Goal: Task Accomplishment & Management: Complete application form

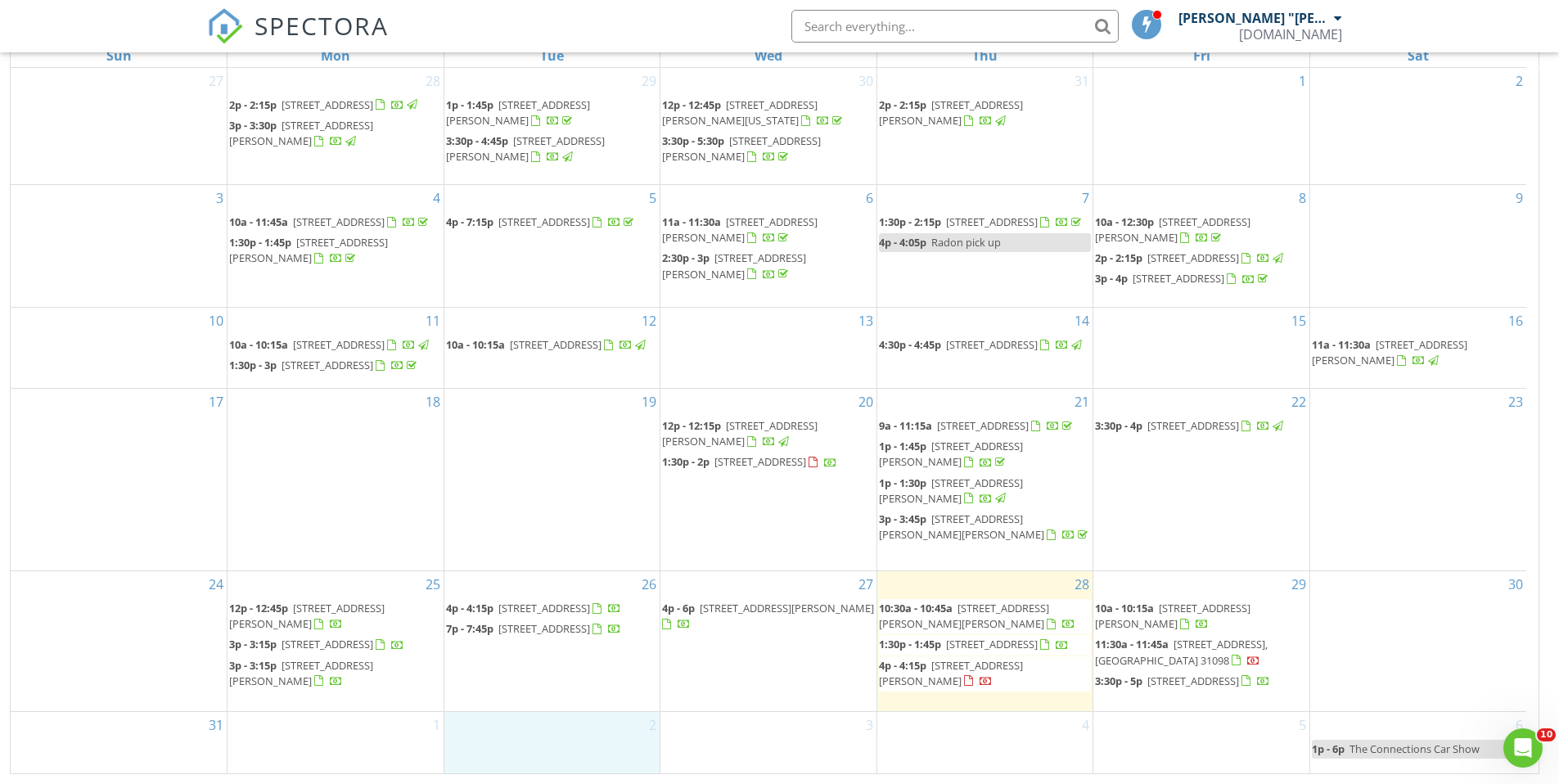
click at [601, 742] on div "2" at bounding box center [552, 742] width 216 height 61
click at [550, 676] on link "Inspection" at bounding box center [550, 675] width 84 height 26
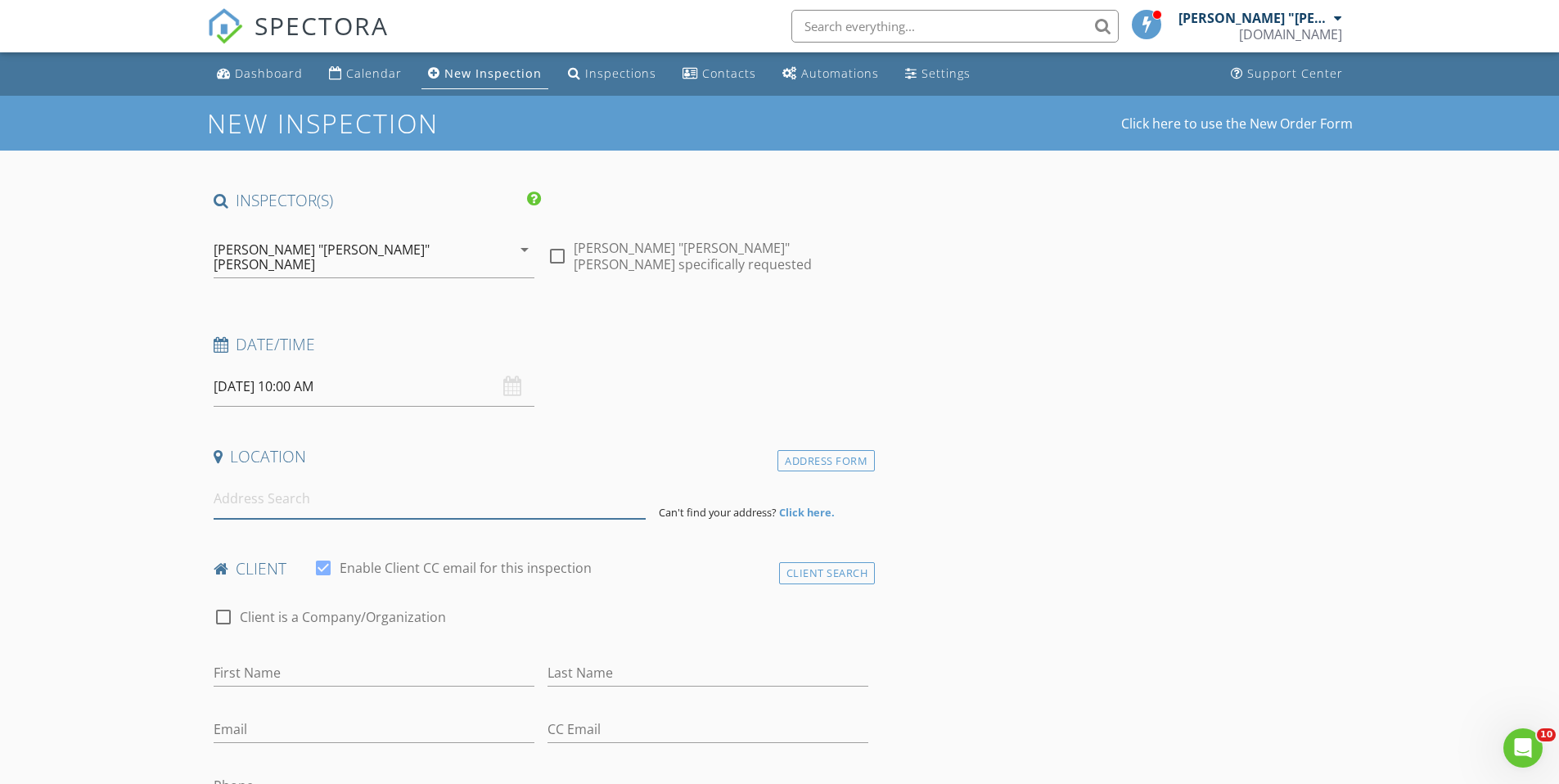
click at [358, 493] on input at bounding box center [429, 499] width 432 height 40
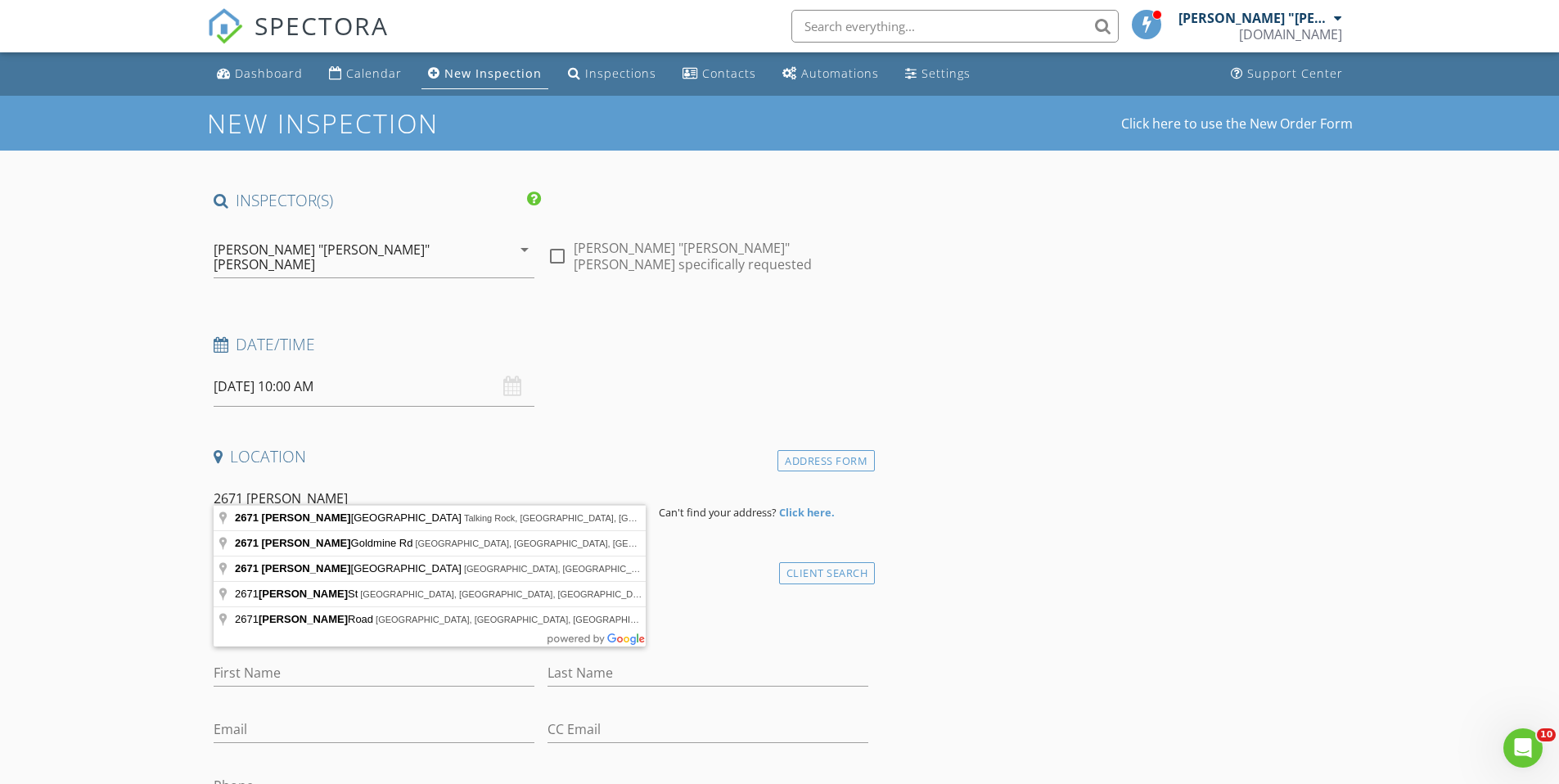
type input "[STREET_ADDRESS][PERSON_NAME]"
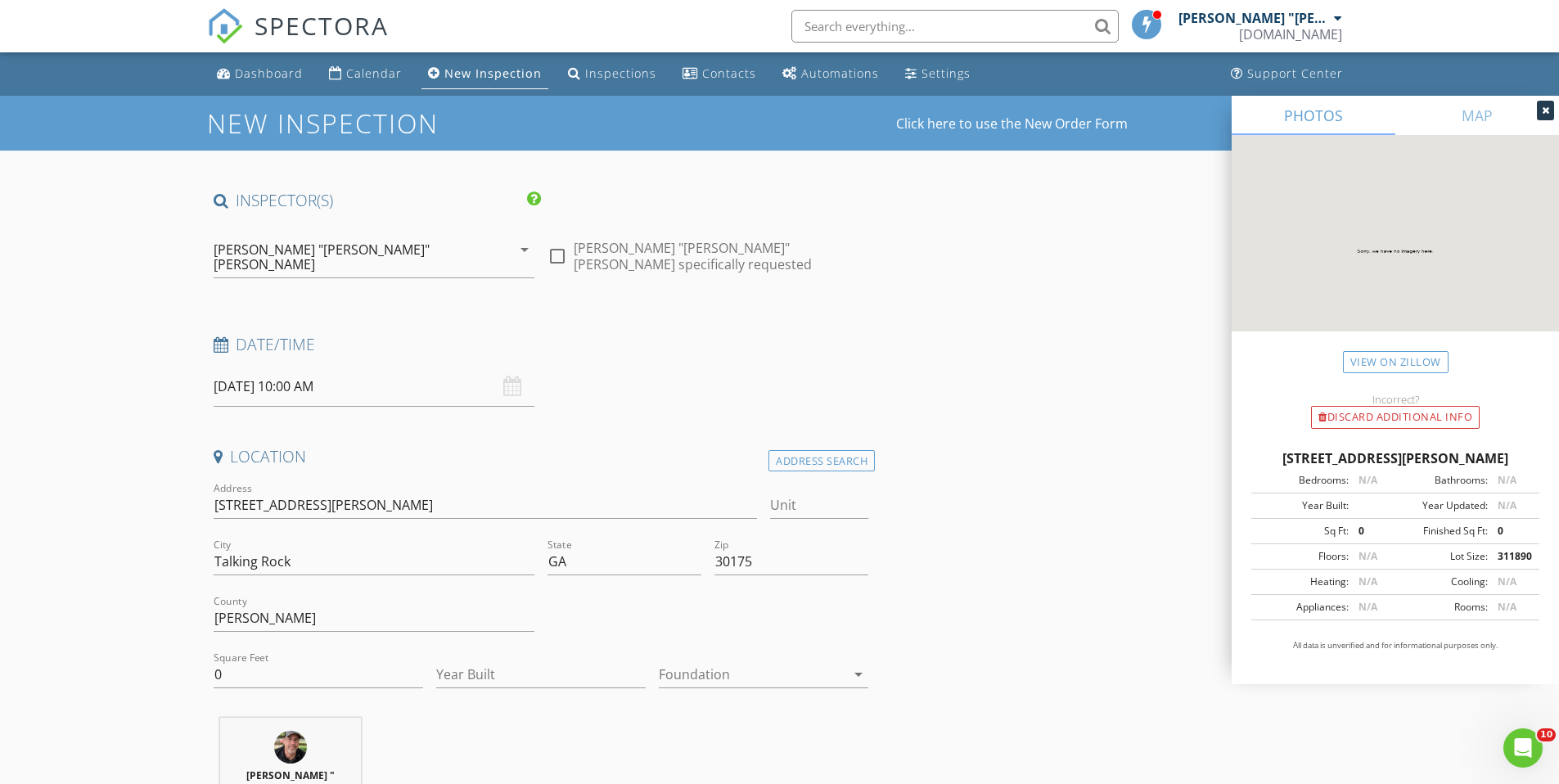
click at [375, 383] on input "[DATE] 10:00 AM" at bounding box center [374, 386] width 321 height 40
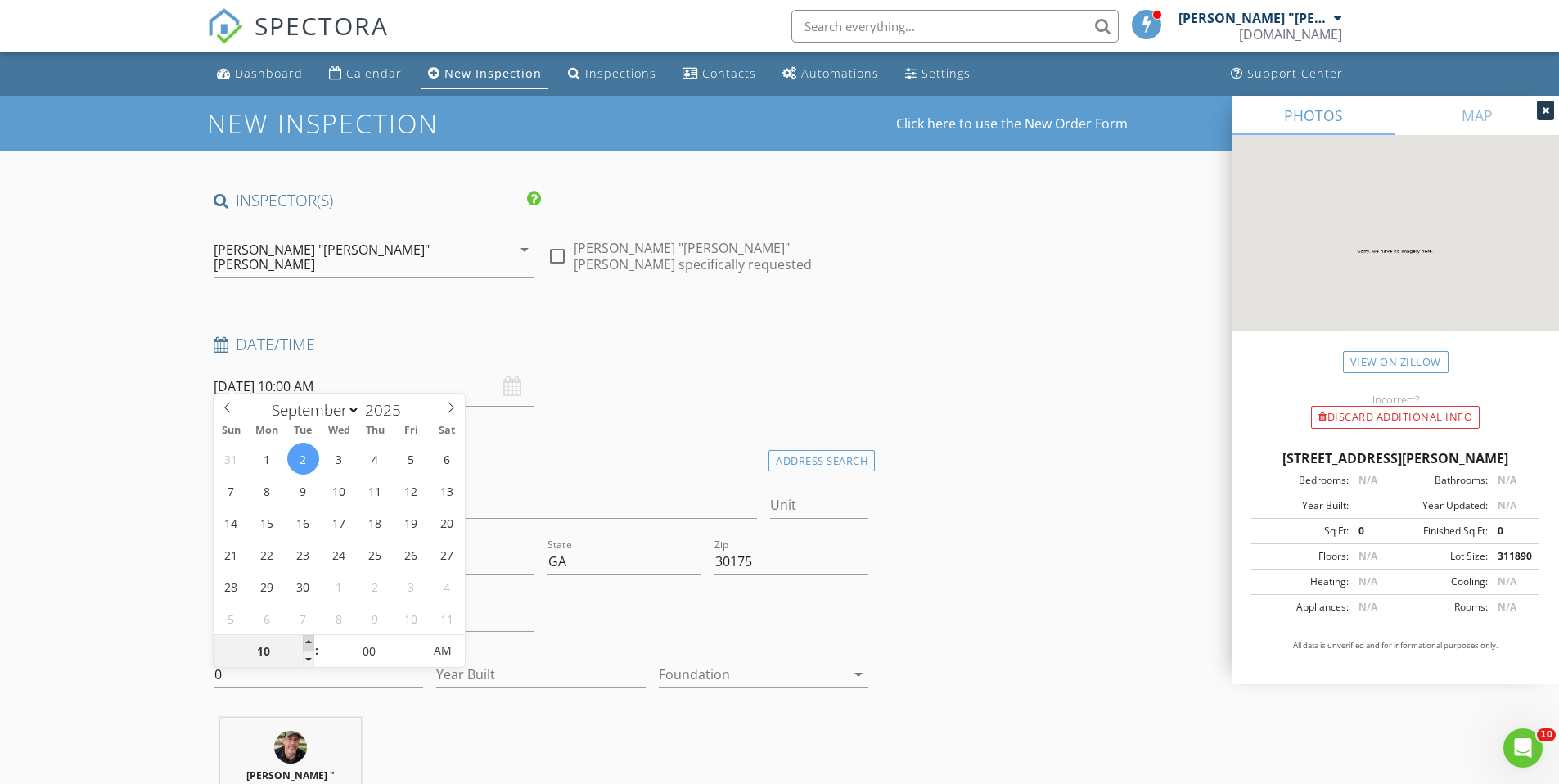
type input "11"
type input "09/02/2025 11:00 AM"
click at [307, 639] on span at bounding box center [309, 643] width 12 height 16
type input "12"
type input "09/02/2025 12:00 PM"
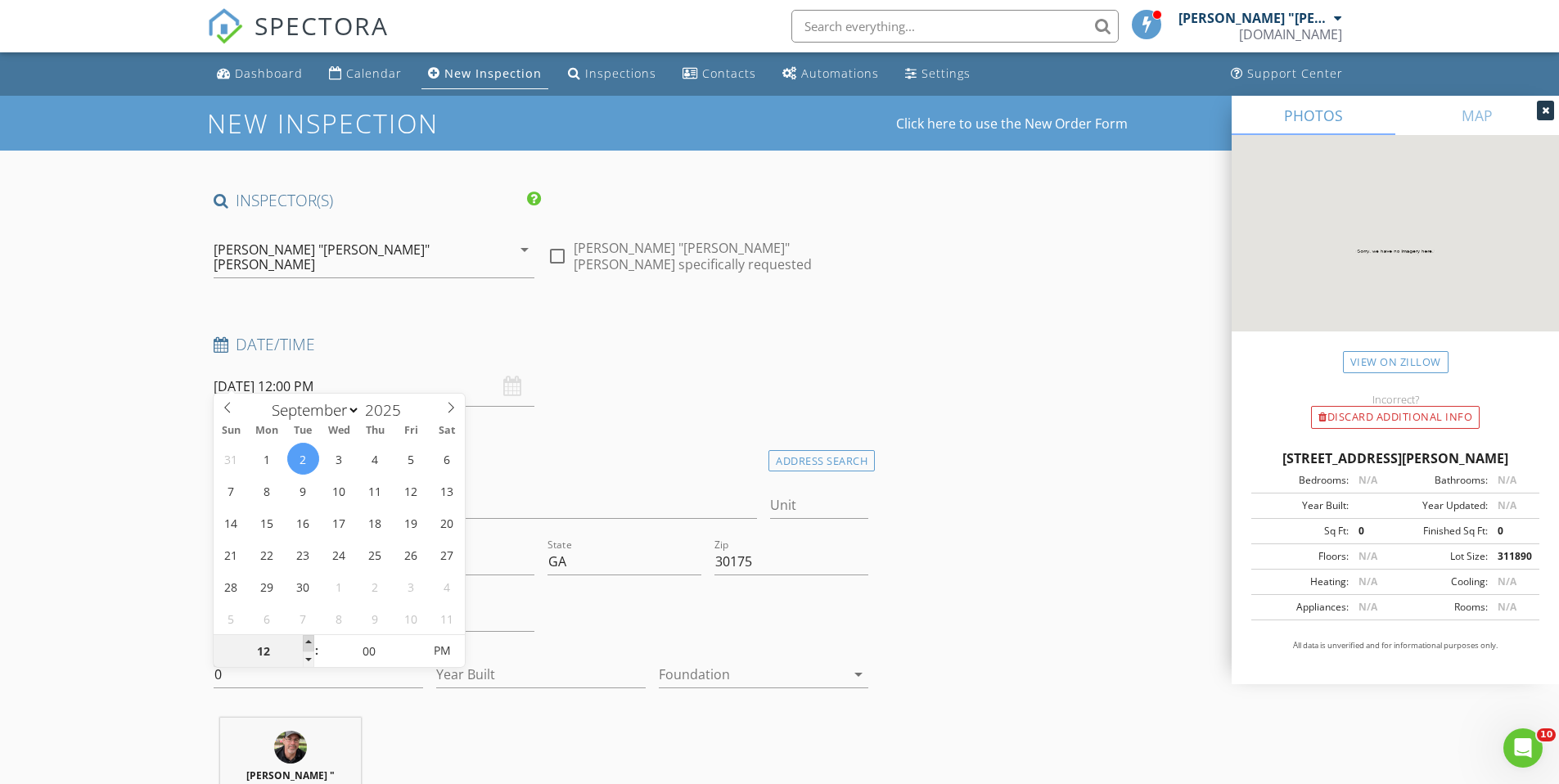
click at [307, 639] on span at bounding box center [309, 643] width 12 height 16
type input "01"
type input "09/02/2025 1:00 PM"
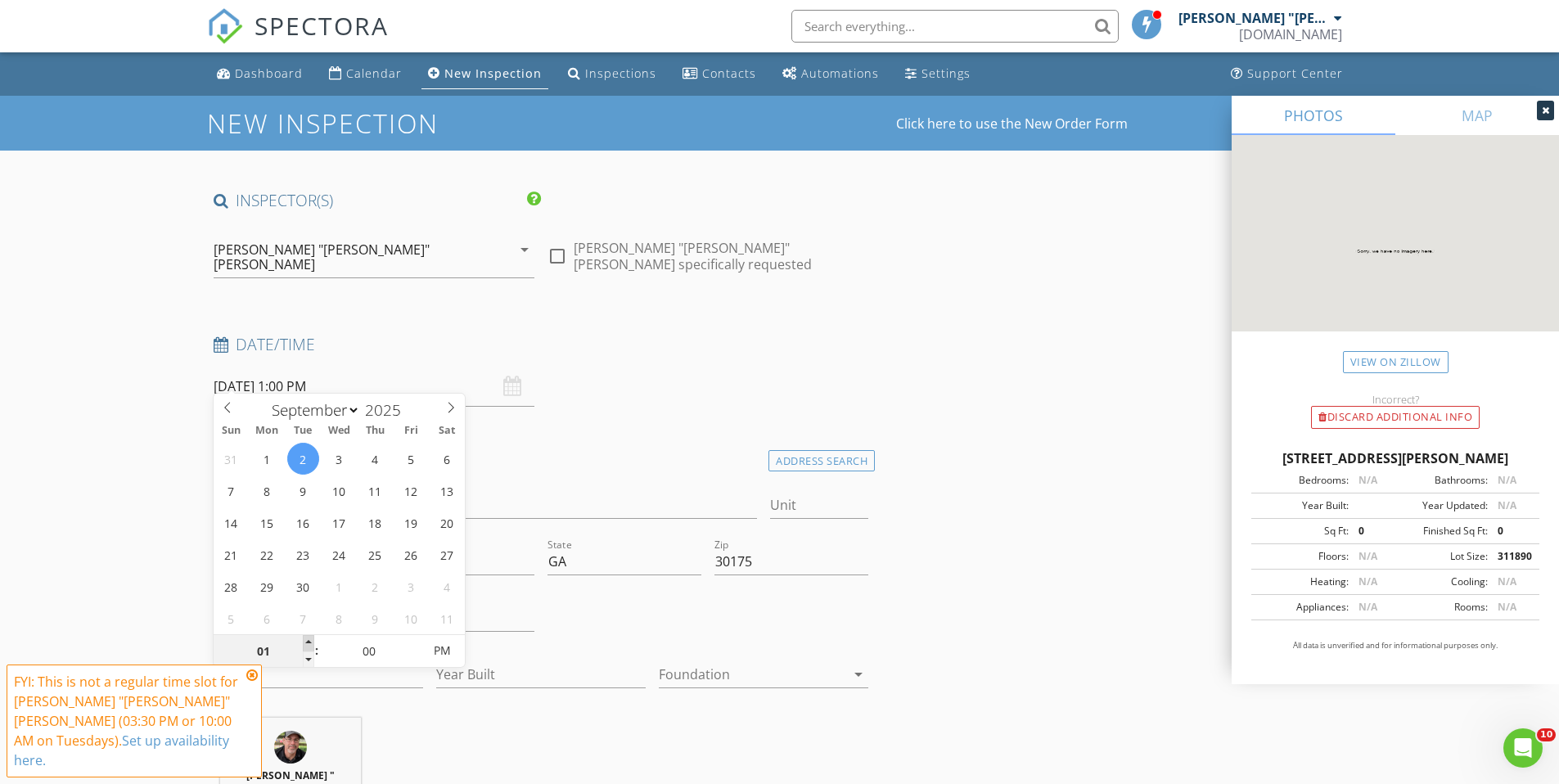
click at [307, 639] on span at bounding box center [309, 643] width 12 height 16
type input "02"
type input "09/02/2025 2:00 PM"
click at [307, 639] on span at bounding box center [309, 643] width 12 height 16
type input "03"
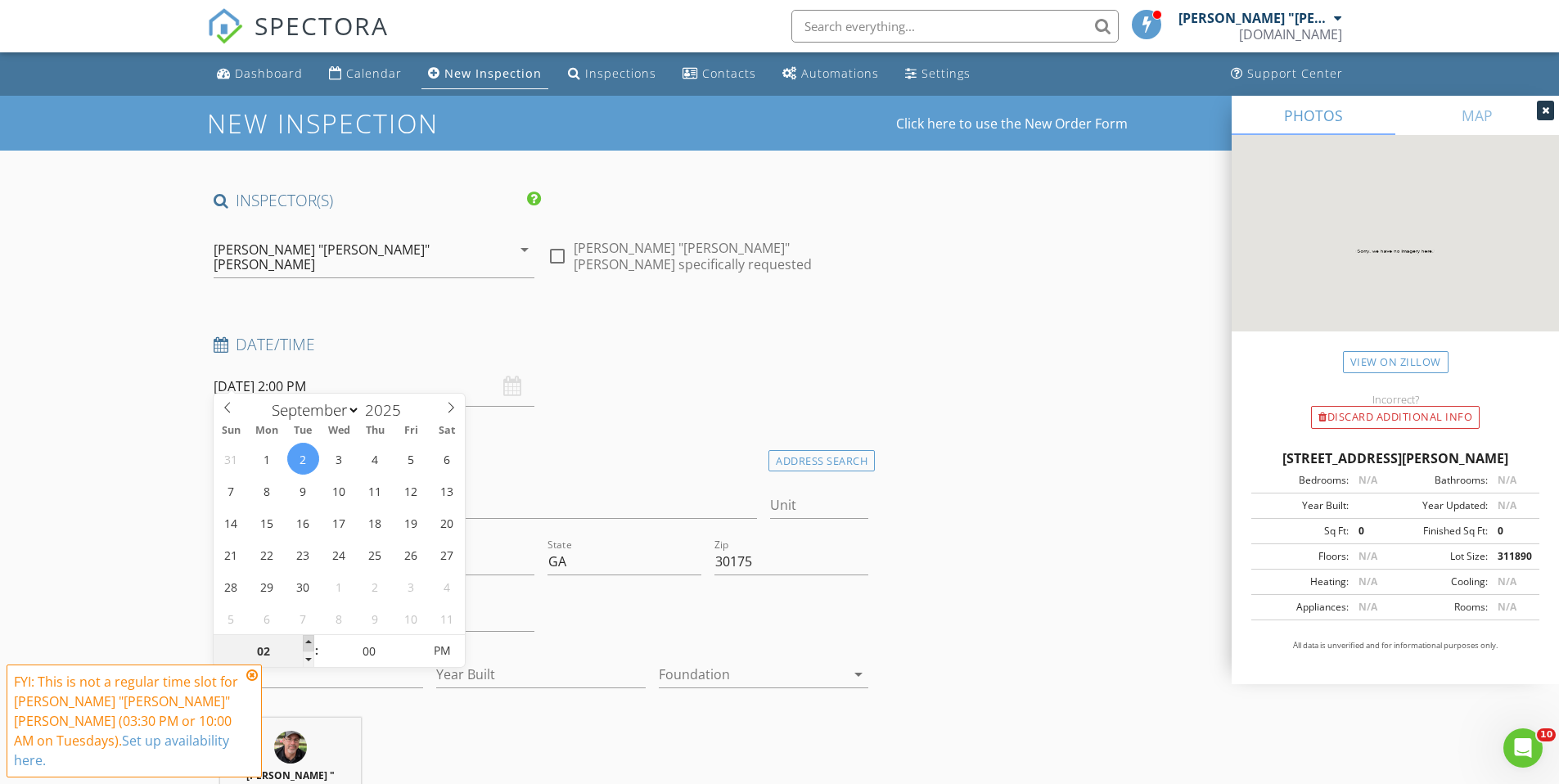
type input "09/02/2025 3:00 PM"
click at [307, 639] on span at bounding box center [309, 643] width 12 height 16
click at [253, 682] on icon at bounding box center [252, 675] width 12 height 14
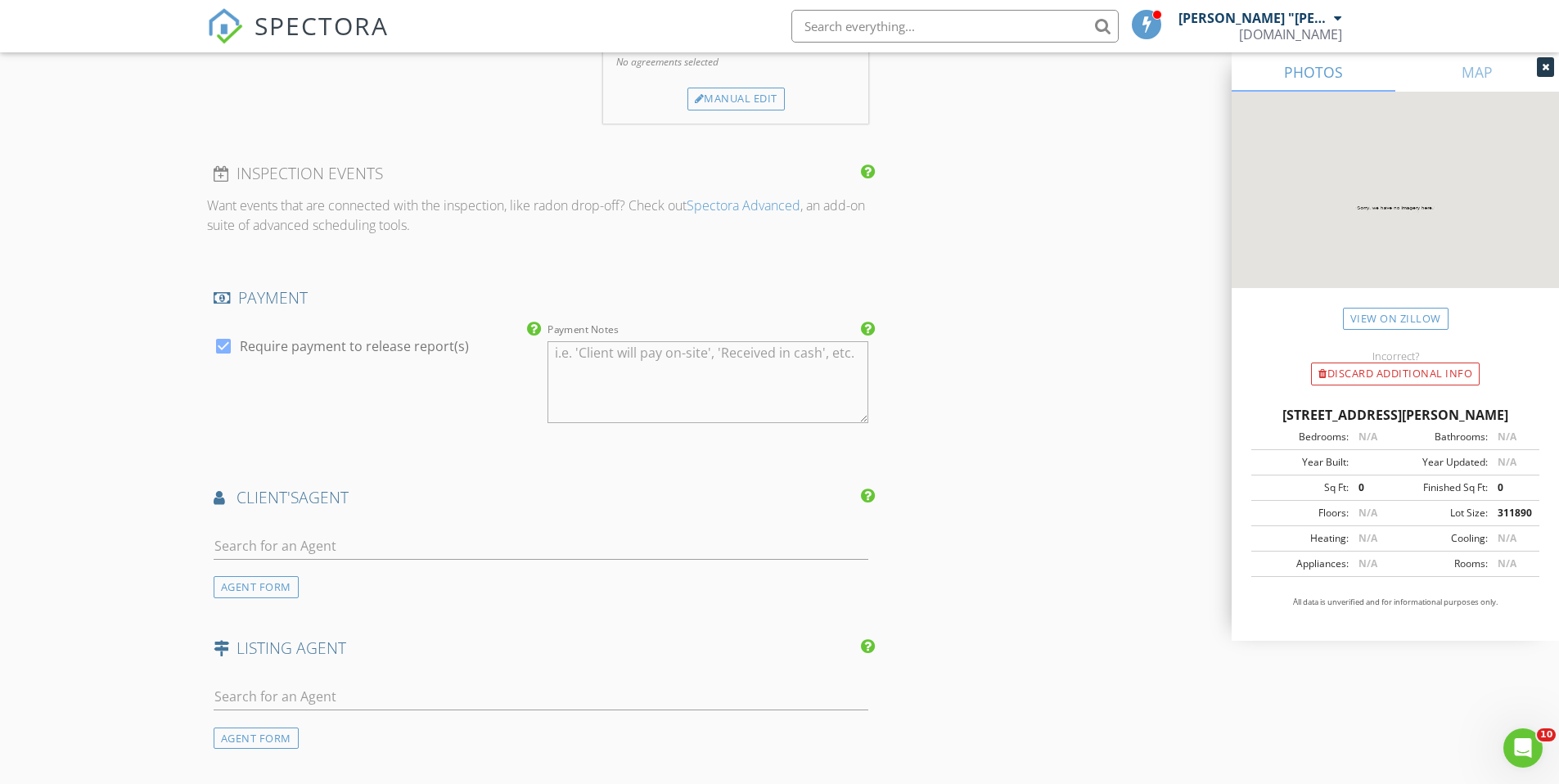
scroll to position [1724, 0]
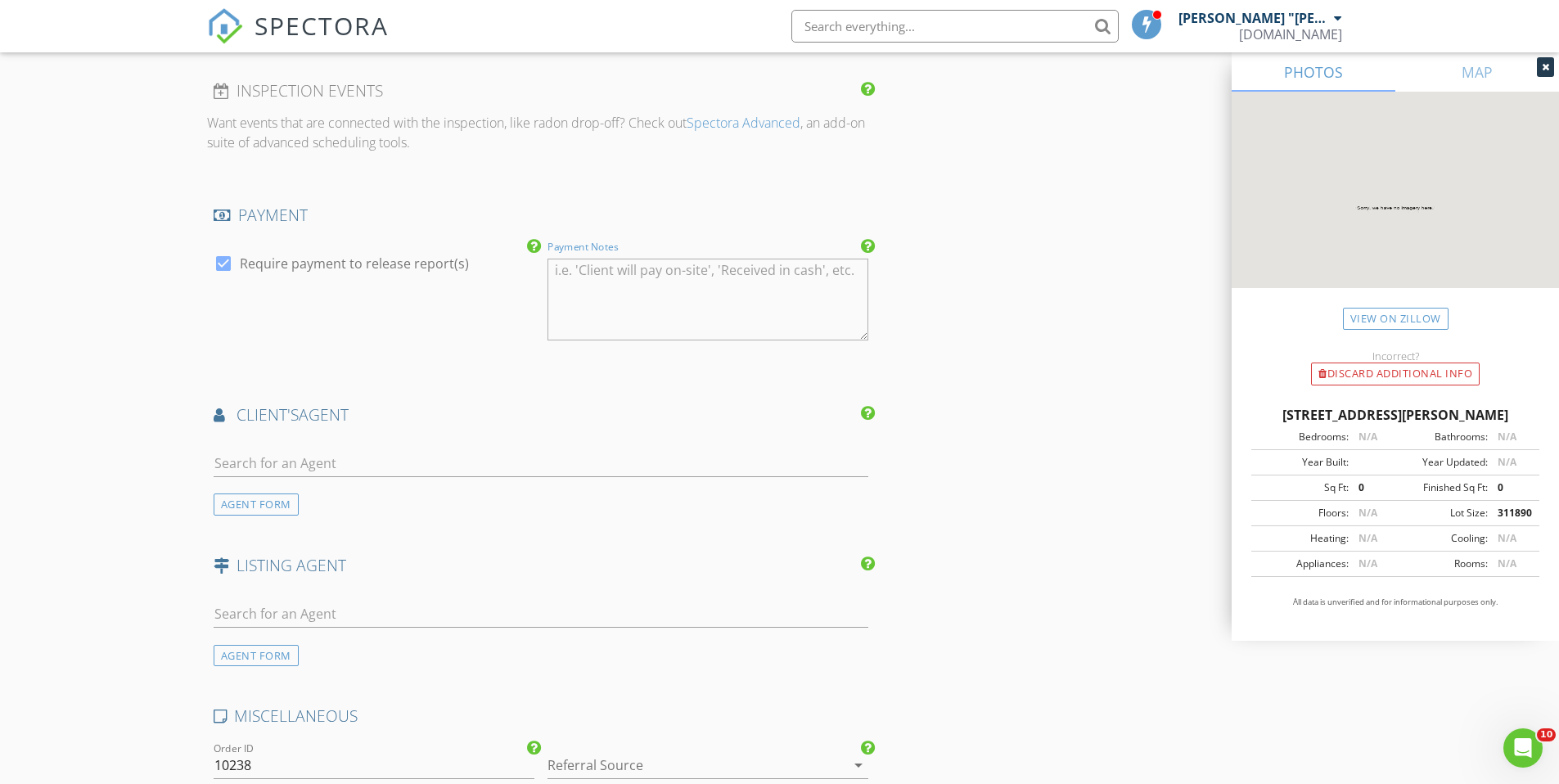
click at [595, 259] on textarea "Payment Notes" at bounding box center [708, 300] width 321 height 82
click at [567, 259] on textarea "Gae code 6923" at bounding box center [708, 300] width 321 height 82
click at [674, 259] on textarea "Gate code 6923" at bounding box center [708, 300] width 321 height 82
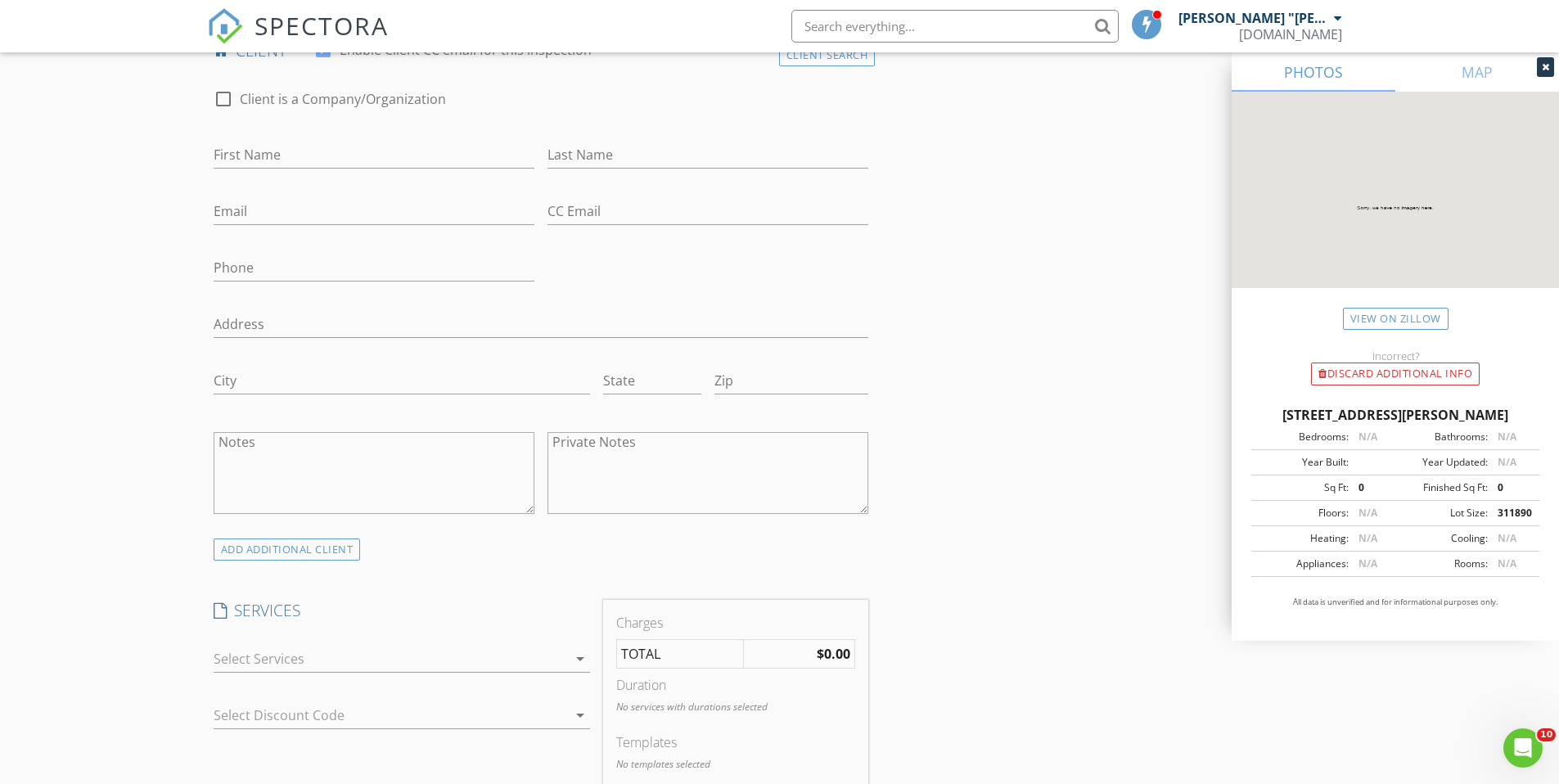
scroll to position [885, 0]
type textarea "Gate code 6923 then 2.7 miles to home. Lot 126 w/address. Only pass 2 other hom…"
click at [295, 139] on input "First Name" at bounding box center [374, 152] width 321 height 27
type input "Dana"
type input "Strama"
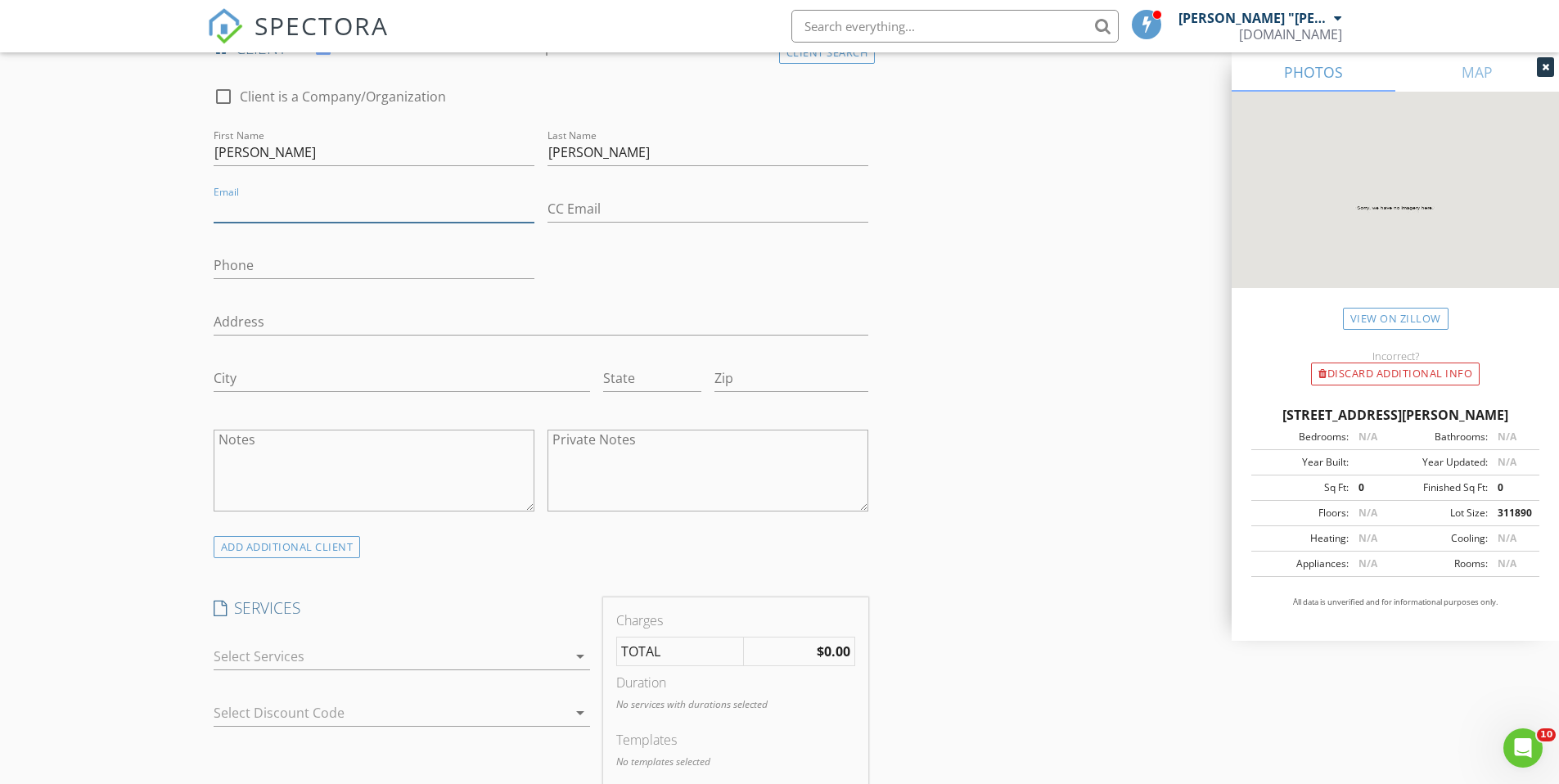
click at [253, 196] on input "Email" at bounding box center [374, 209] width 321 height 27
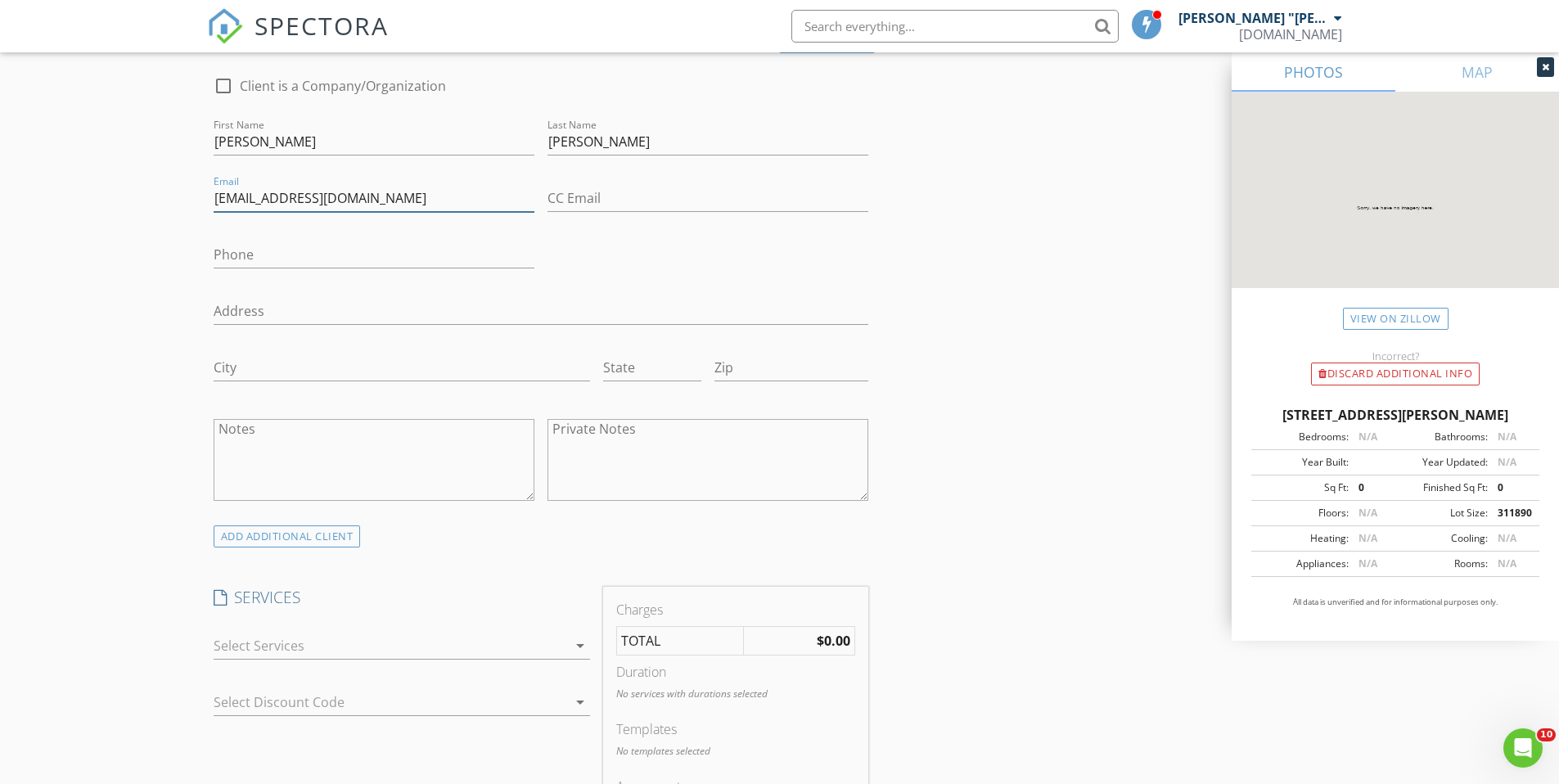
scroll to position [899, 0]
type input "danastrama@hotmail.com"
click at [302, 237] on input "Phone" at bounding box center [374, 251] width 321 height 27
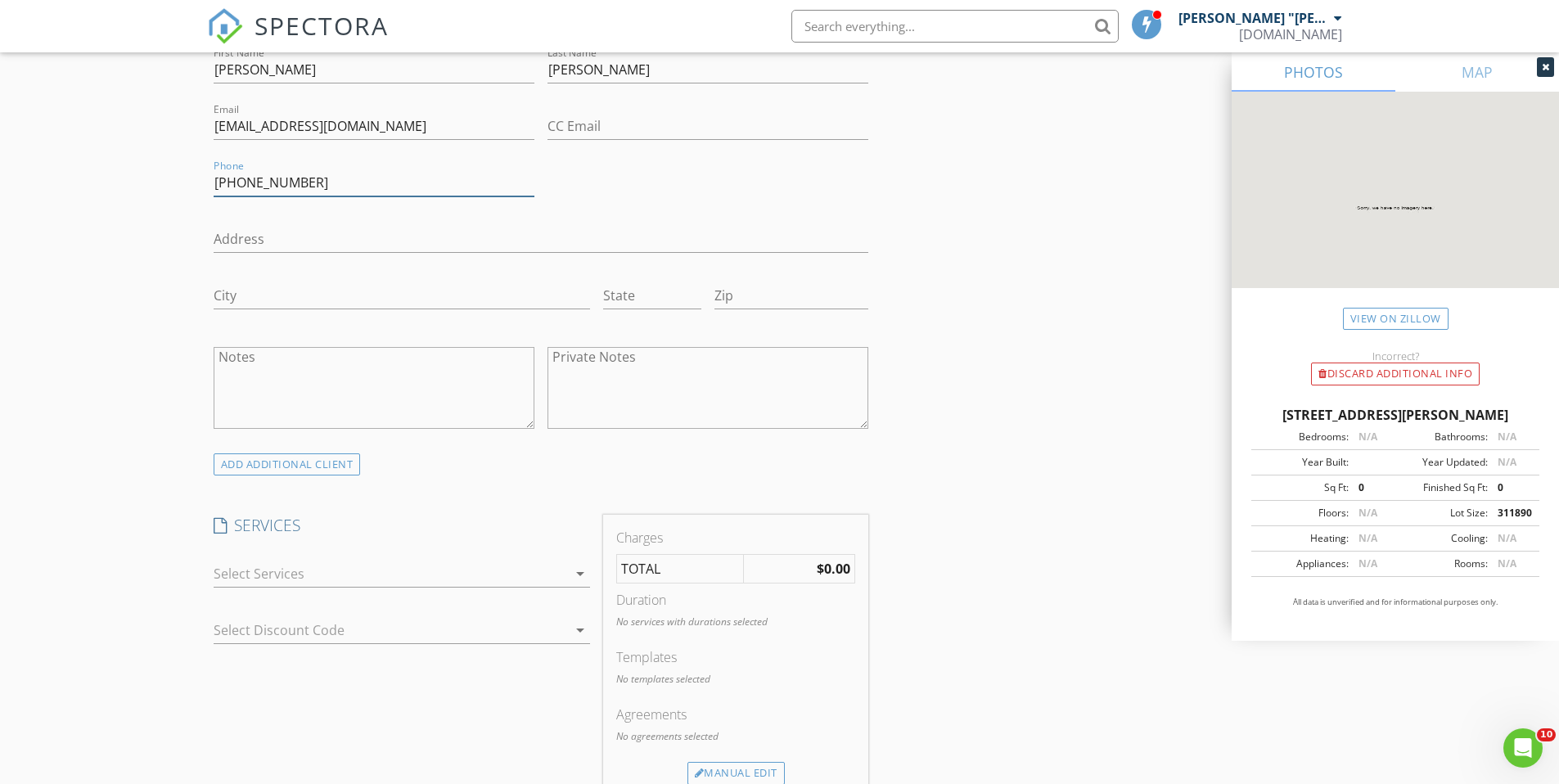
scroll to position [1062, 0]
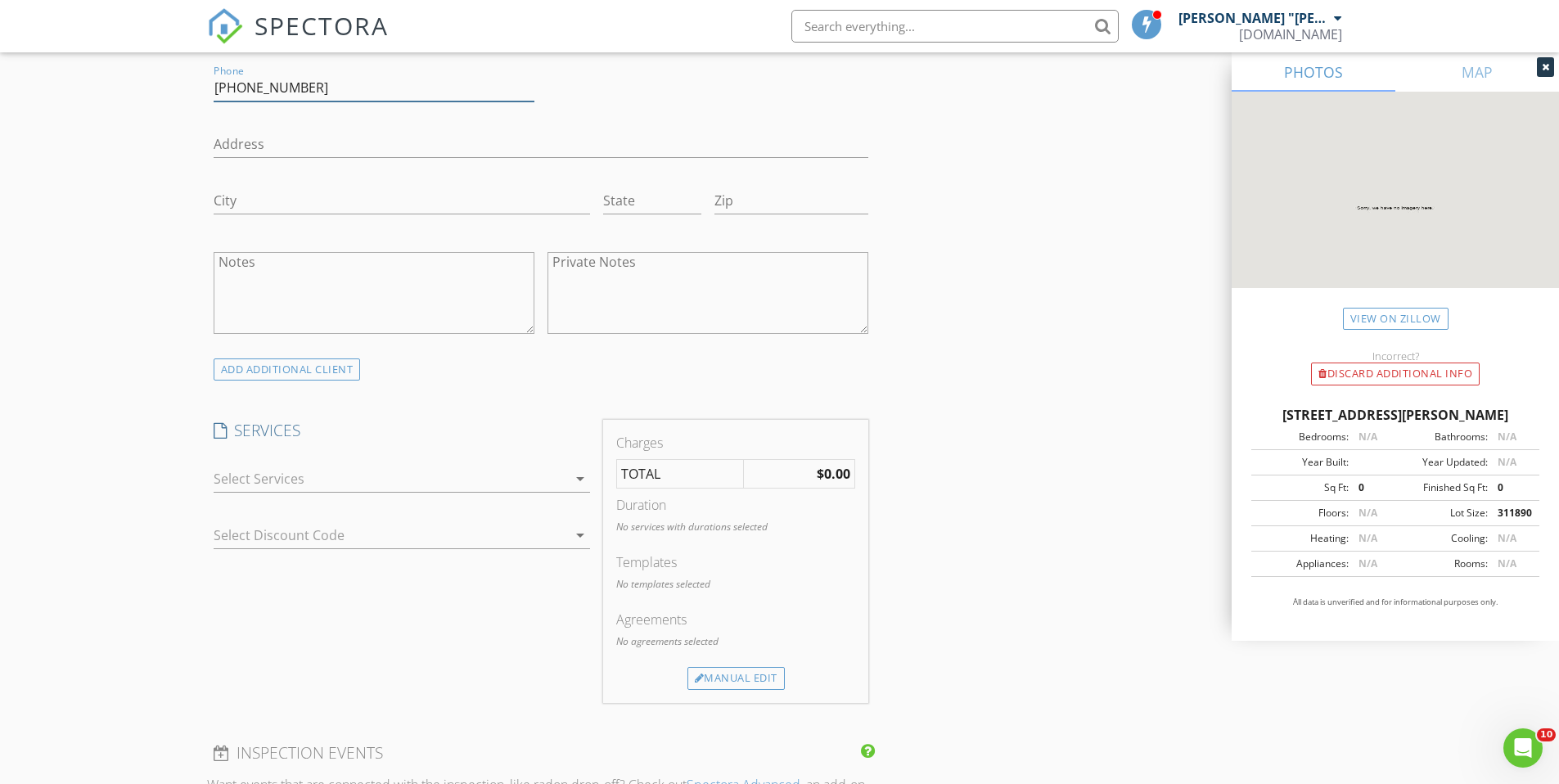
type input "352-682-5465"
click at [274, 252] on textarea "Notes" at bounding box center [374, 292] width 321 height 82
type textarea "Refi"
click at [507, 466] on div at bounding box center [391, 478] width 354 height 26
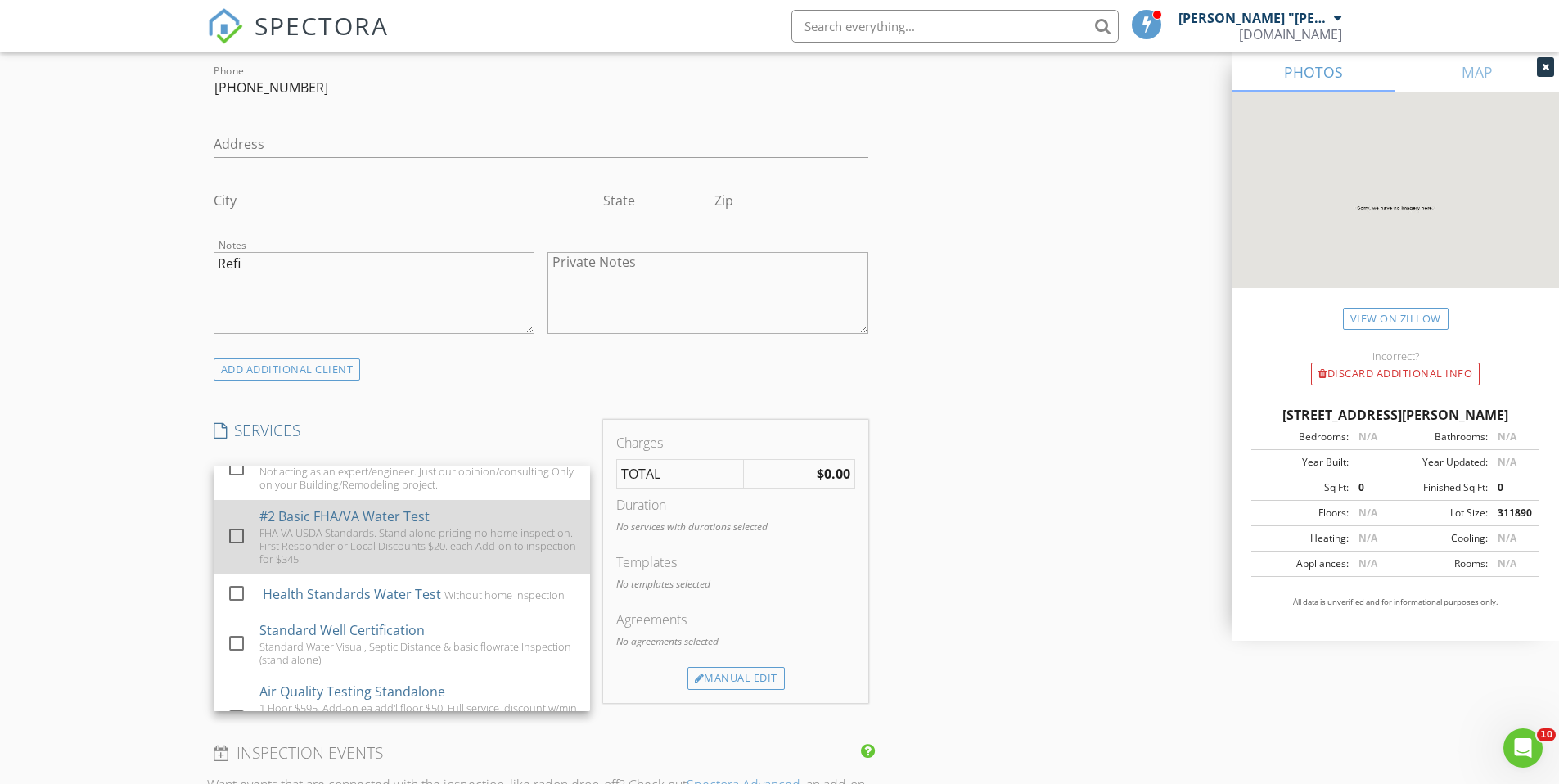
scroll to position [183, 0]
click at [323, 532] on div "FHA VA USDA Standards. Stand alone pricing-no home inspection. First Responder …" at bounding box center [419, 543] width 318 height 40
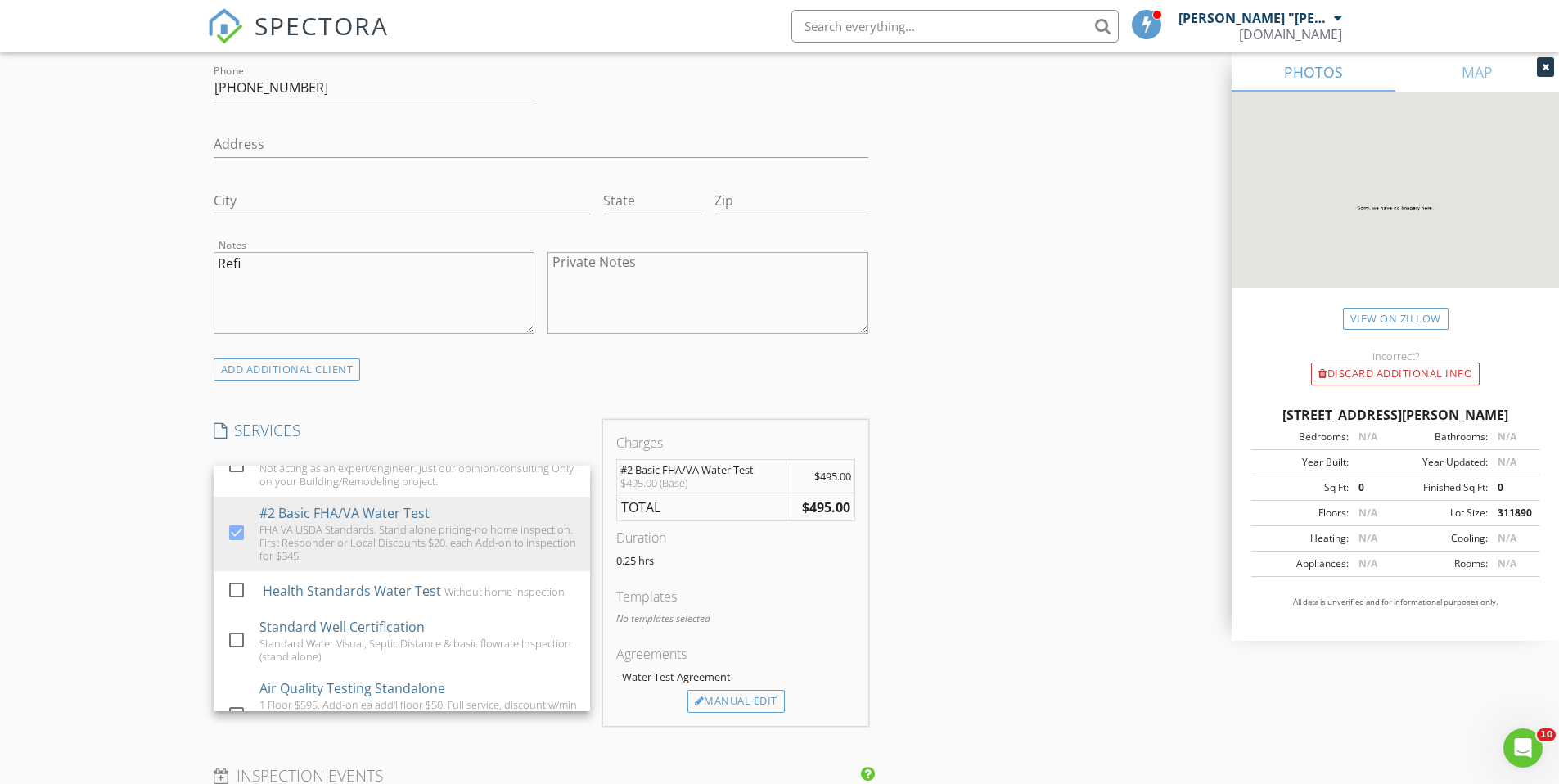
click at [127, 536] on div "New Inspection Click here to use the New Order Form INSPECTOR(S) check_box Mich…" at bounding box center [780, 496] width 1559 height 2926
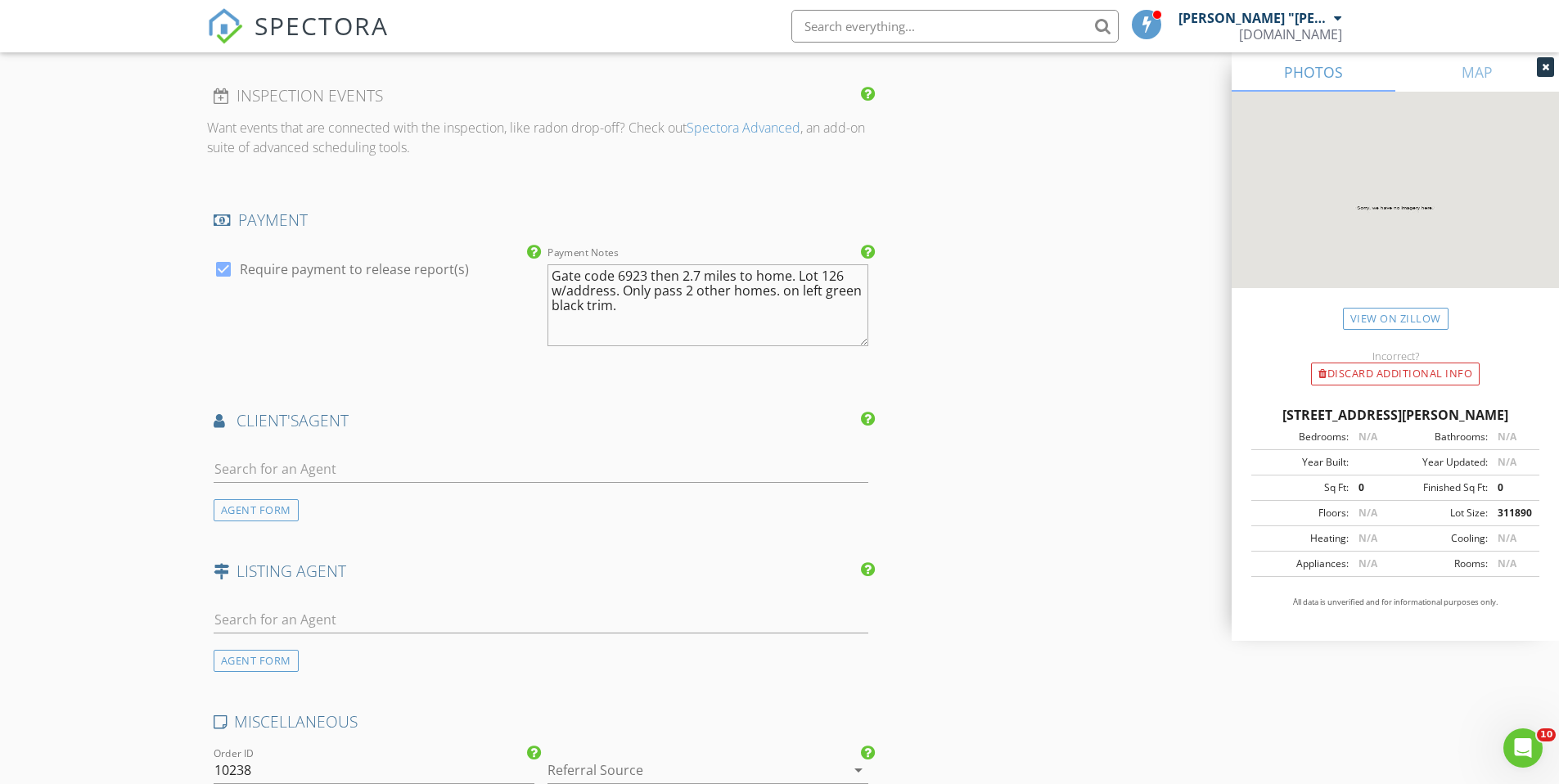
scroll to position [1746, 0]
click at [580, 753] on div at bounding box center [685, 766] width 275 height 26
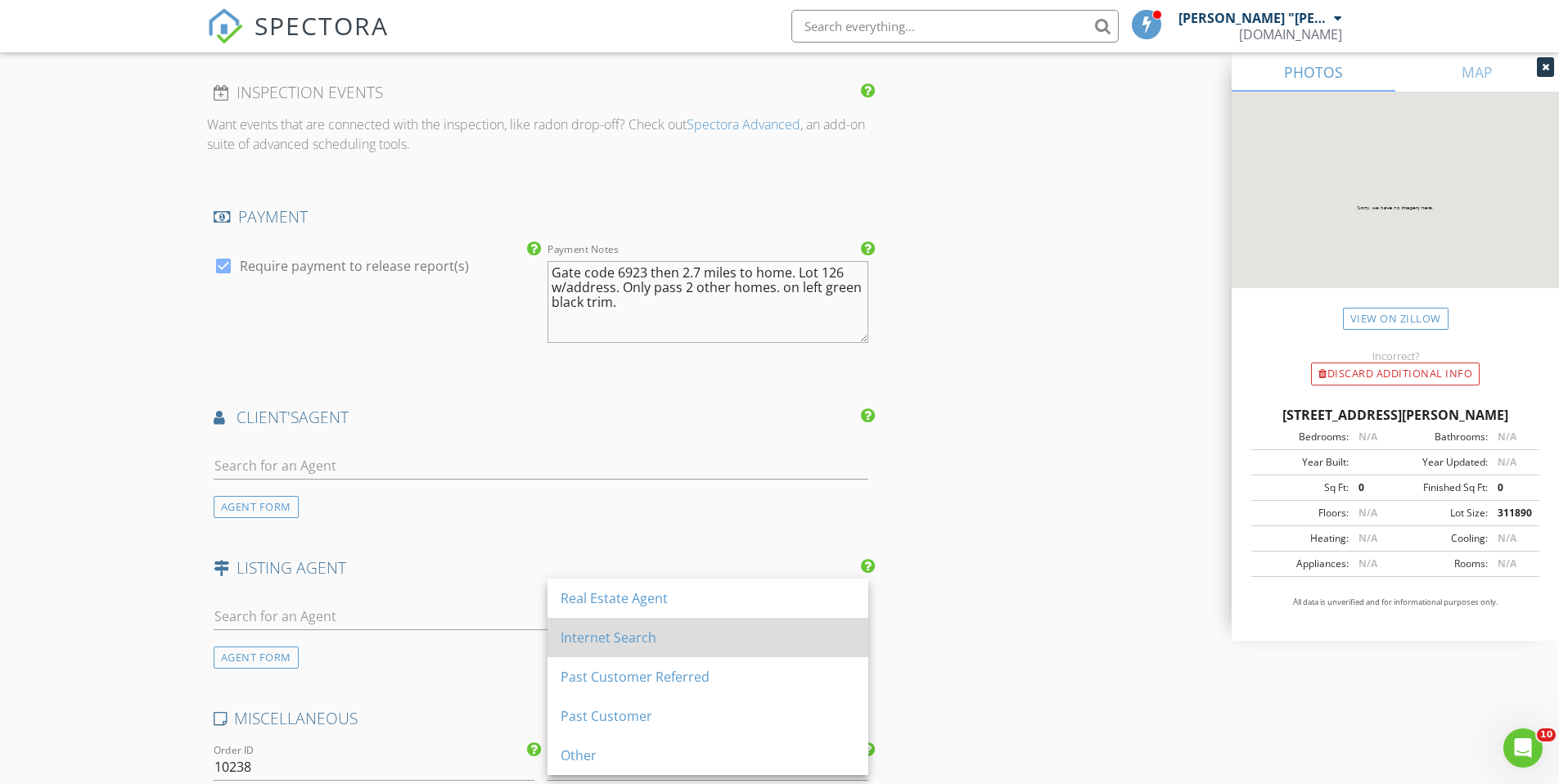
click at [588, 641] on div "Internet Search" at bounding box center [707, 638] width 295 height 20
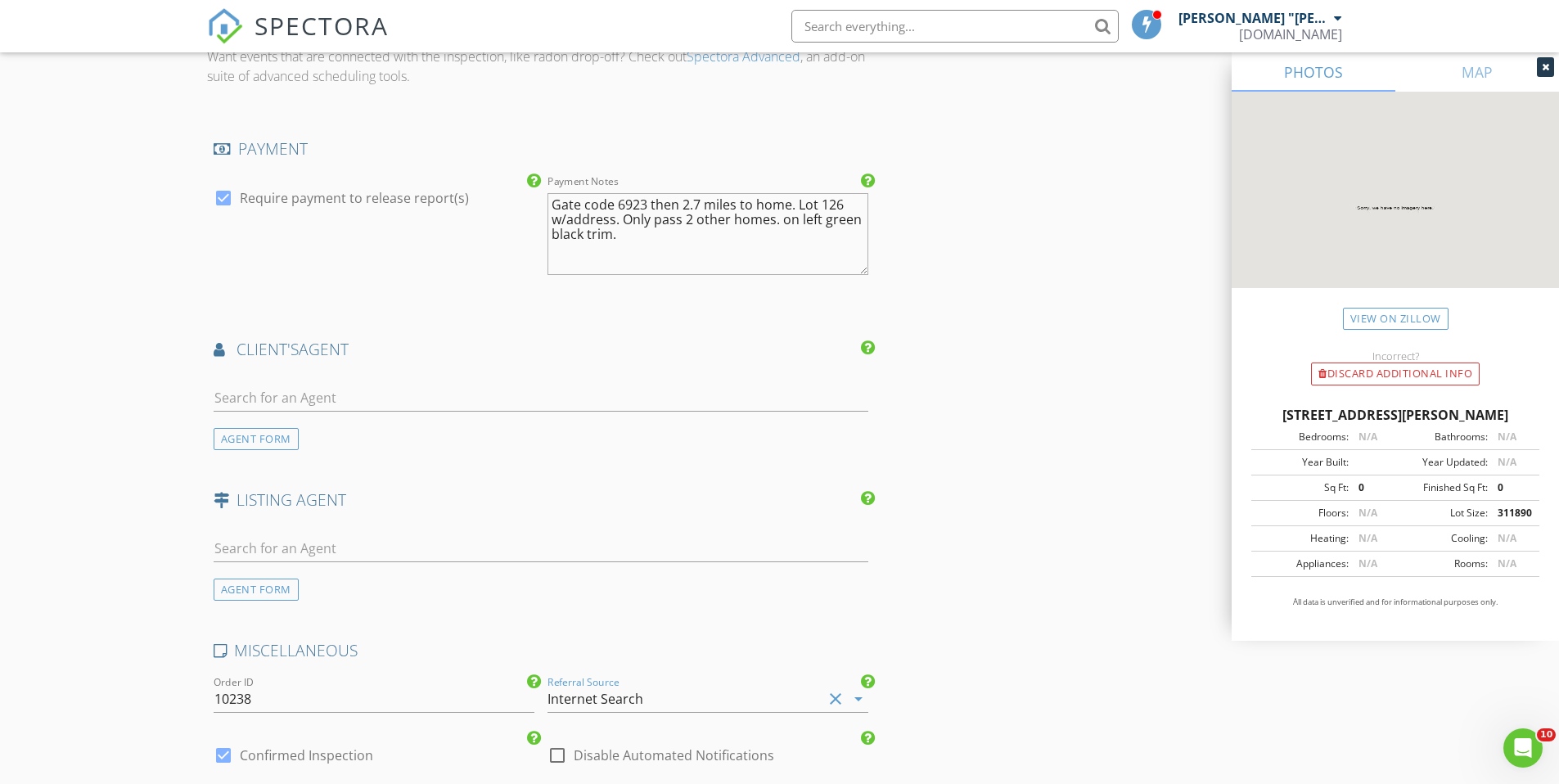
scroll to position [1904, 0]
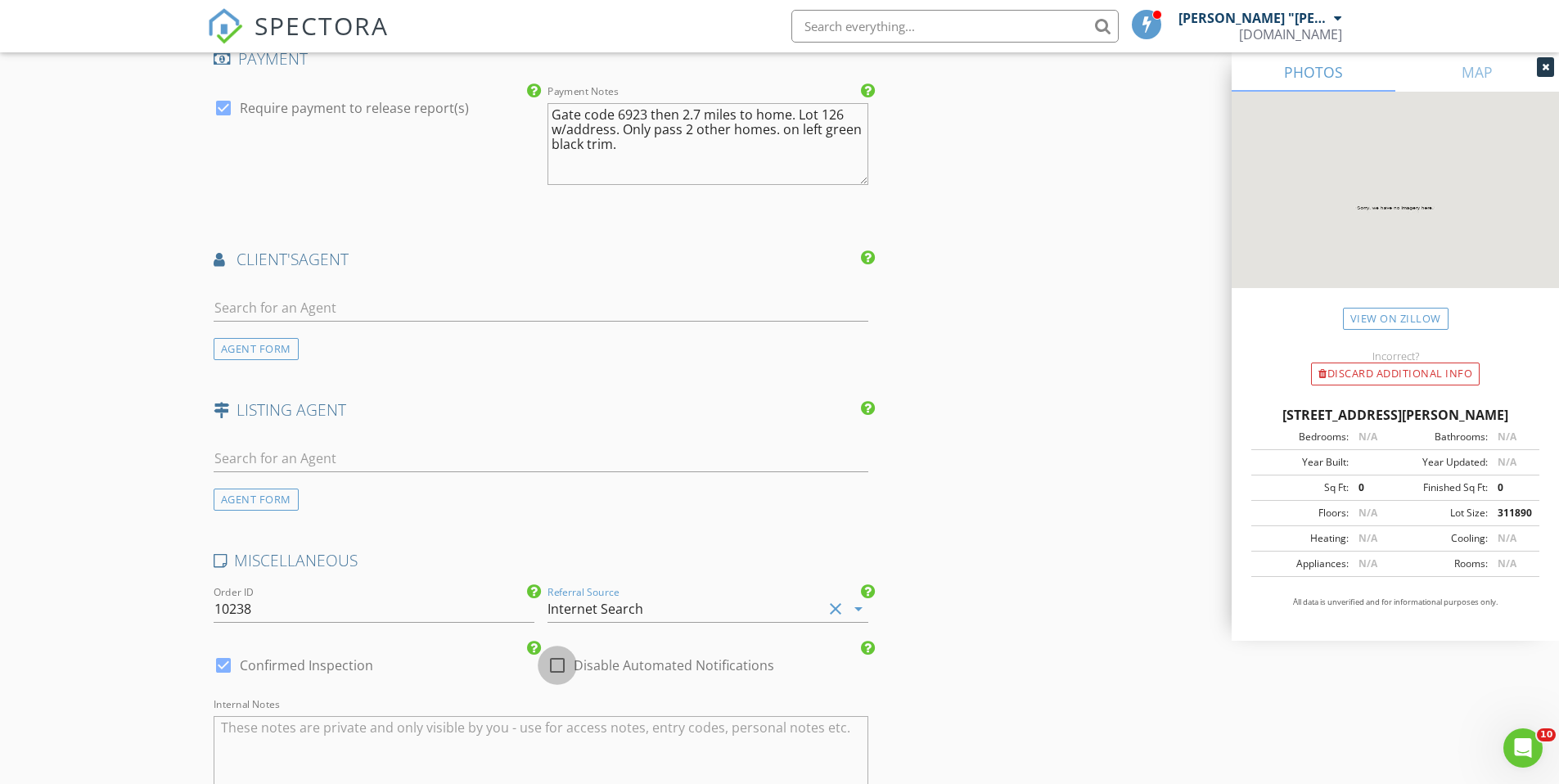
click at [557, 651] on div at bounding box center [557, 665] width 28 height 28
checkbox input "true"
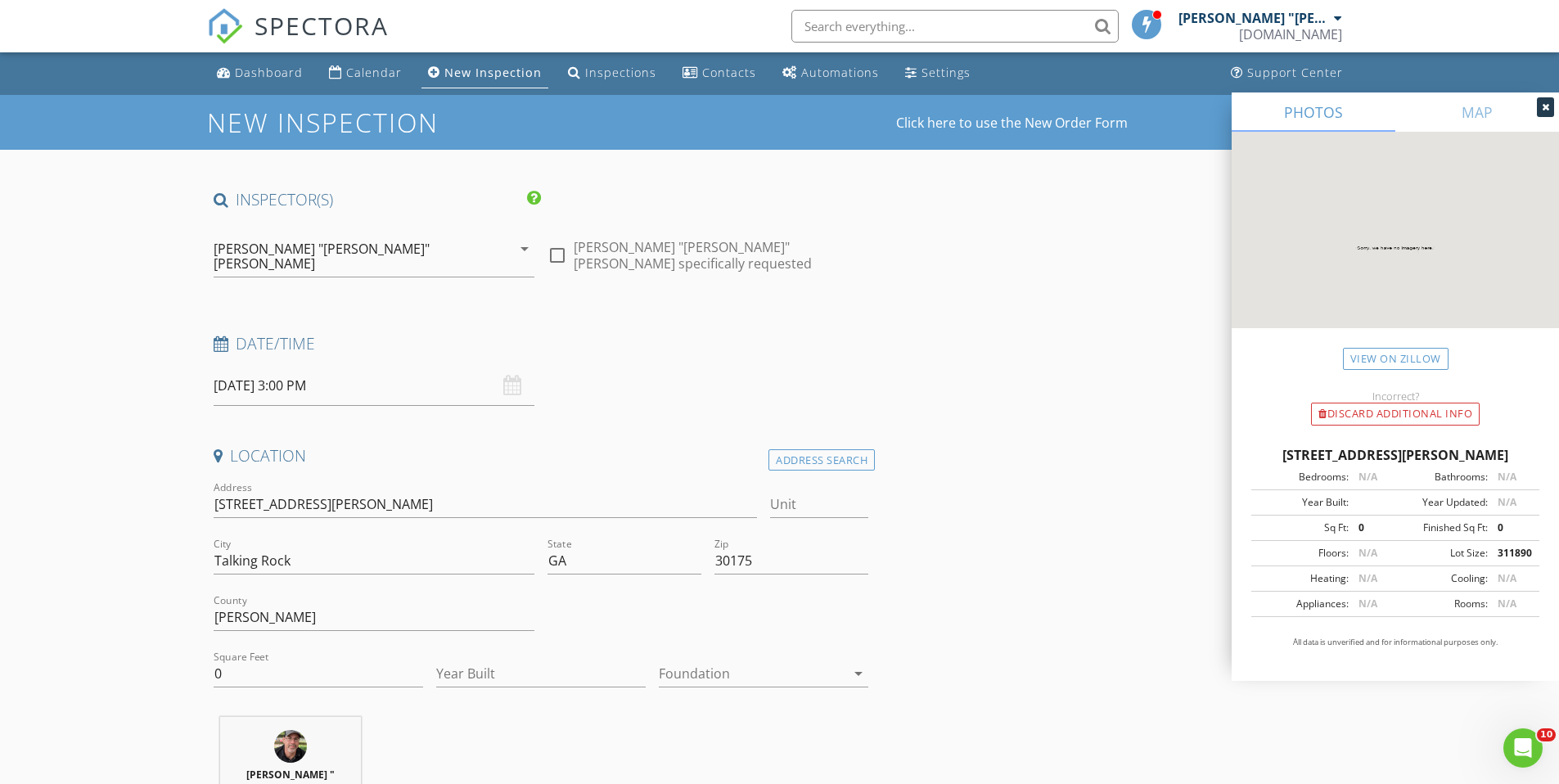
scroll to position [4, 0]
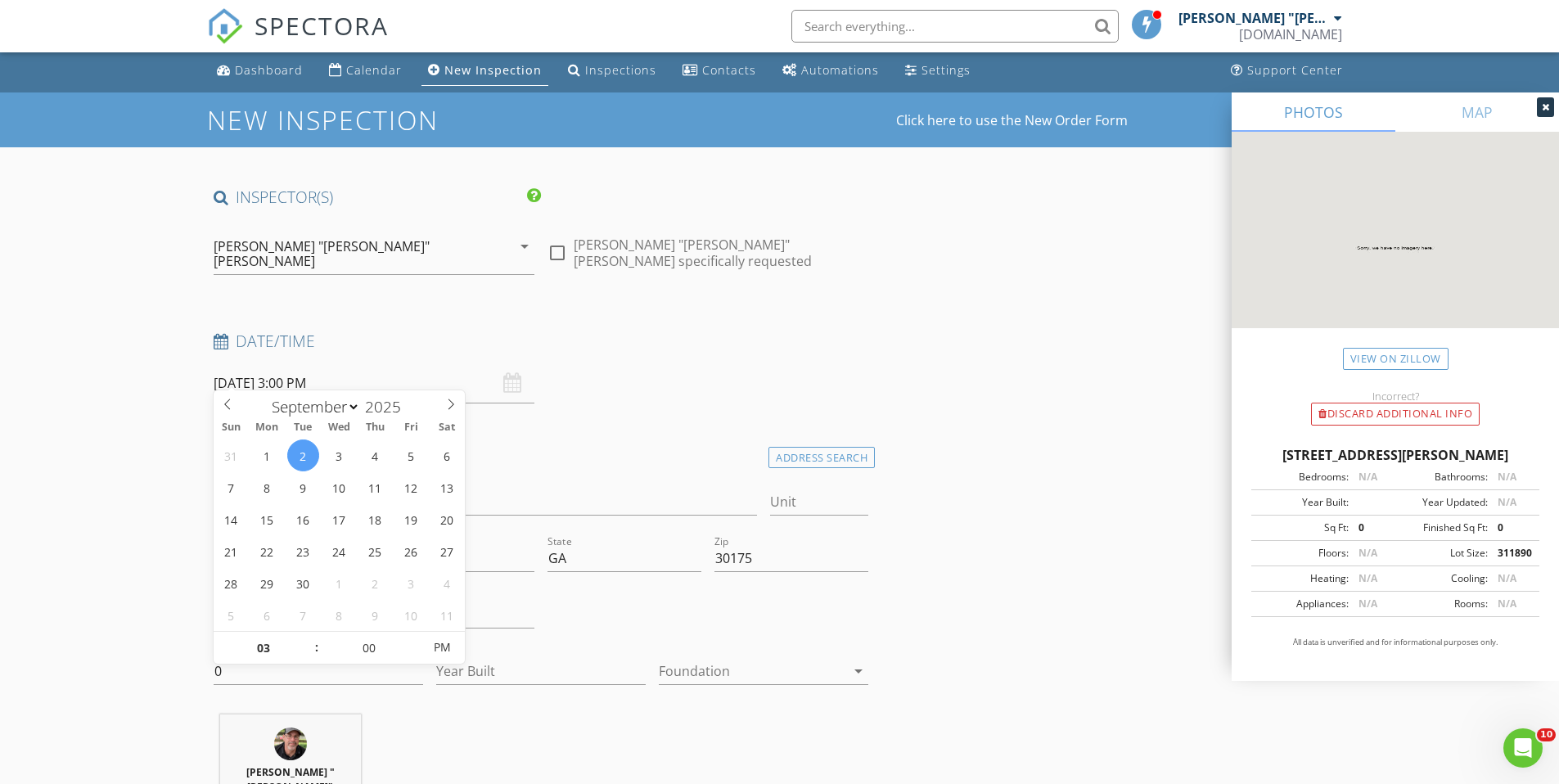
click at [439, 364] on input "09/02/2025 3:00 PM" at bounding box center [374, 383] width 321 height 40
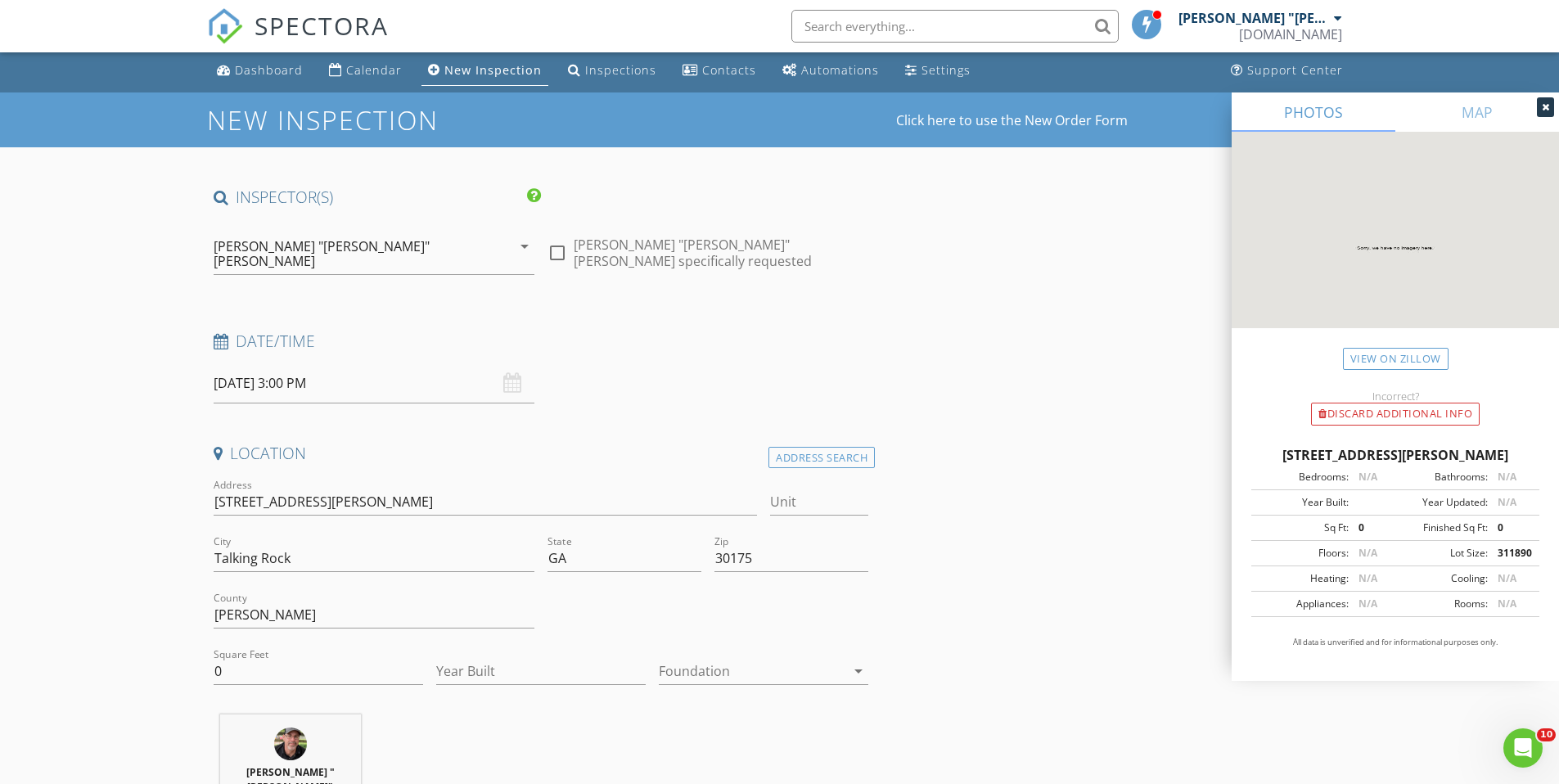
click at [515, 479] on div "Address 2671 Blalock Mountain Rd" at bounding box center [485, 505] width 544 height 53
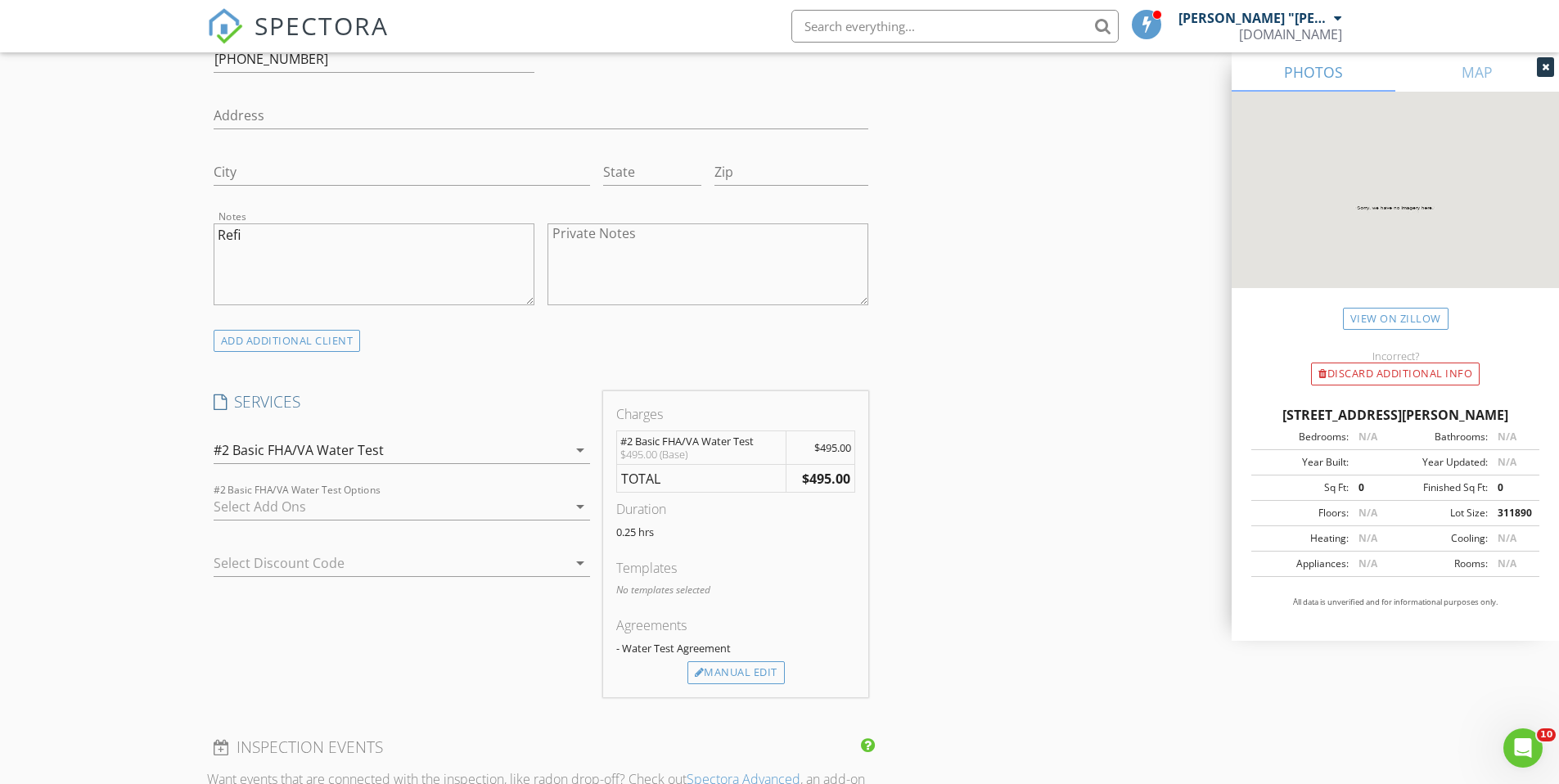
scroll to position [1091, 0]
click at [309, 224] on textarea "Refi" at bounding box center [374, 264] width 321 height 82
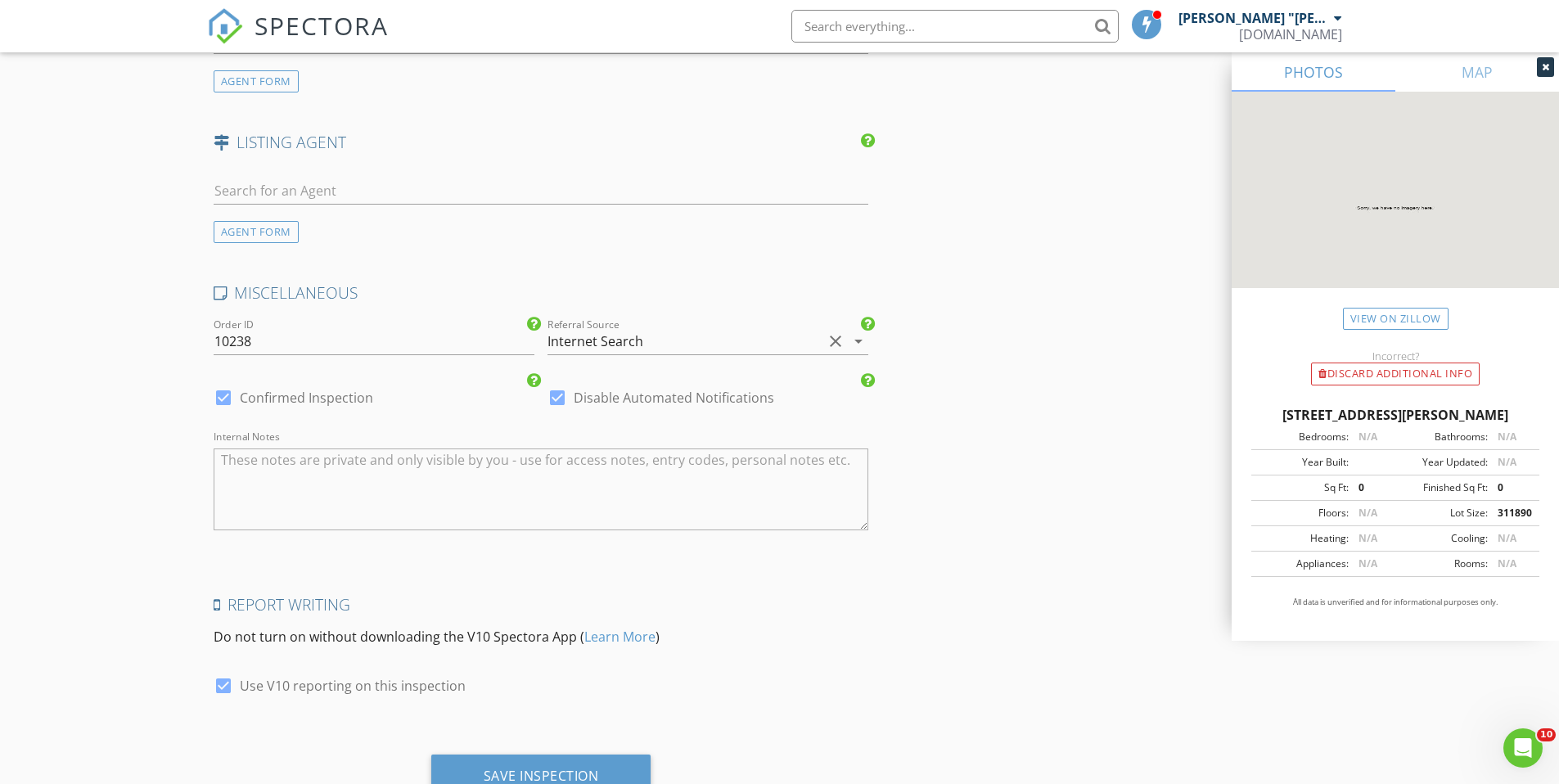
scroll to position [2193, 0]
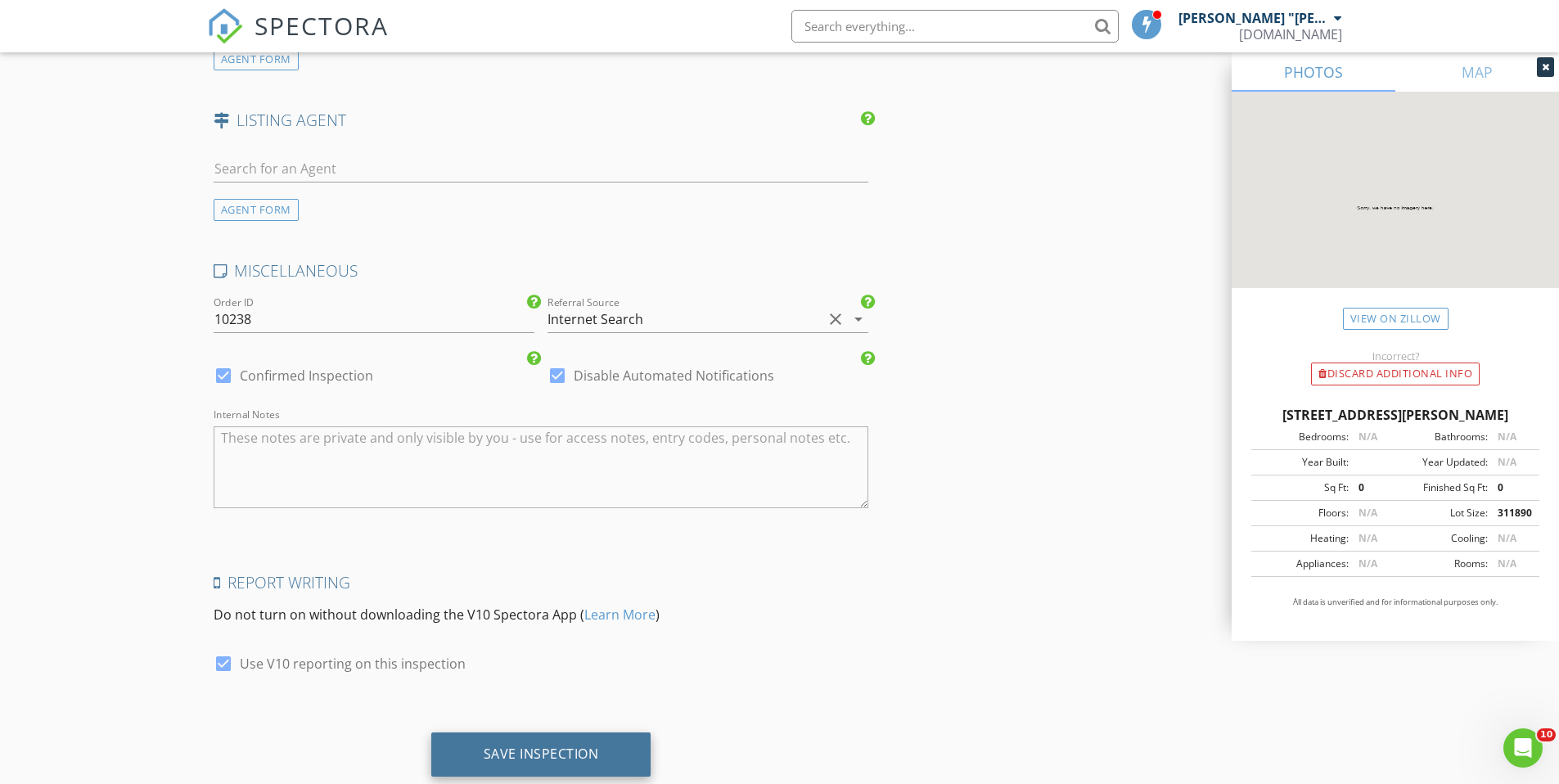
type textarea "Refi, veteran"
click at [557, 745] on div "Save Inspection" at bounding box center [541, 753] width 115 height 16
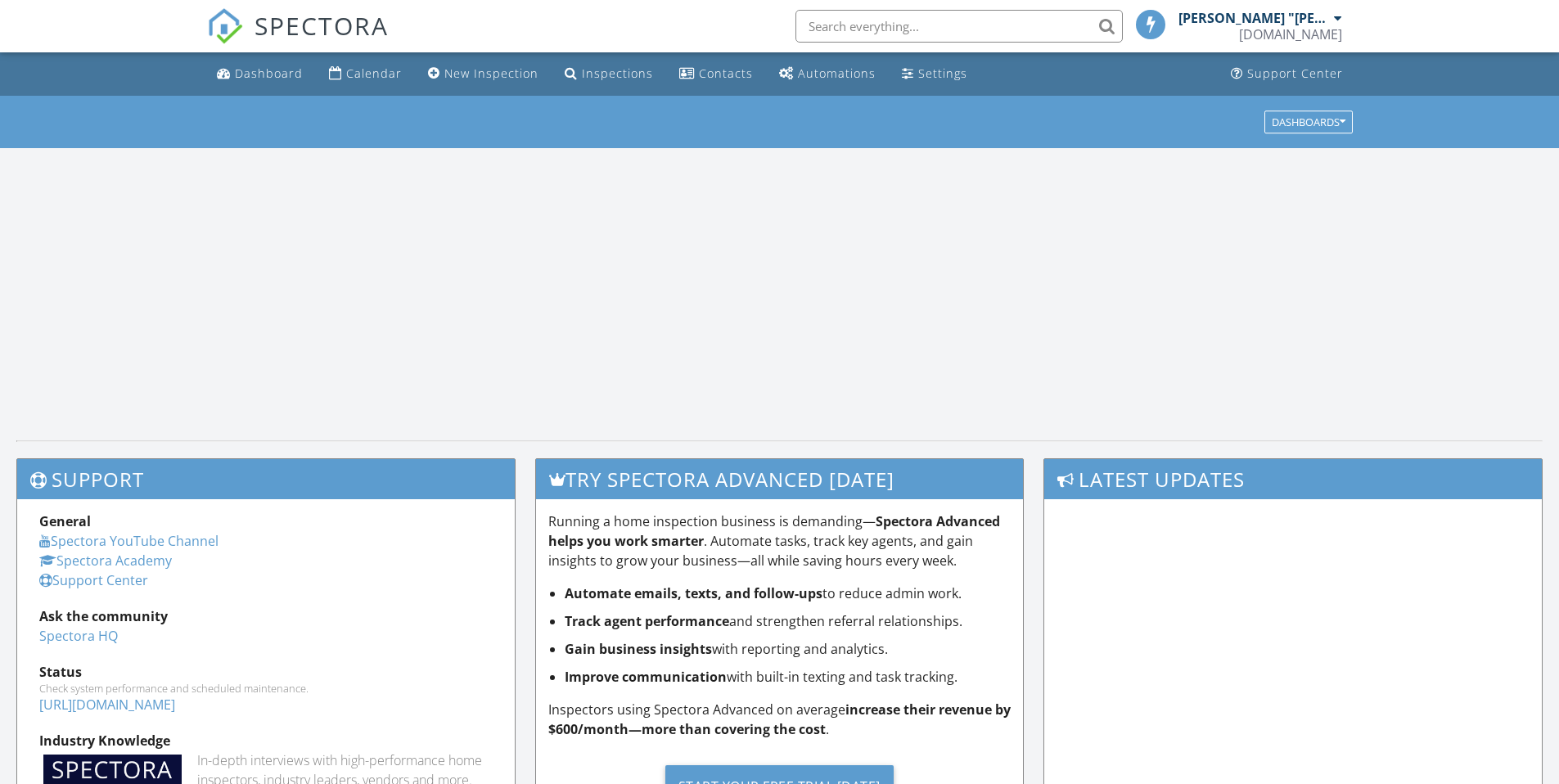
click at [862, 29] on input "text" at bounding box center [959, 26] width 327 height 32
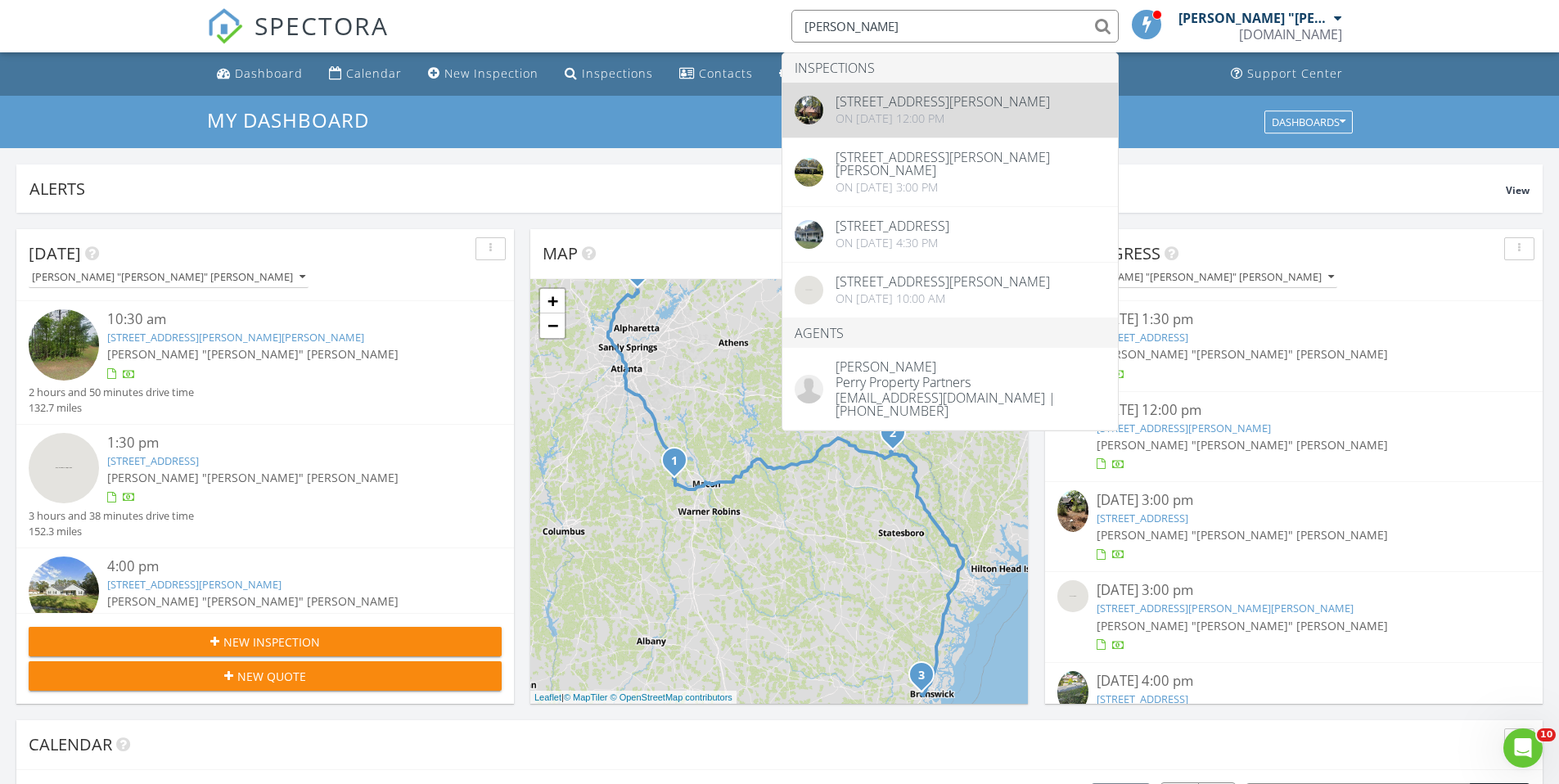
type input "perry"
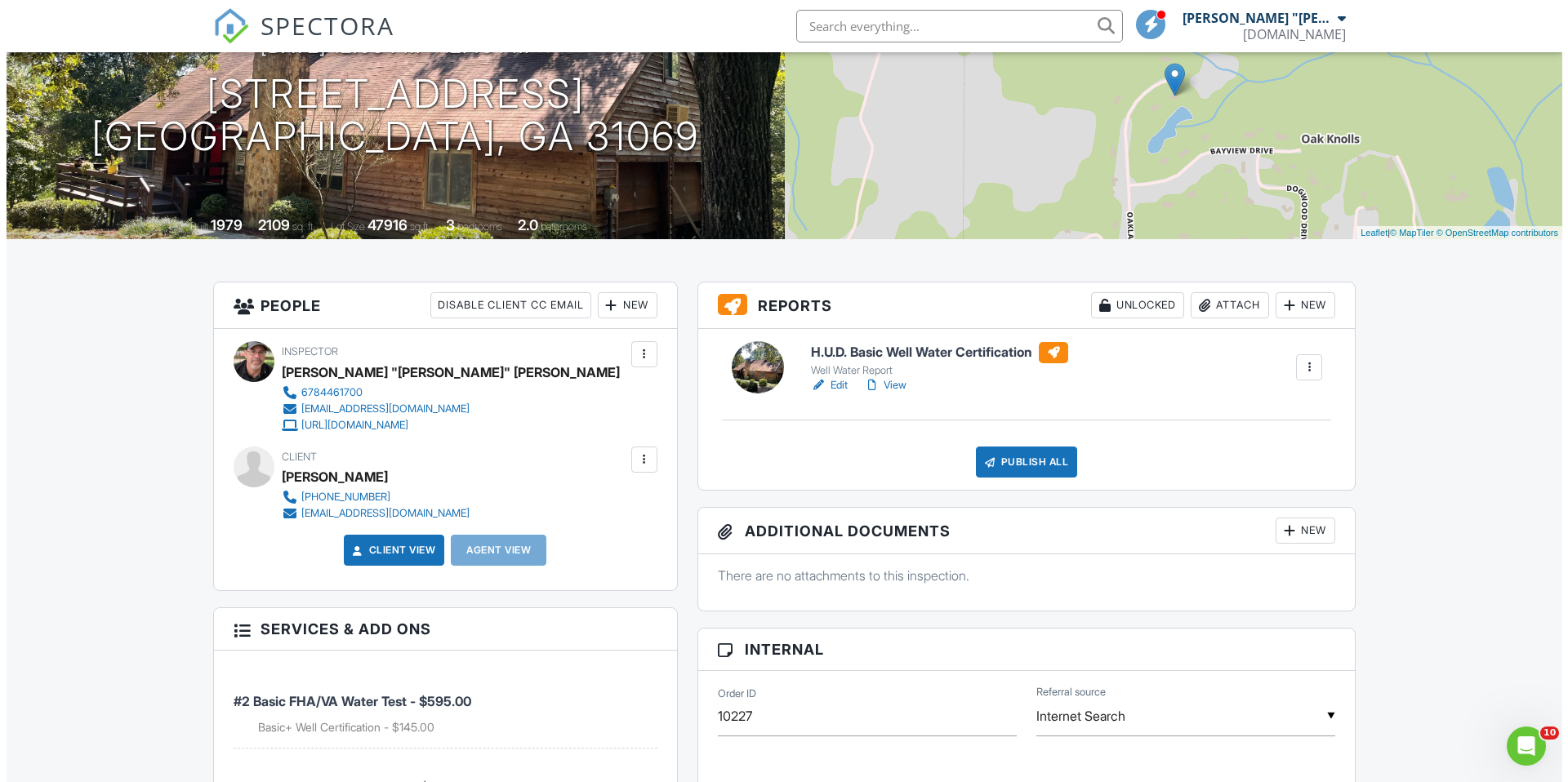
scroll to position [182, 0]
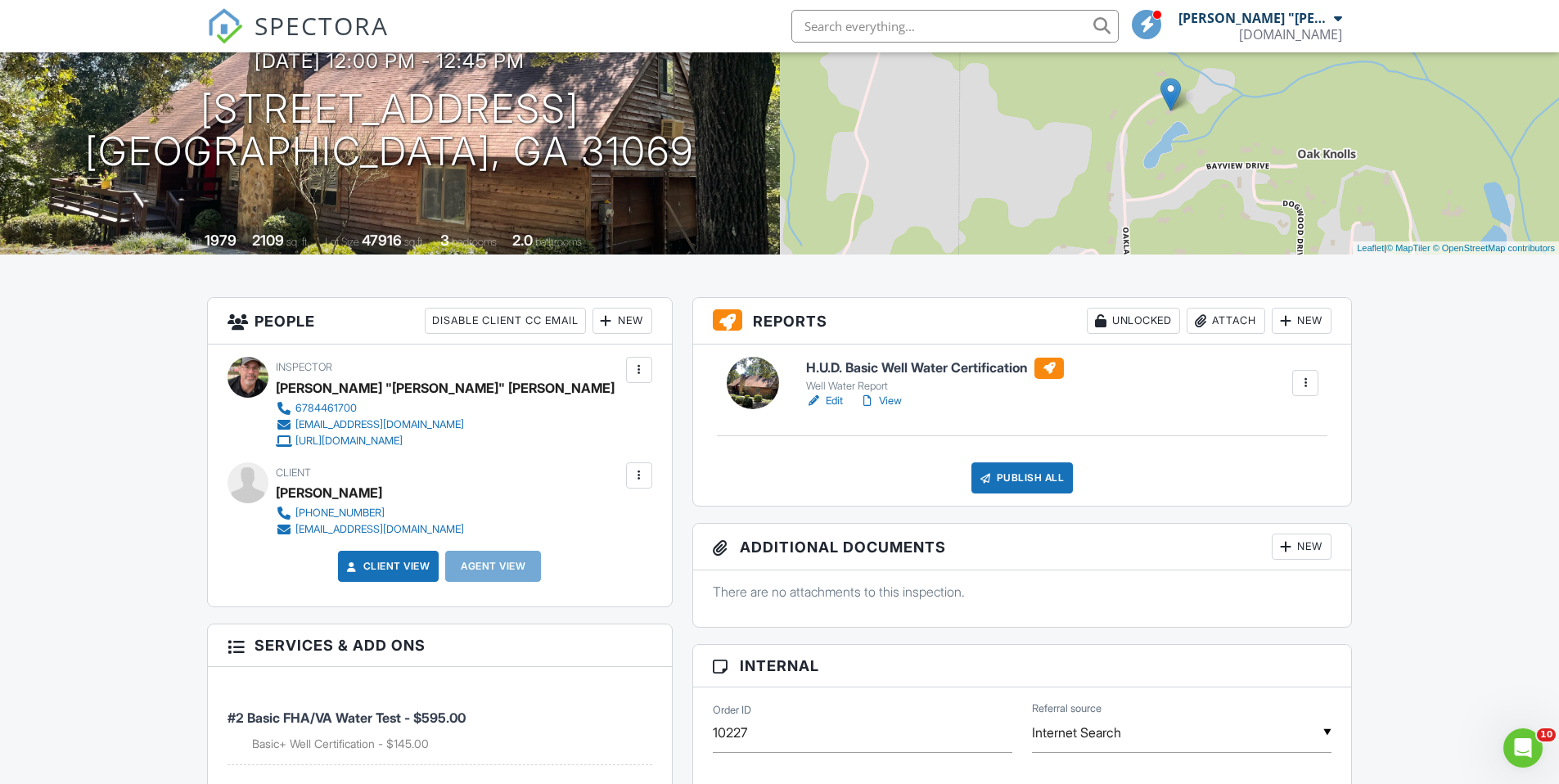
click at [1228, 318] on div "Attach" at bounding box center [1225, 320] width 78 height 26
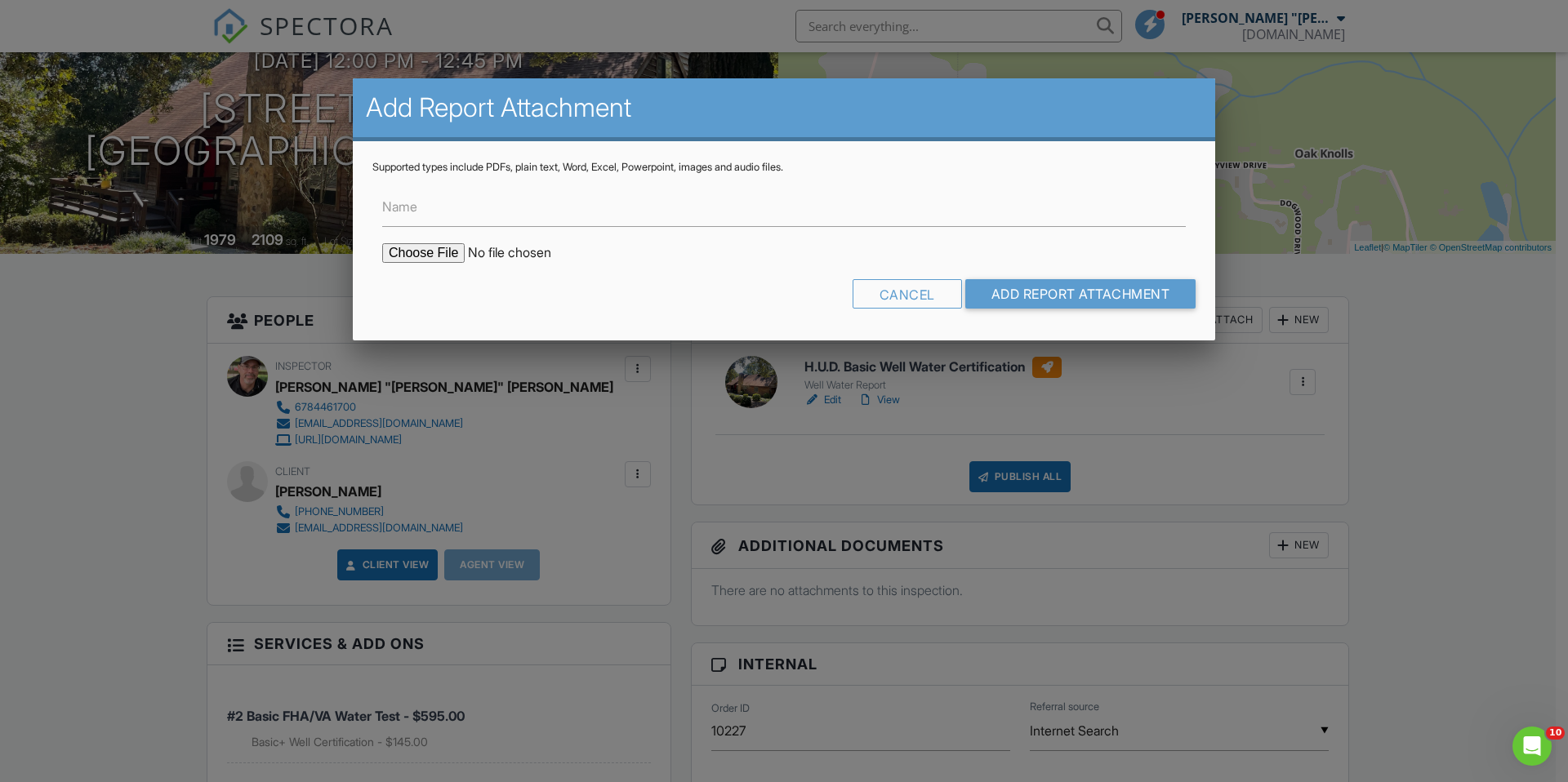
click at [424, 247] on input "file" at bounding box center [521, 253] width 277 height 20
type input "C:\fakepath\112 Oak Lake Drive FHA VA Water Report.pdf"
click at [736, 222] on input "Name" at bounding box center [784, 207] width 804 height 40
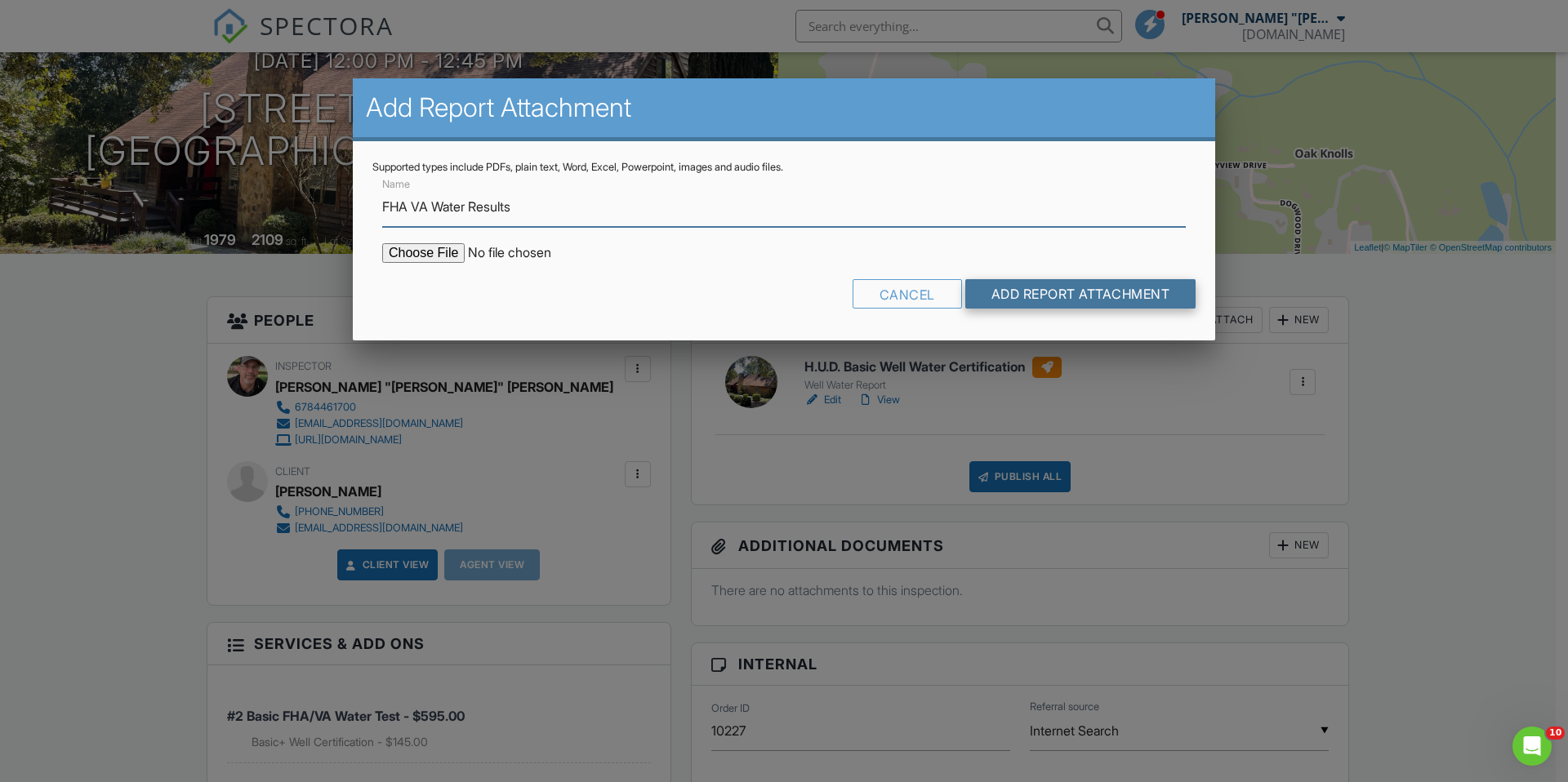
type input "FHA VA Water Results"
click at [1090, 294] on input "Add Report Attachment" at bounding box center [1080, 293] width 231 height 30
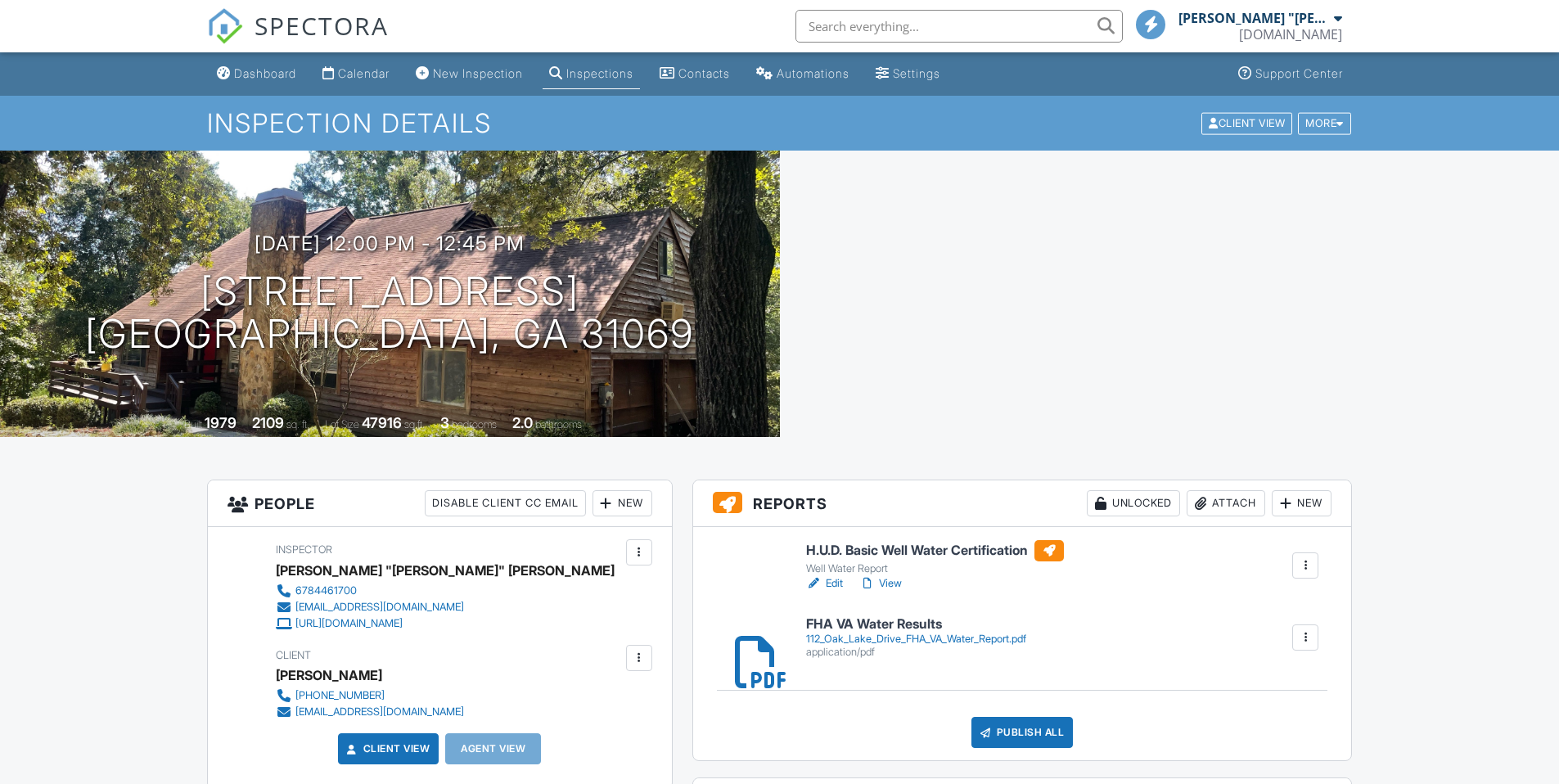
click at [1026, 740] on div "Publish All" at bounding box center [1022, 733] width 102 height 31
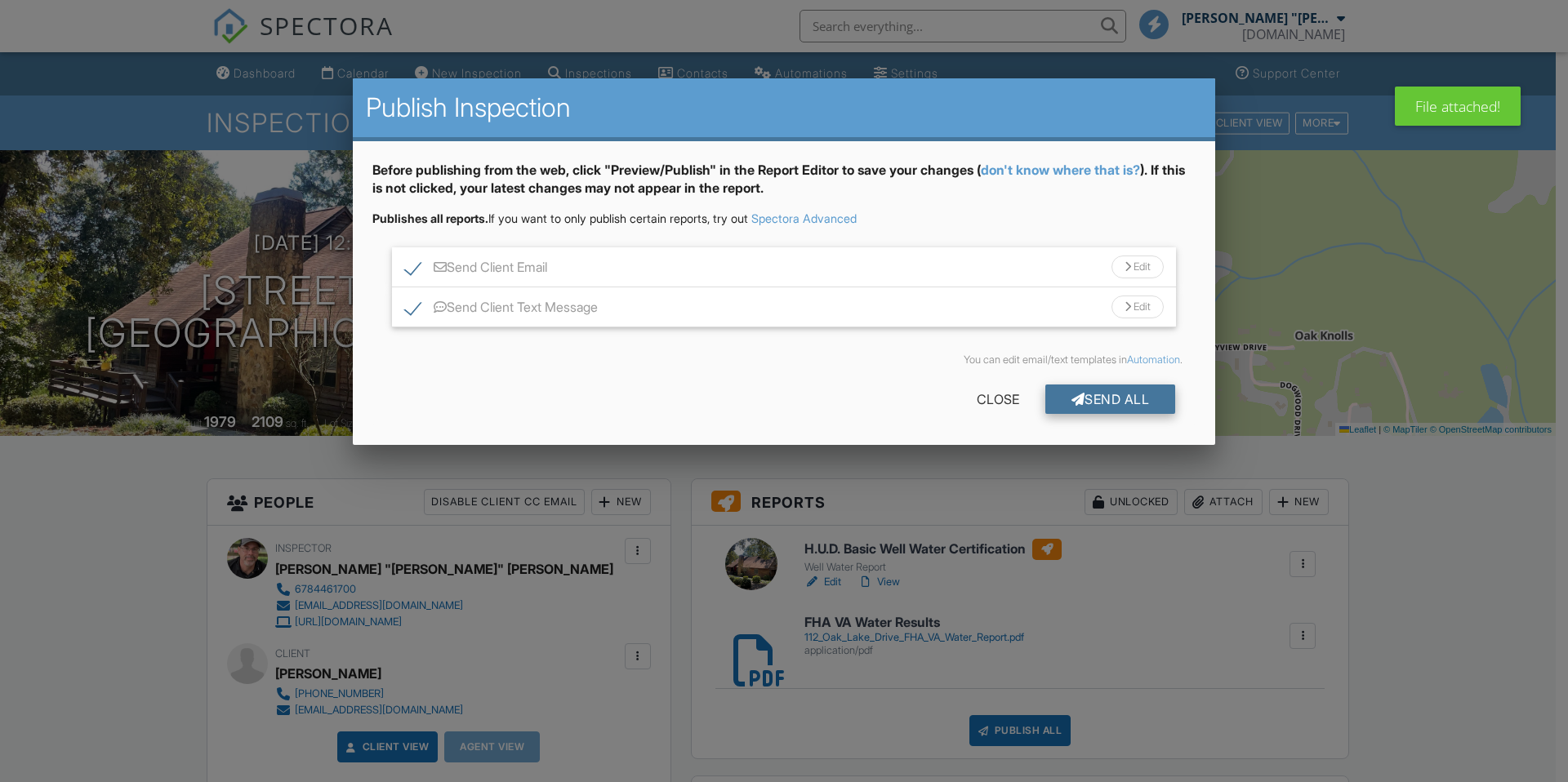
click at [1137, 400] on div "Send All" at bounding box center [1110, 399] width 131 height 30
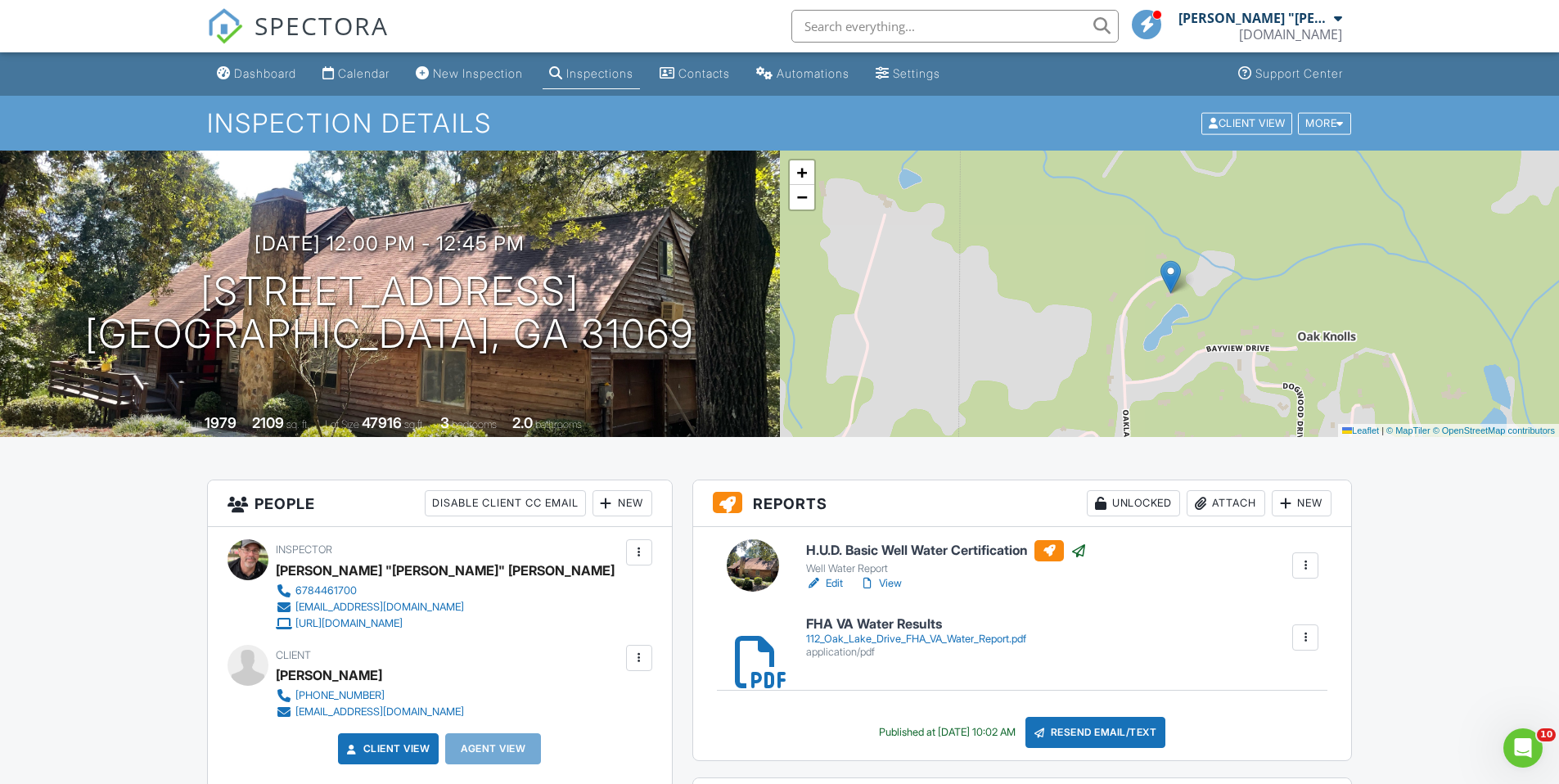
click at [884, 39] on input "text" at bounding box center [955, 26] width 327 height 32
click at [363, 78] on div "Calendar" at bounding box center [364, 72] width 51 height 14
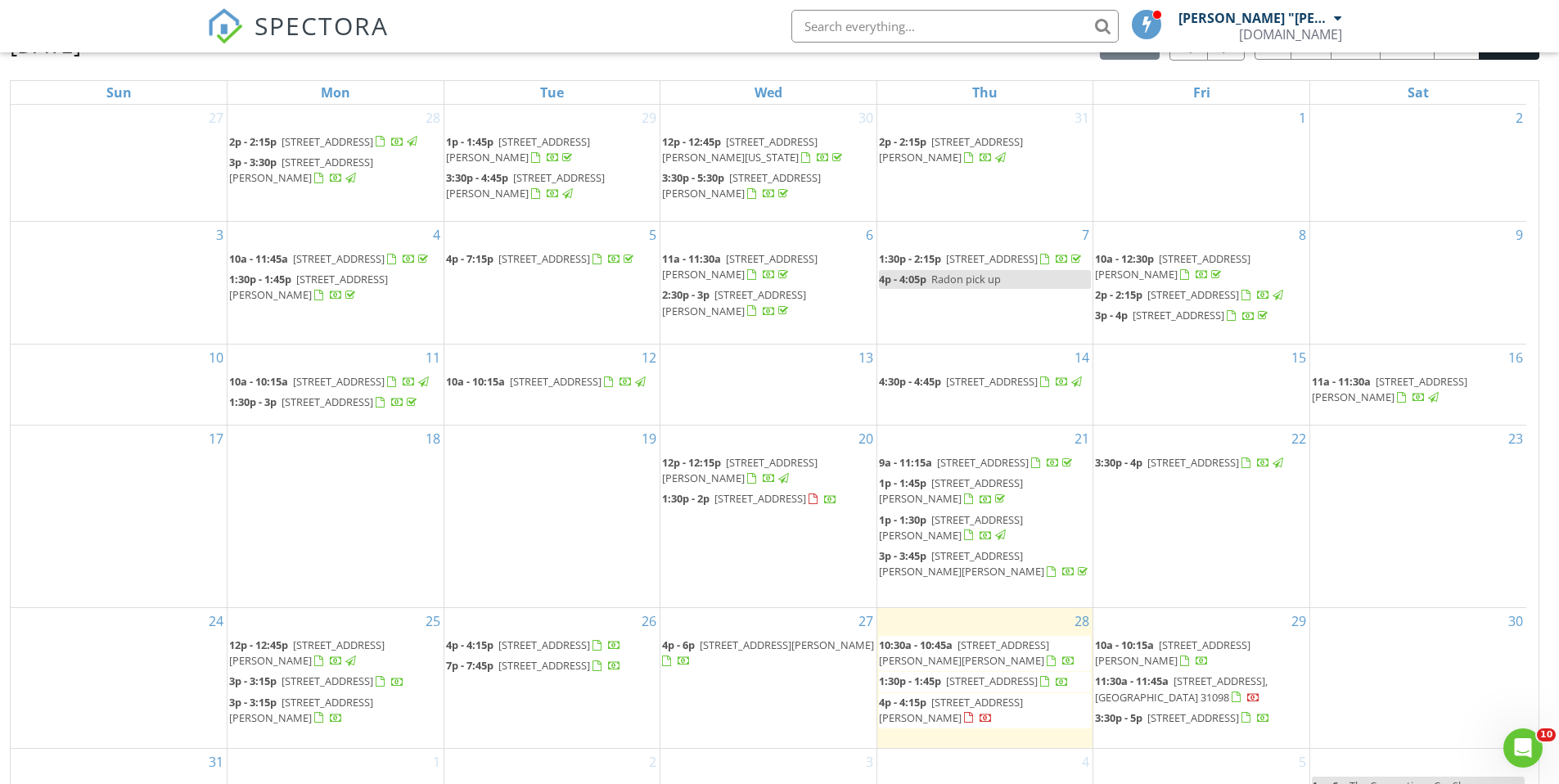
scroll to position [217, 0]
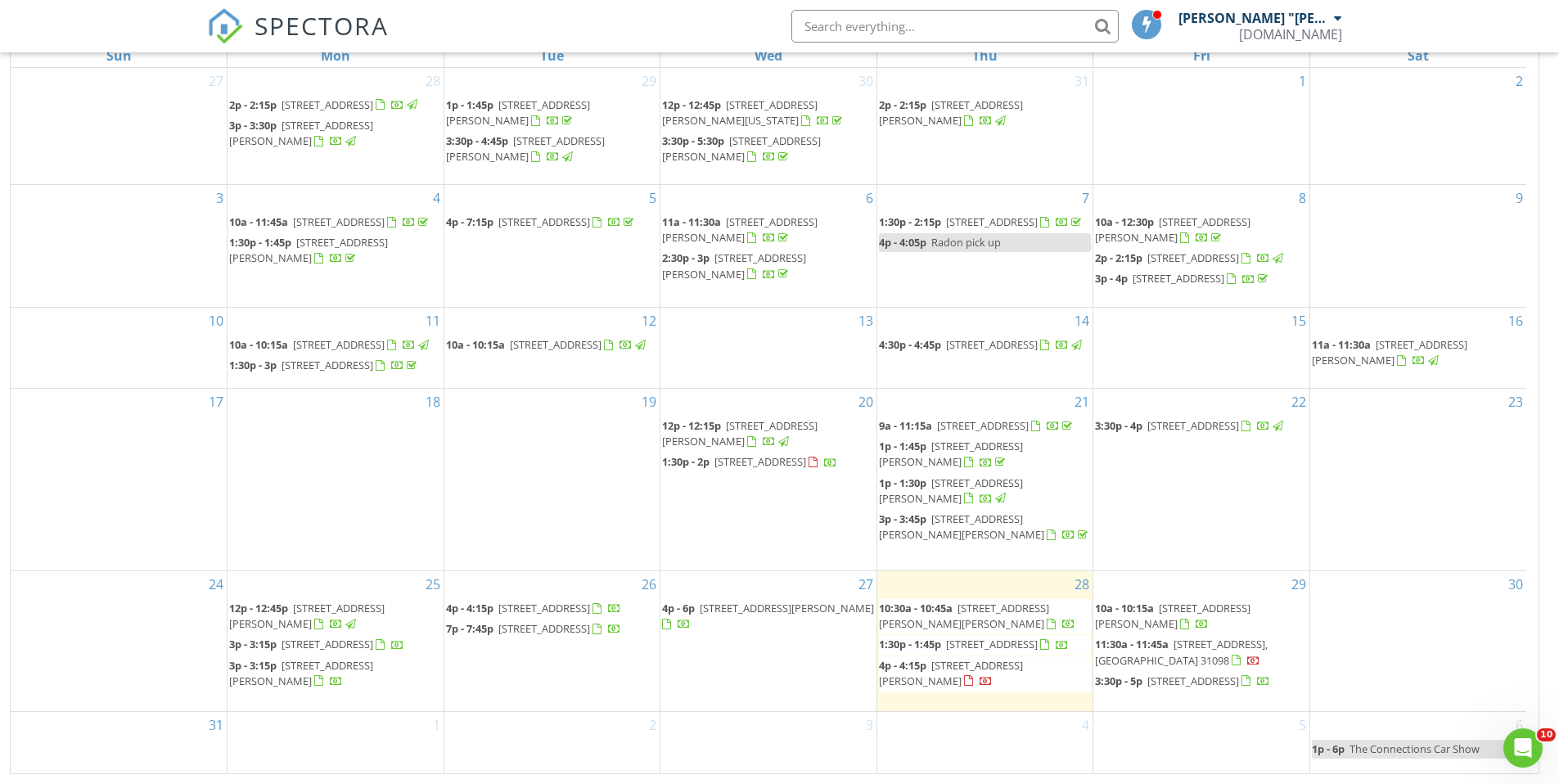
click at [1038, 623] on span "65 Bagley Rd, Forsyth 31029" at bounding box center [964, 616] width 171 height 31
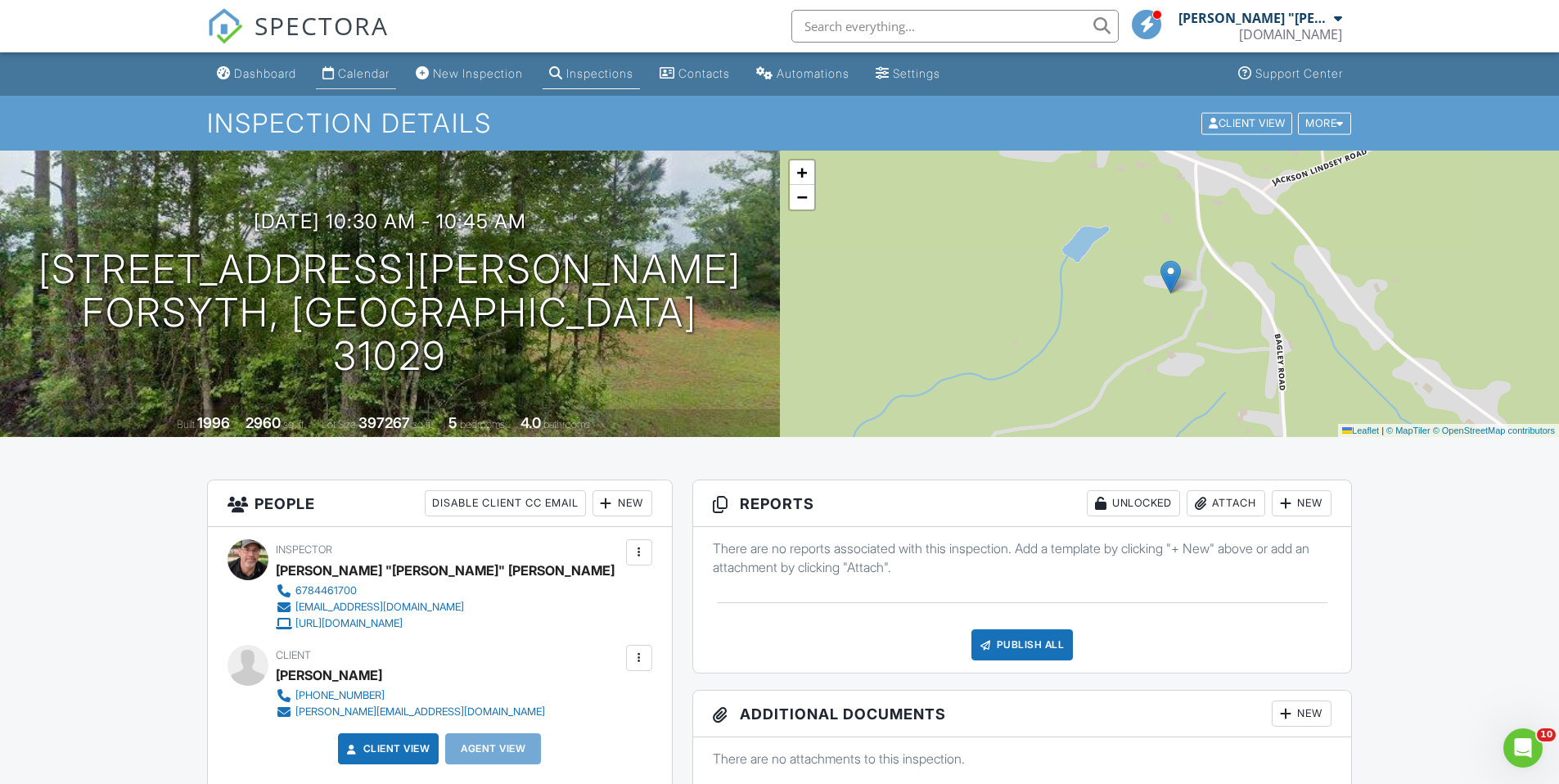
click at [382, 75] on div "Calendar" at bounding box center [364, 72] width 51 height 14
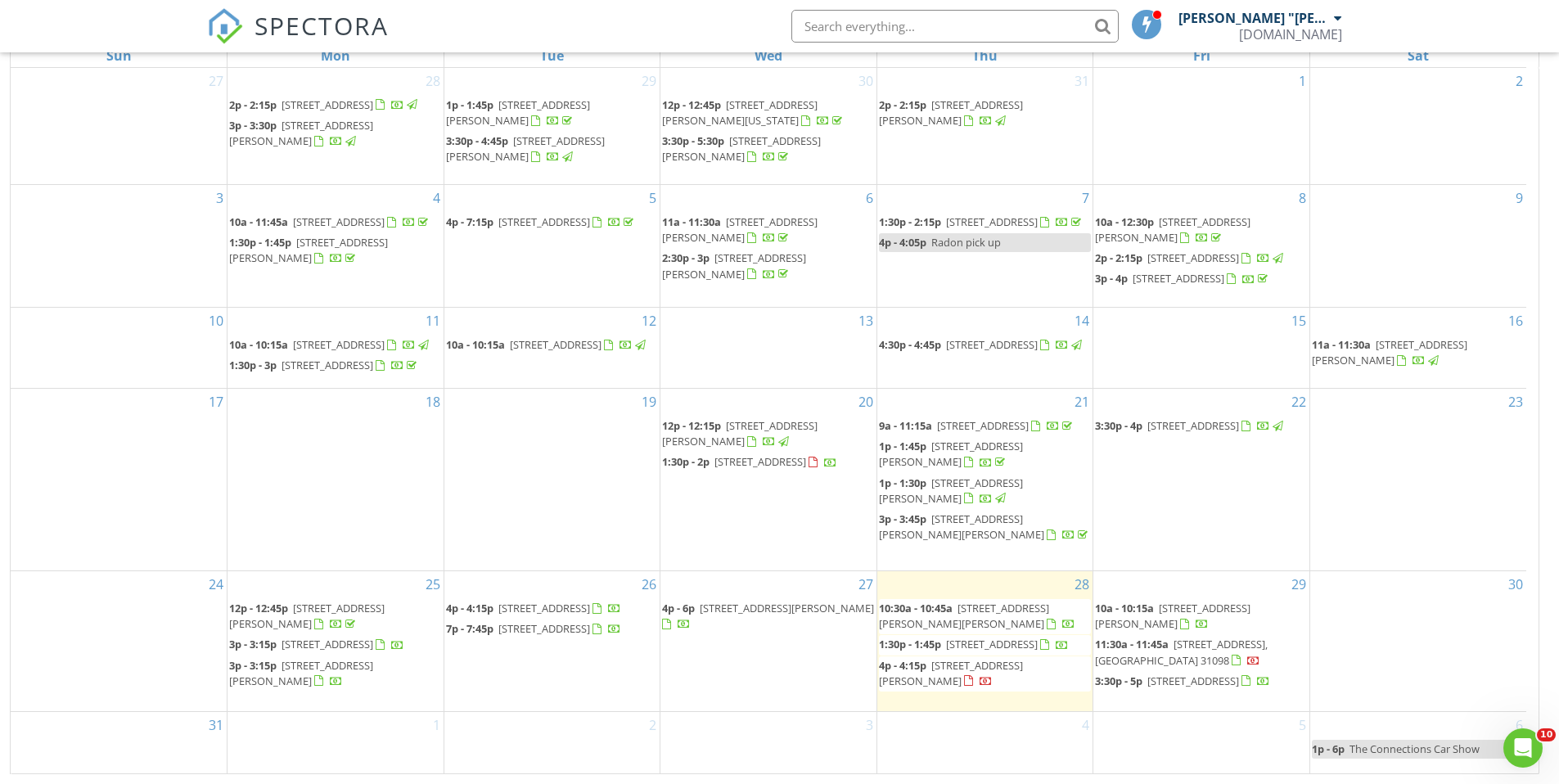
click at [1349, 605] on div "30" at bounding box center [1417, 641] width 216 height 140
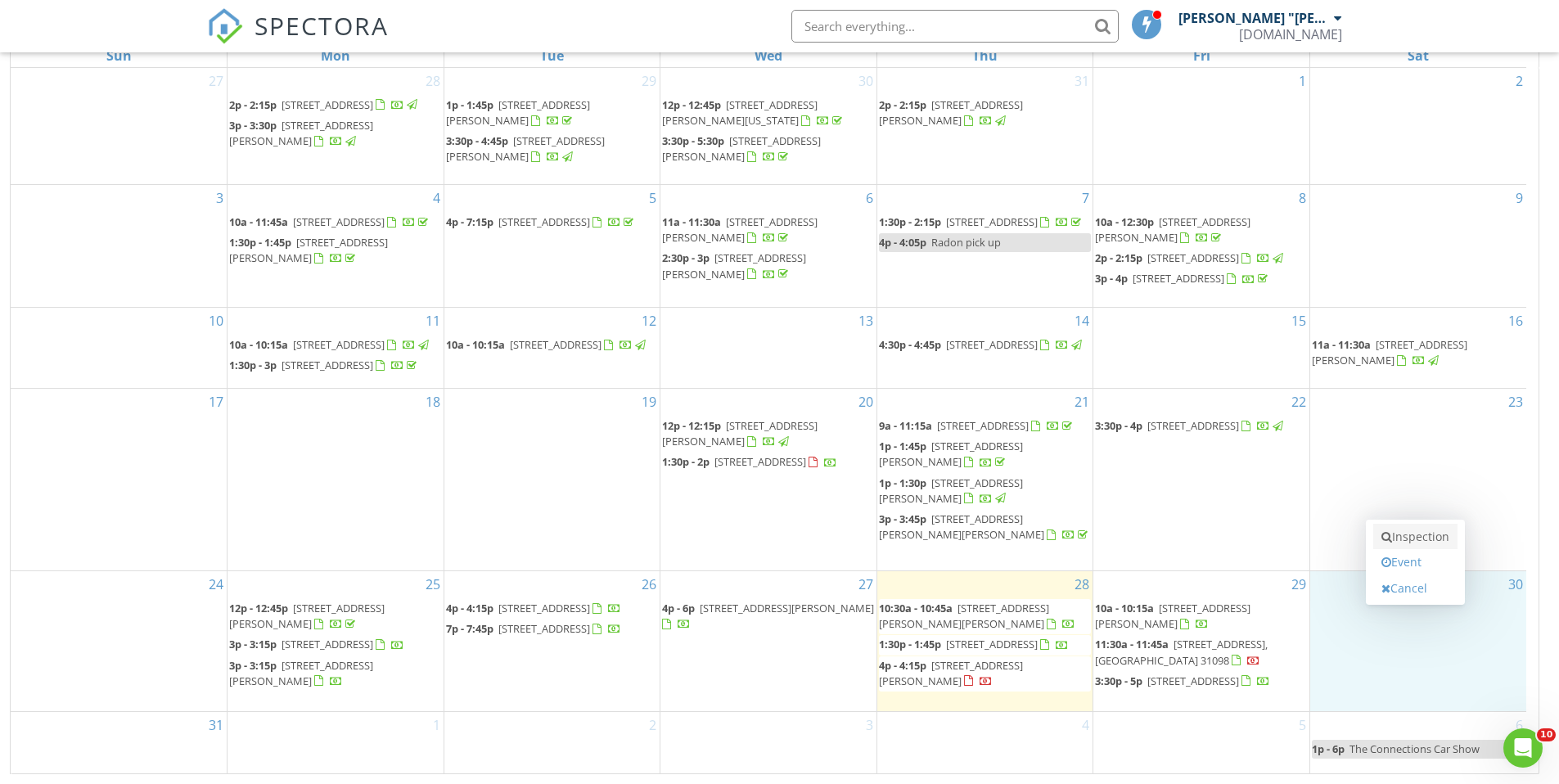
click at [1421, 537] on link "Inspection" at bounding box center [1415, 537] width 84 height 26
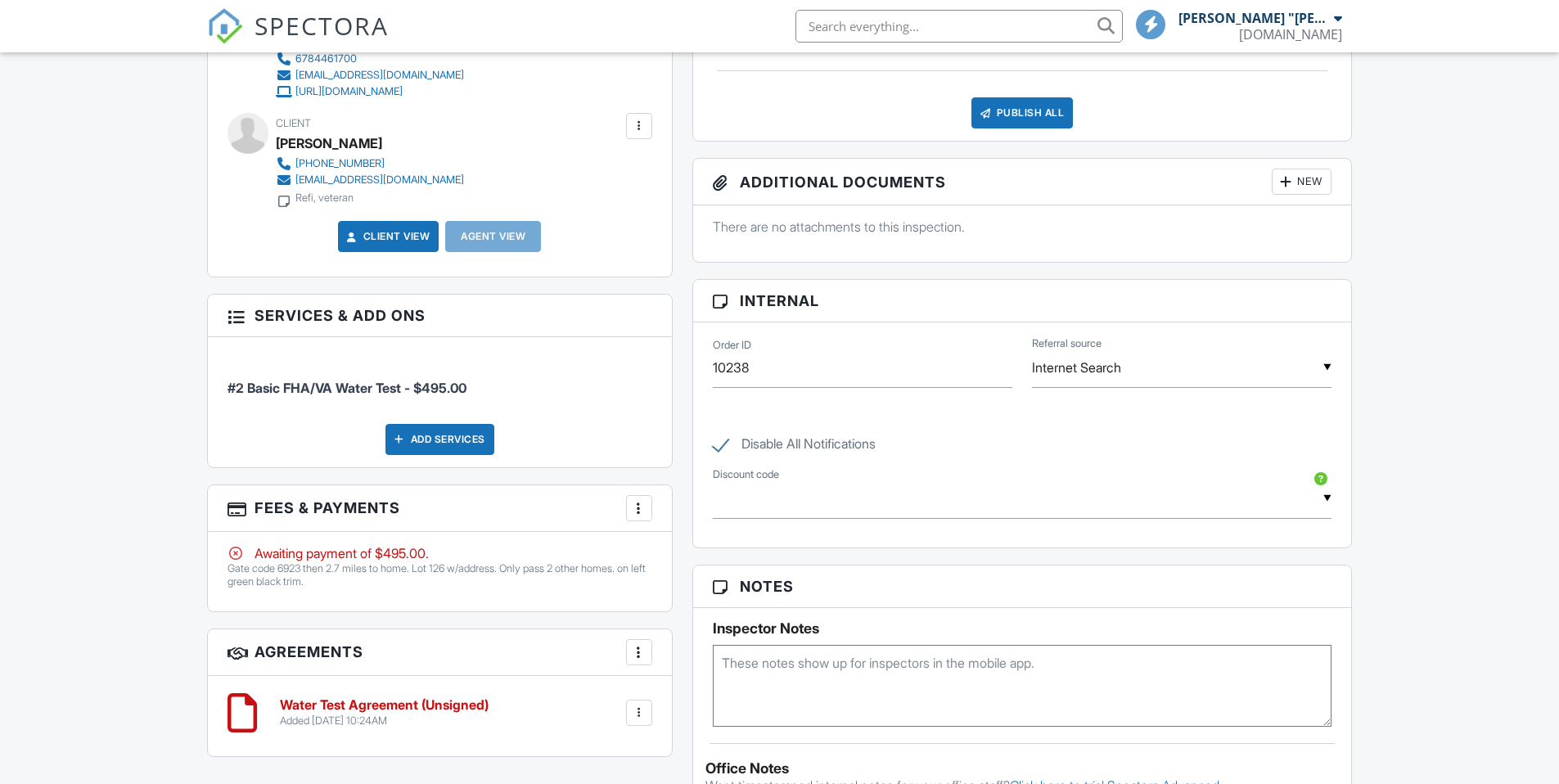
click at [640, 512] on div at bounding box center [639, 508] width 16 height 16
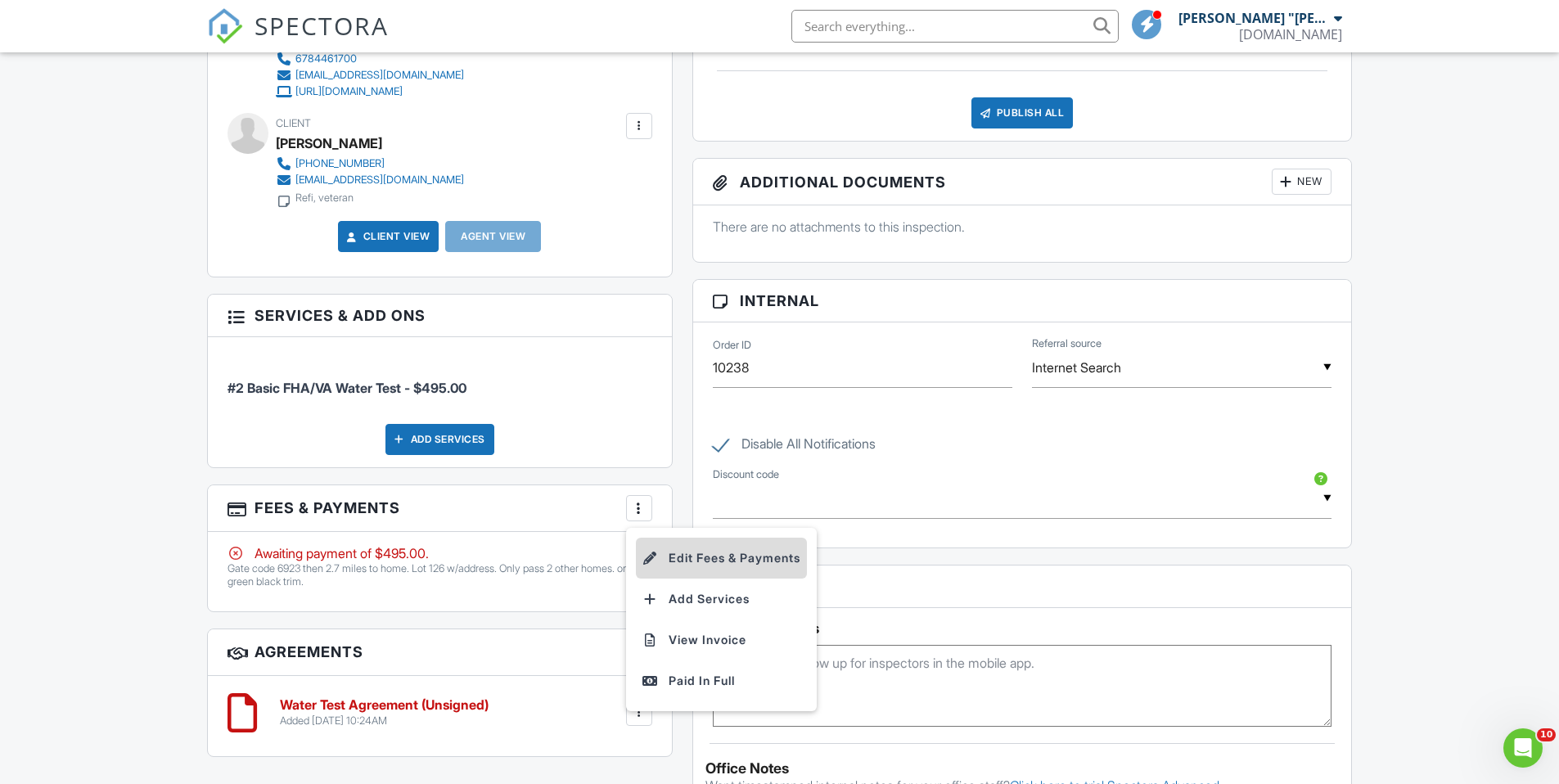
click at [671, 552] on li "Edit Fees & Payments" at bounding box center [722, 558] width 171 height 41
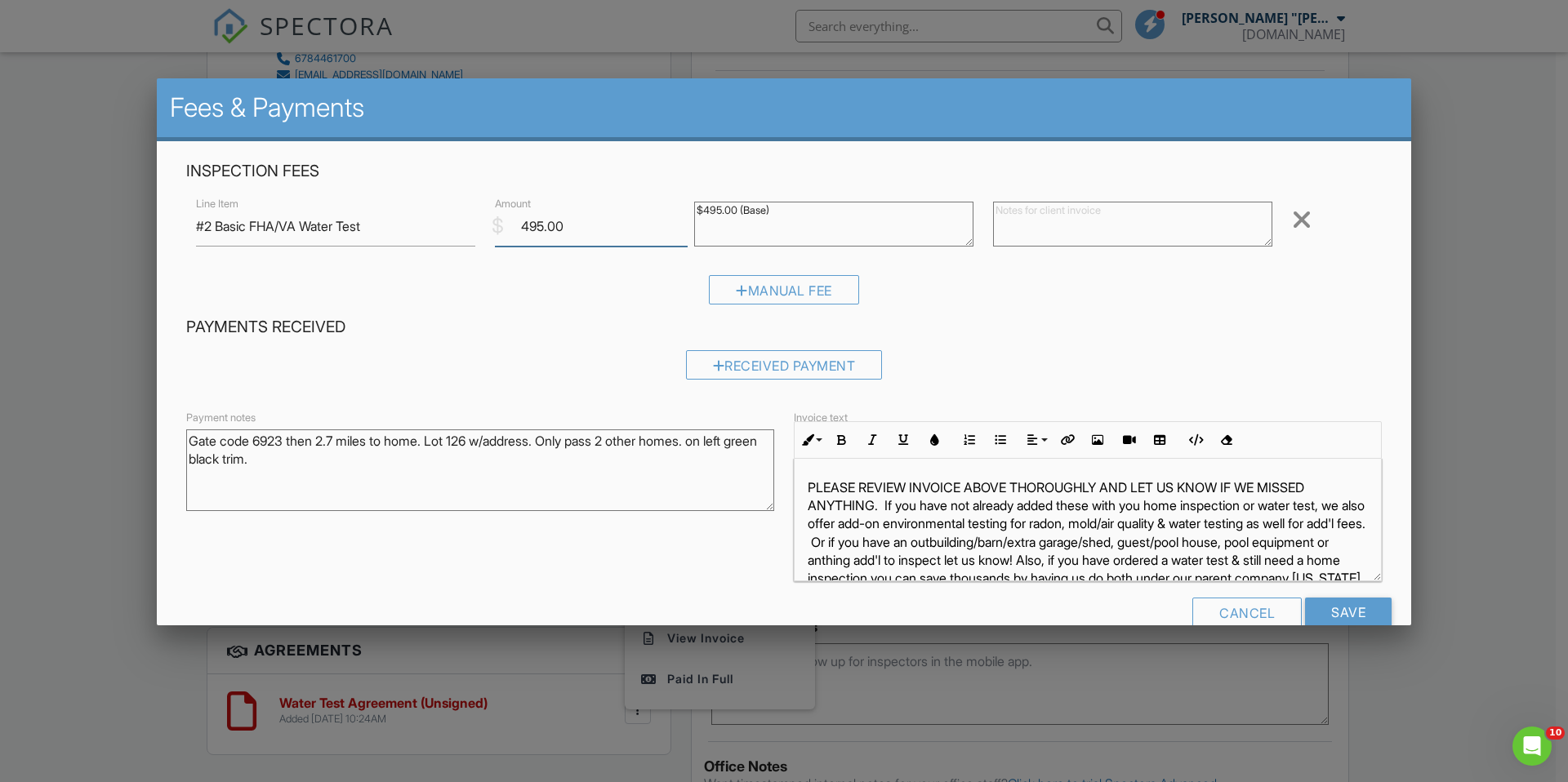
click at [531, 223] on input "495.00" at bounding box center [591, 226] width 193 height 40
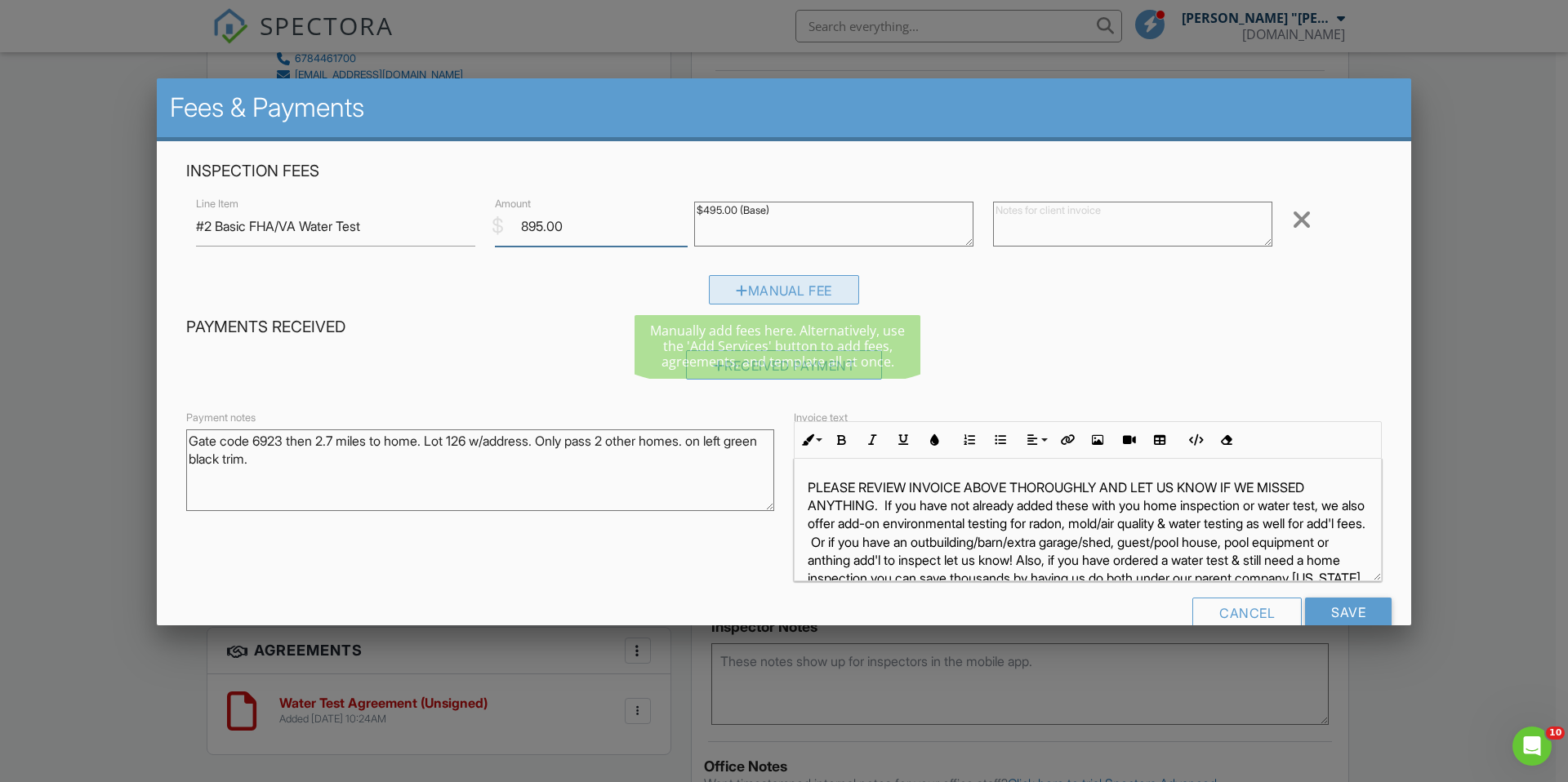
type input "895.00"
click at [788, 286] on div "Manual Fee" at bounding box center [783, 290] width 150 height 30
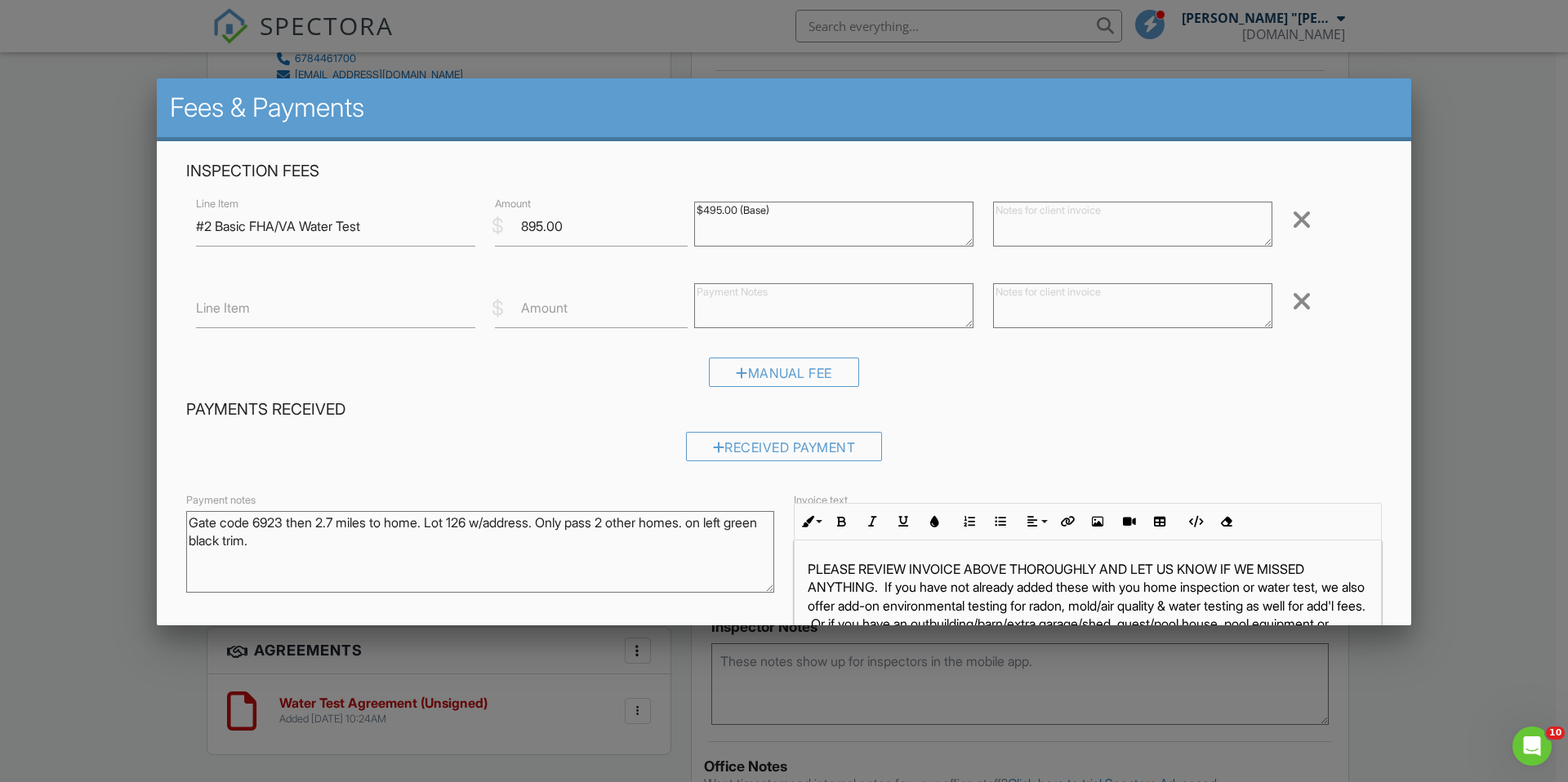
click at [532, 315] on label "Amount" at bounding box center [545, 308] width 47 height 18
click at [532, 315] on input "Amount" at bounding box center [591, 308] width 193 height 40
type input "420"
click at [372, 323] on input "Line Item" at bounding box center [336, 308] width 279 height 40
type input "DISCOUNTS: Local 2 Area/Veteran"
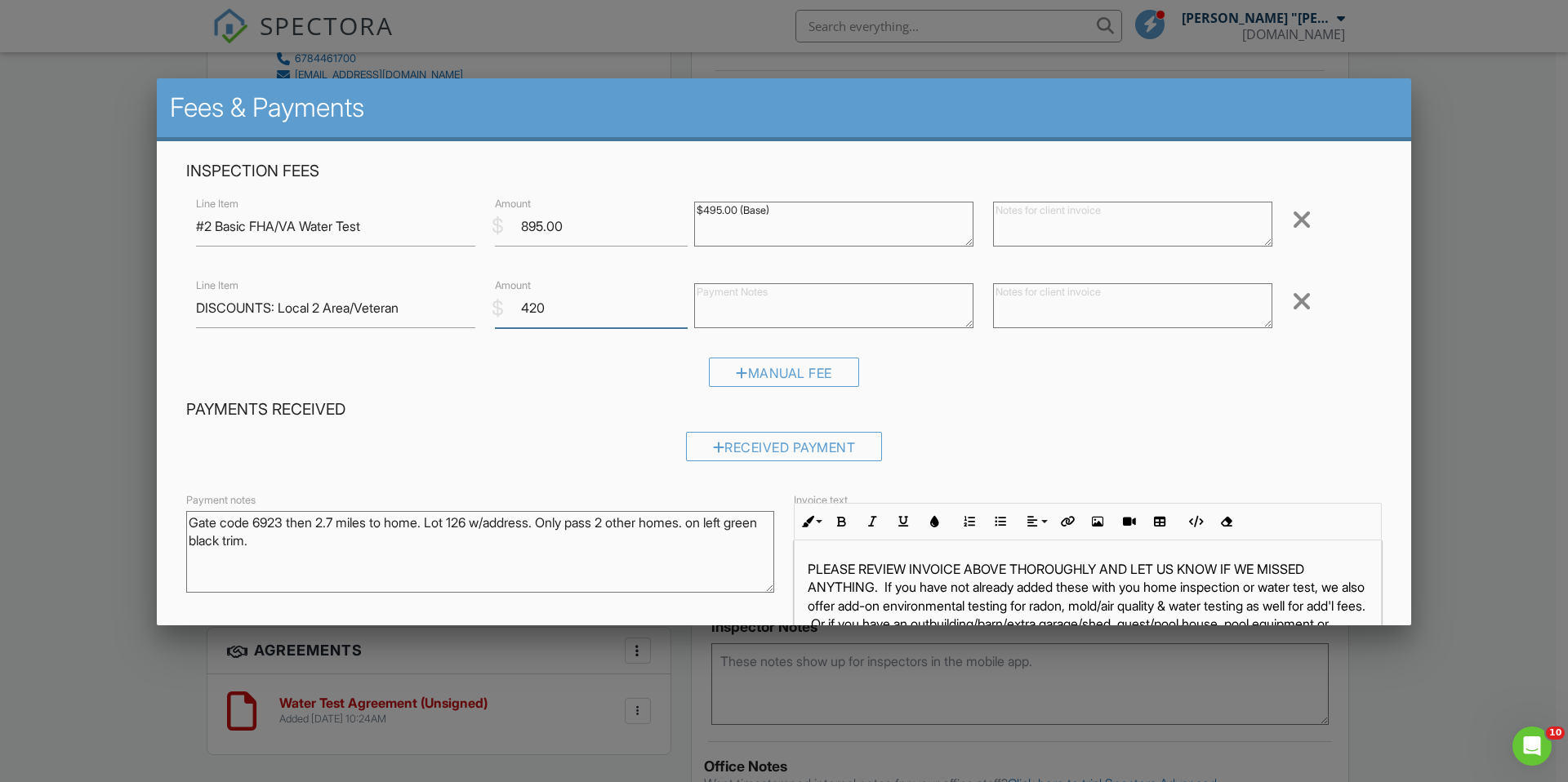
click at [523, 309] on input "420" at bounding box center [591, 308] width 193 height 40
click at [521, 311] on input "420" at bounding box center [591, 308] width 193 height 40
type input "-420"
click at [1002, 212] on textarea at bounding box center [1132, 224] width 279 height 45
click at [1245, 209] on textarea "This fee is statewide/long dist. We have applied discounts below. Please review…" at bounding box center [1132, 224] width 279 height 45
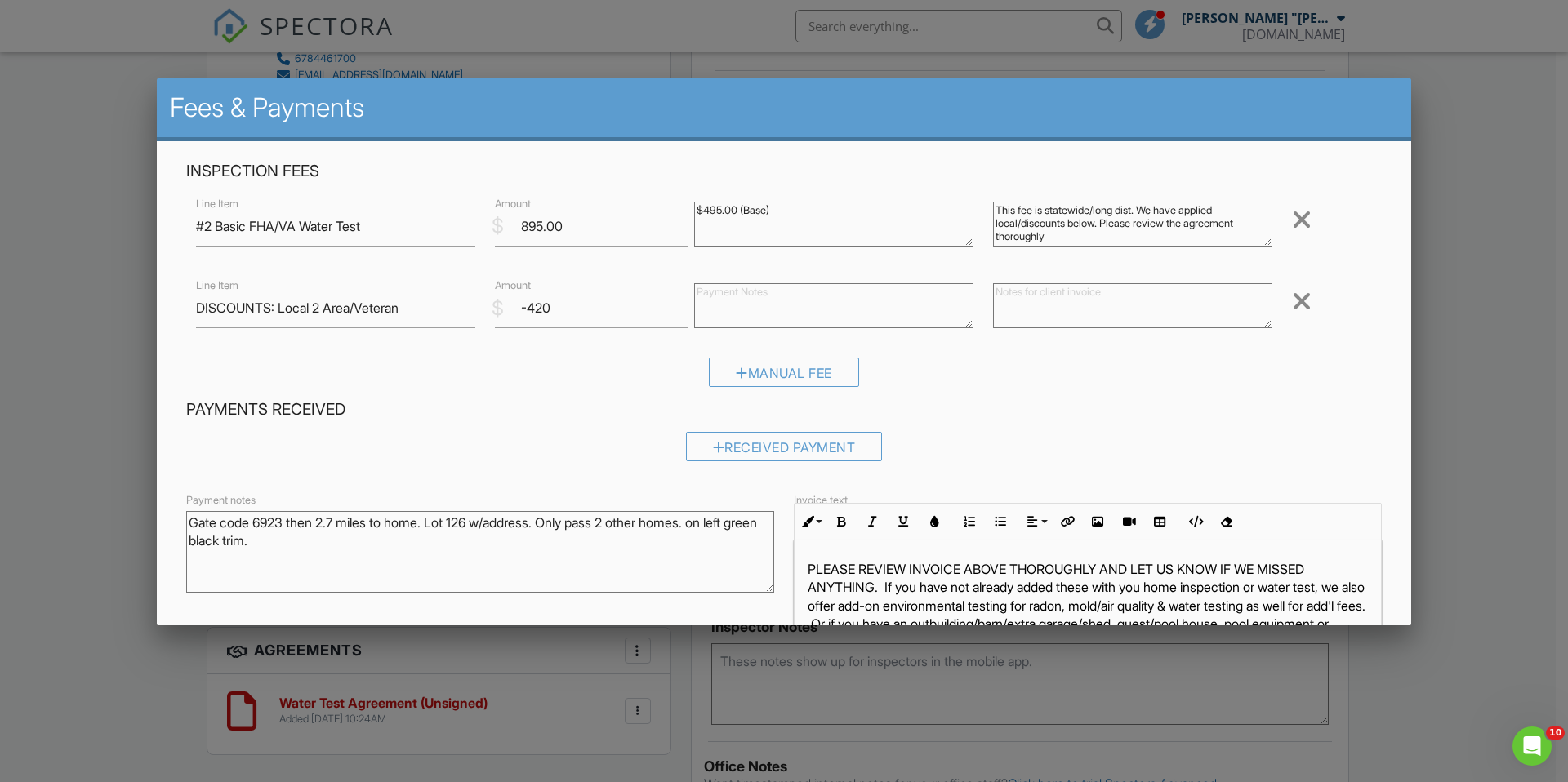
click at [1104, 241] on textarea "This fee is statewide/long dist. We have applied local/discounts below. Please …" at bounding box center [1132, 224] width 279 height 45
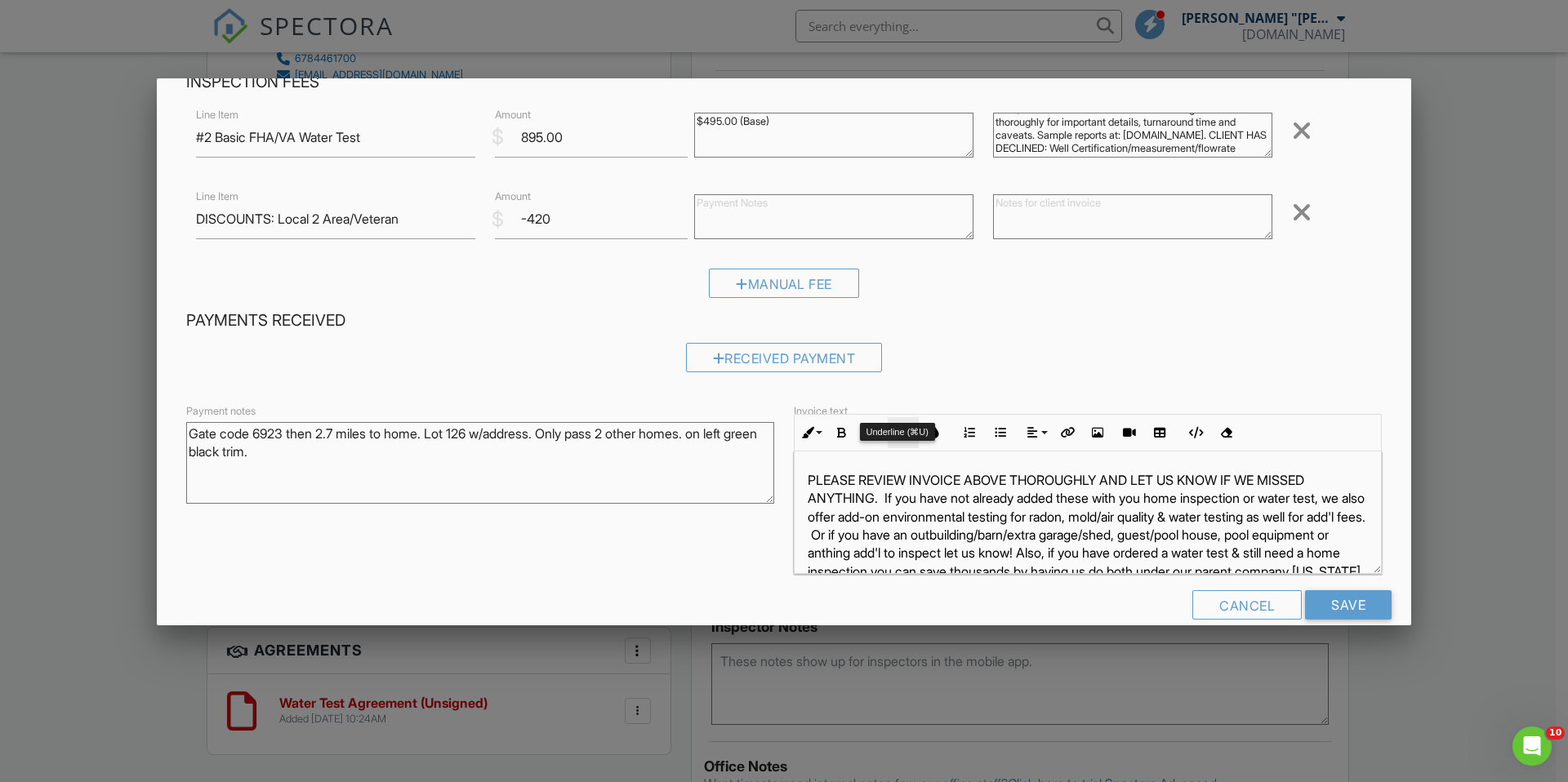
scroll to position [115, 0]
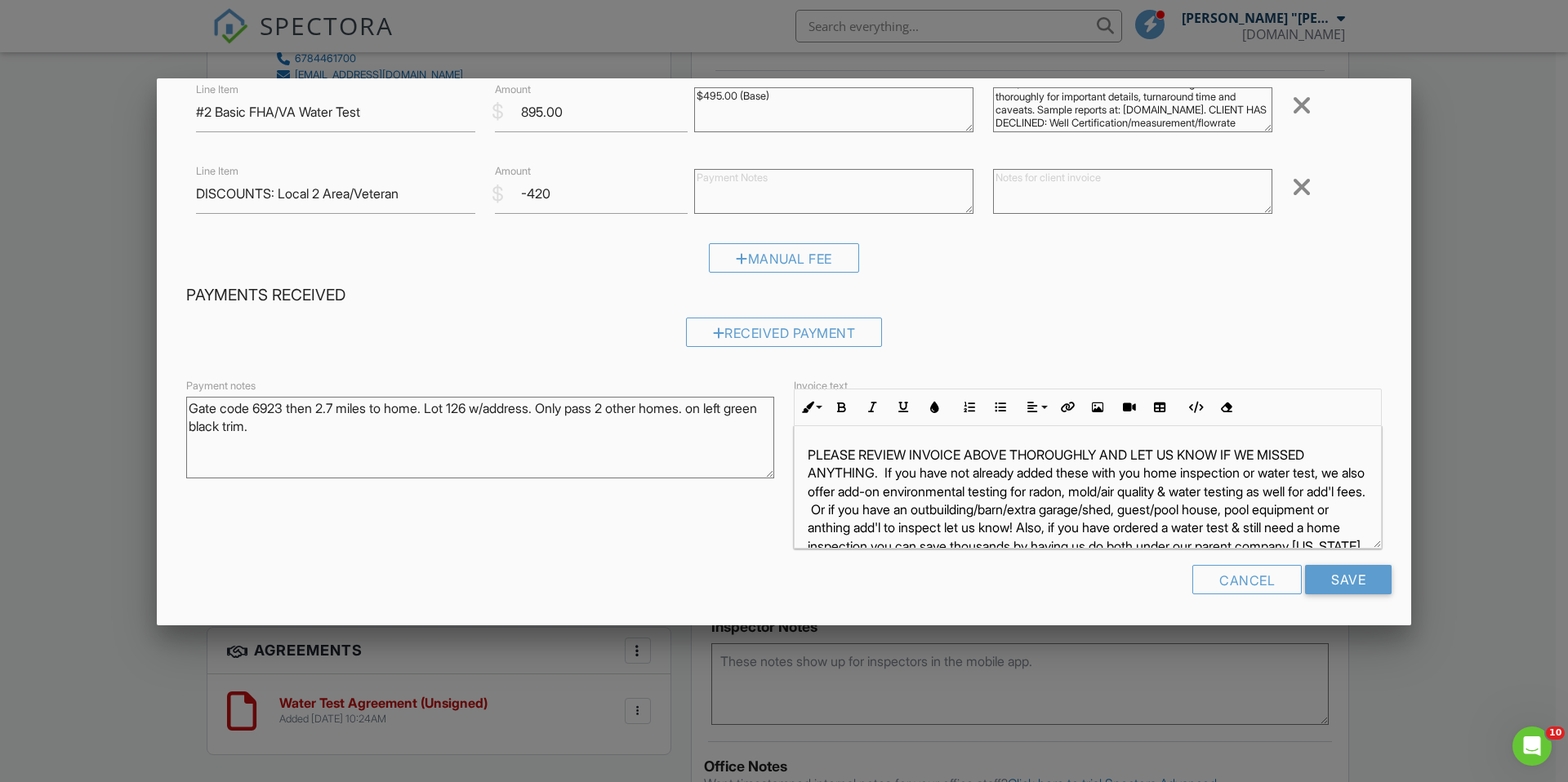
type textarea "This fee is statewide/long dist. We have applied local/discounts below. Please …"
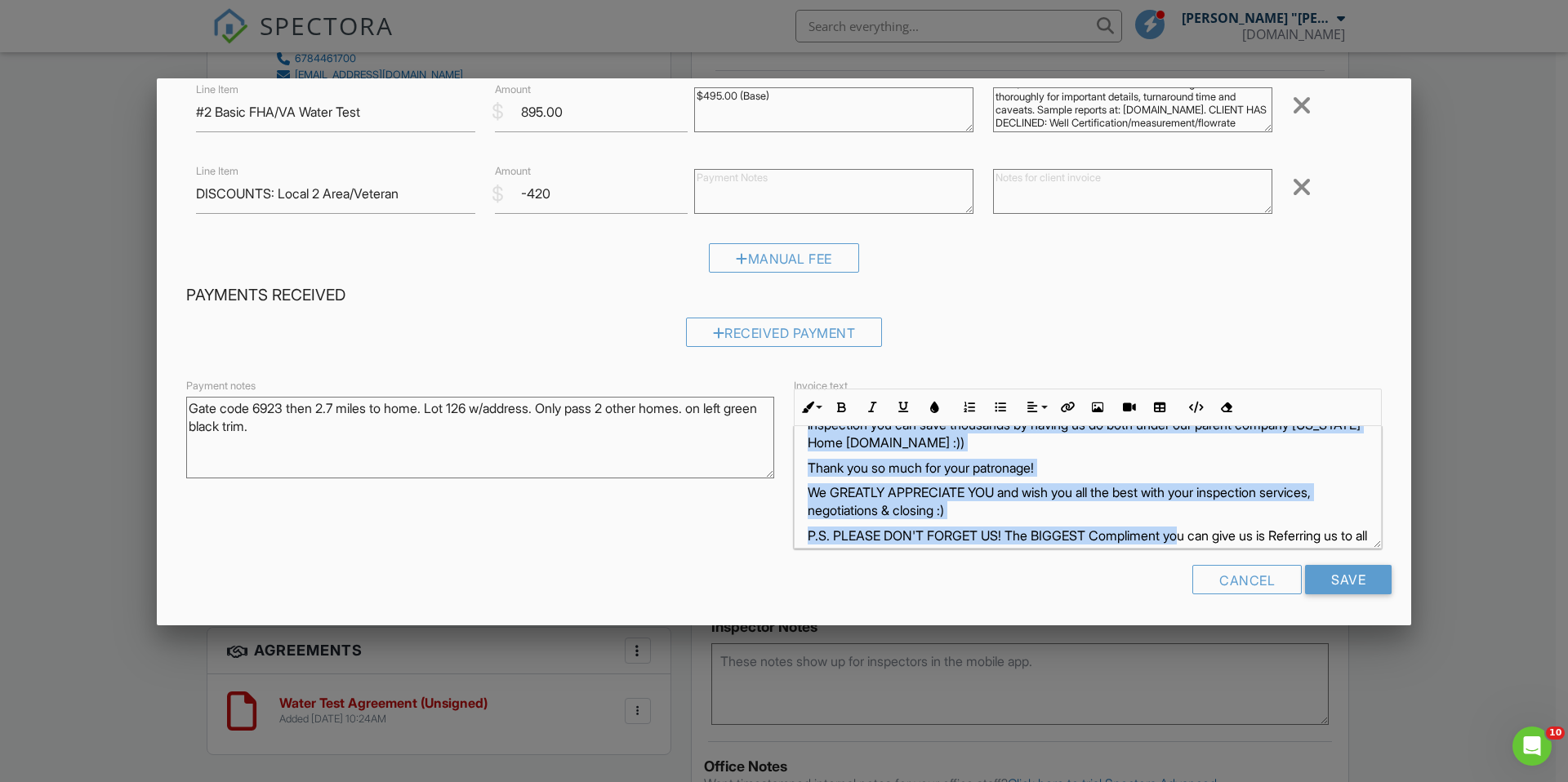
scroll to position [144, 0]
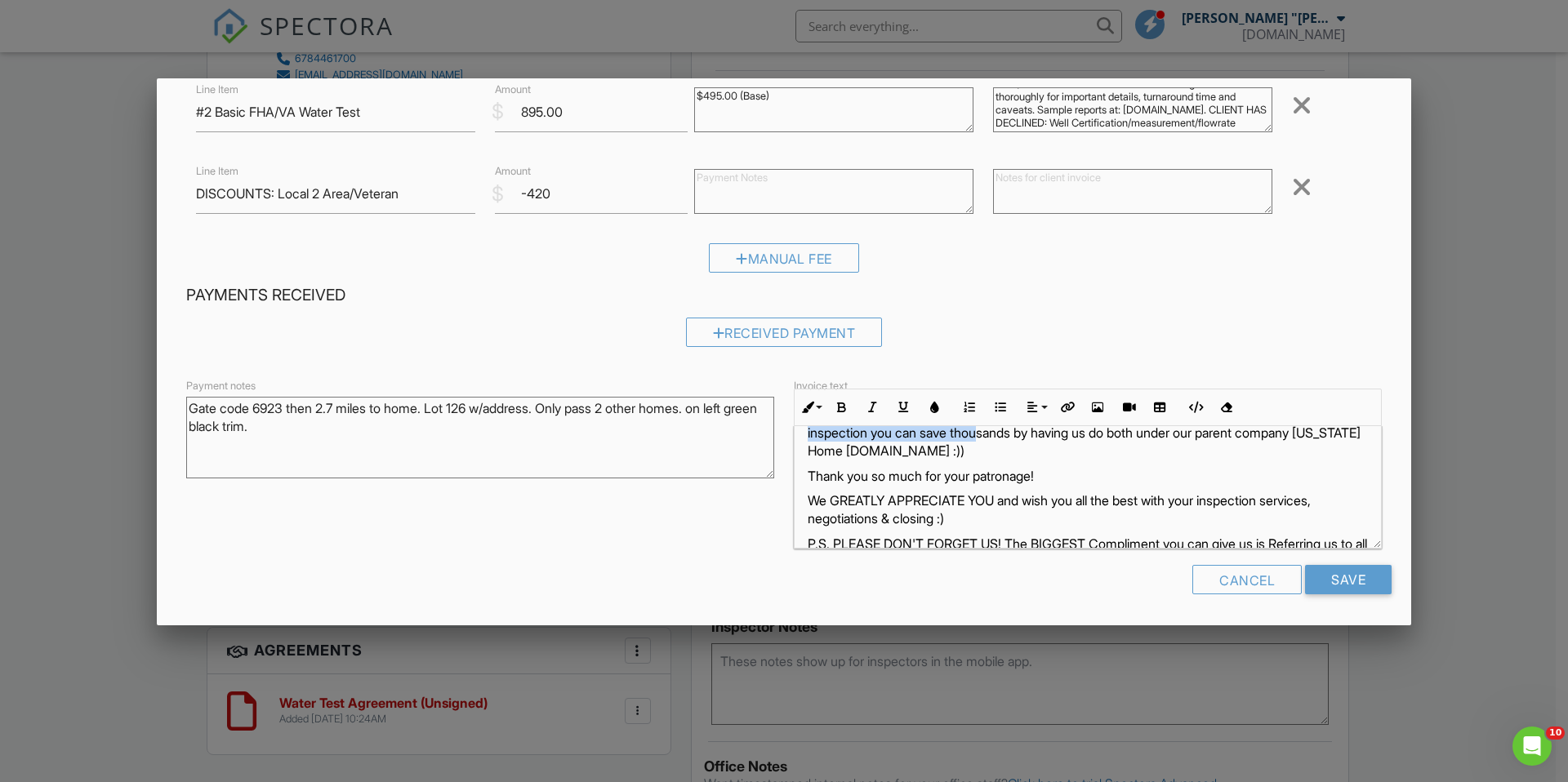
drag, startPoint x: 880, startPoint y: 472, endPoint x: 1257, endPoint y: 432, distance: 379.1
click at [1257, 432] on p "PLEASE REVIEW INVOICE ABOVE THOROUGHLY AND LET US KNOW IF WE MISSED ANYTHING. I…" at bounding box center [1087, 396] width 560 height 128
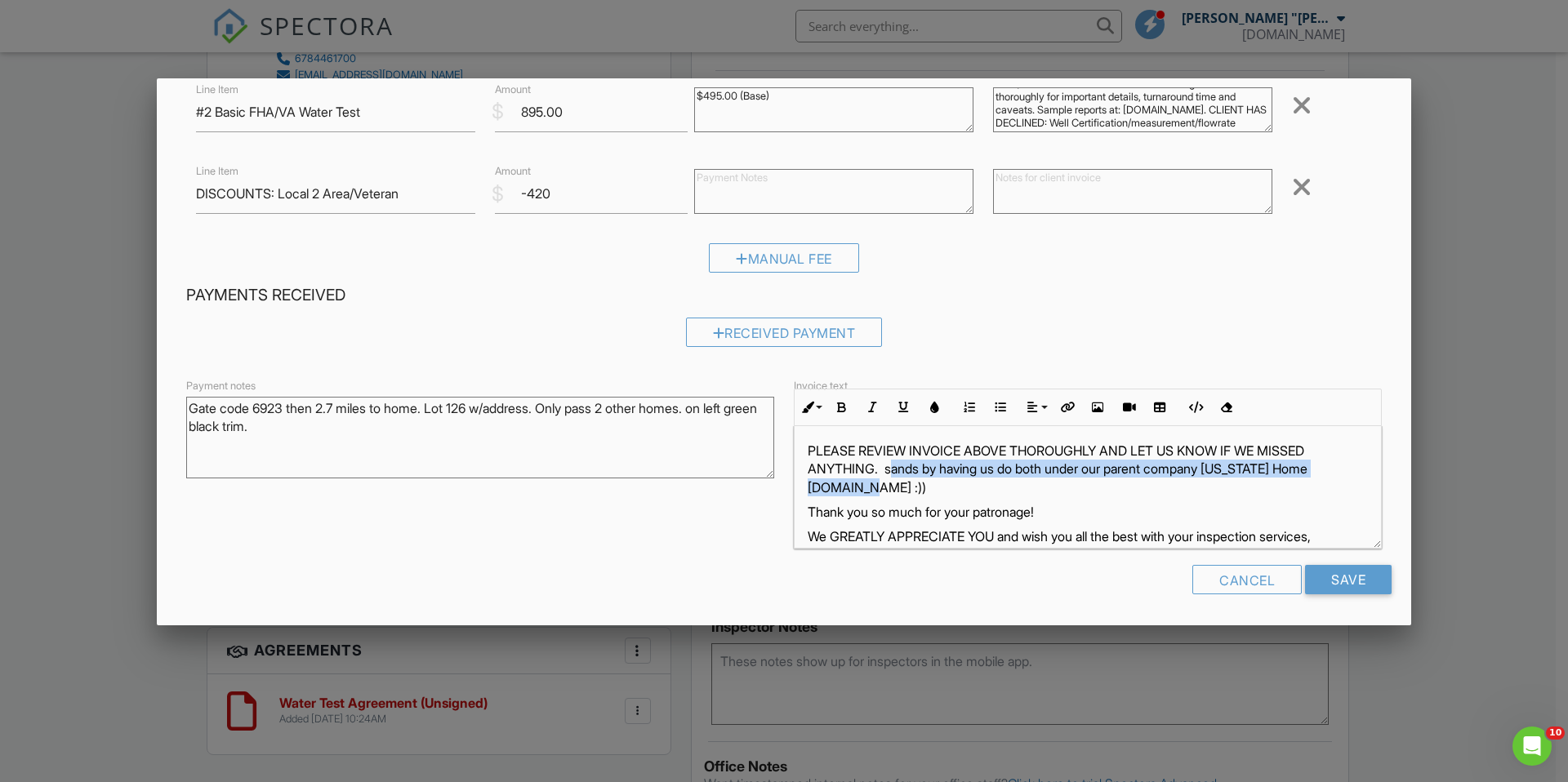
drag, startPoint x: 887, startPoint y: 468, endPoint x: 910, endPoint y: 480, distance: 25.9
click at [910, 480] on p "PLEASE REVIEW INVOICE ABOVE THOROUGHLY AND LET US KNOW IF WE MISSED ANYTHING. s…" at bounding box center [1087, 469] width 560 height 55
click at [884, 470] on p "PLEASE REVIEW INVOICE ABOVE THOROUGHLY AND LET US KNOW IF WE MISSED ANYTHING. s…" at bounding box center [1087, 469] width 560 height 55
drag, startPoint x: 883, startPoint y: 470, endPoint x: 905, endPoint y: 480, distance: 24.2
click at [905, 480] on p "PLEASE REVIEW INVOICE ABOVE THOROUGHLY AND LET US KNOW IF WE MISSED ANYTHING. s…" at bounding box center [1087, 469] width 560 height 55
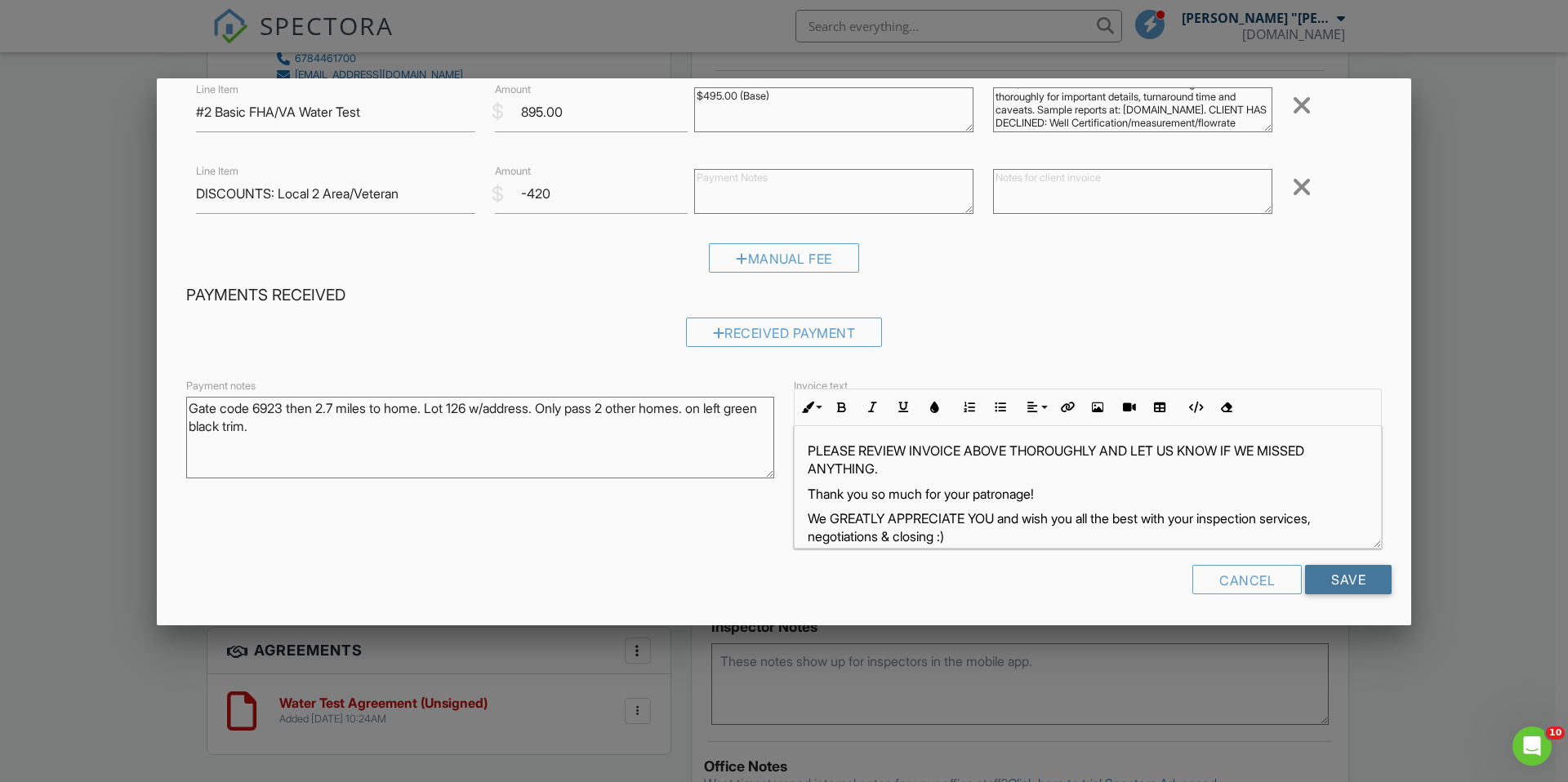
drag, startPoint x: 1320, startPoint y: 578, endPoint x: 1172, endPoint y: 162, distance: 441.5
click at [1195, 163] on form "Inspection Fees Line Item #2 Basic FHA/VA Water Test $ Amount 895.00 $495.00 (B…" at bounding box center [784, 327] width 1215 height 560
click at [1116, 193] on textarea at bounding box center [1132, 192] width 279 height 45
type textarea "THANK U FOR YOUR SERVICE!! :))"
click at [1343, 583] on input "Save" at bounding box center [1347, 580] width 86 height 30
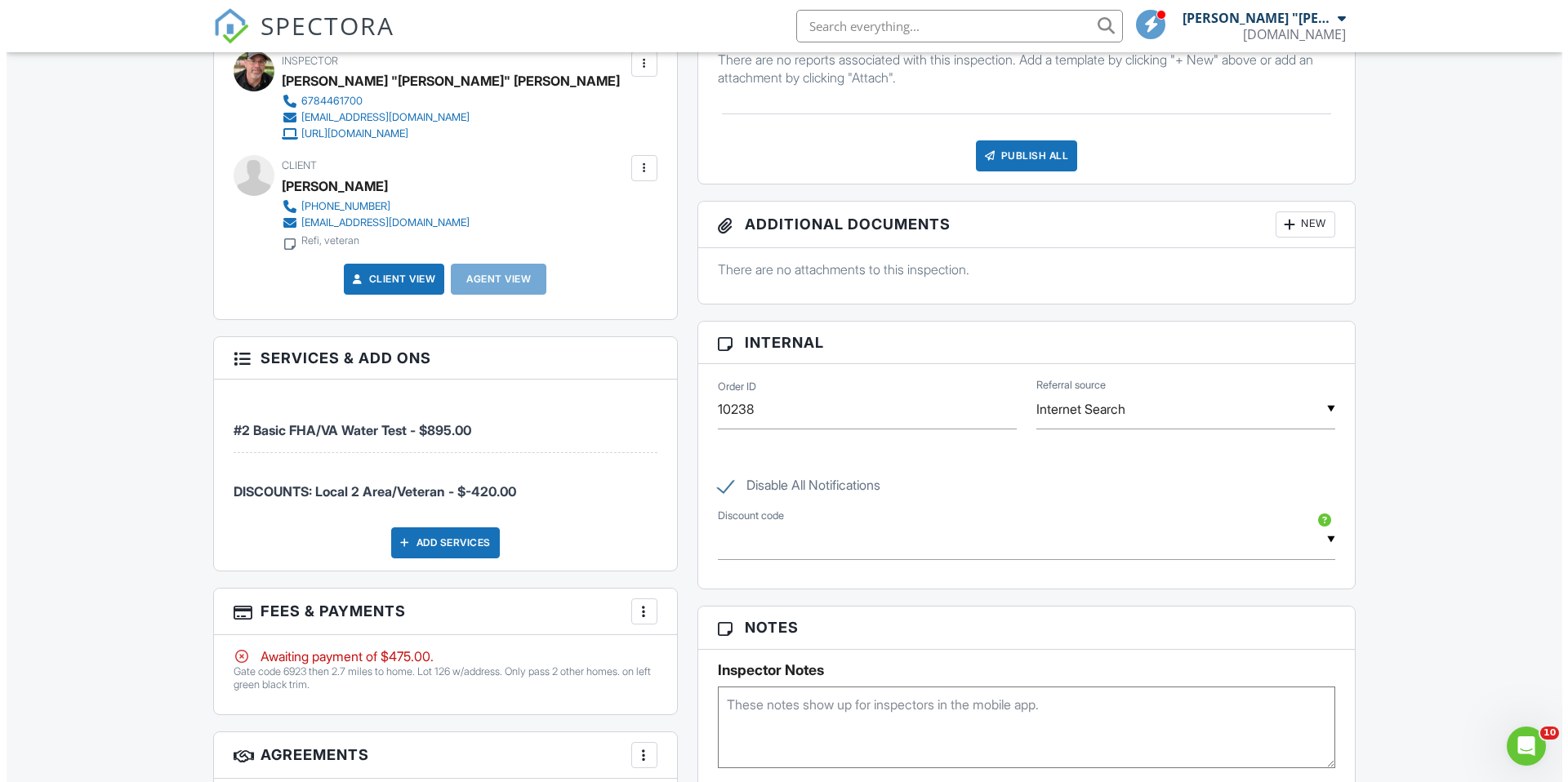
scroll to position [839, 0]
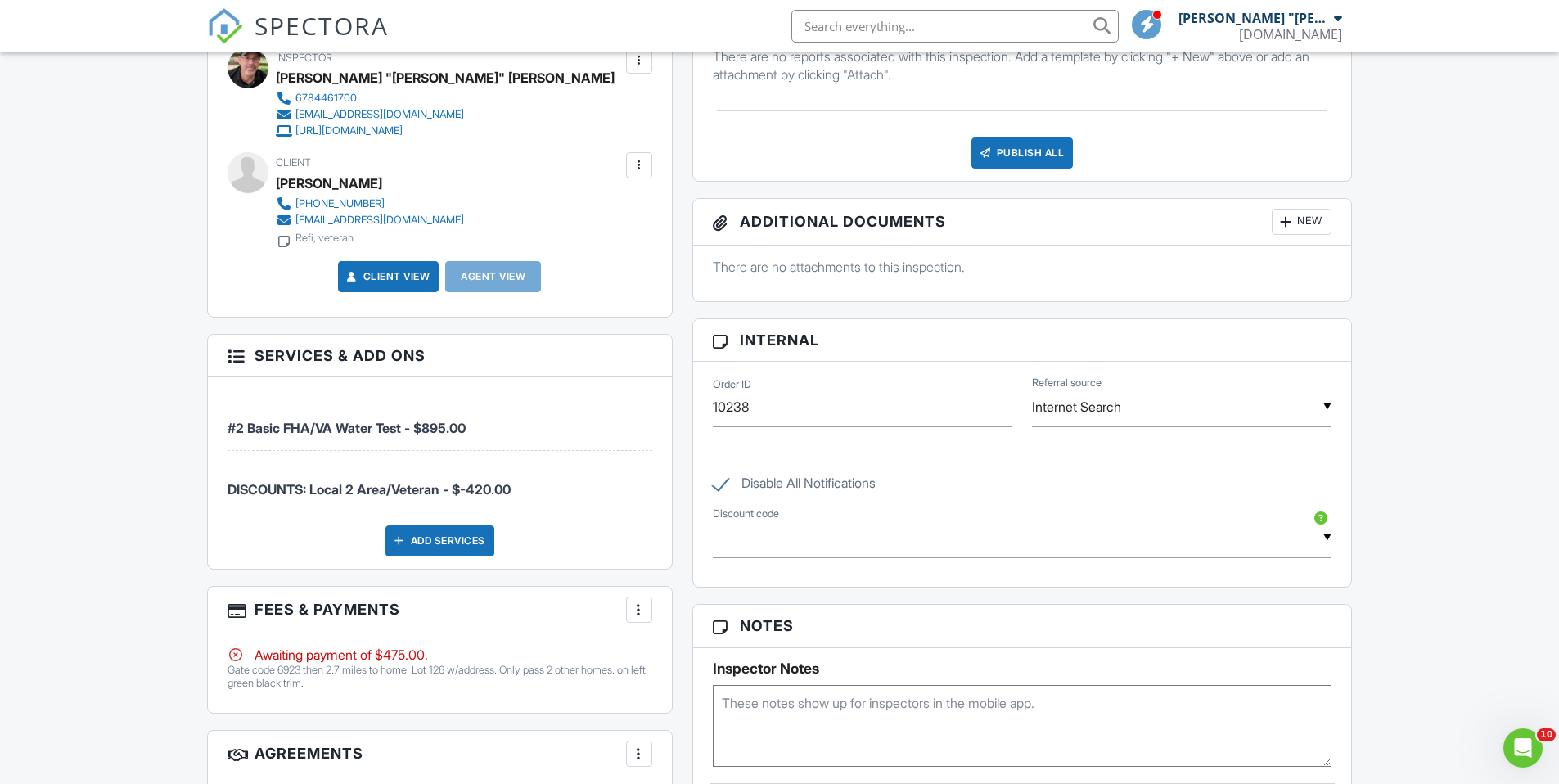
click at [642, 614] on div at bounding box center [639, 610] width 16 height 16
click at [707, 663] on li "Edit Fees & Payments" at bounding box center [722, 659] width 171 height 41
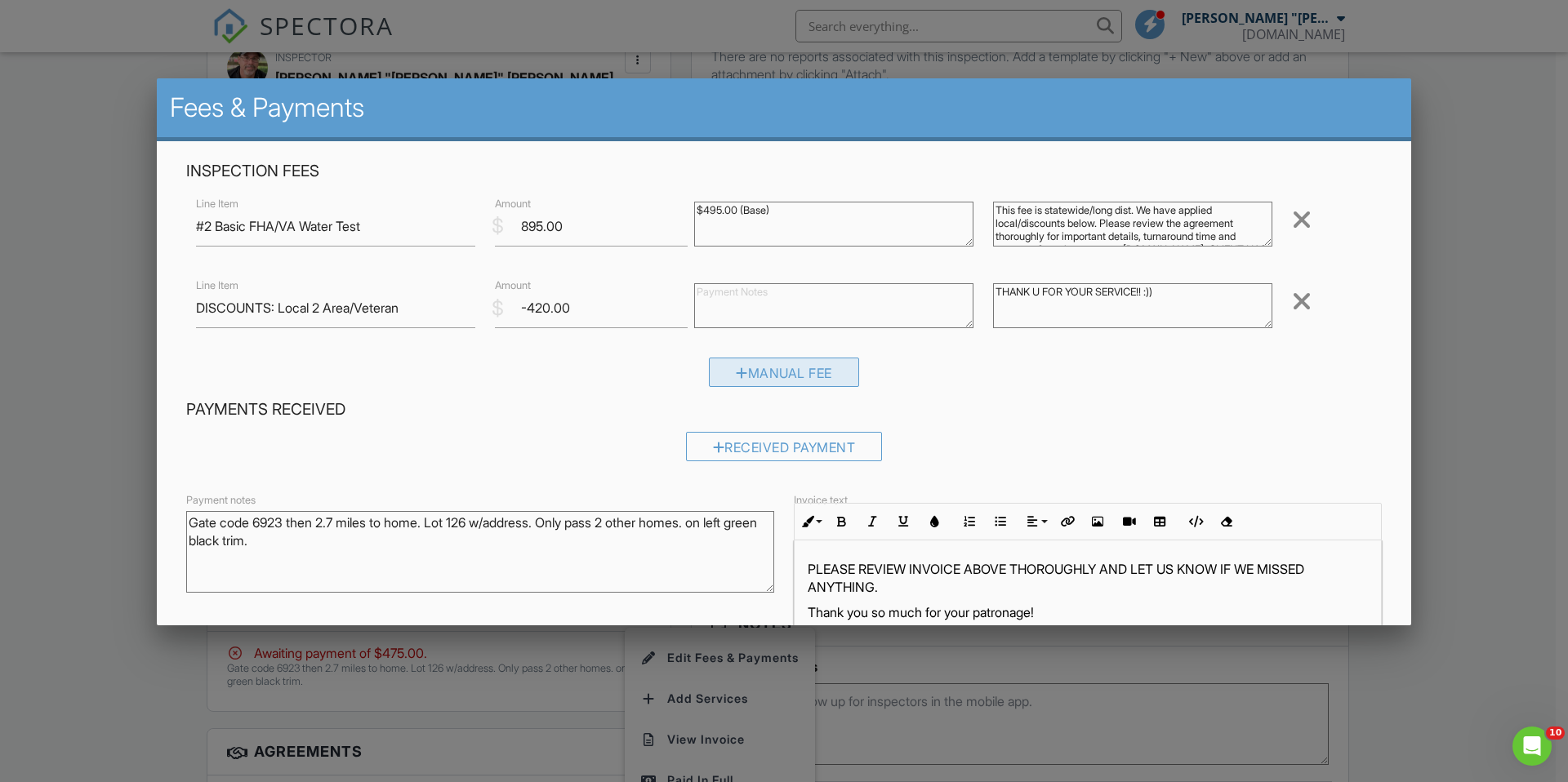
click at [743, 372] on div "Manual Fee" at bounding box center [783, 372] width 150 height 30
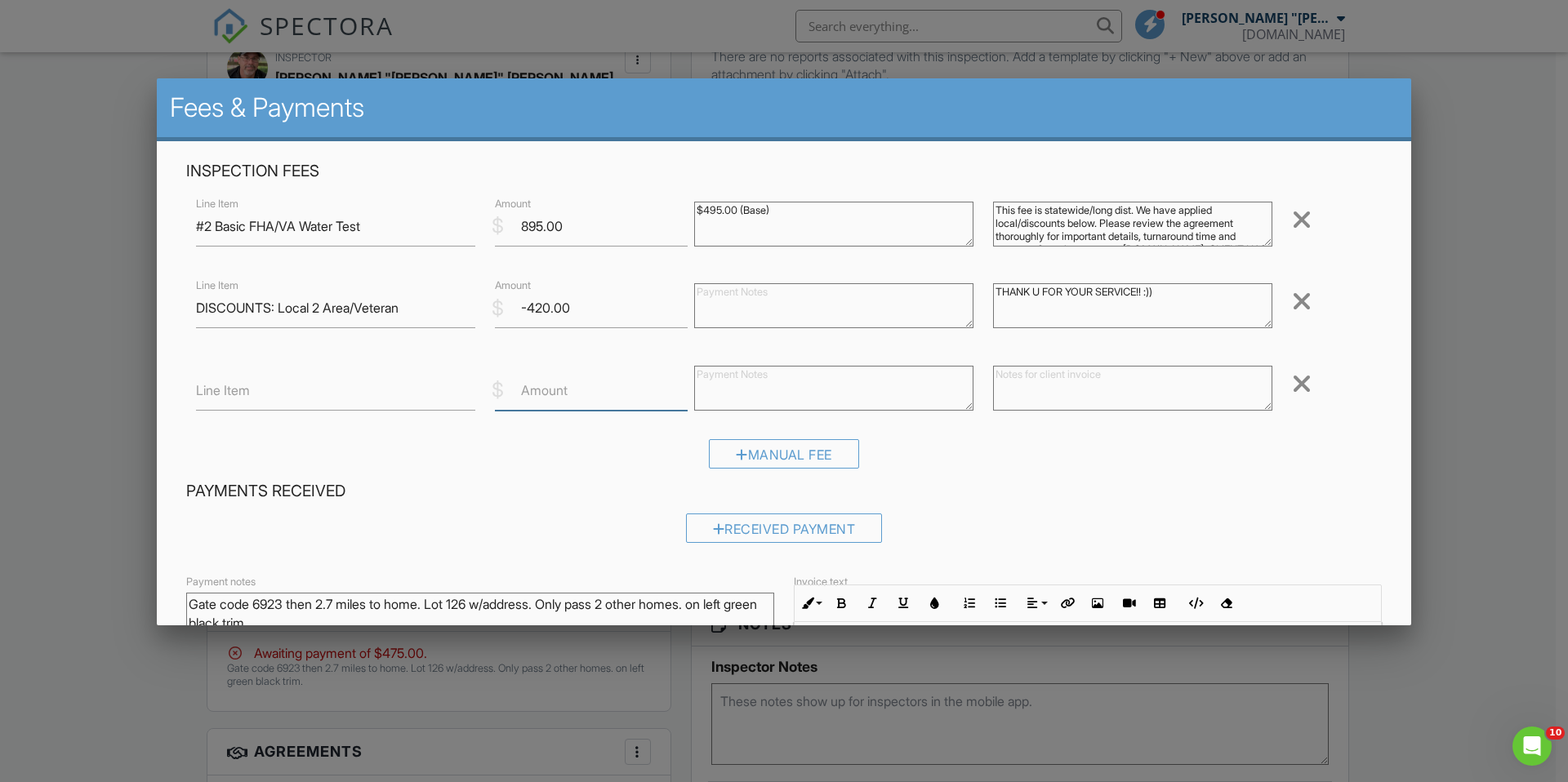
click at [581, 395] on input "Amount" at bounding box center [591, 391] width 193 height 40
type input "55"
click at [410, 392] on input "Line Item" at bounding box center [336, 391] width 279 height 40
type input "UPS Overnight Fee"
click at [1041, 390] on textarea at bounding box center [1132, 388] width 279 height 45
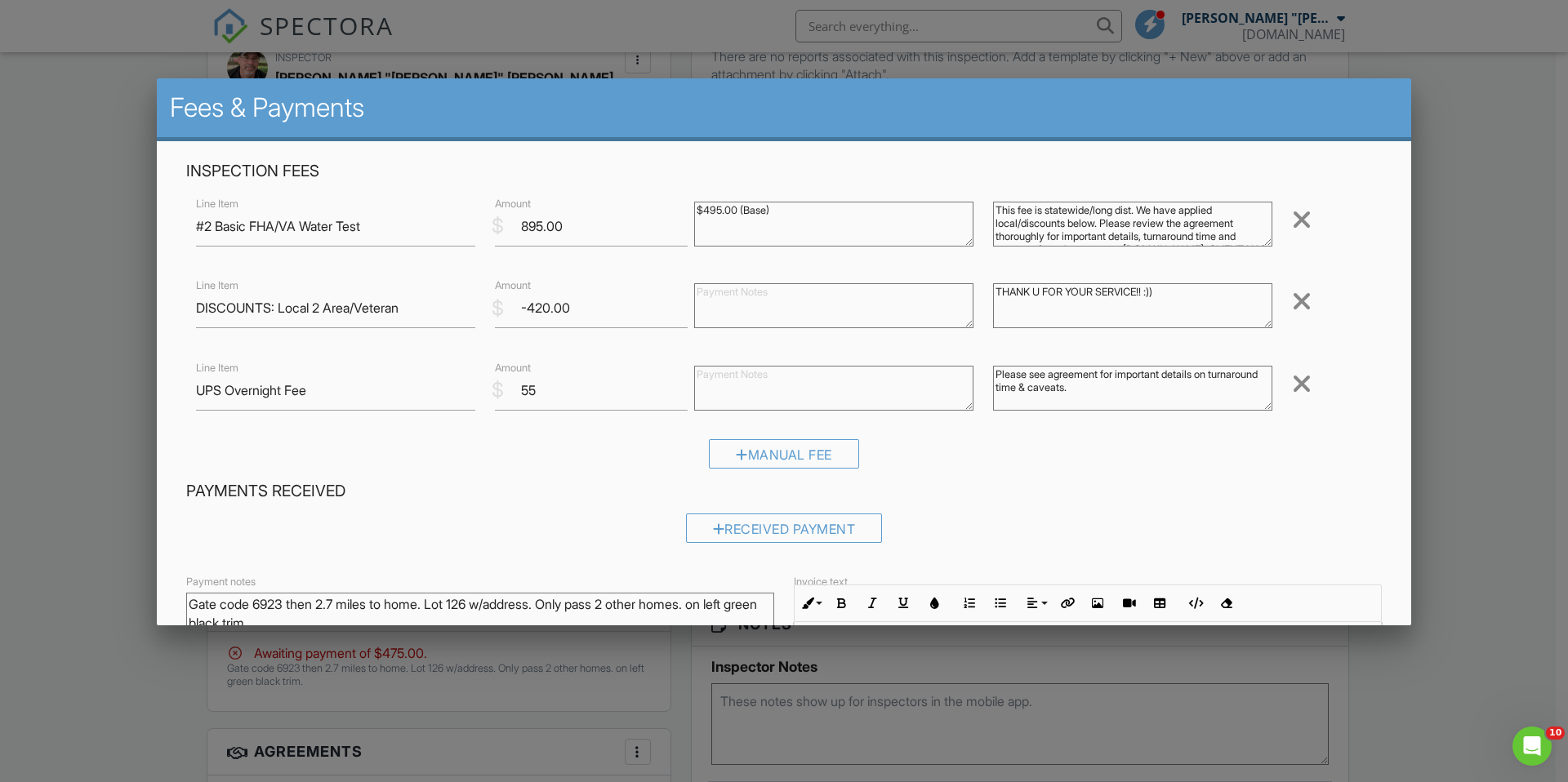
scroll to position [198, 0]
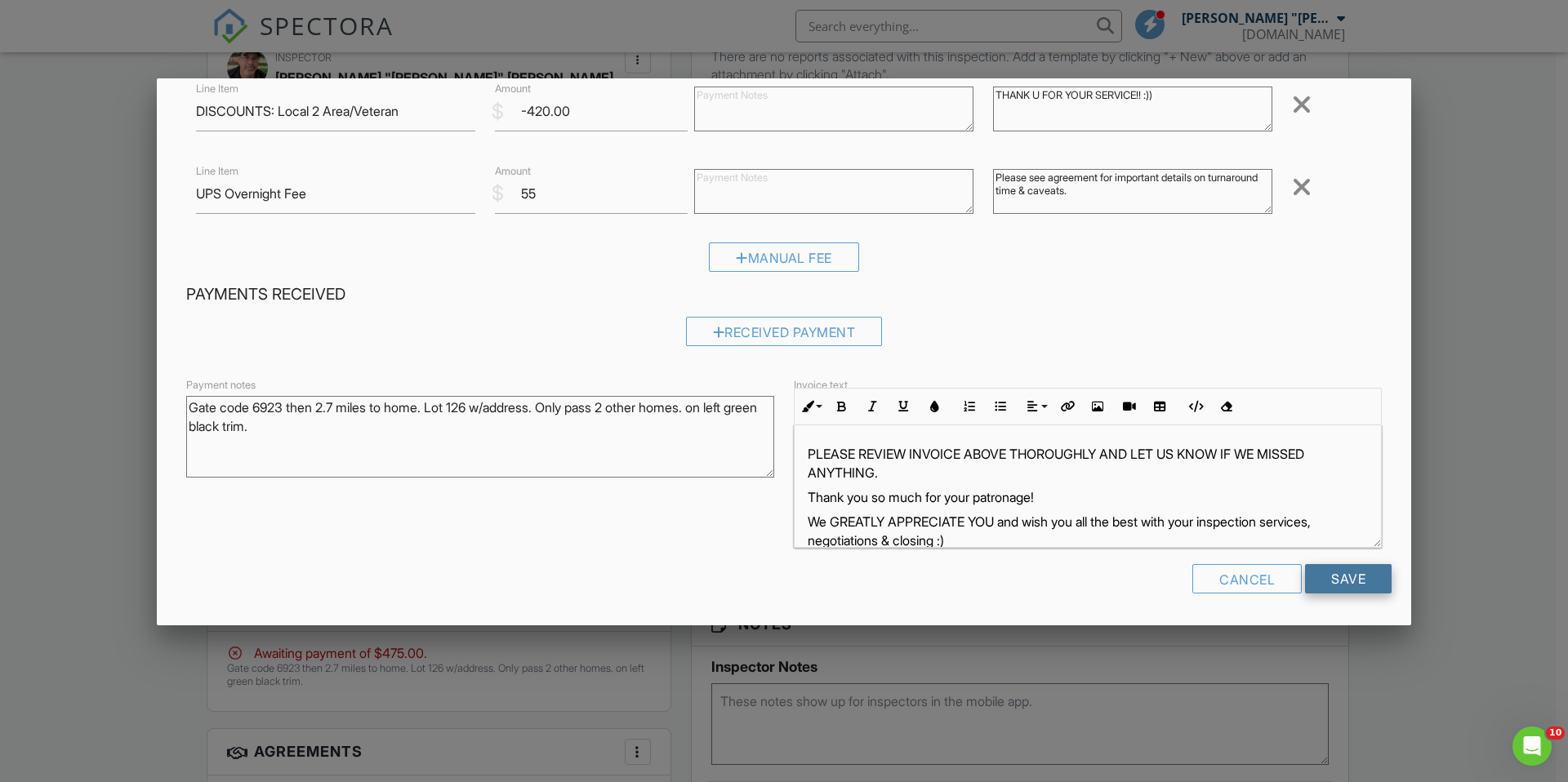
type textarea "Please see agreement for important details on turnaround time & caveats."
click at [1323, 579] on input "Save" at bounding box center [1347, 579] width 86 height 30
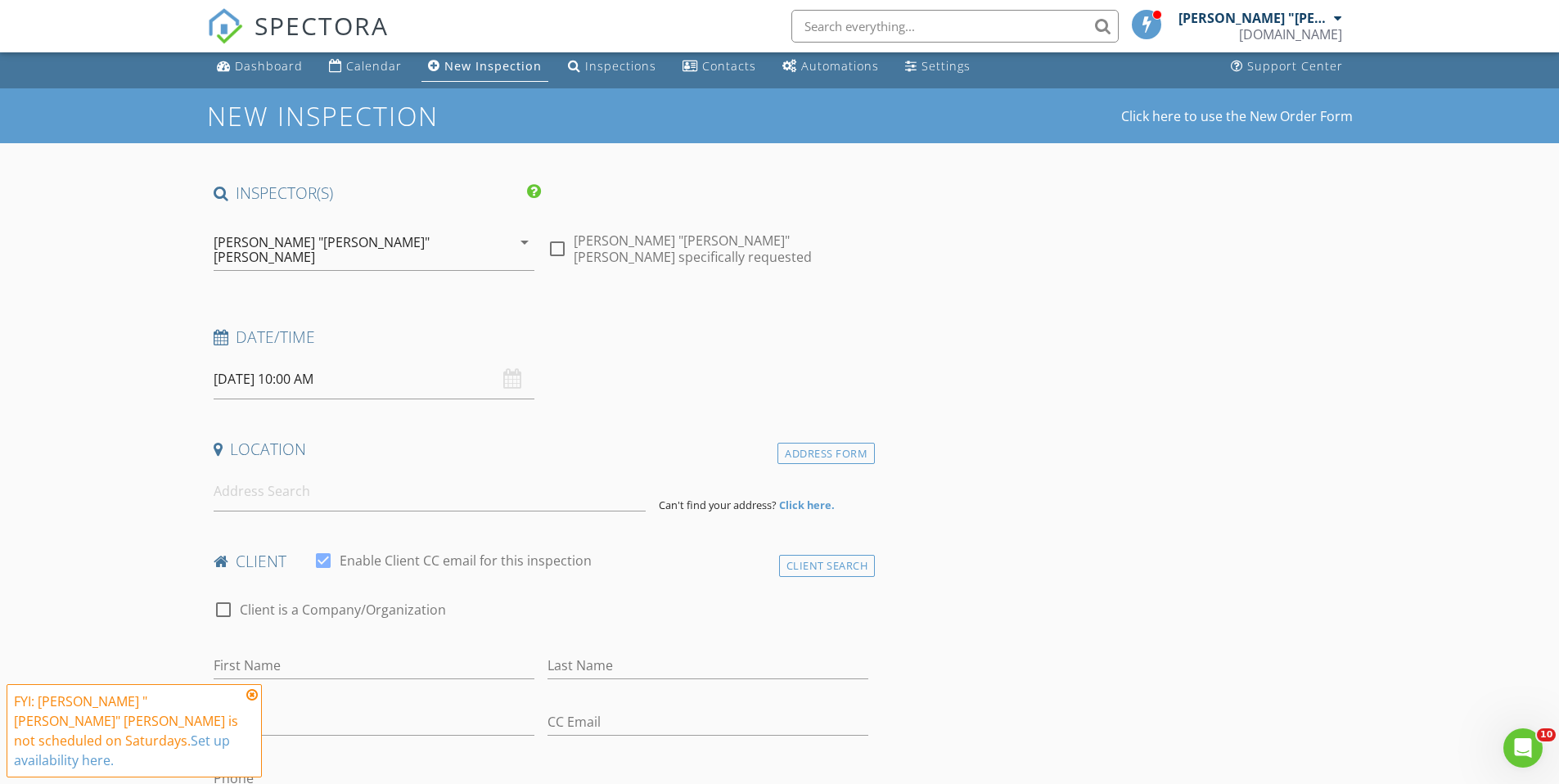
scroll to position [11, 0]
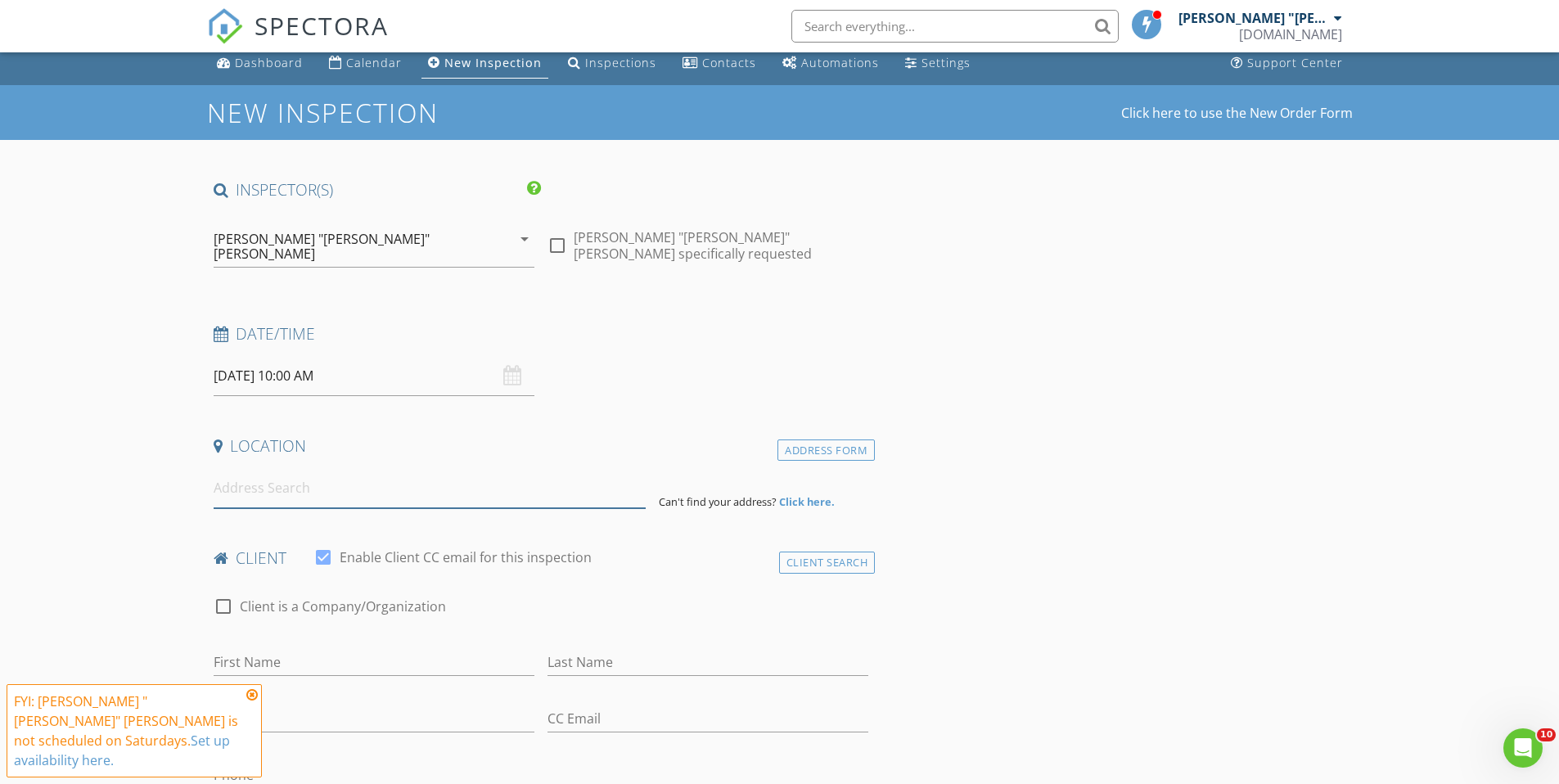
click at [359, 485] on input at bounding box center [429, 488] width 432 height 40
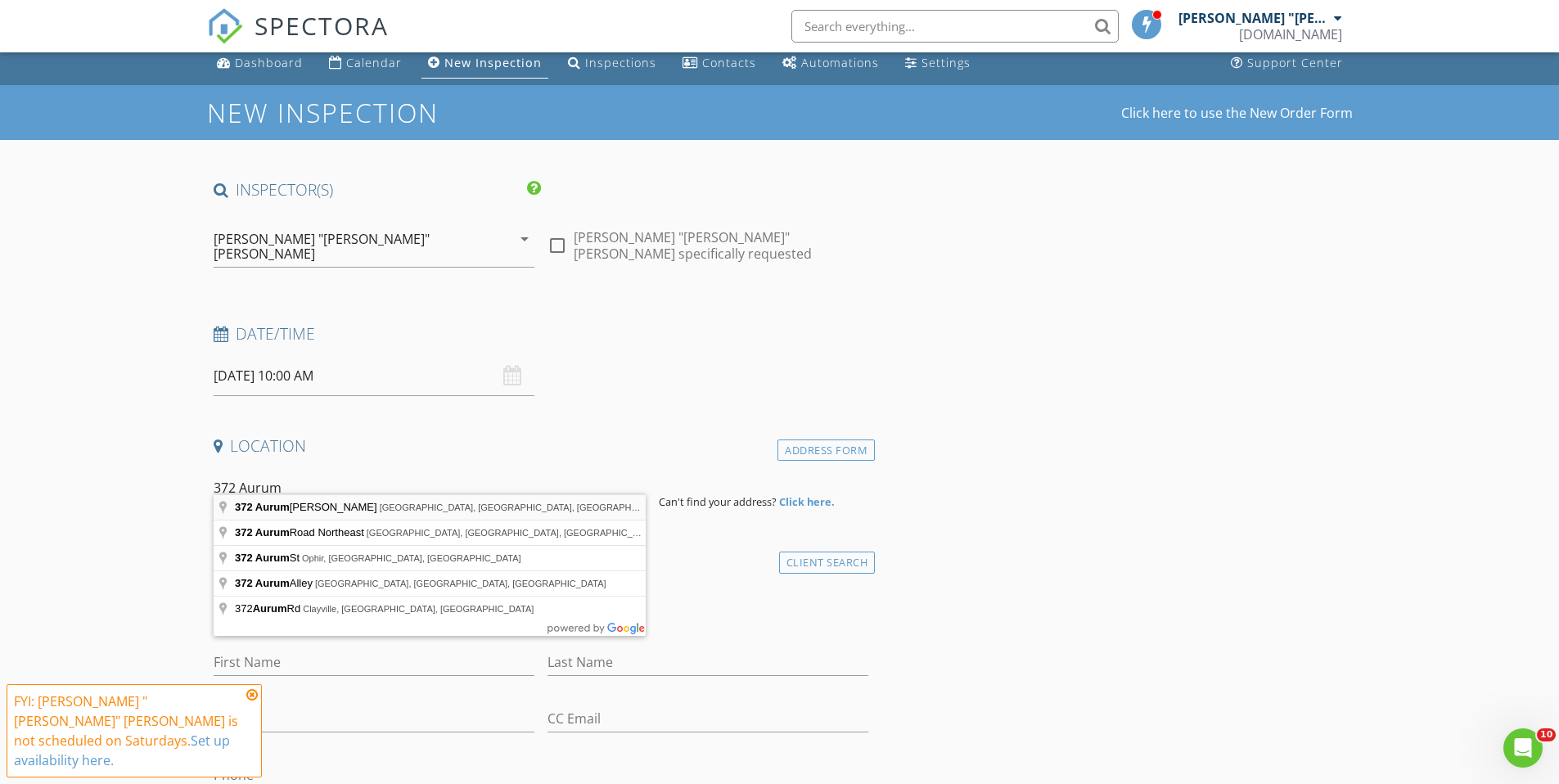
type input "372 Aurum Hill Rd, Cleveland, GA, USA"
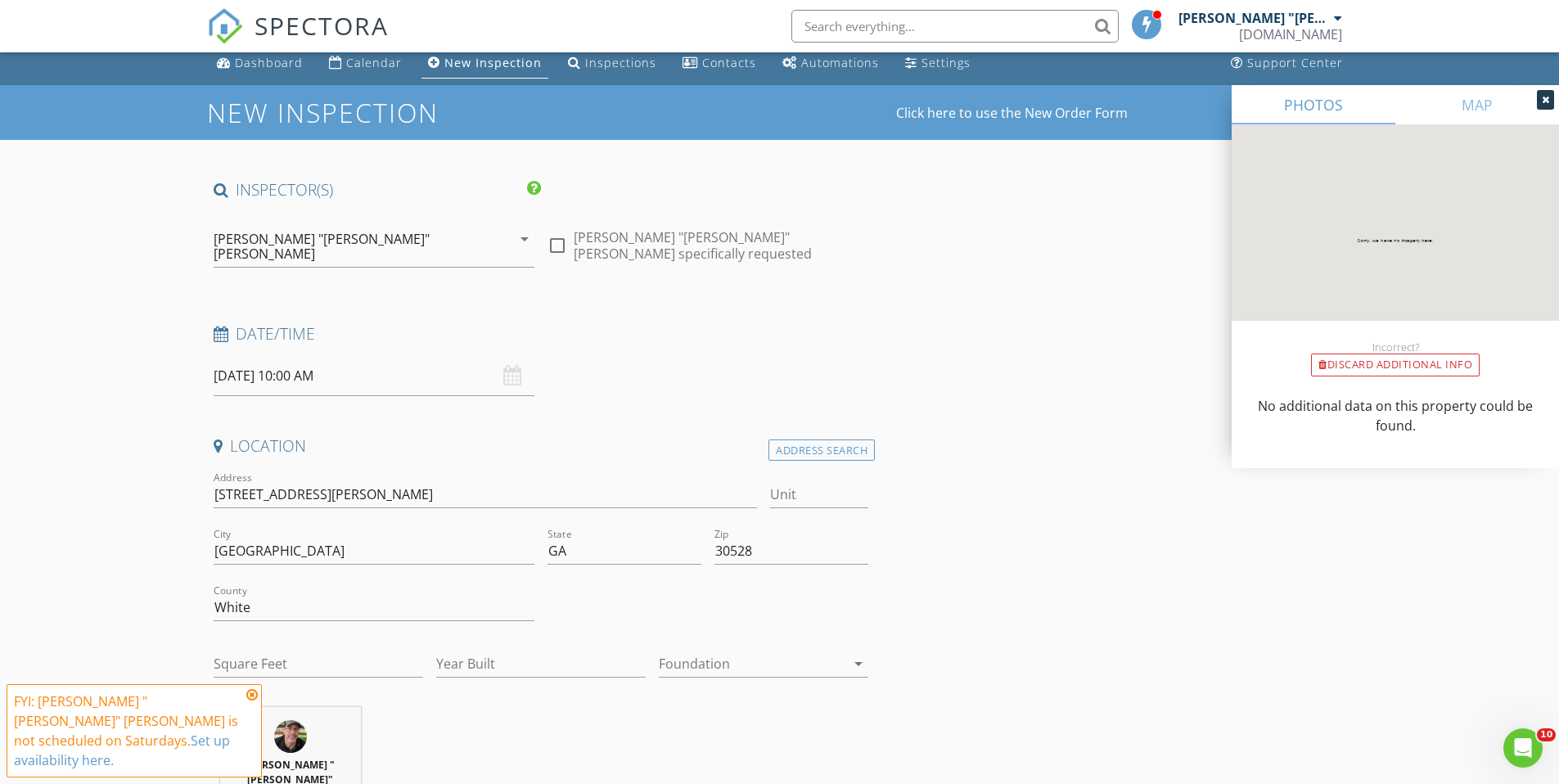
scroll to position [14, 0]
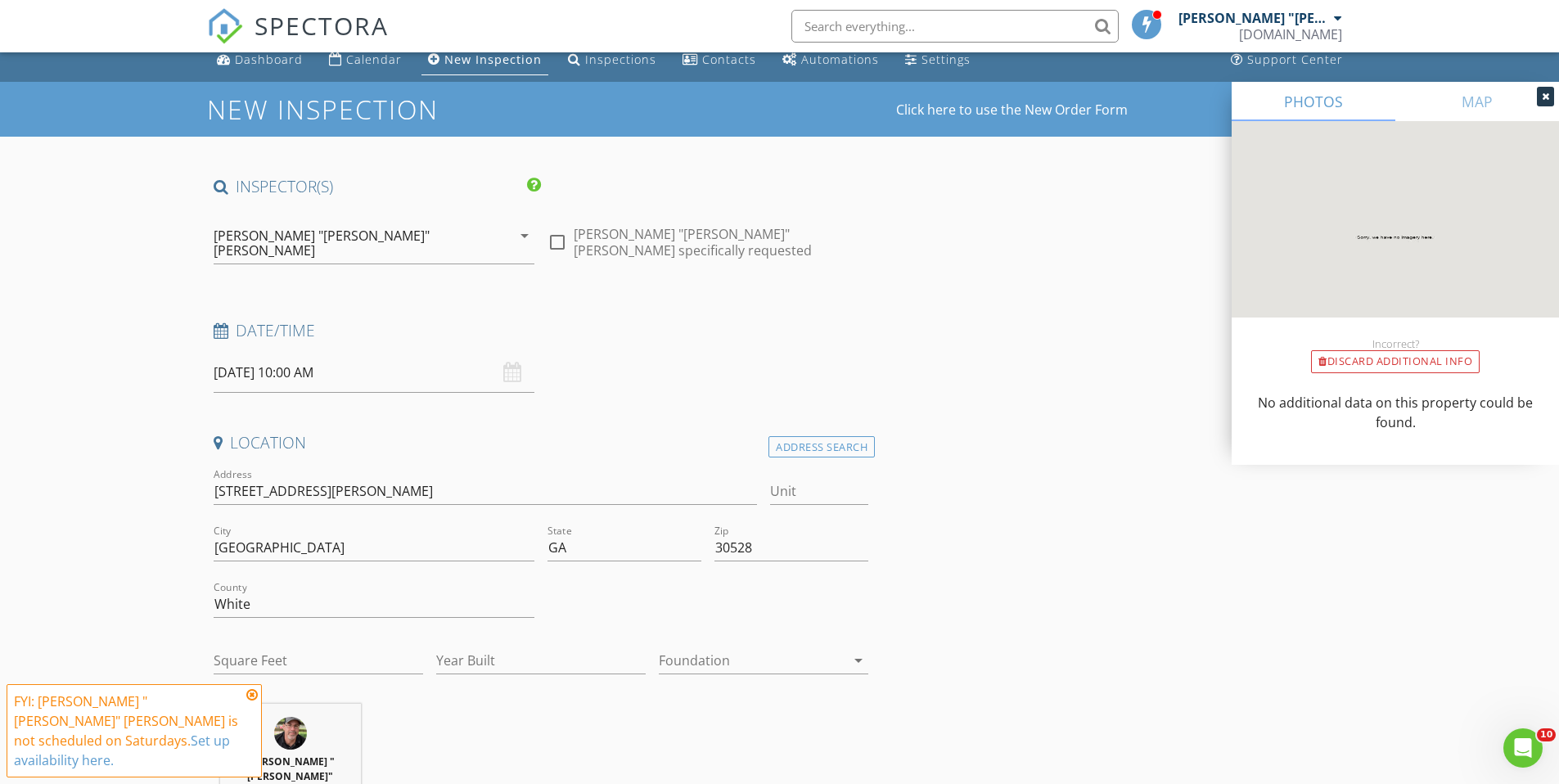
click at [248, 701] on icon at bounding box center [252, 695] width 12 height 14
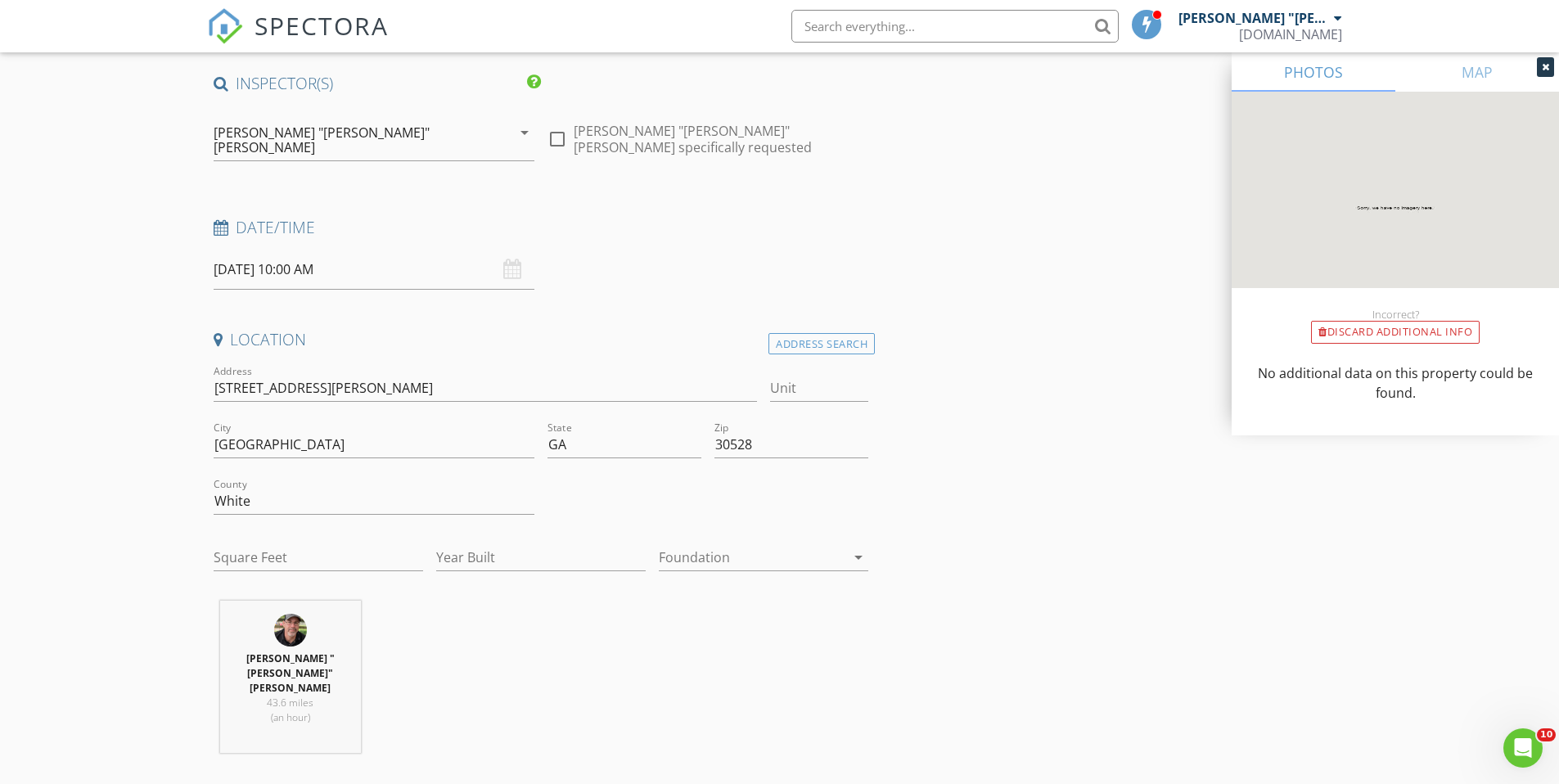
scroll to position [119, 0]
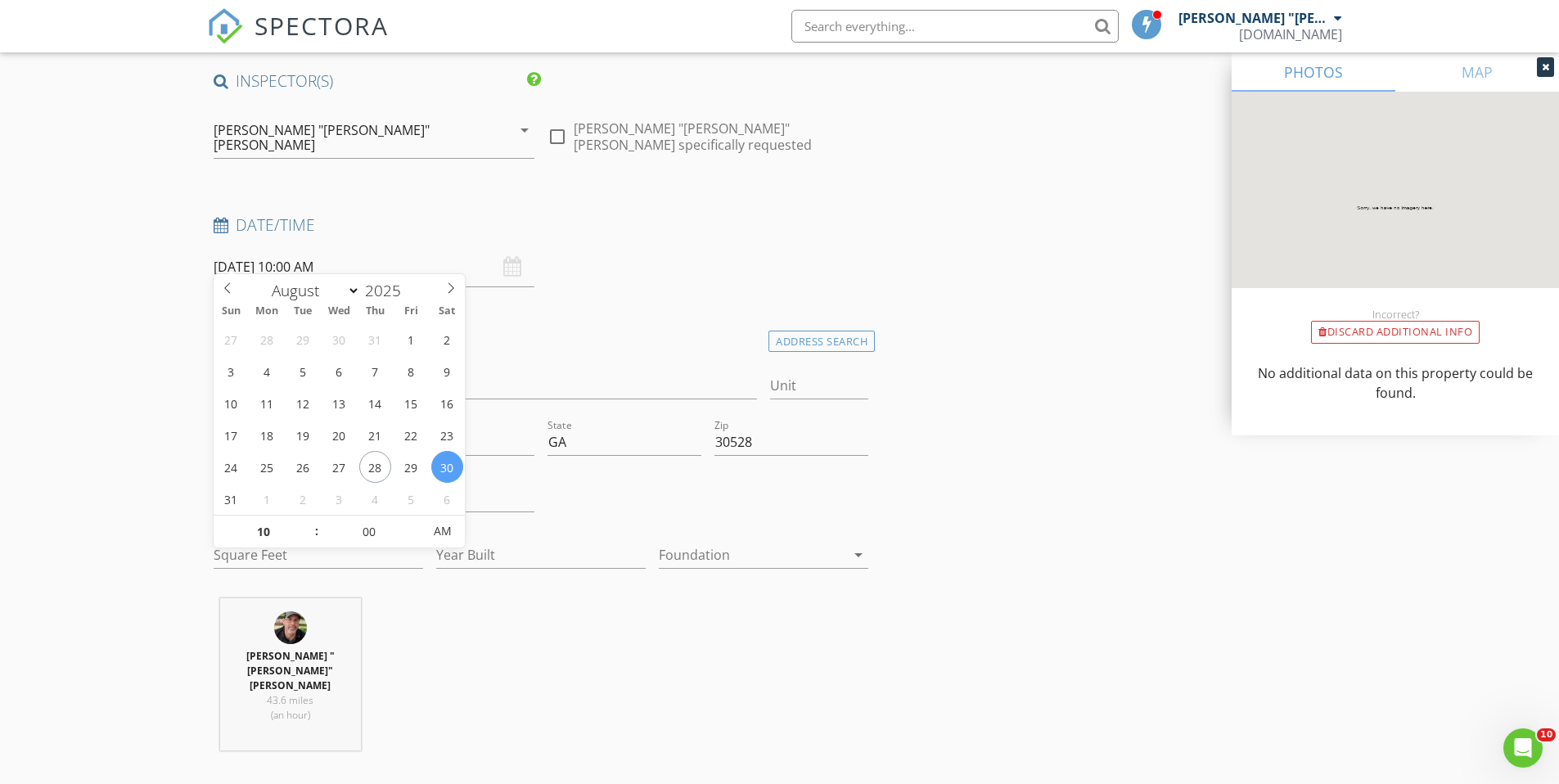
click at [457, 260] on input "08/30/2025 10:00 AM" at bounding box center [374, 267] width 321 height 40
type input "11"
type input "[DATE] 11:00 AM"
click at [305, 519] on span at bounding box center [309, 523] width 12 height 16
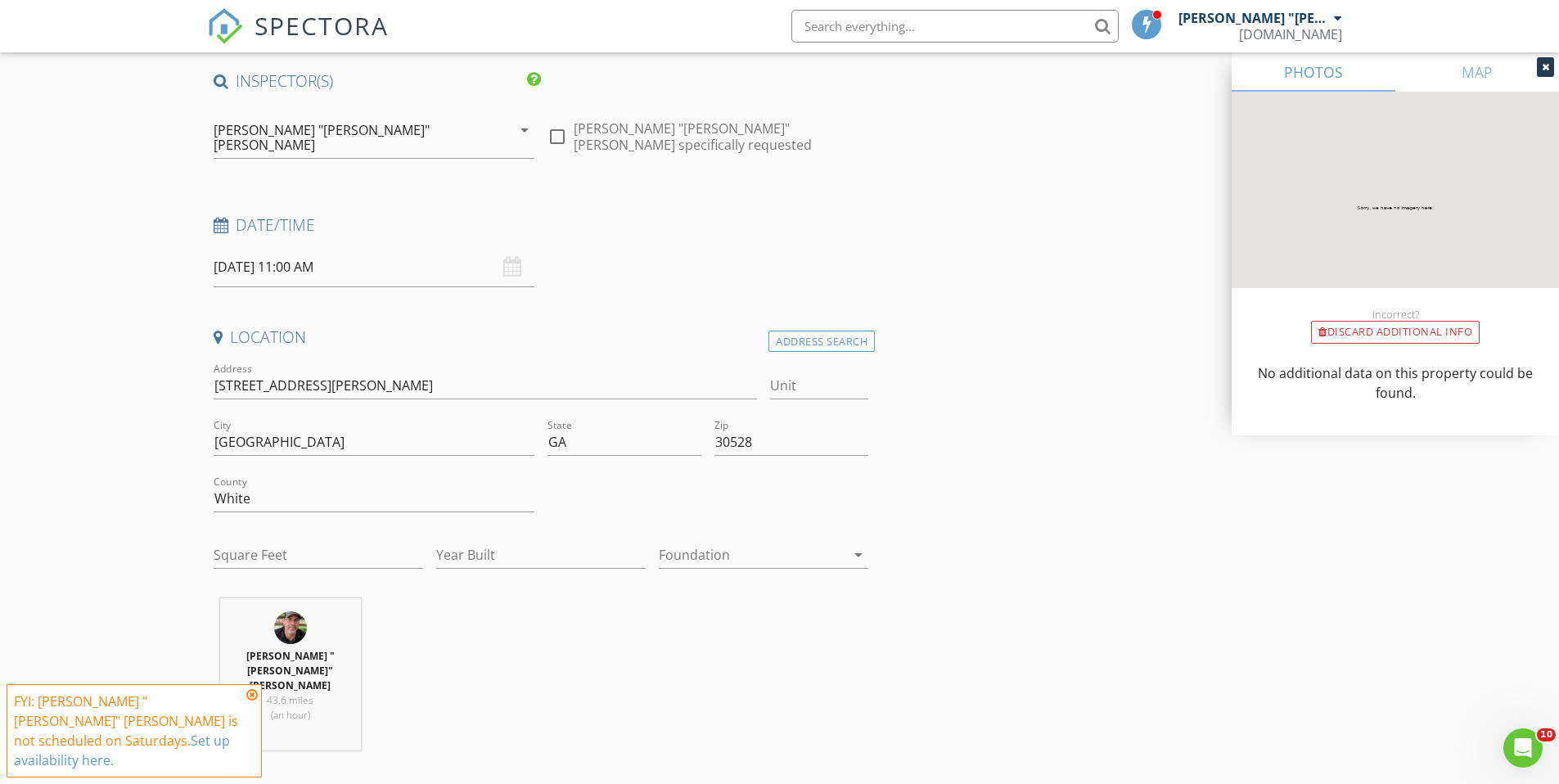
click at [251, 701] on icon at bounding box center [252, 695] width 12 height 14
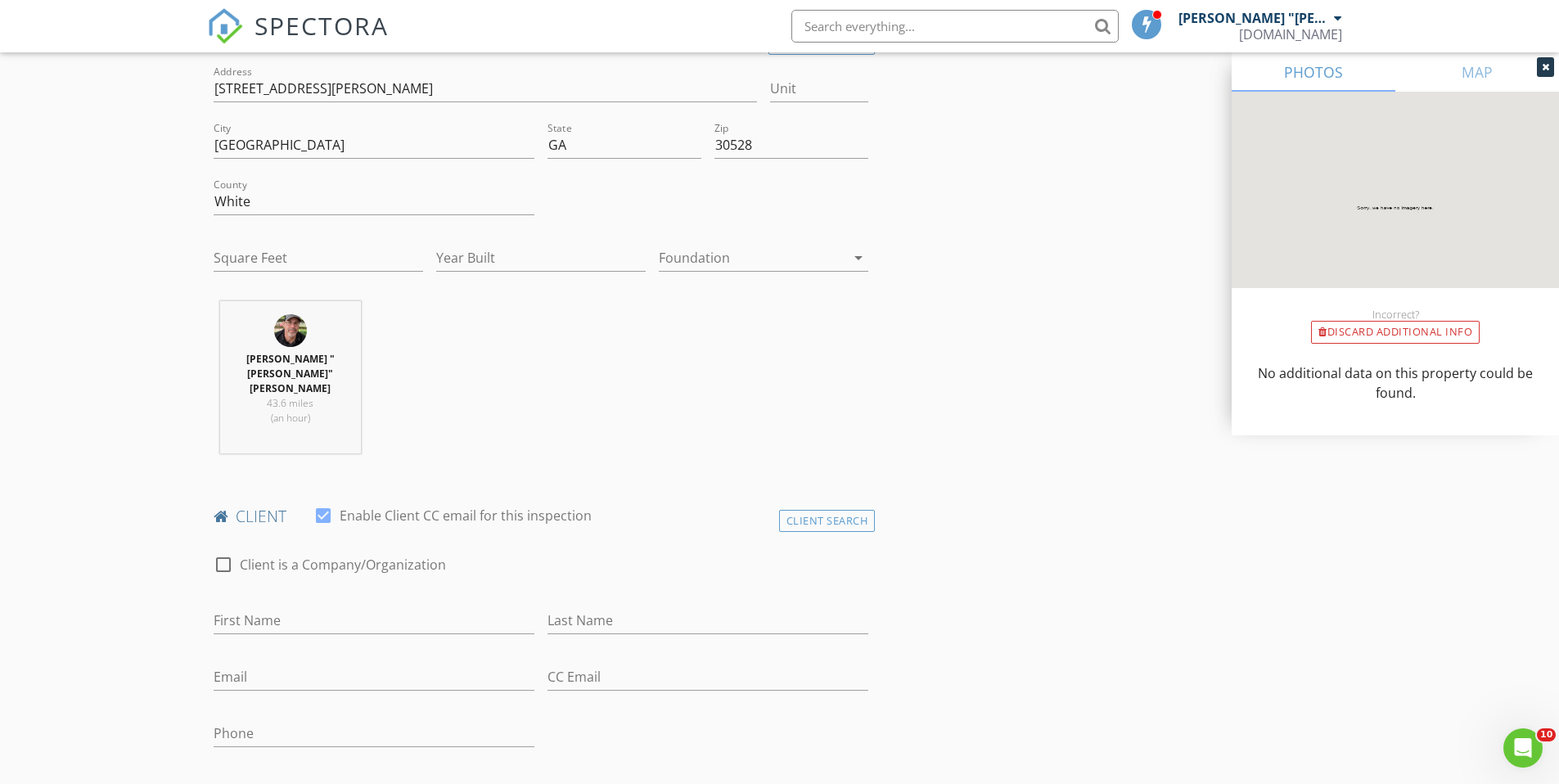
scroll to position [515, 0]
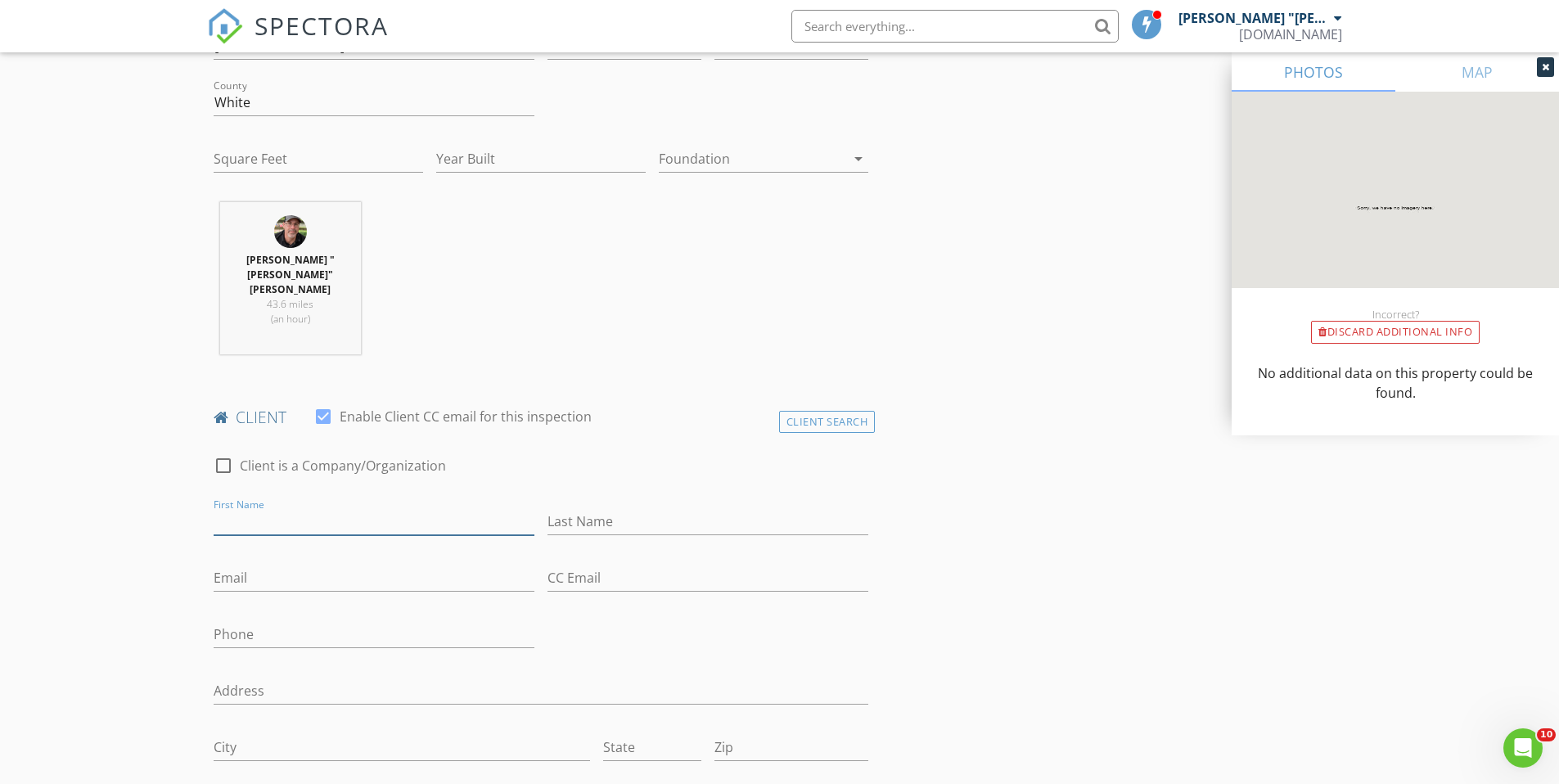
click at [315, 508] on input "First Name" at bounding box center [374, 521] width 321 height 27
type input "[PERSON_NAME]"
type input "Winters"
click at [261, 565] on input "Email" at bounding box center [374, 578] width 321 height 27
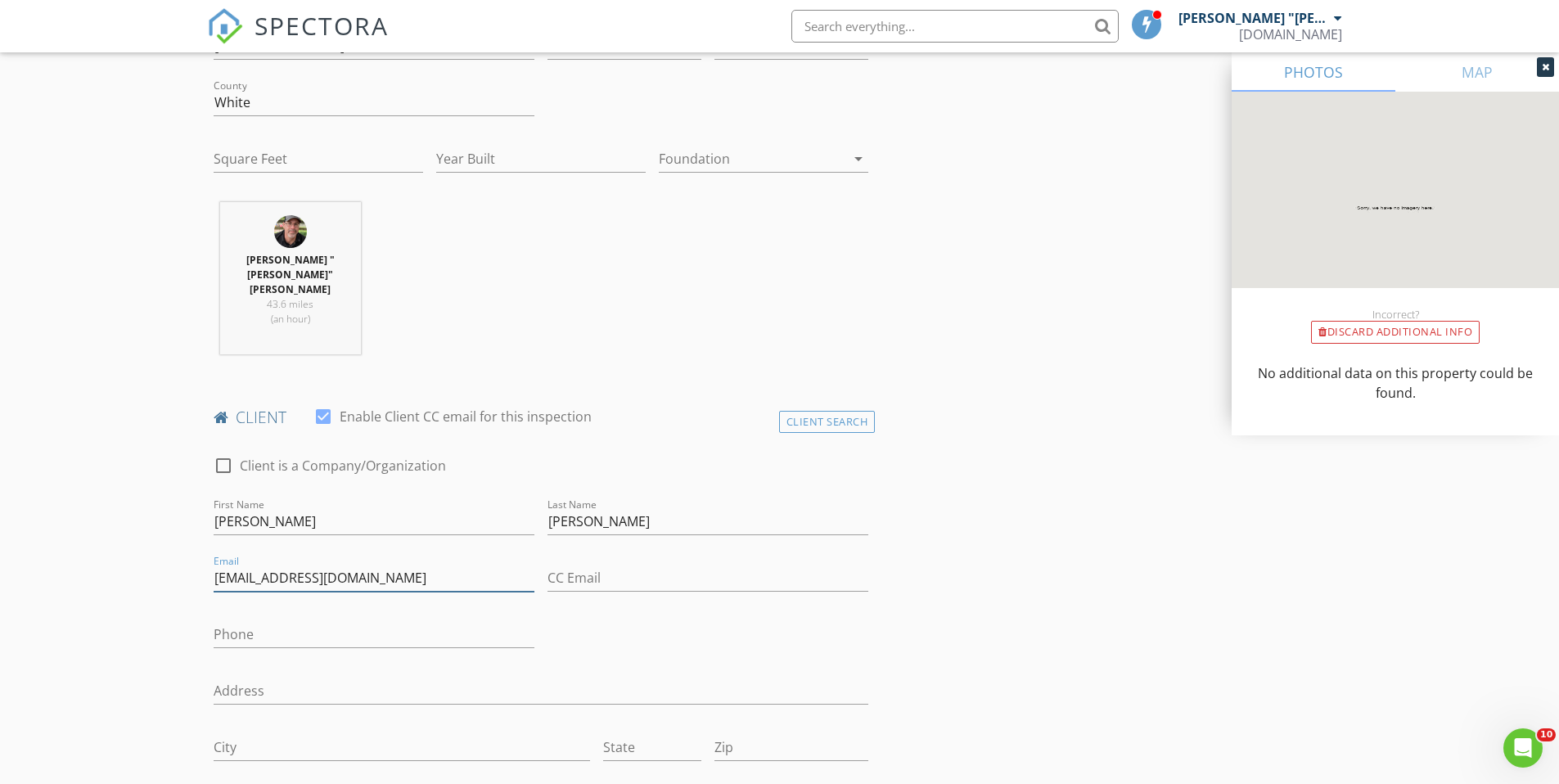
type input "judywinters2020@gmail.com"
click at [590, 565] on input "CC Email" at bounding box center [708, 578] width 321 height 27
type input "amanda@chadbuffington.net"
click at [290, 621] on input "Phone" at bounding box center [374, 634] width 321 height 27
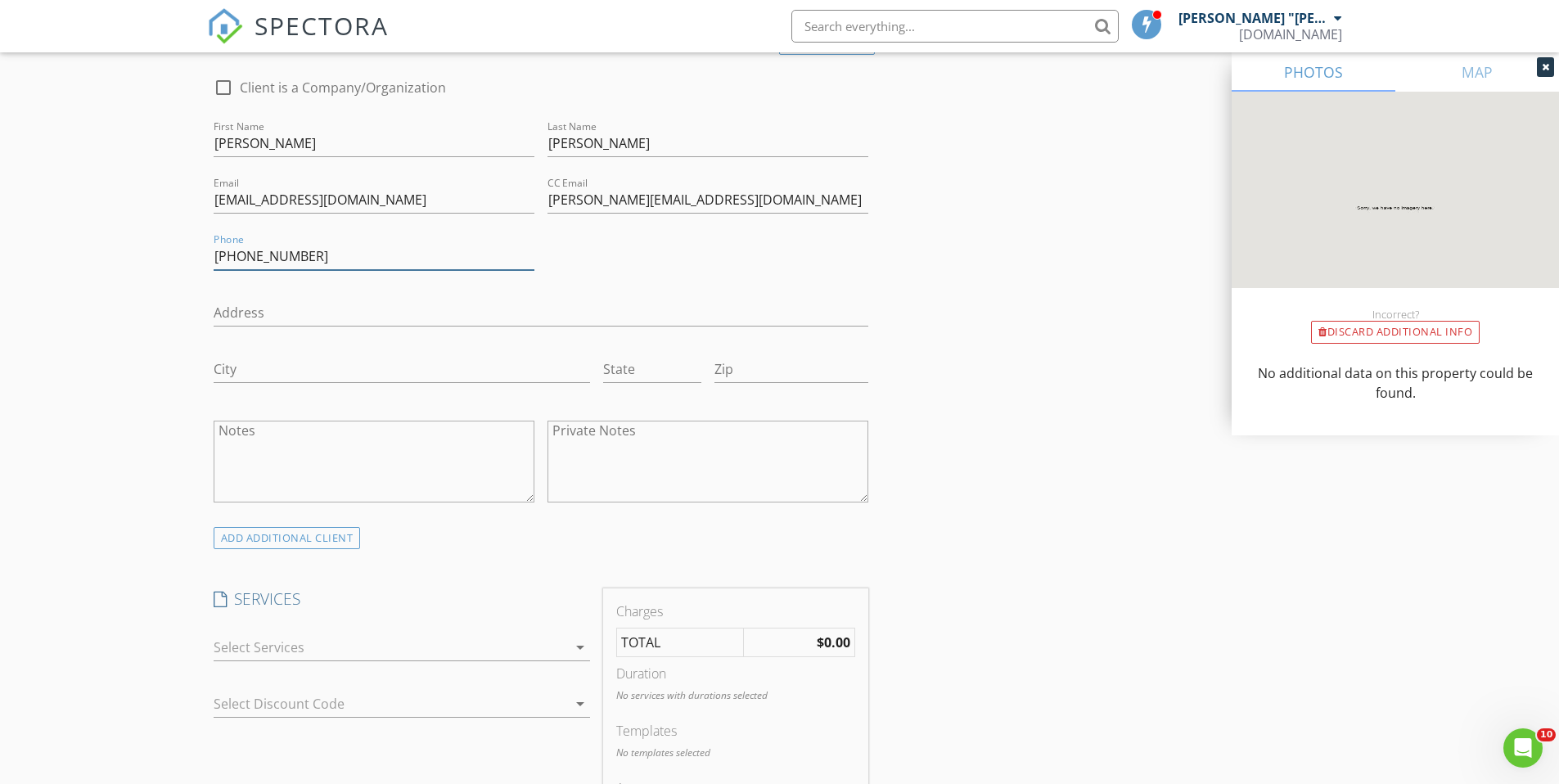
scroll to position [910, 0]
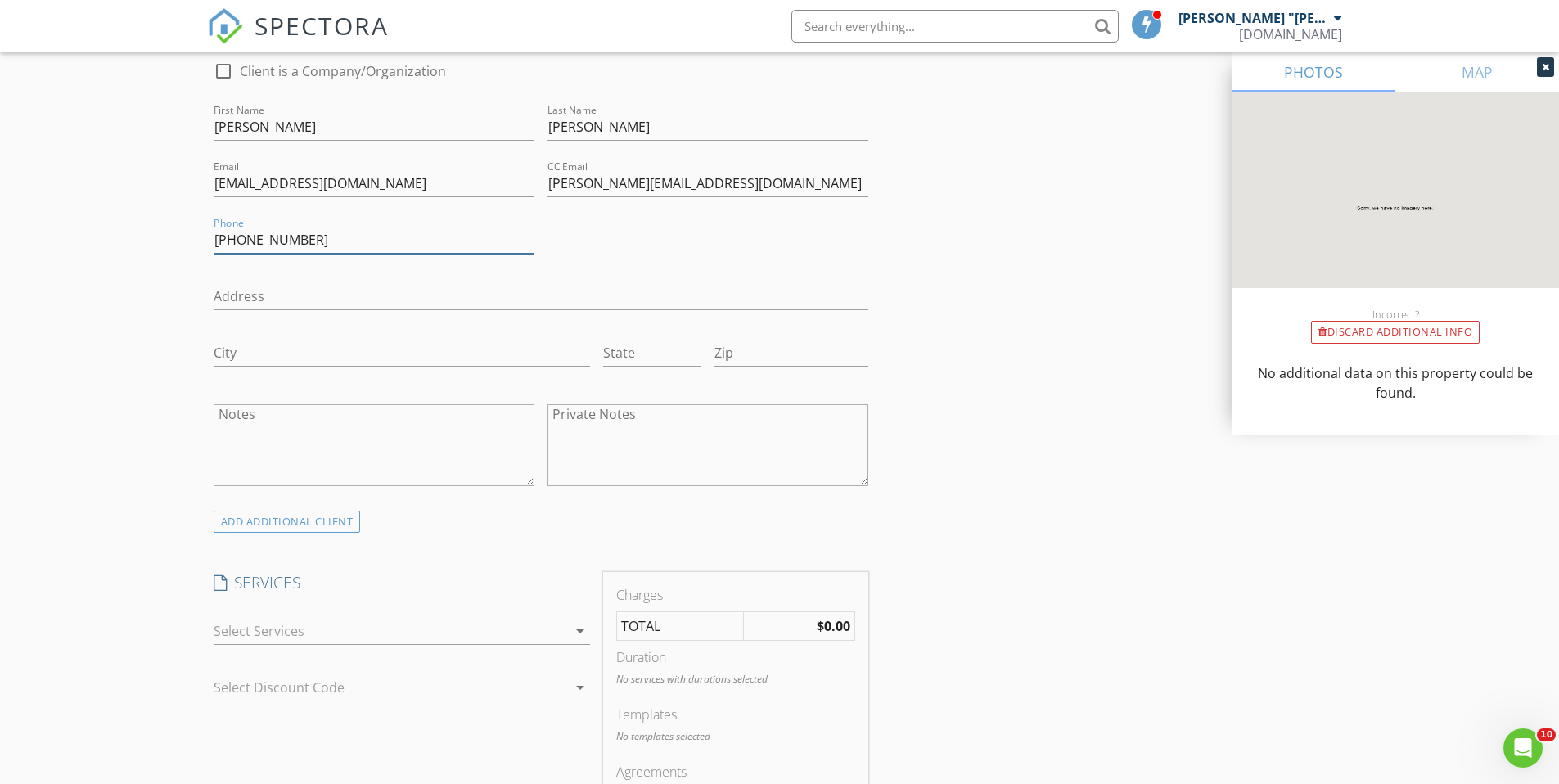
type input "770-654-3027"
click at [434, 404] on textarea "Notes" at bounding box center [374, 445] width 321 height 82
type textarea "Listing Agent"
click at [293, 618] on div at bounding box center [391, 631] width 354 height 26
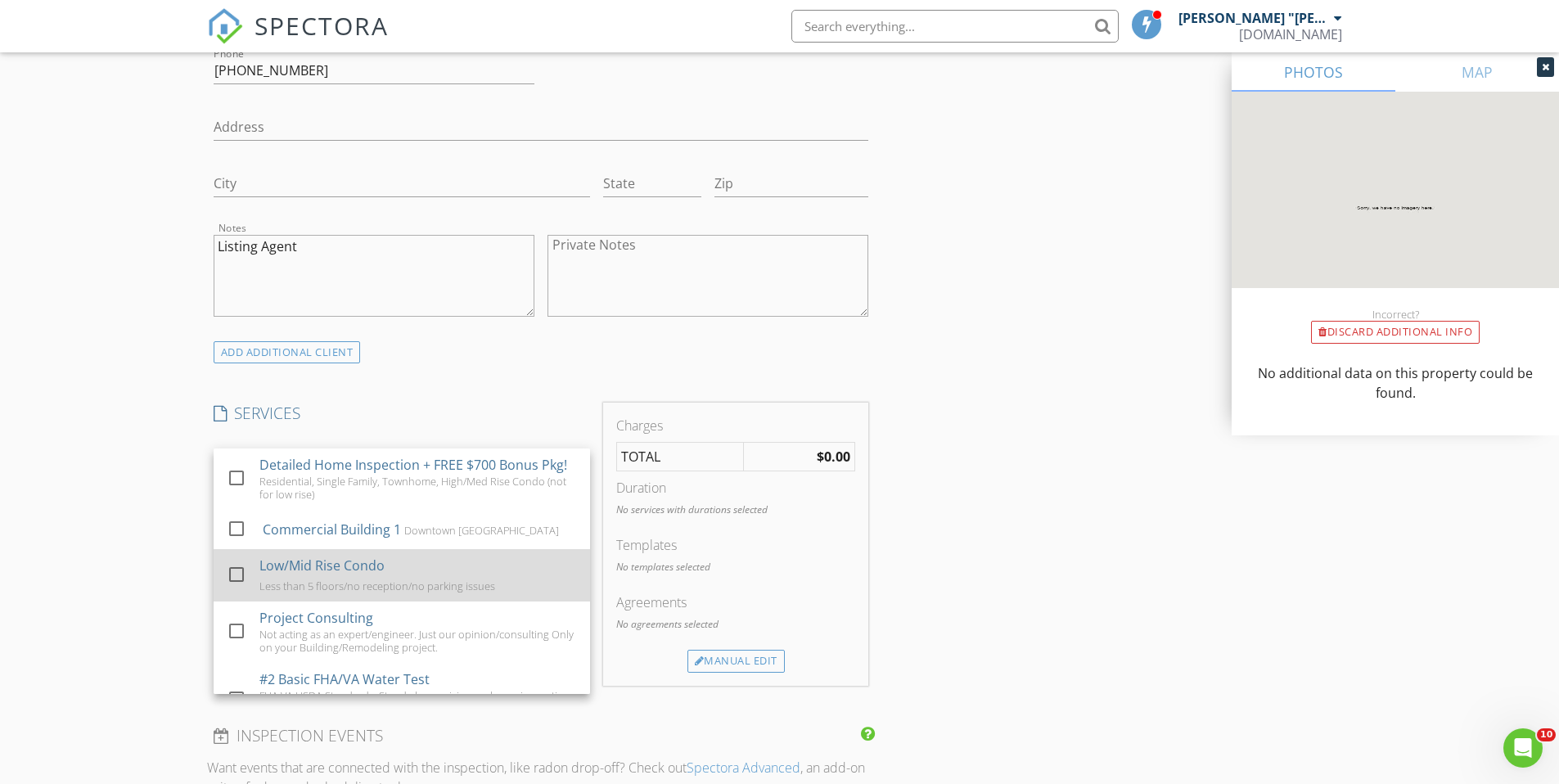
scroll to position [166, 0]
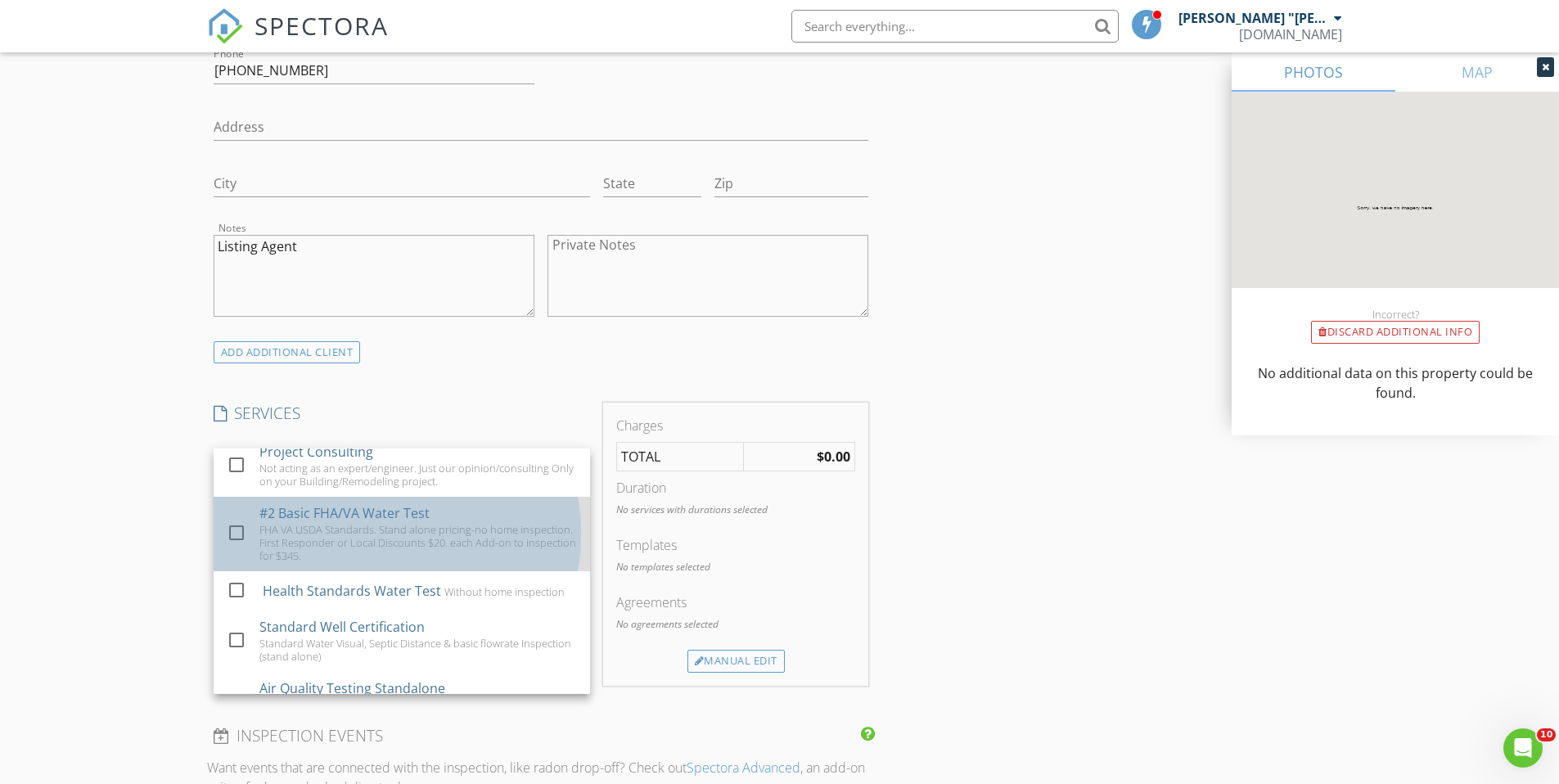
click at [307, 523] on div "FHA VA USDA Standards. Stand alone pricing-no home inspection. First Responder …" at bounding box center [419, 543] width 318 height 40
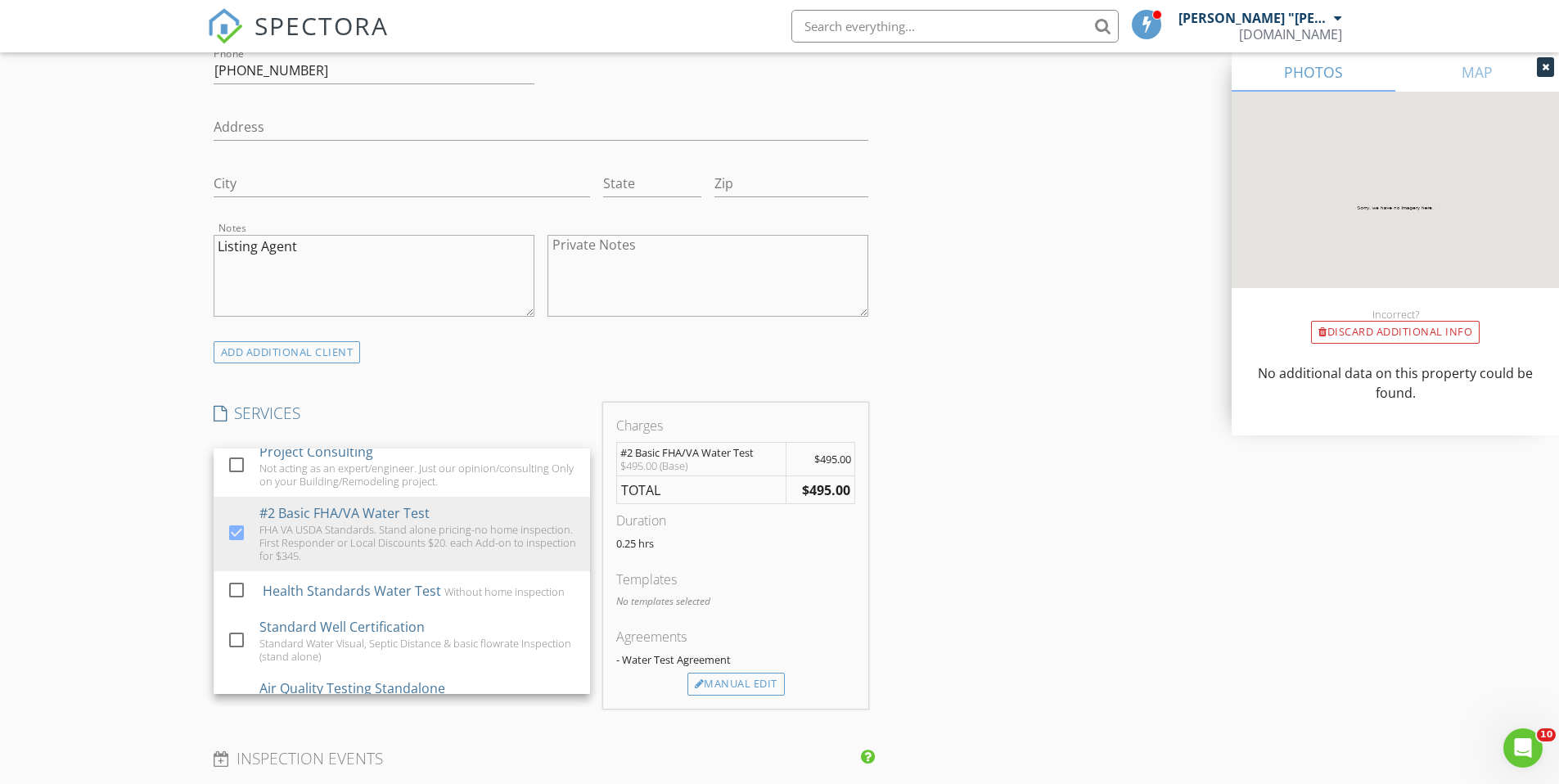
click at [138, 507] on div "New Inspection Click here to use the New Order Form INSPECTOR(S) check_box Mich…" at bounding box center [780, 479] width 1559 height 2926
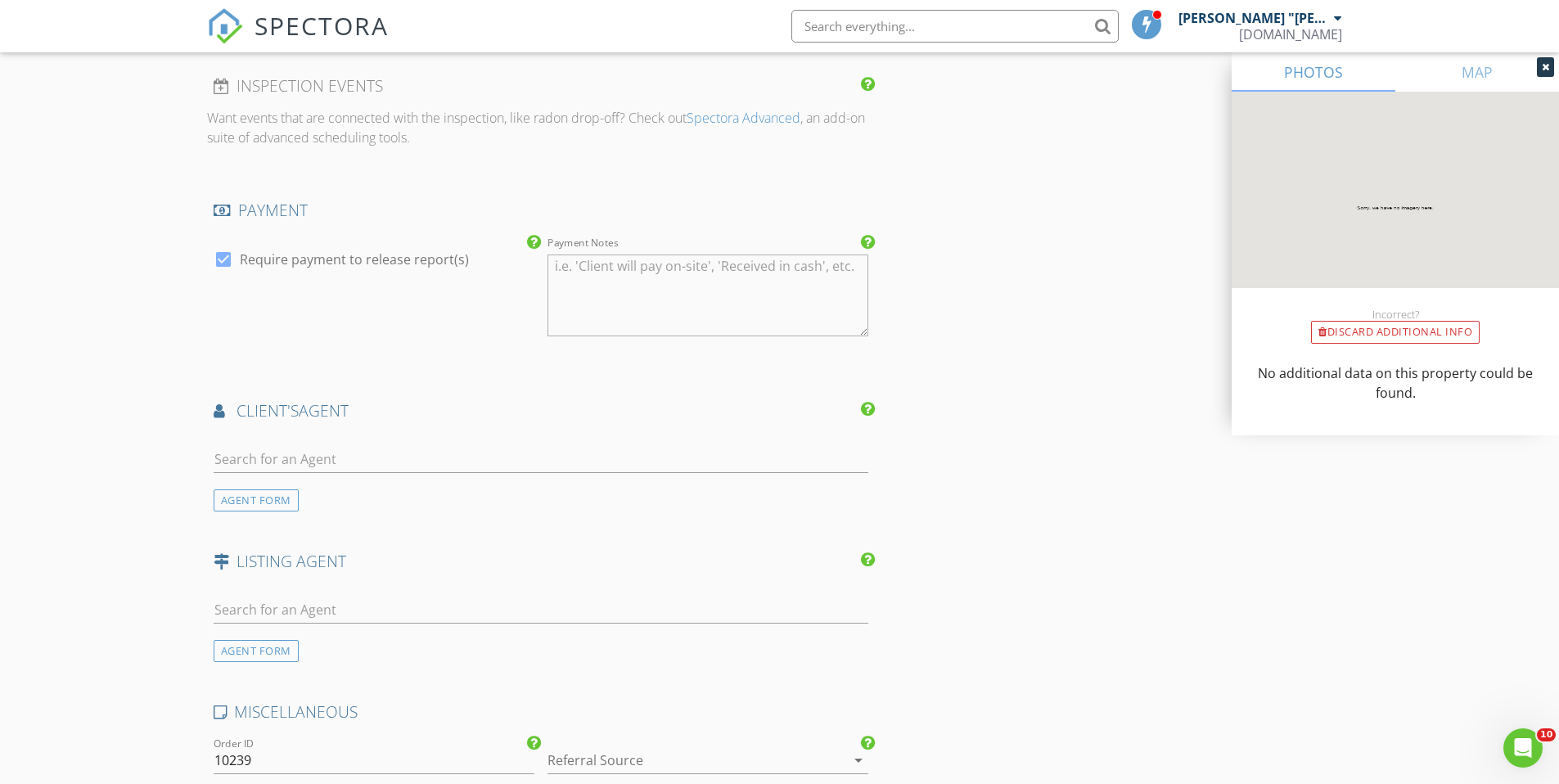
scroll to position [1848, 0]
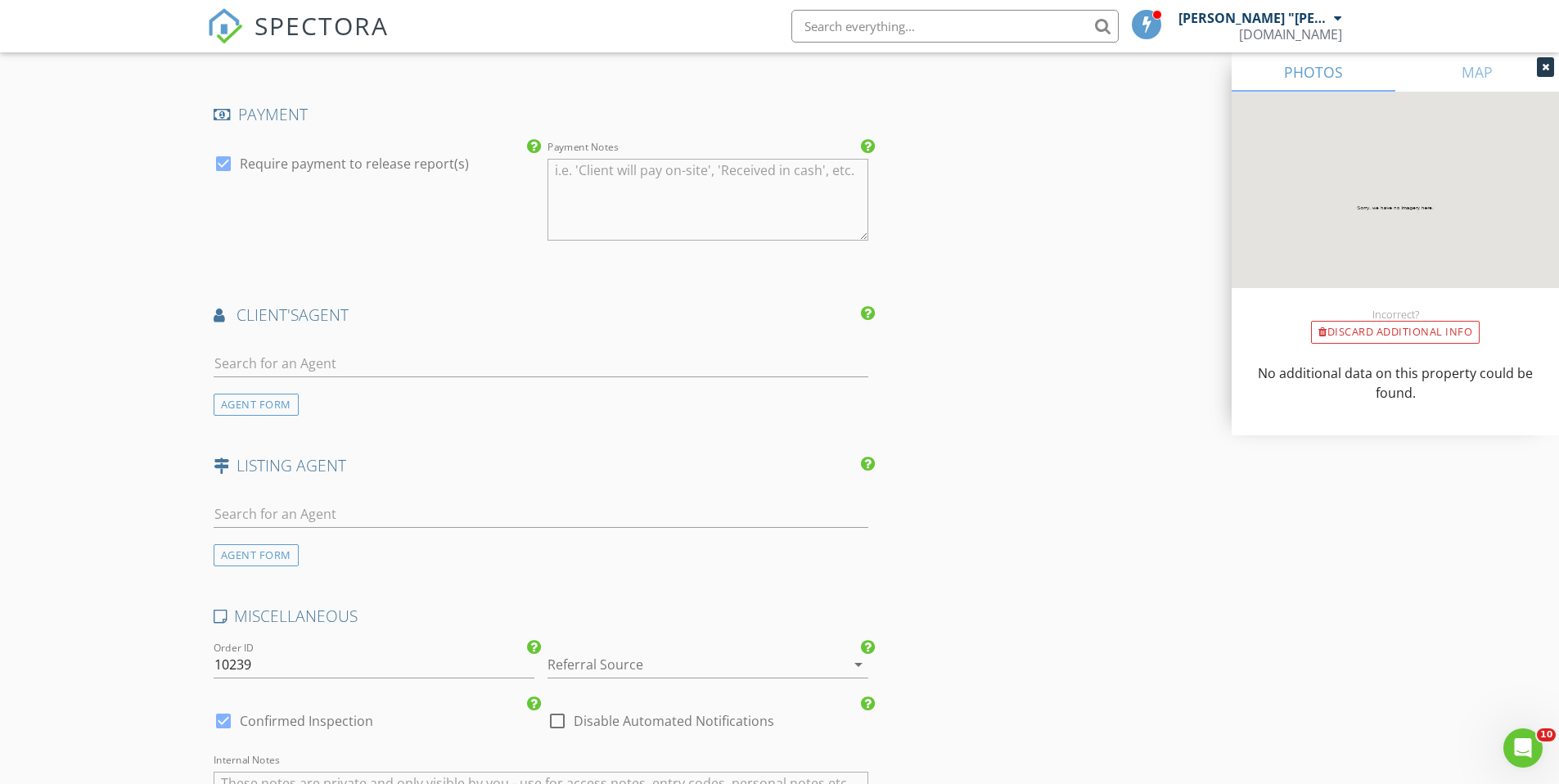
click at [559, 707] on div at bounding box center [557, 721] width 28 height 28
checkbox input "true"
click at [579, 651] on div at bounding box center [685, 664] width 275 height 26
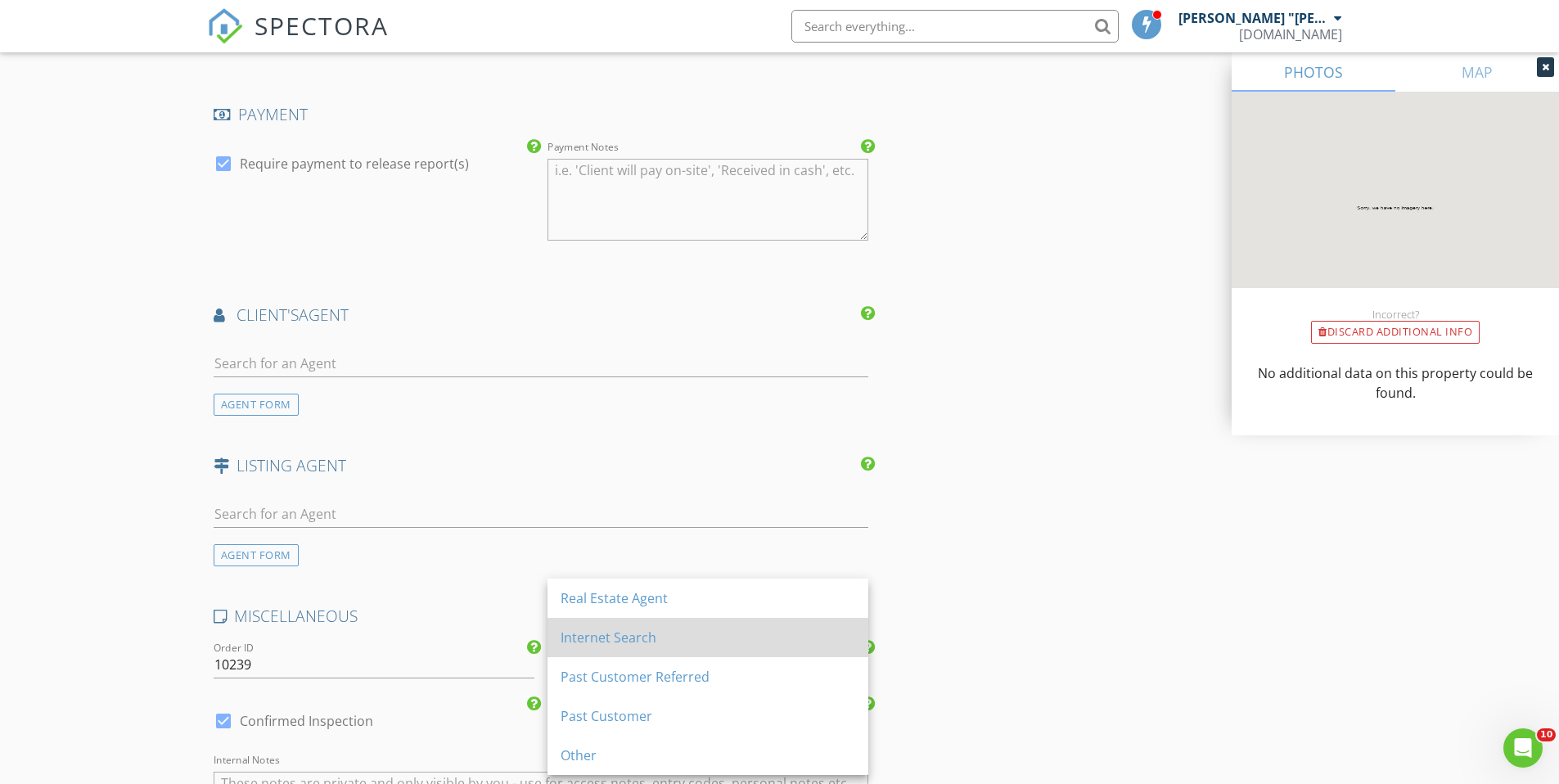
click at [621, 636] on div "Internet Search" at bounding box center [707, 638] width 295 height 20
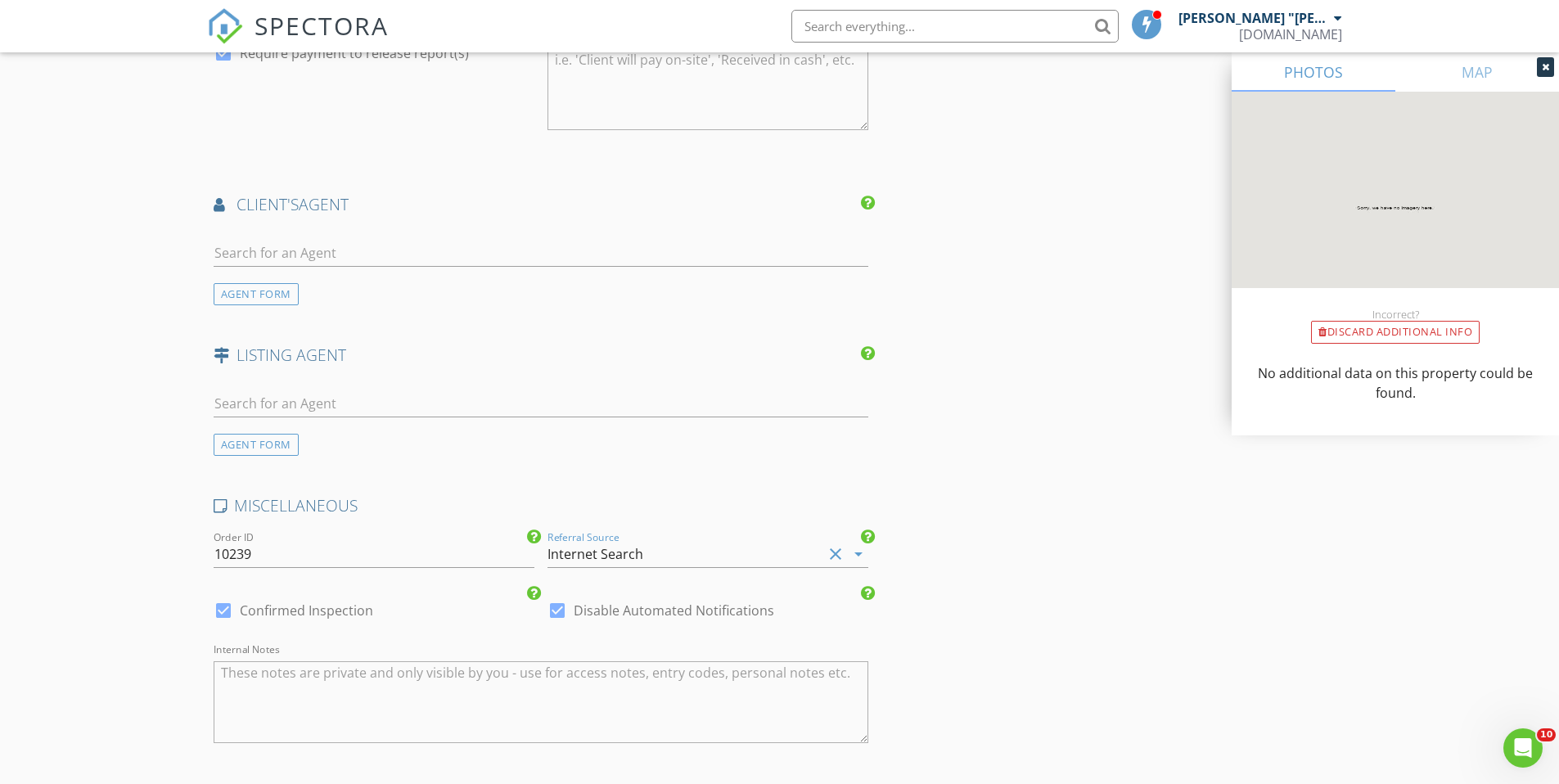
scroll to position [1968, 0]
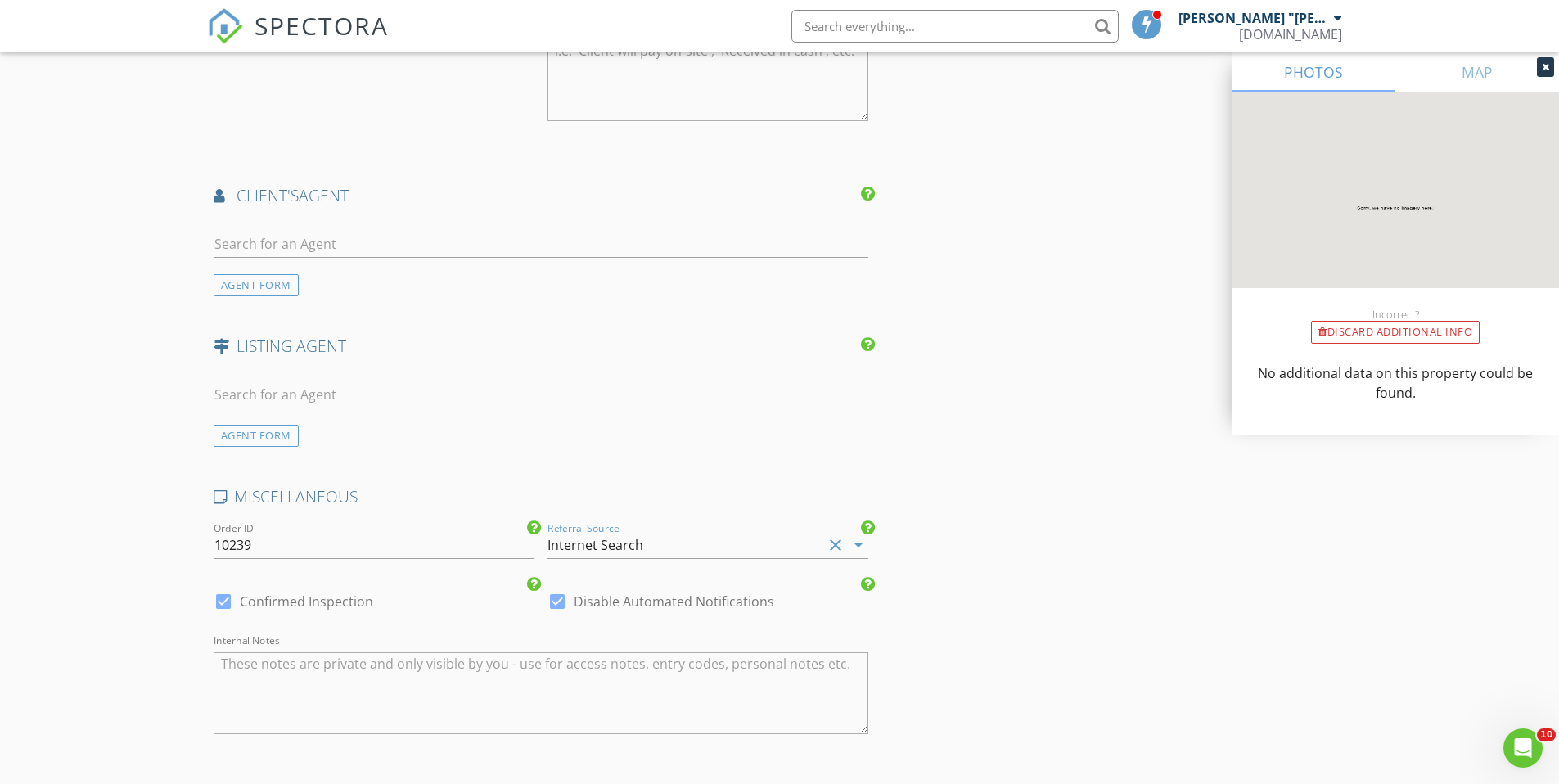
click at [471, 652] on textarea "Internal Notes" at bounding box center [541, 693] width 656 height 82
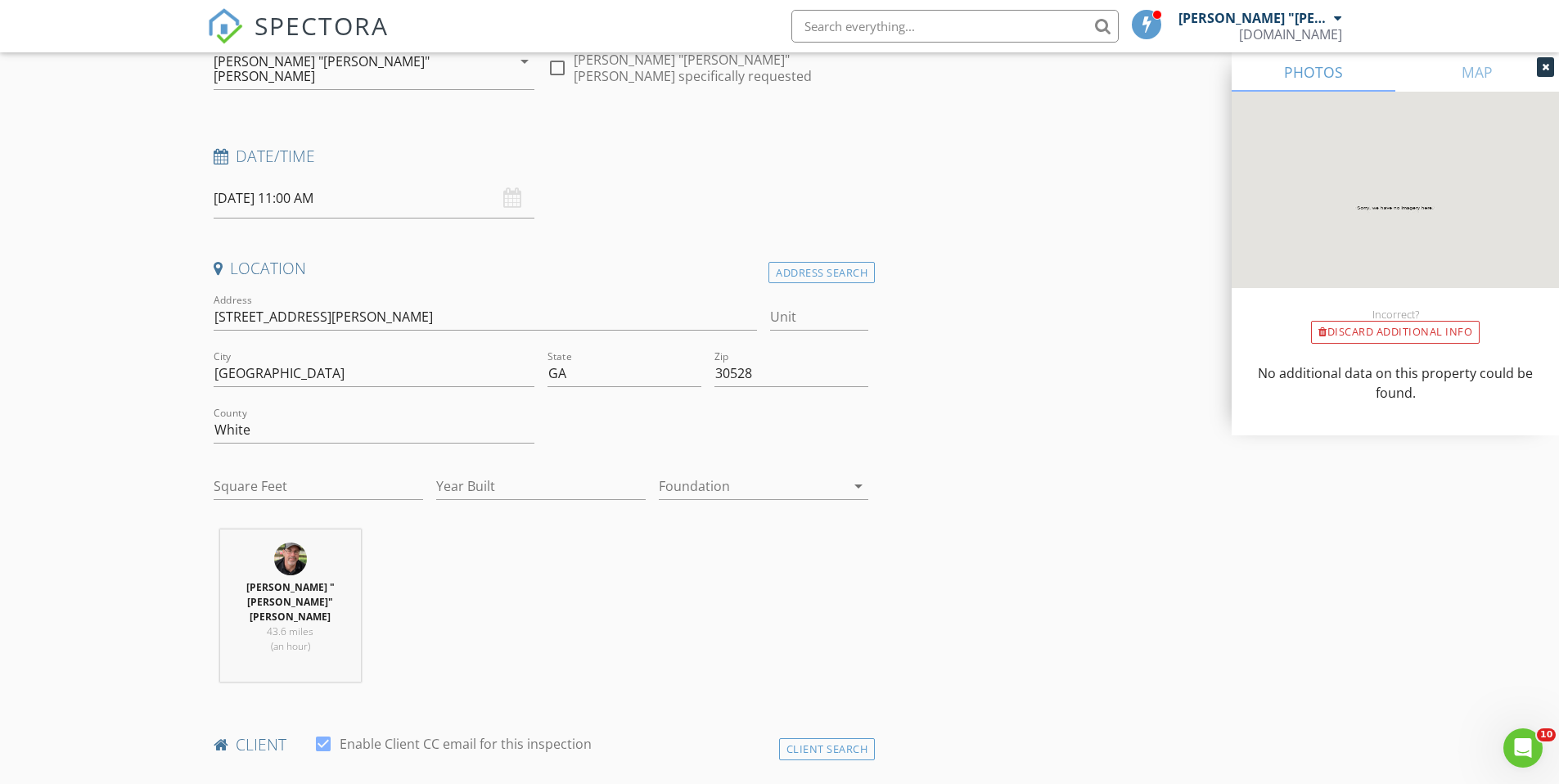
scroll to position [407, 0]
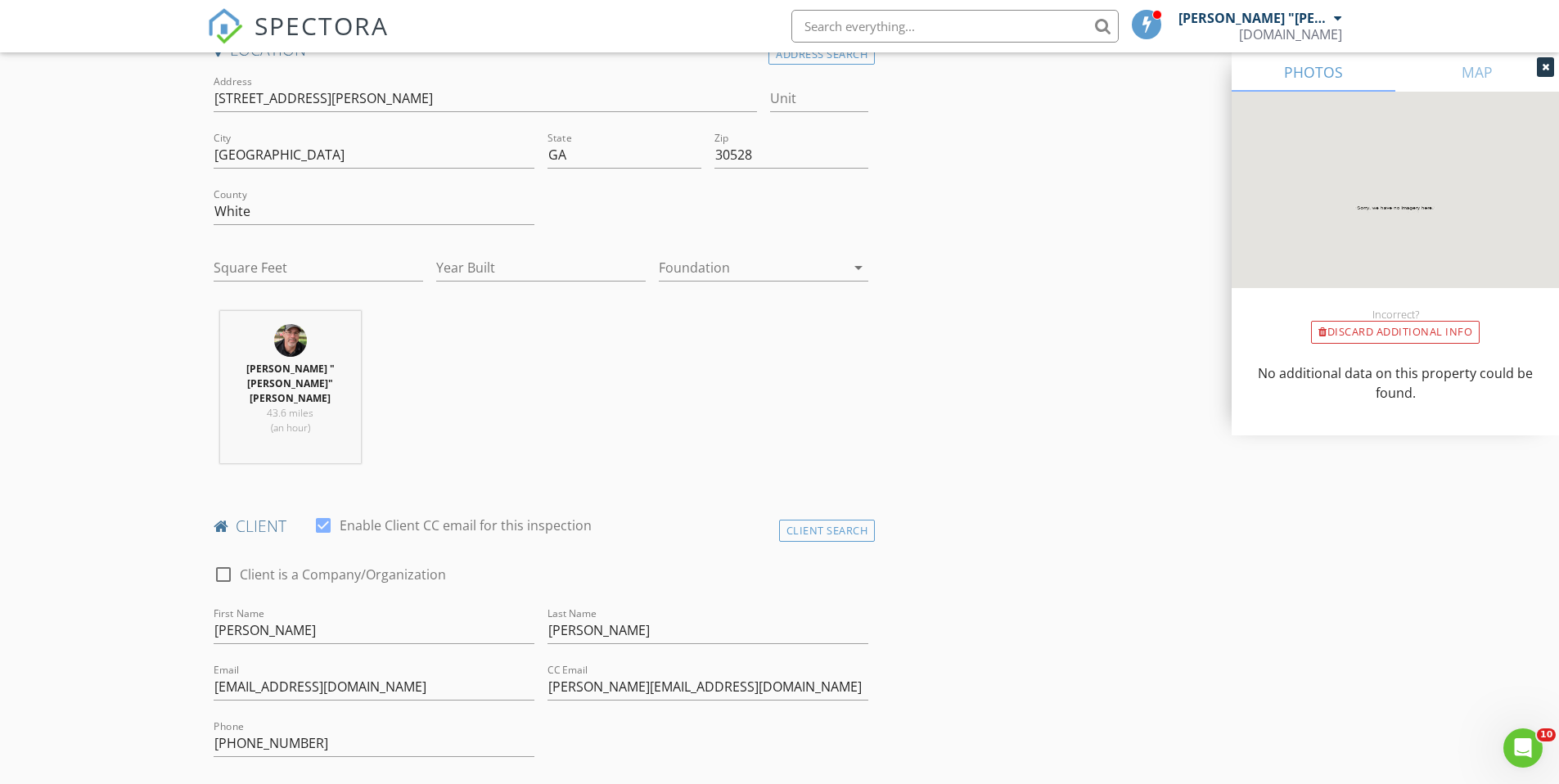
type textarea "Google, water testing [GEOGRAPHIC_DATA]"
click at [624, 617] on input "Winters" at bounding box center [708, 631] width 321 height 27
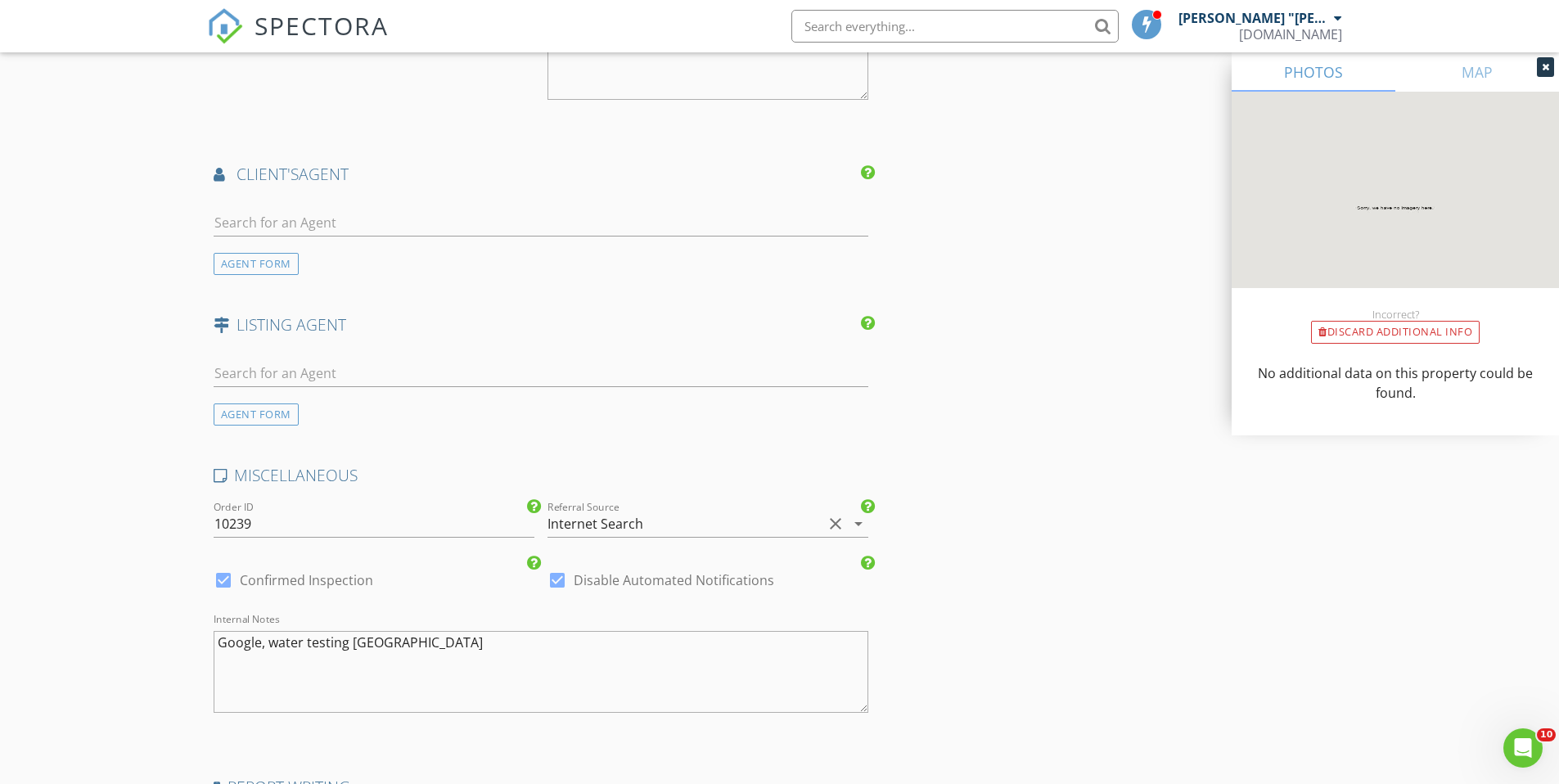
scroll to position [2193, 0]
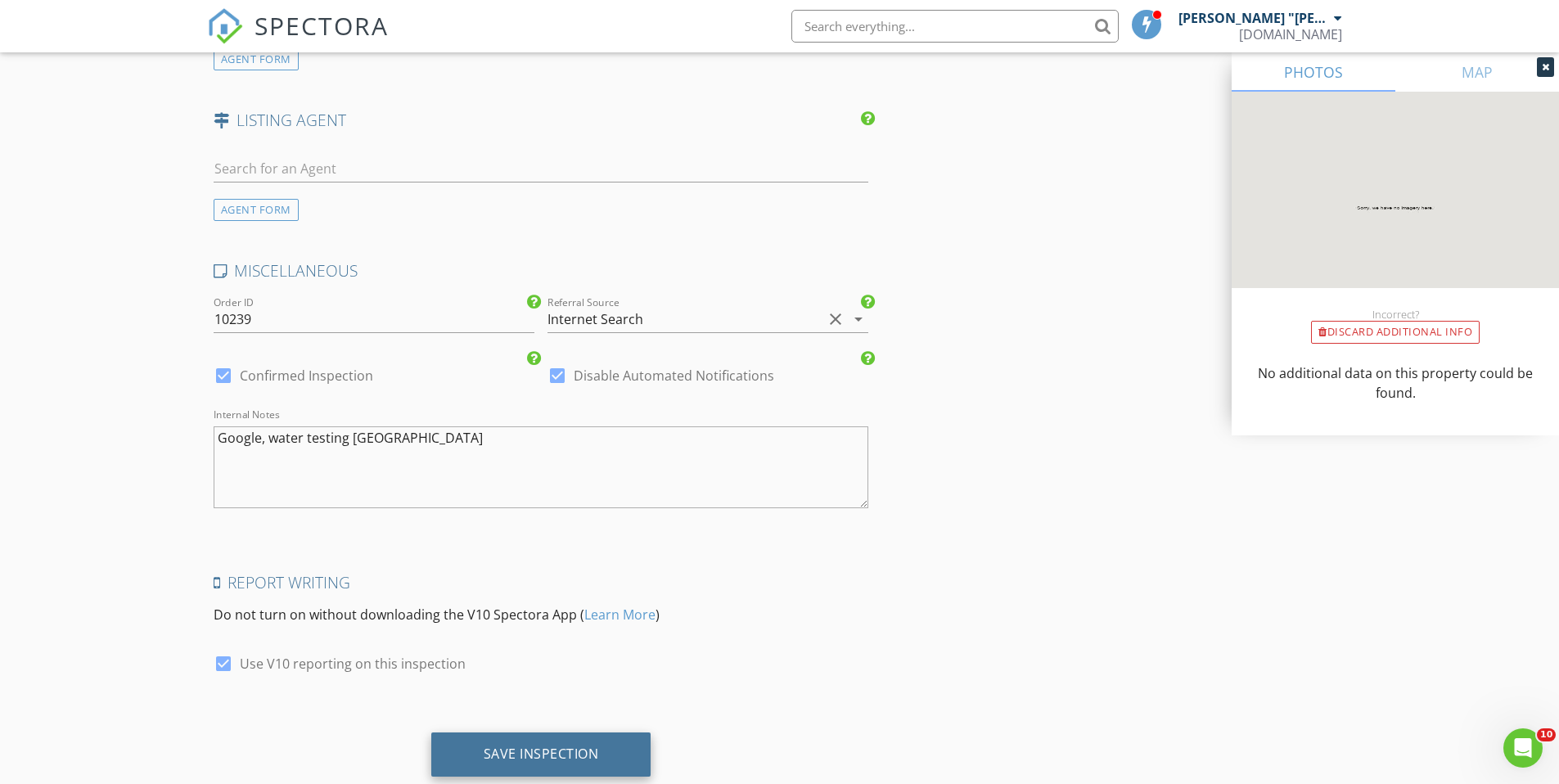
type input "Winters, L/A"
click at [476, 733] on div "Save Inspection" at bounding box center [541, 754] width 220 height 44
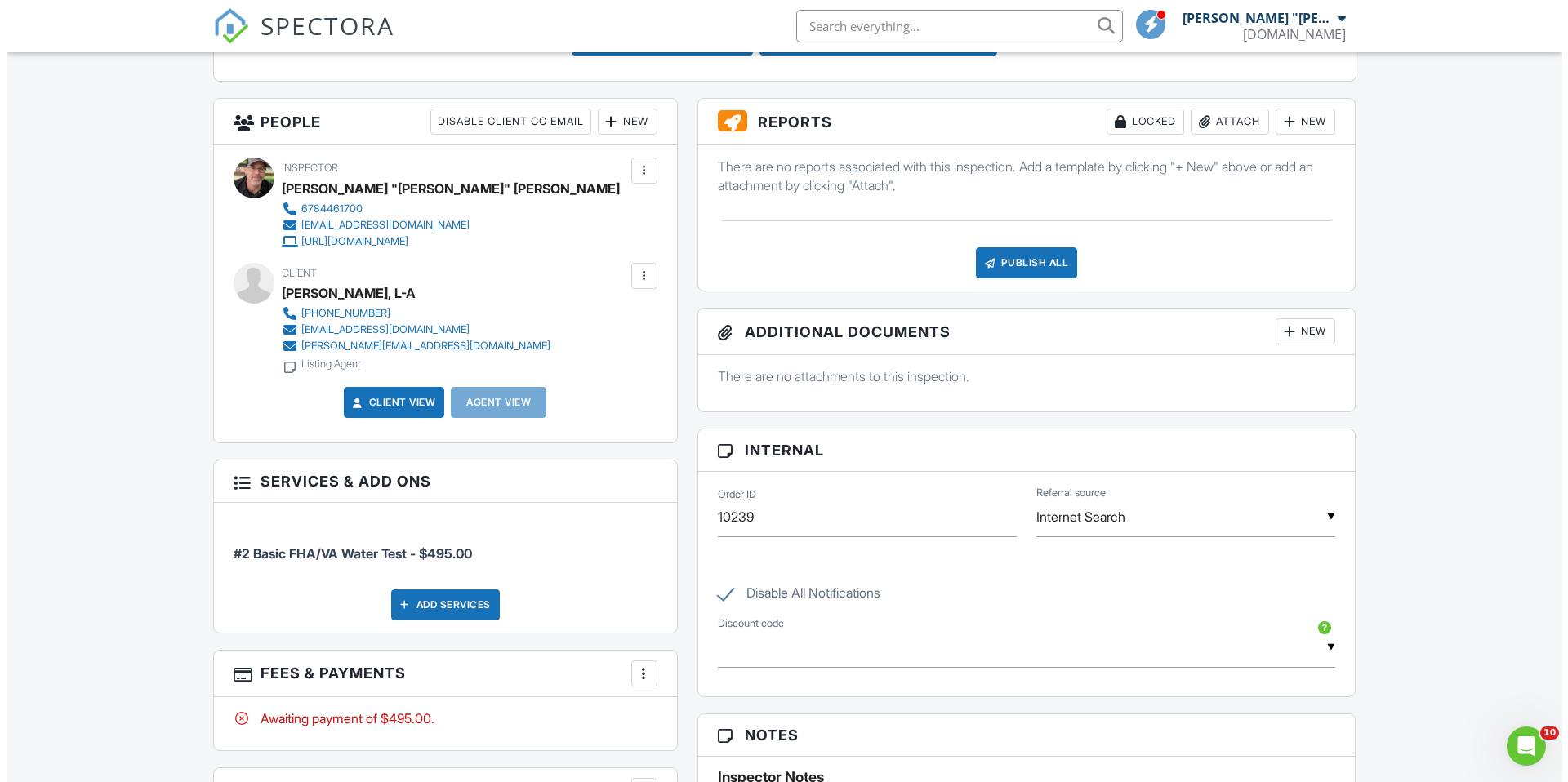
scroll to position [723, 0]
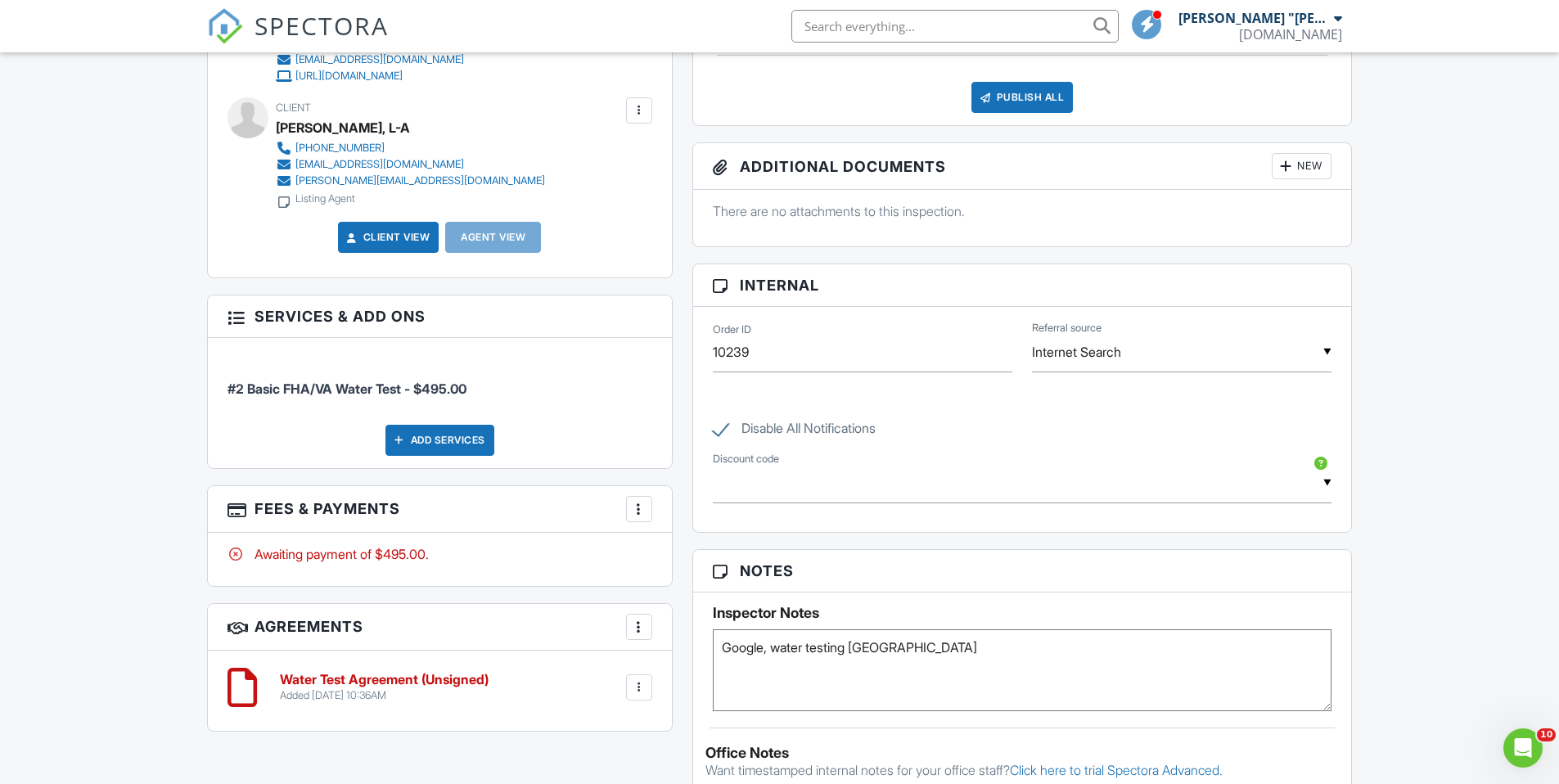
click at [646, 516] on div at bounding box center [639, 509] width 16 height 16
click at [689, 560] on li "Edit Fees & Payments" at bounding box center [722, 558] width 171 height 41
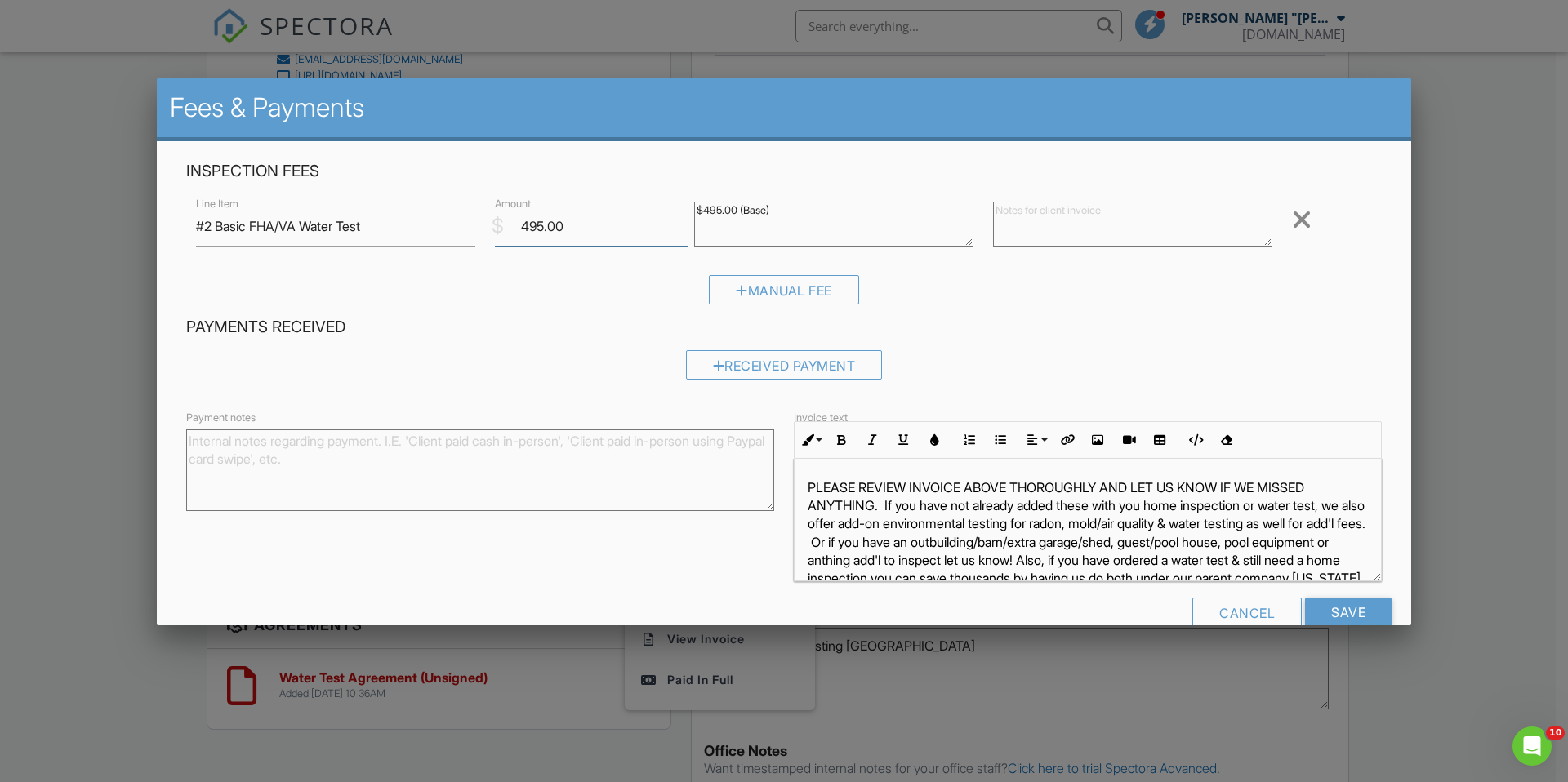
click at [536, 230] on input "495.00" at bounding box center [591, 226] width 193 height 40
type input "475.00"
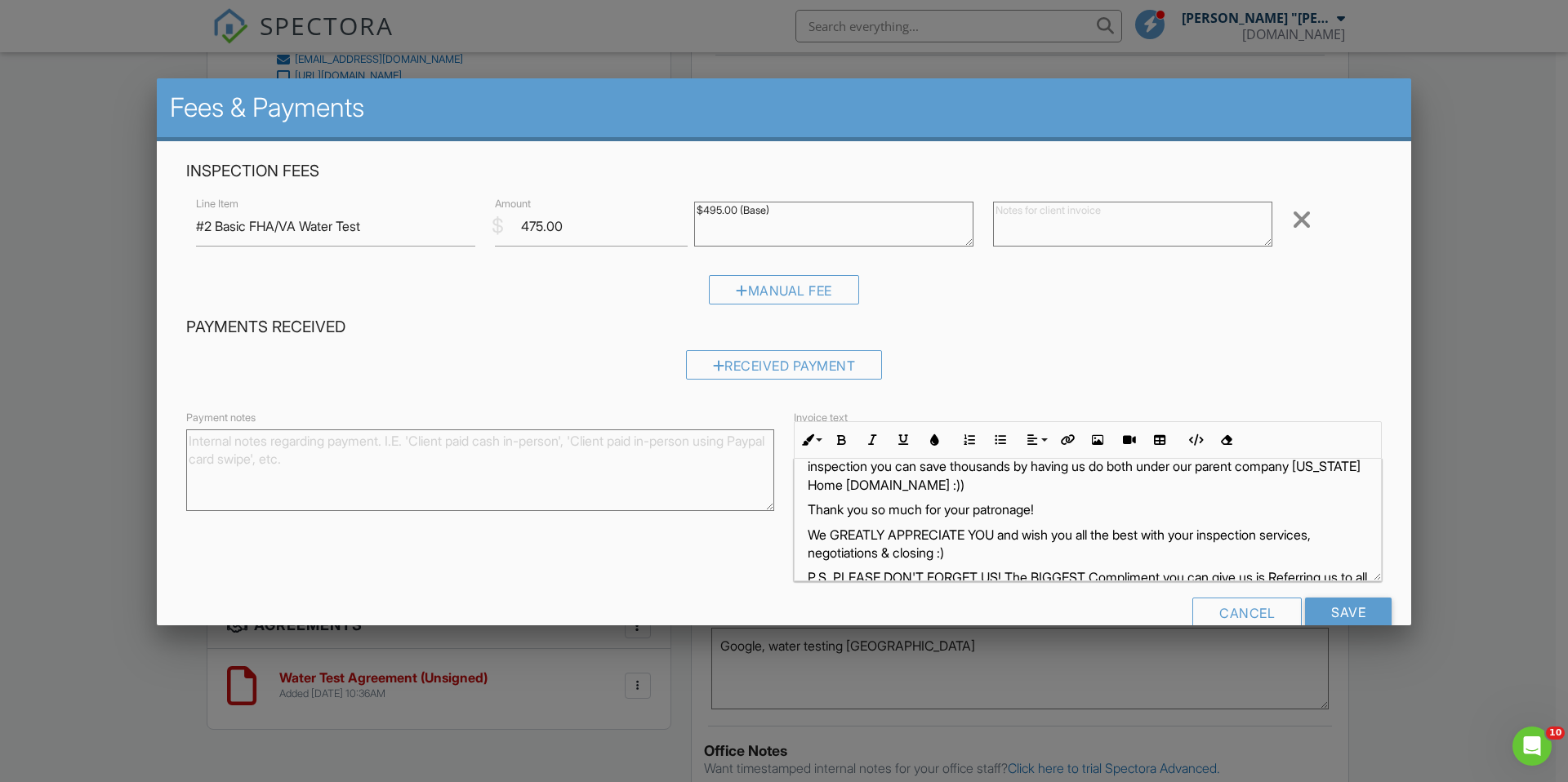
scroll to position [99, 0]
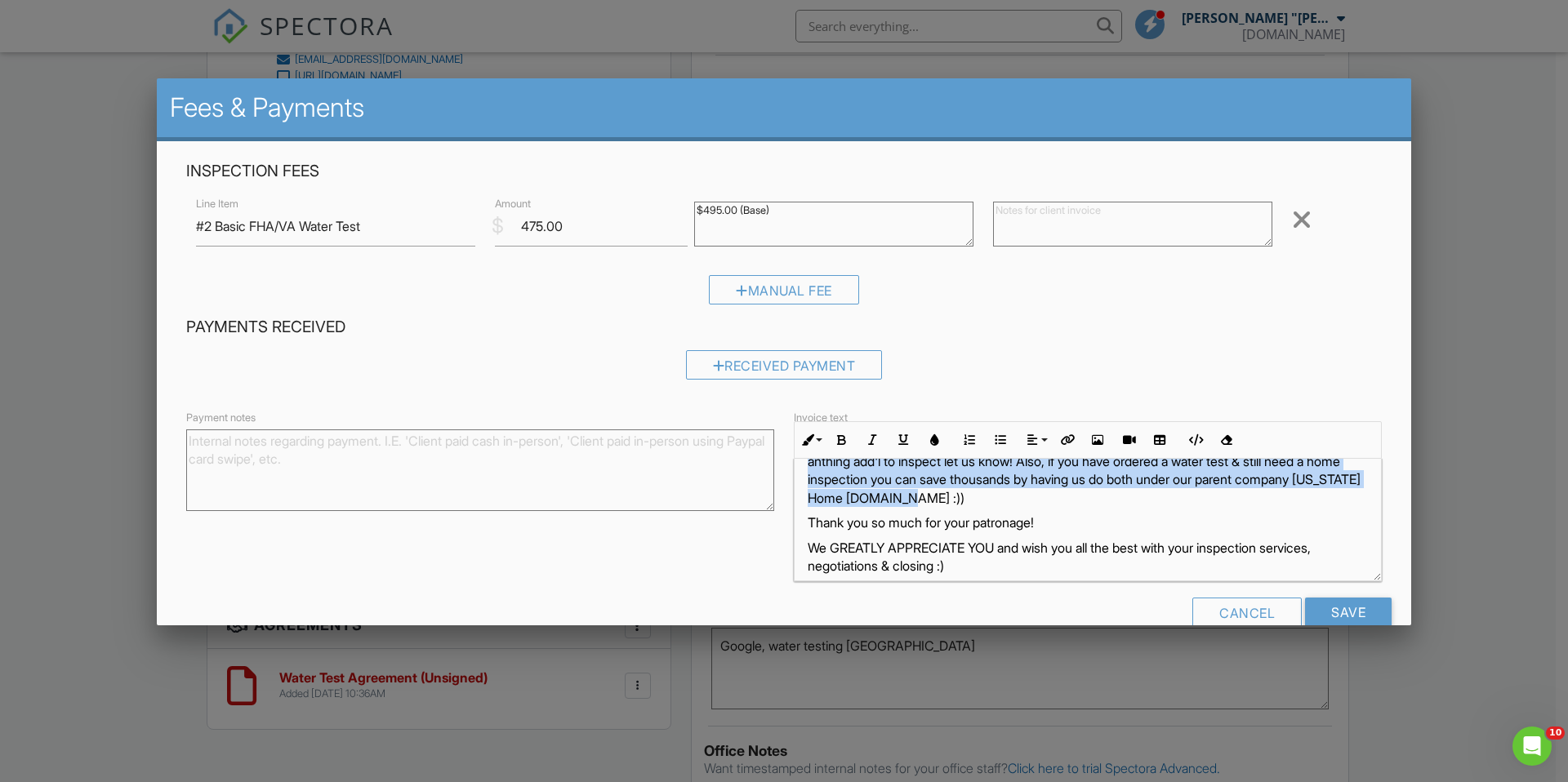
drag, startPoint x: 878, startPoint y: 506, endPoint x: 1273, endPoint y: 496, distance: 395.1
click at [1273, 496] on p "PLEASE REVIEW INVOICE ABOVE THOROUGHLY AND LET US KNOW IF WE MISSED ANYTHING. I…" at bounding box center [1087, 444] width 560 height 128
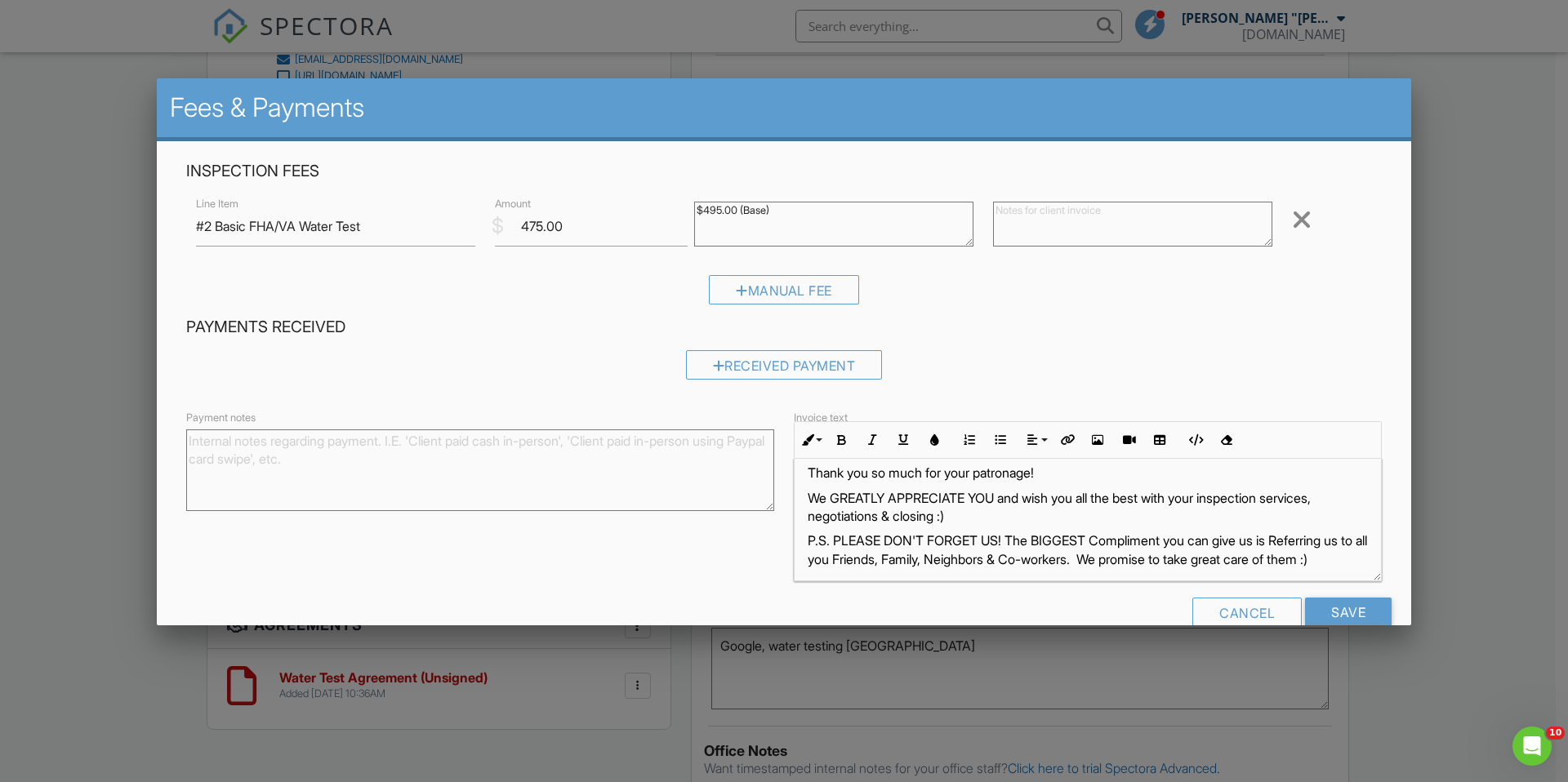
scroll to position [57, 0]
click at [1023, 228] on textarea at bounding box center [1132, 224] width 279 height 45
drag, startPoint x: 250, startPoint y: 226, endPoint x: 178, endPoint y: 225, distance: 72.0
click at [178, 225] on div "Inspection Fees Line Item #2 Basic FHA/VA Water Test $ Amount 475.00 $495.00 (B…" at bounding box center [784, 239] width 1215 height 157
drag, startPoint x: 252, startPoint y: 227, endPoint x: 173, endPoint y: 216, distance: 79.8
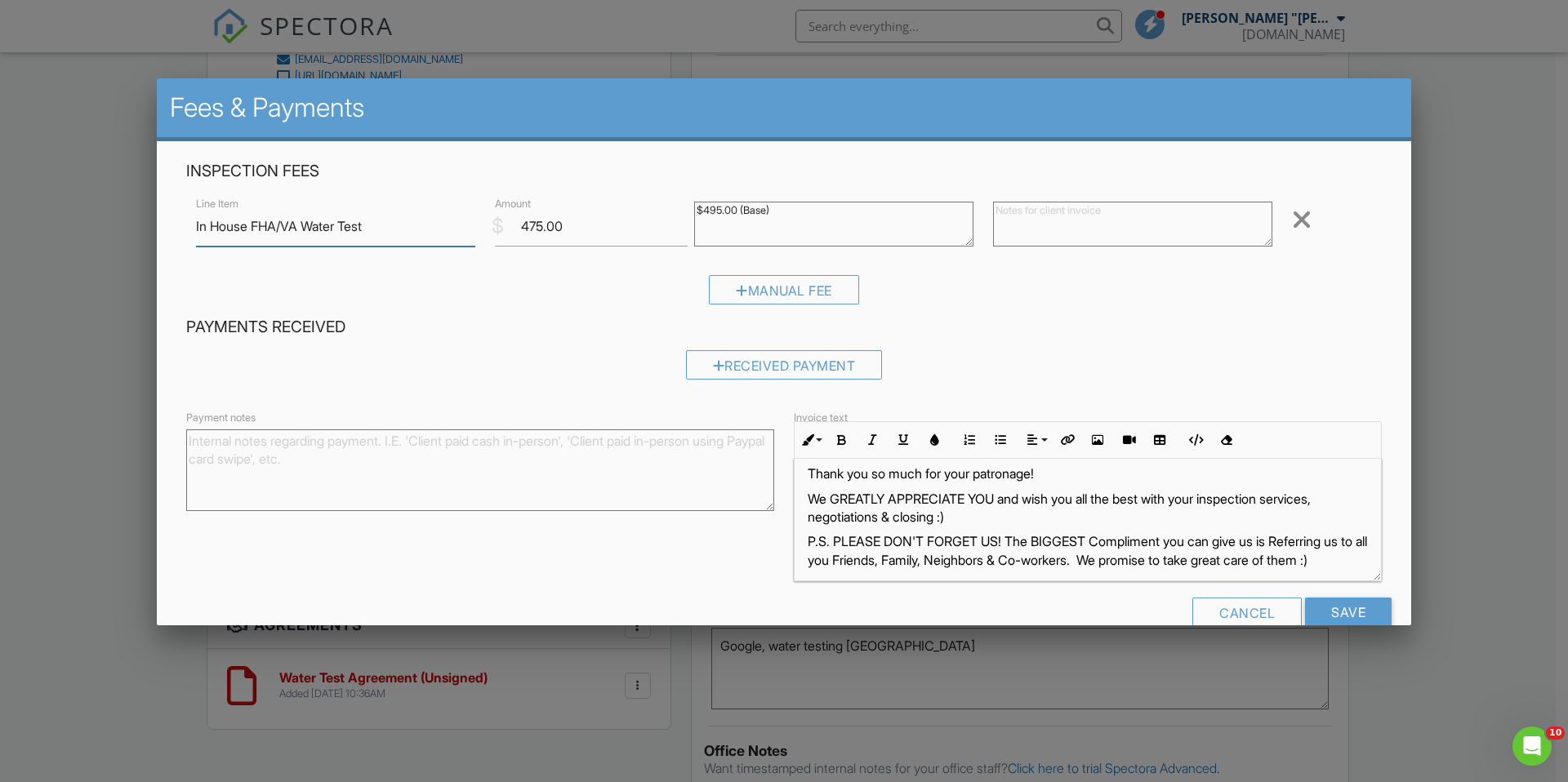
click at [173, 224] on div "Inspection Fees Line Item In House FHA/VA Water Test $ Amount 475.00 $495.00 (B…" at bounding box center [783, 400] width 1254 height 517
type input "I/H #2 FHA/VA Water Test"
click at [1044, 213] on textarea at bounding box center [1132, 224] width 279 height 45
click at [1131, 210] on textarea "In House FHA VA Water Test. Please review agreement thoroughly before signing/p…" at bounding box center [1132, 224] width 279 height 45
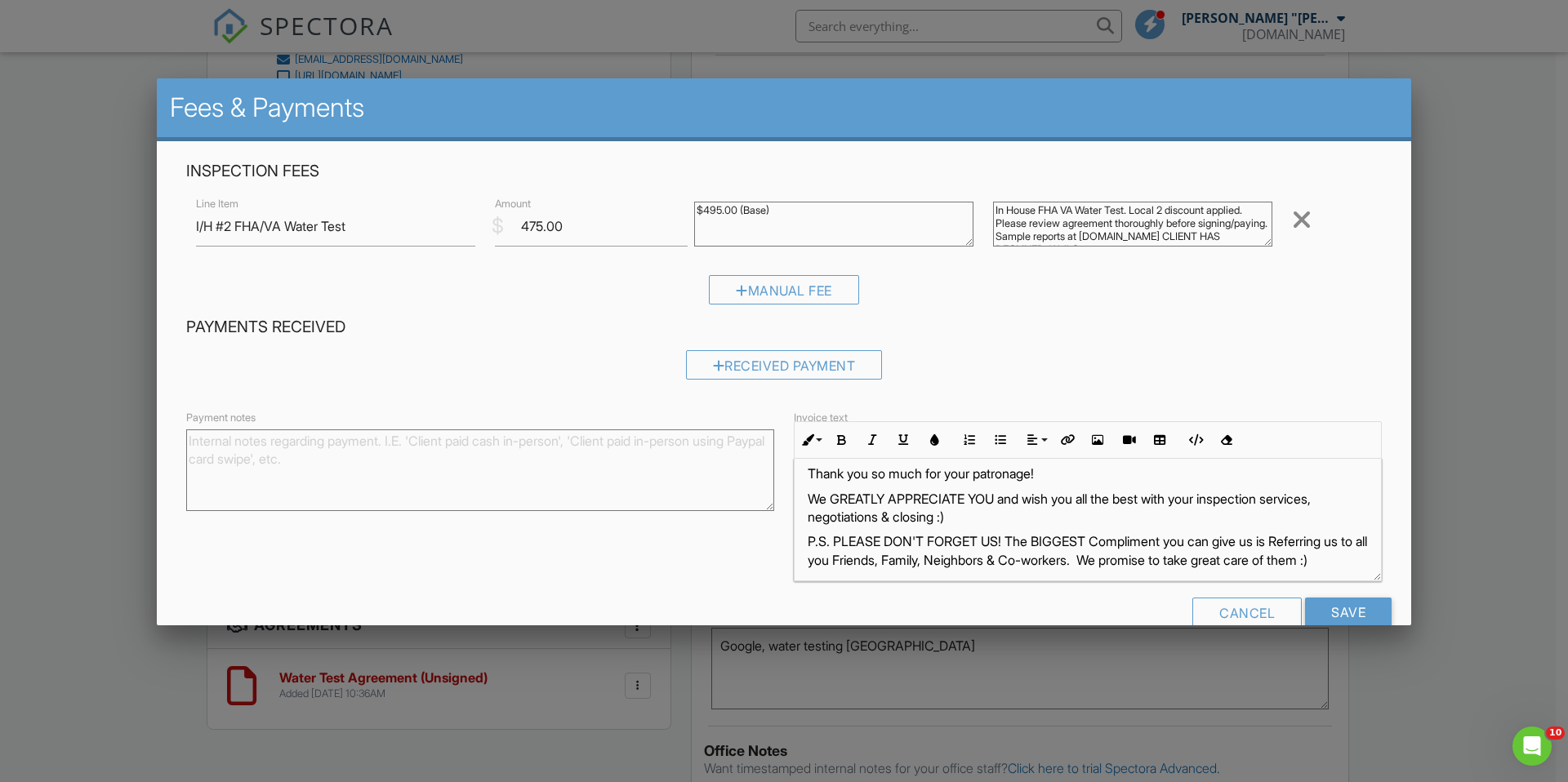
click at [1174, 208] on textarea "In House FHA VA Water Test. Local 2 discount applied. Please review agreement t…" at bounding box center [1132, 224] width 279 height 45
click at [1095, 240] on textarea "In House FHA VA Water Test. Local 2 area discount applied. Please review agreem…" at bounding box center [1132, 224] width 279 height 45
click at [1137, 227] on textarea "In House FHA VA Water Test. Local 2 area discount applied. Please review agreem…" at bounding box center [1132, 224] width 279 height 45
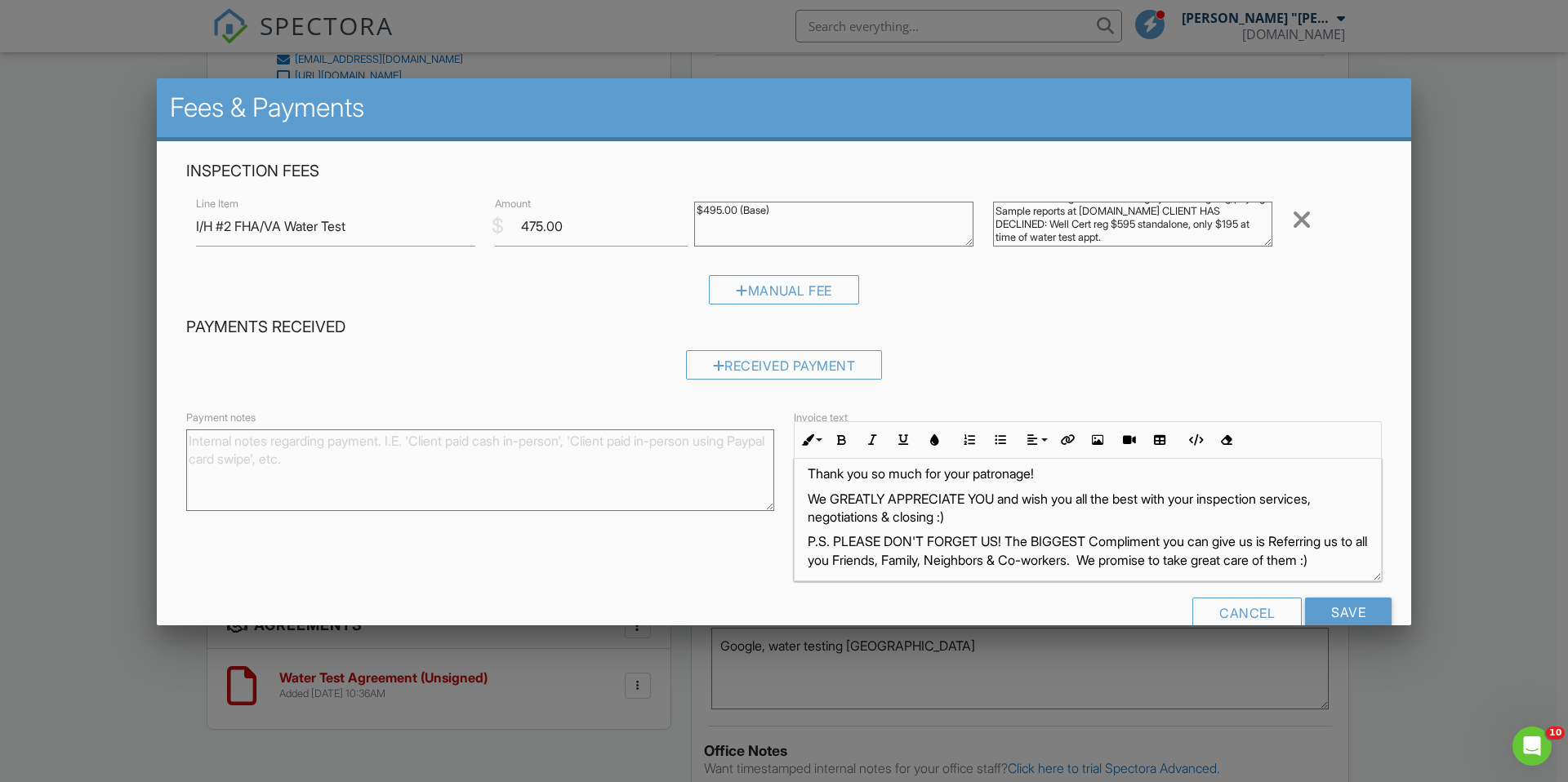
click at [1199, 226] on textarea "In House FHA VA Water Test. Local 2 area discount applied. Please review agreem…" at bounding box center [1132, 224] width 279 height 45
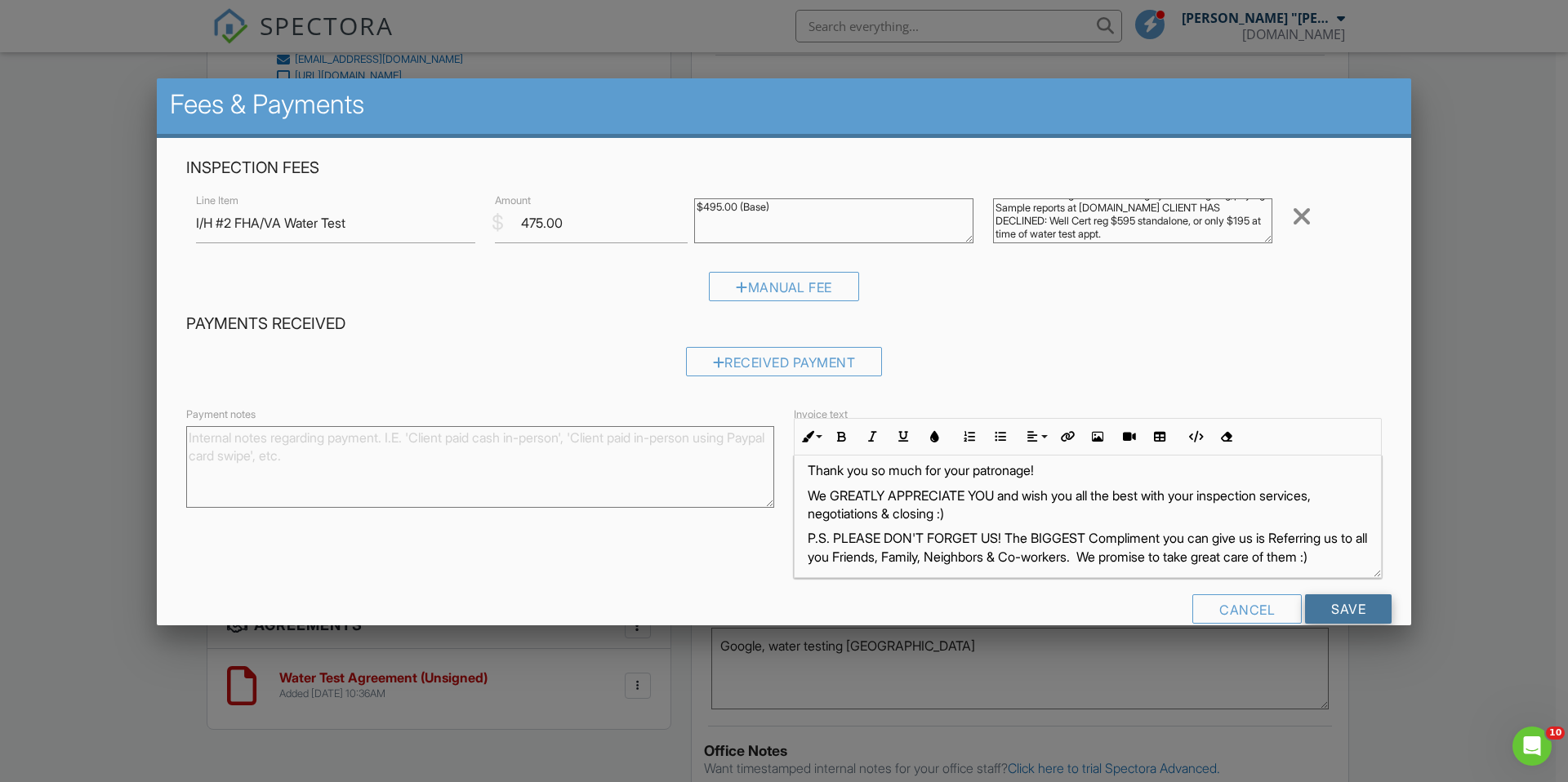
type textarea "In House FHA VA Water Test. Local 2 area discount applied. Please review agreem…"
click at [1322, 607] on input "Save" at bounding box center [1347, 608] width 86 height 30
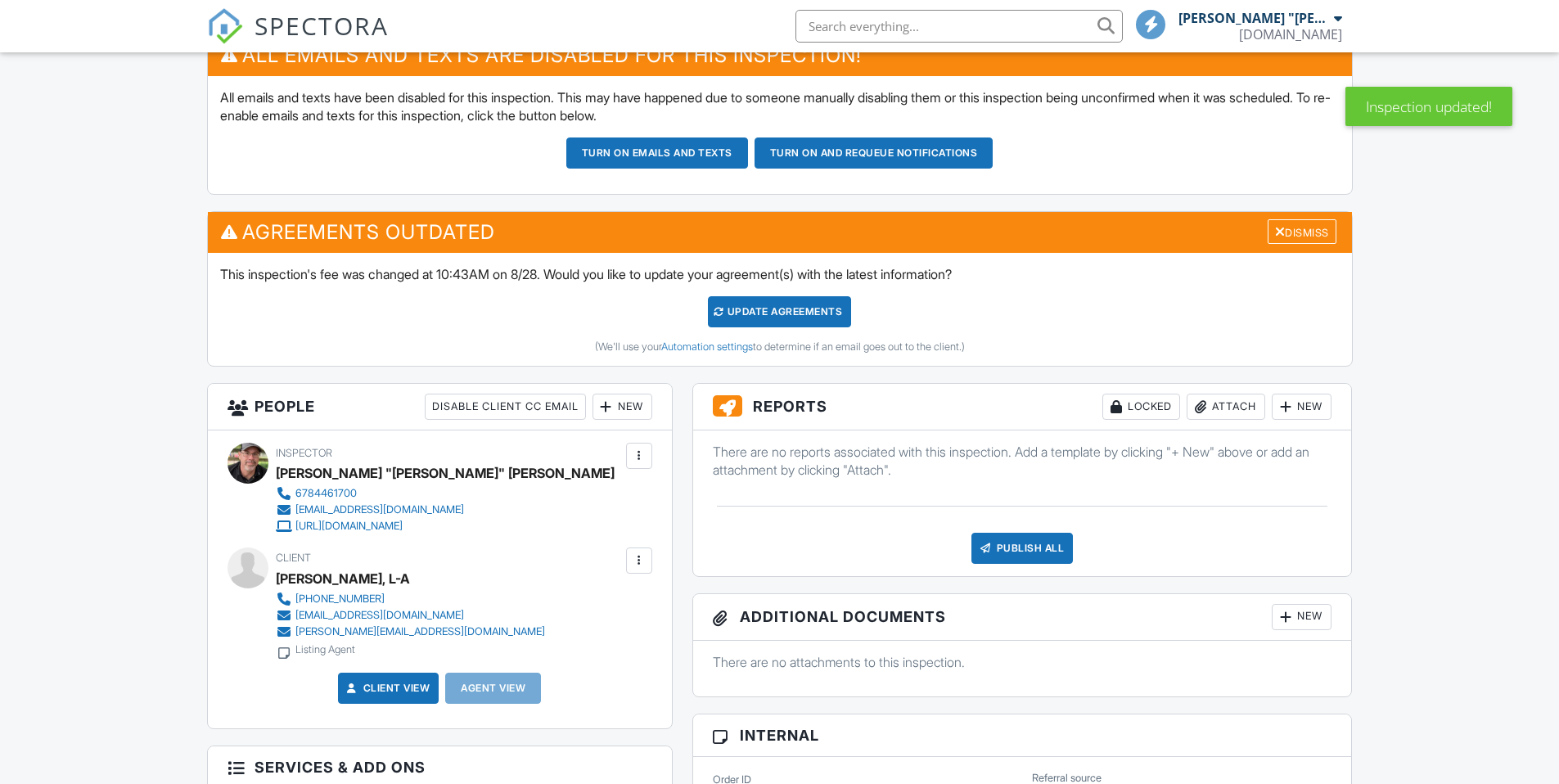
click at [761, 311] on div "Update Agreements" at bounding box center [780, 311] width 143 height 31
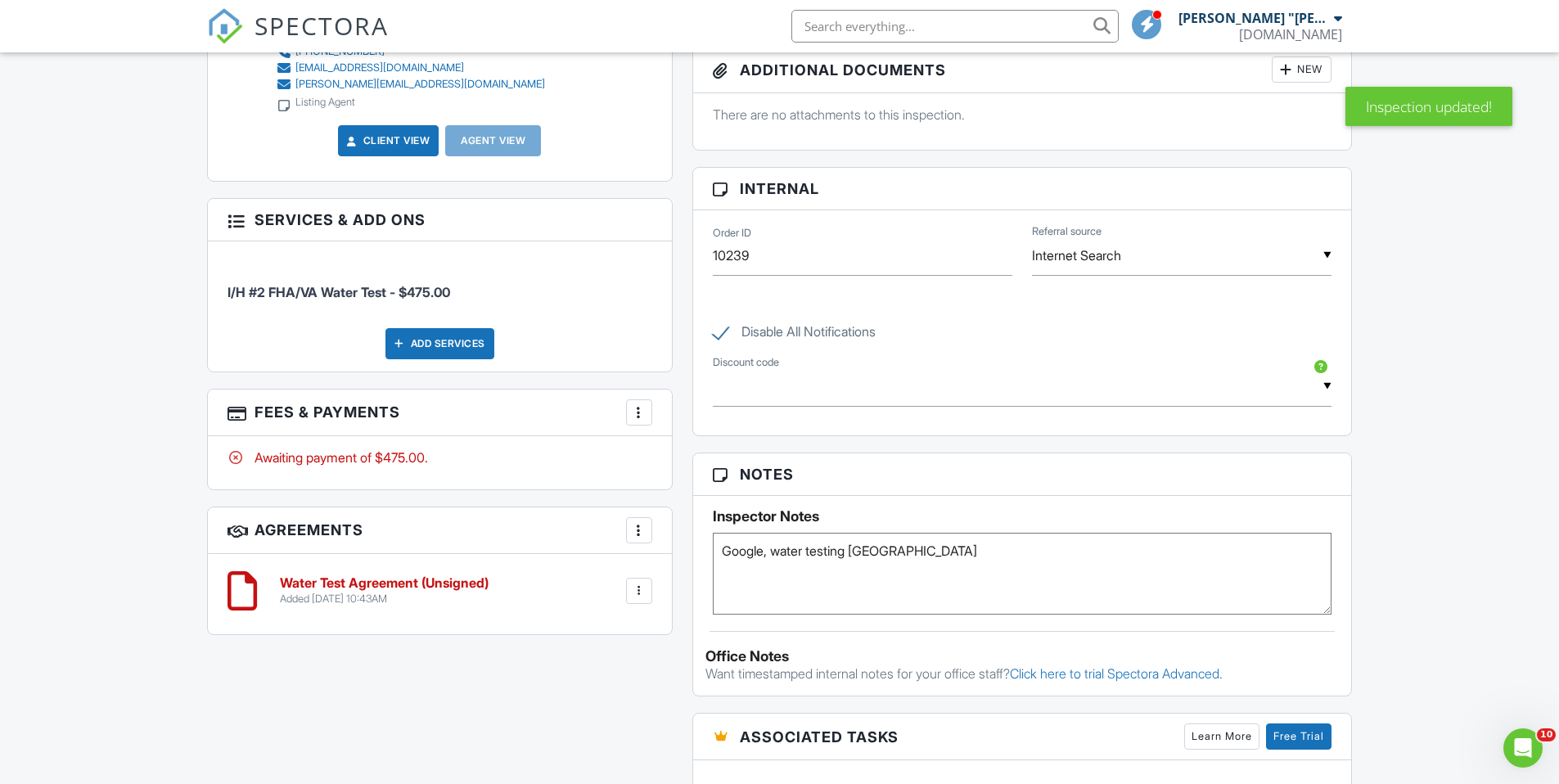
click at [641, 531] on div at bounding box center [639, 530] width 16 height 16
click at [637, 412] on div at bounding box center [639, 412] width 16 height 16
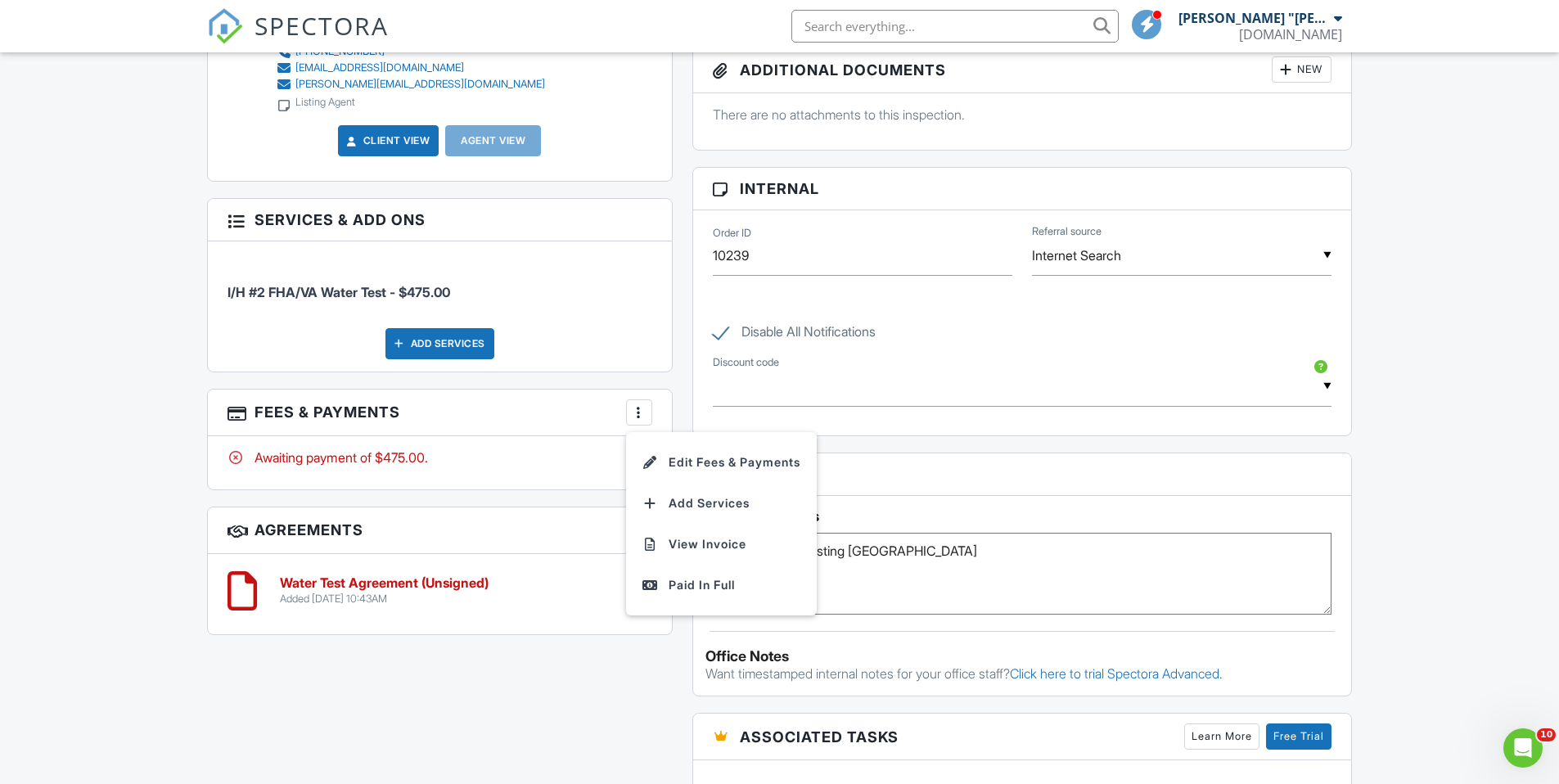
click at [560, 685] on div "All emails and texts are disabled for this inspection! All emails and texts hav…" at bounding box center [780, 419] width 1166 height 1520
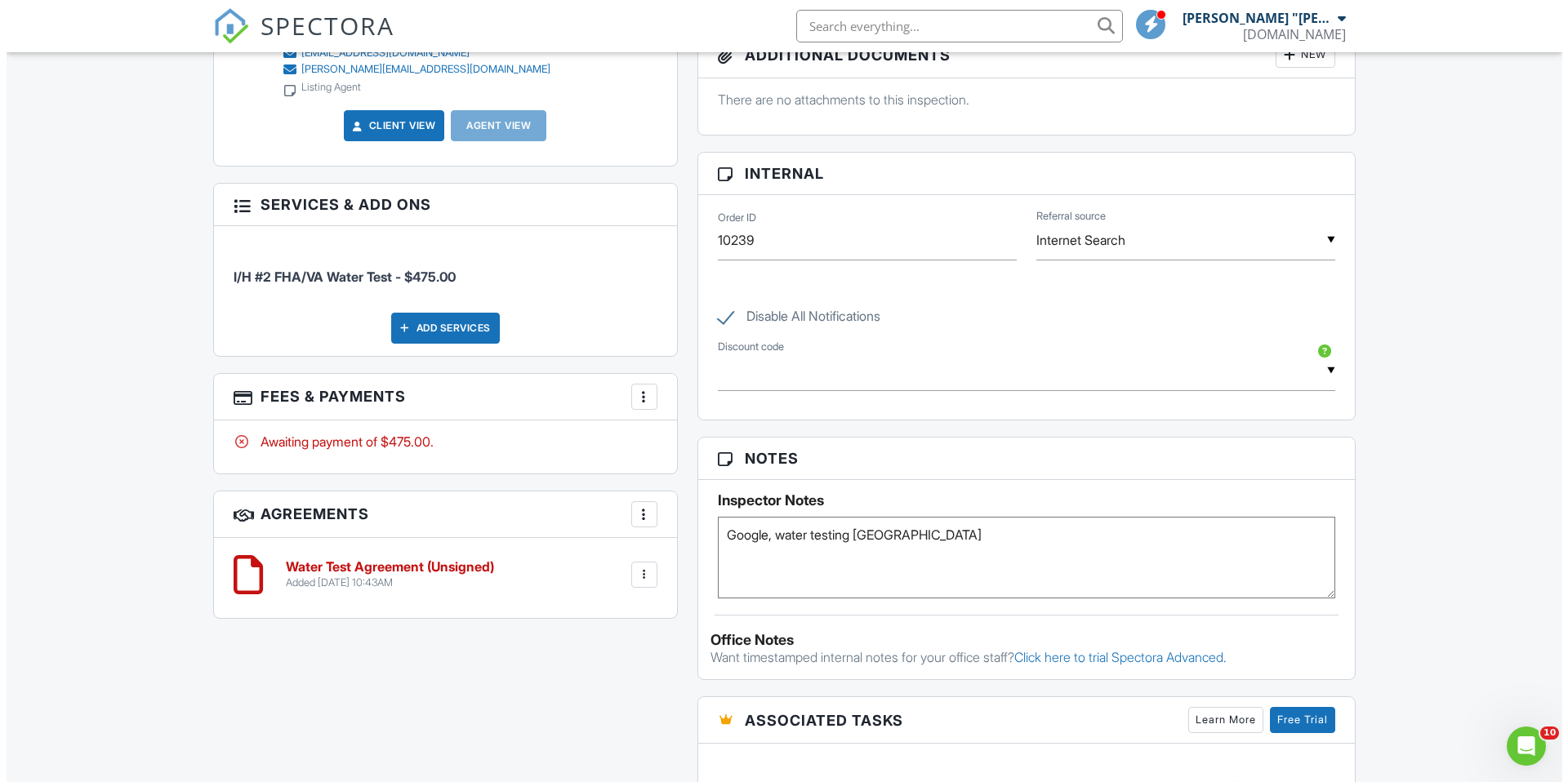
scroll to position [853, 0]
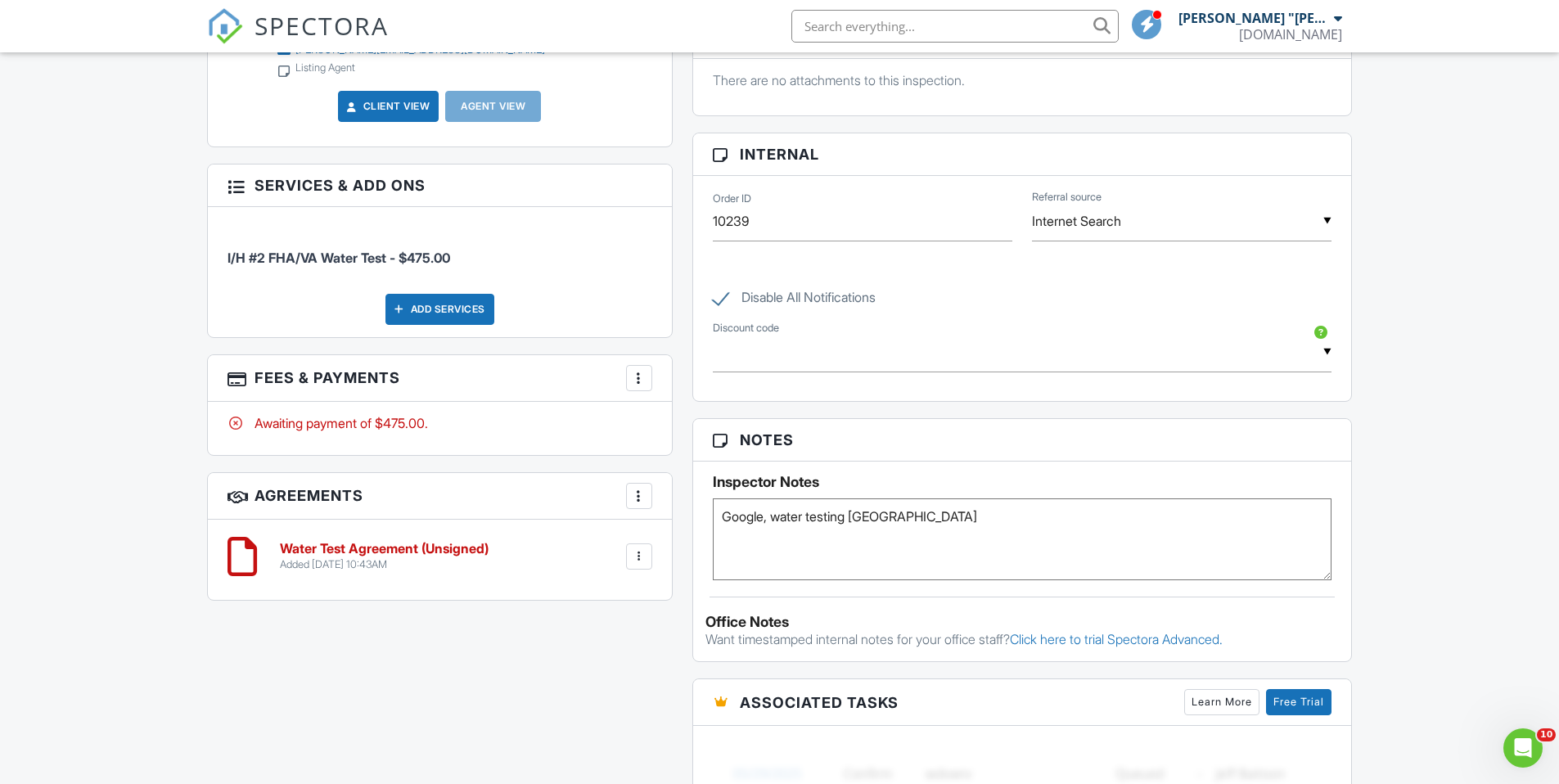
click at [640, 379] on div at bounding box center [639, 378] width 16 height 16
click at [704, 420] on li "Edit Fees & Payments" at bounding box center [722, 428] width 171 height 41
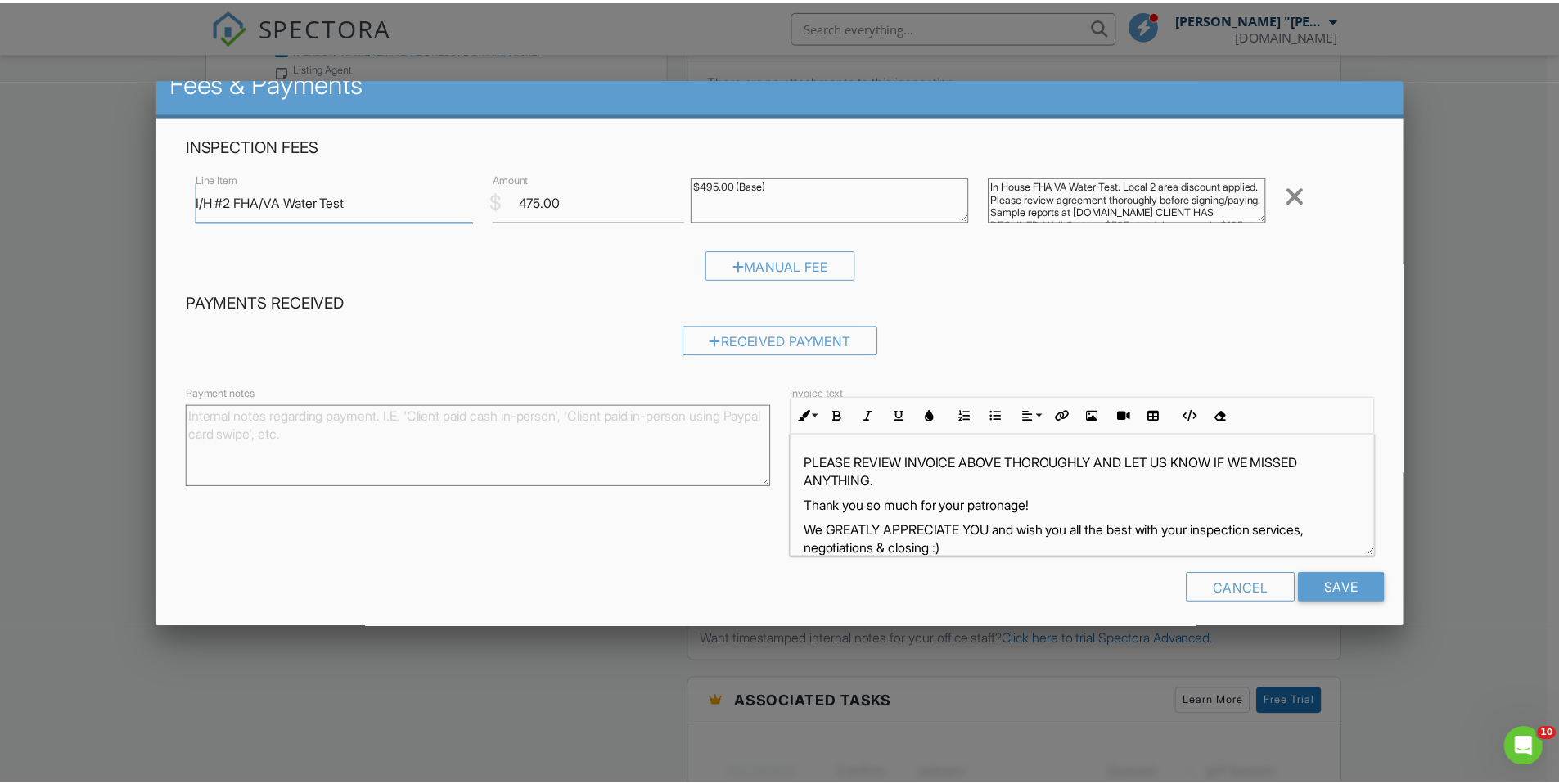
scroll to position [32, 0]
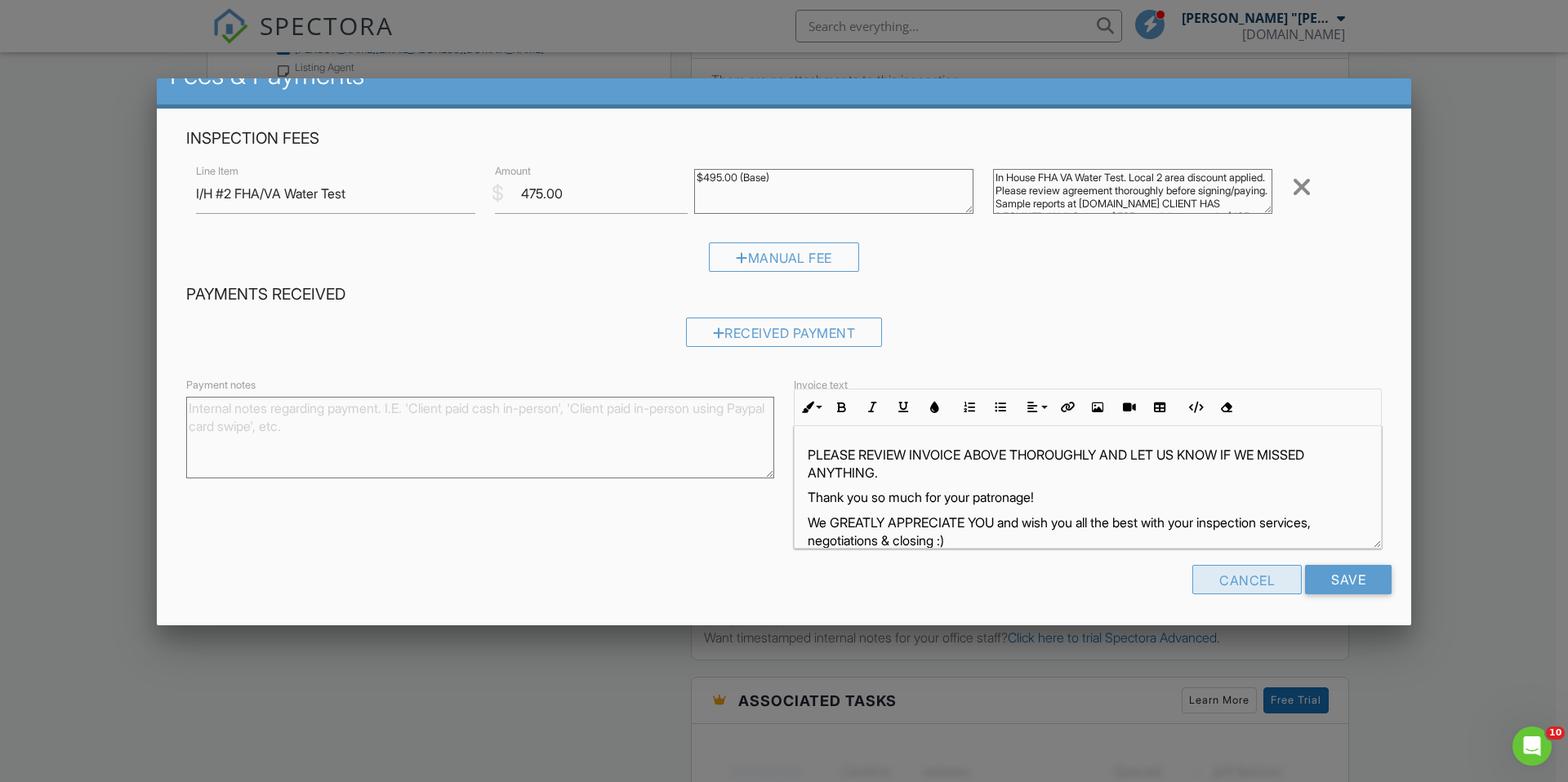
click at [1236, 586] on div "Cancel" at bounding box center [1247, 580] width 110 height 30
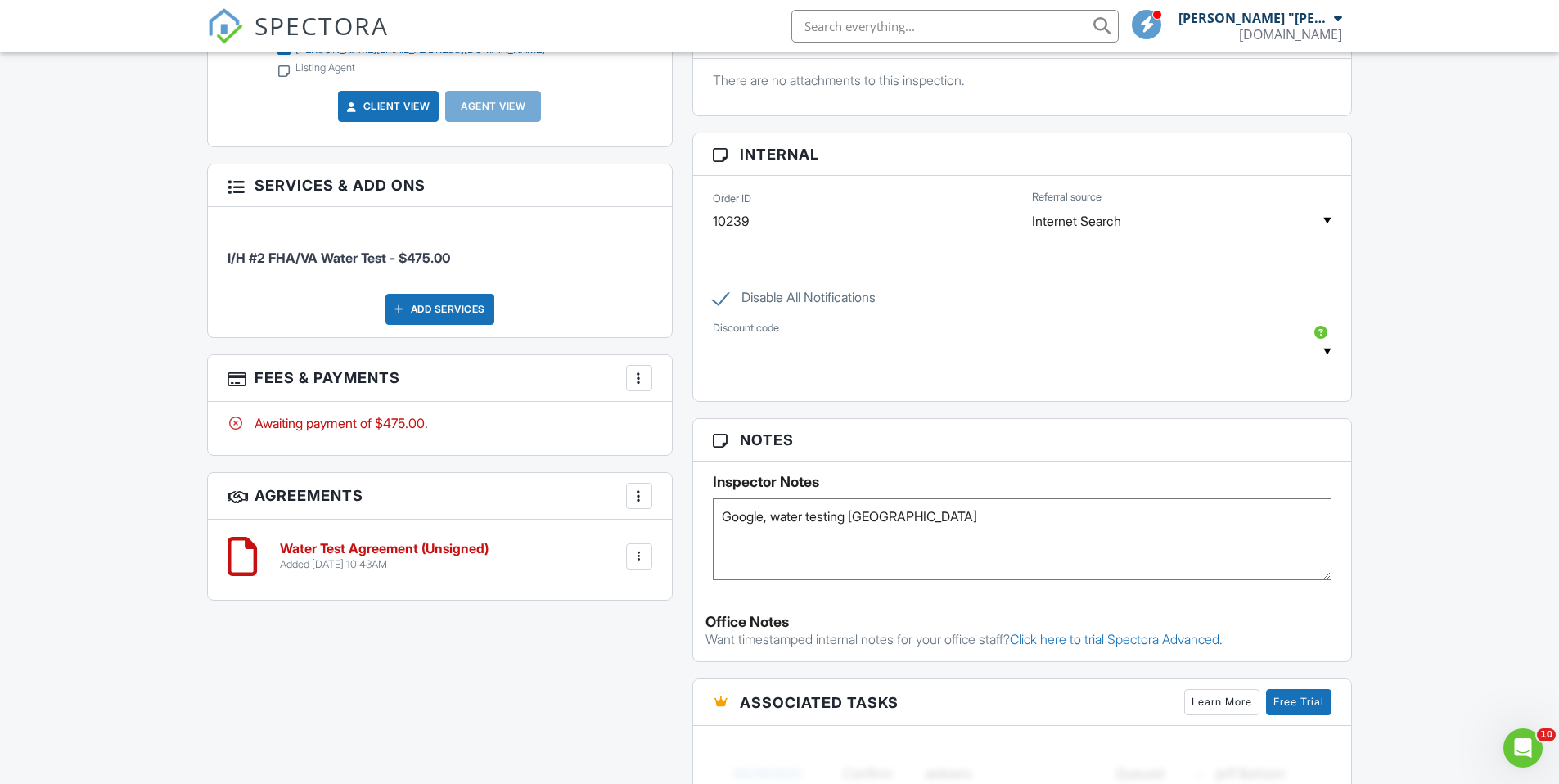
click at [641, 378] on div at bounding box center [639, 378] width 16 height 16
click at [558, 459] on div "People Disable Client CC Email New Client Client's Agent Listing Agent Add Anot…" at bounding box center [440, 209] width 485 height 816
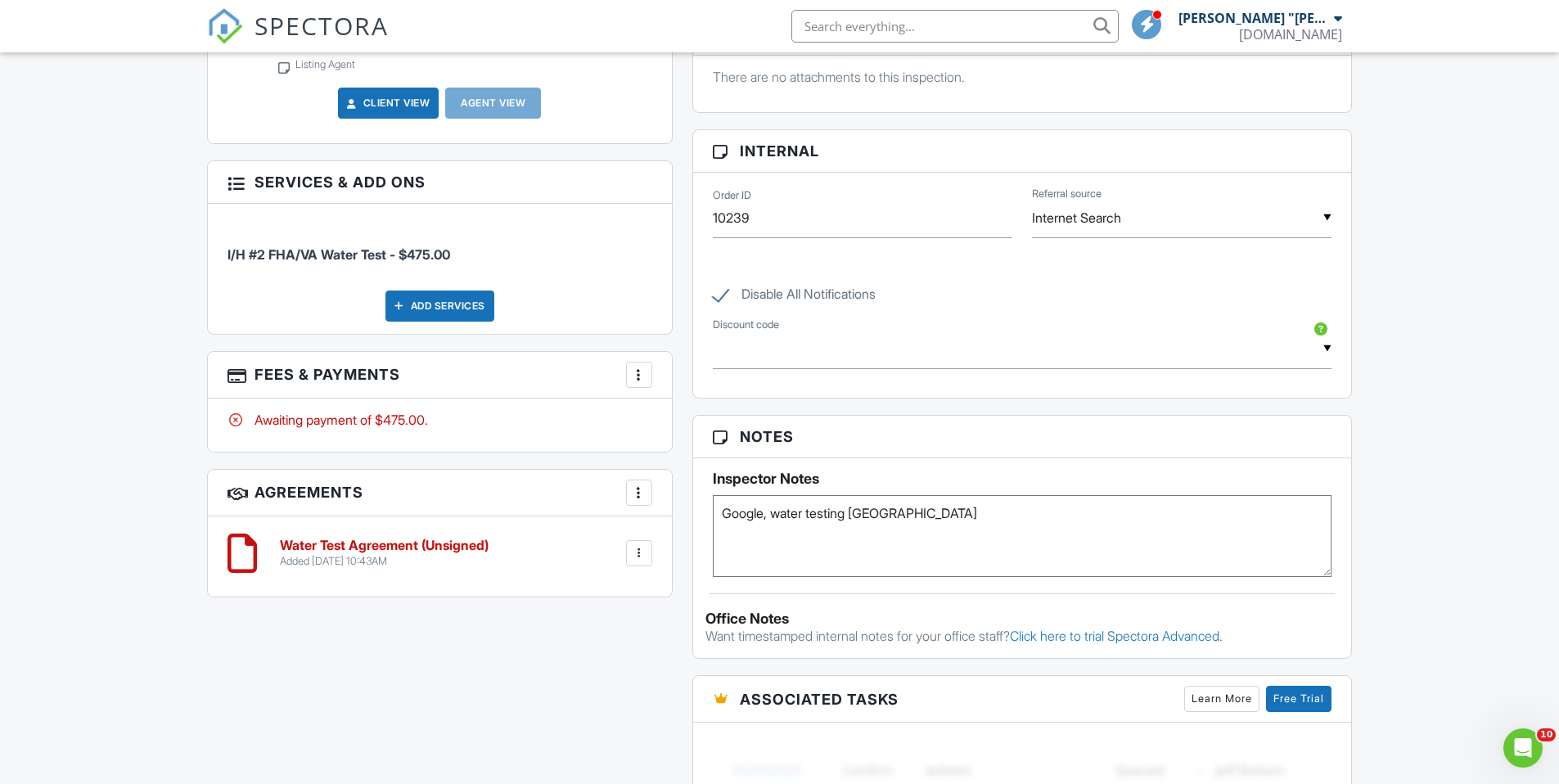
click at [640, 376] on div at bounding box center [639, 374] width 16 height 16
click at [689, 429] on li "Edit Fees & Payments" at bounding box center [722, 424] width 171 height 41
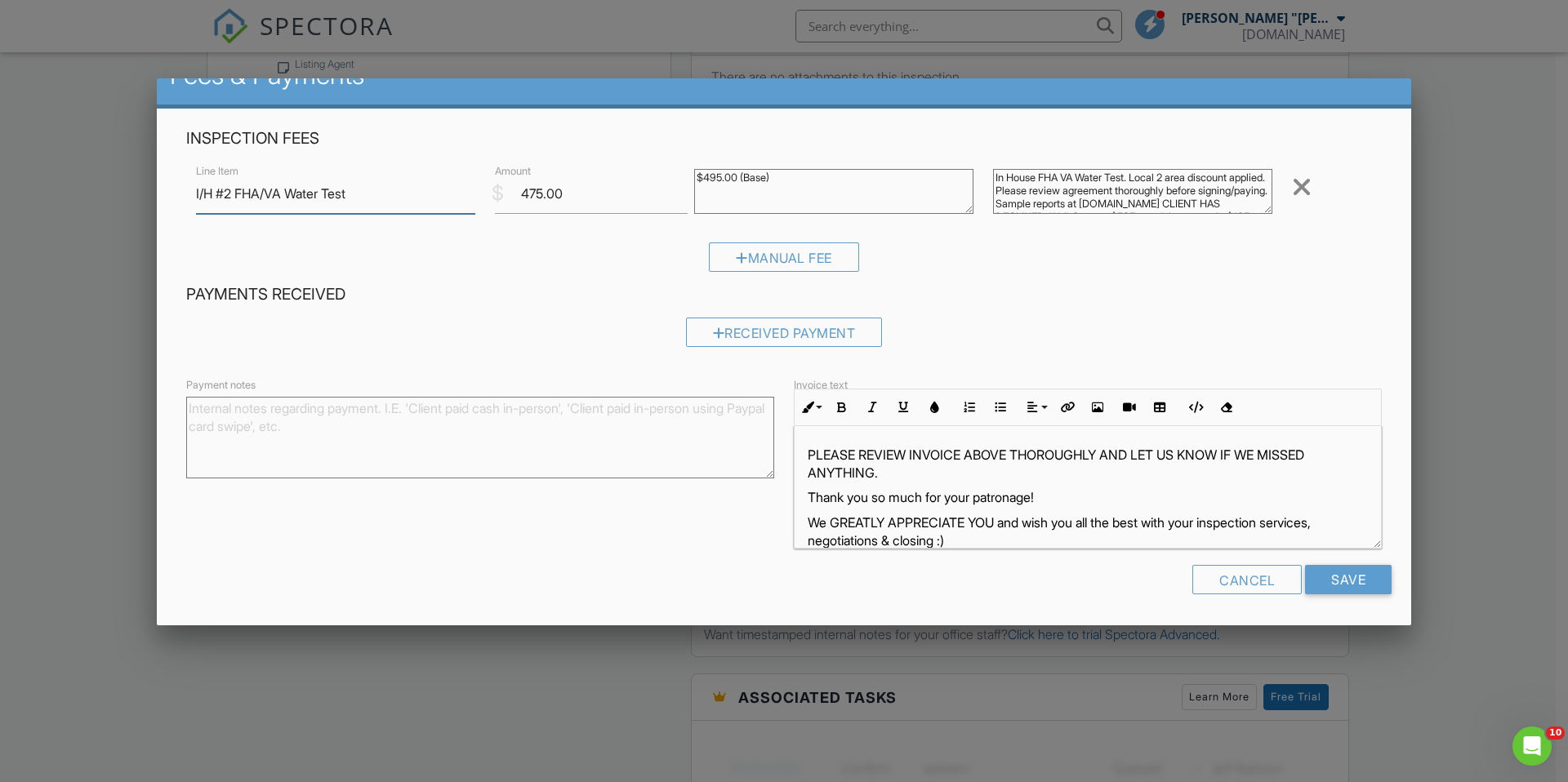
drag, startPoint x: 216, startPoint y: 194, endPoint x: 185, endPoint y: 192, distance: 31.1
click at [186, 193] on div "Line Item I/H #2 FHA/VA Water Test" at bounding box center [336, 193] width 299 height 40
type input "In House #2 FHA/VA Water Test"
click at [1318, 570] on input "Save" at bounding box center [1347, 580] width 86 height 30
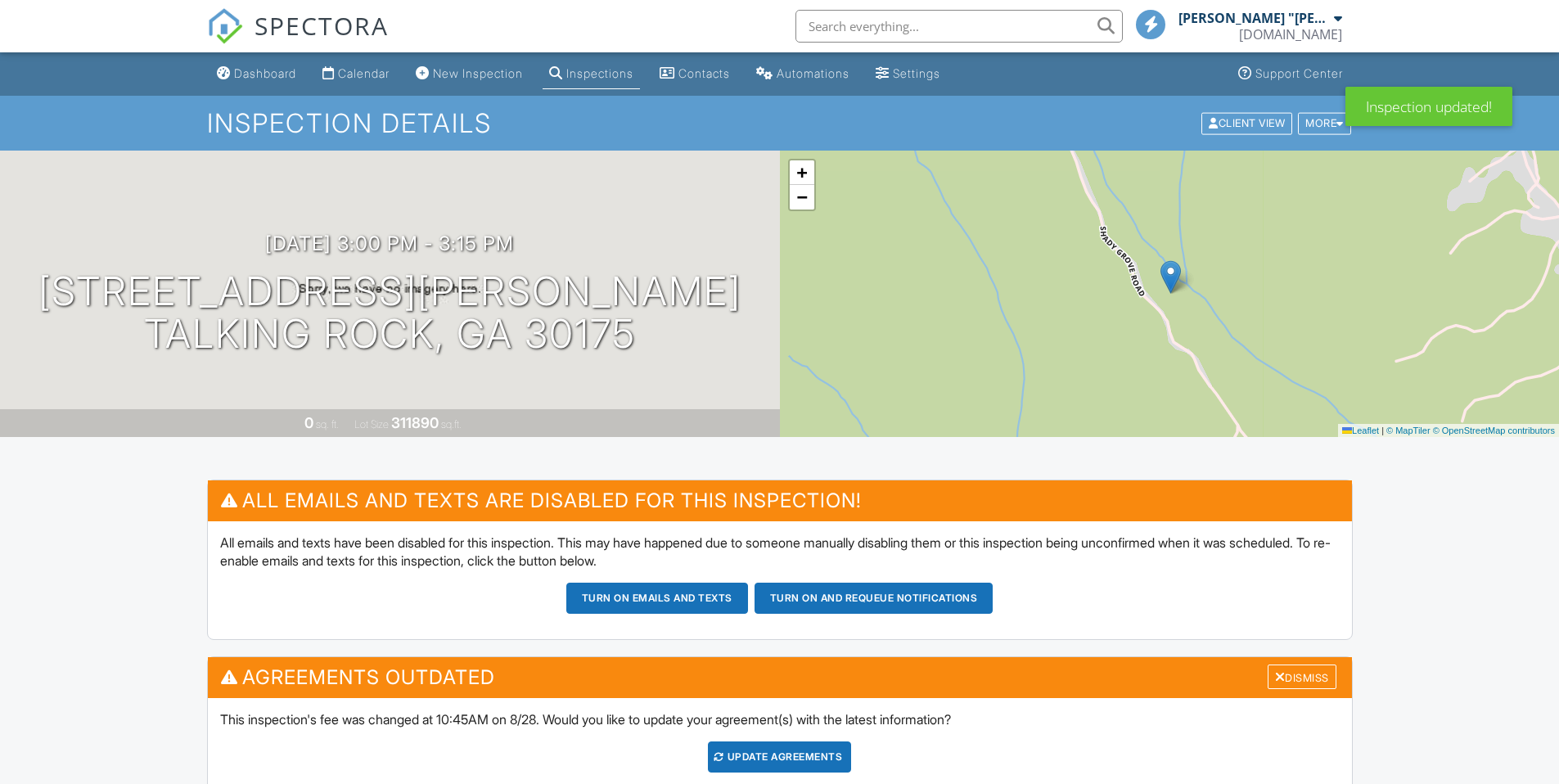
click at [792, 742] on div "Update Agreements" at bounding box center [780, 757] width 143 height 31
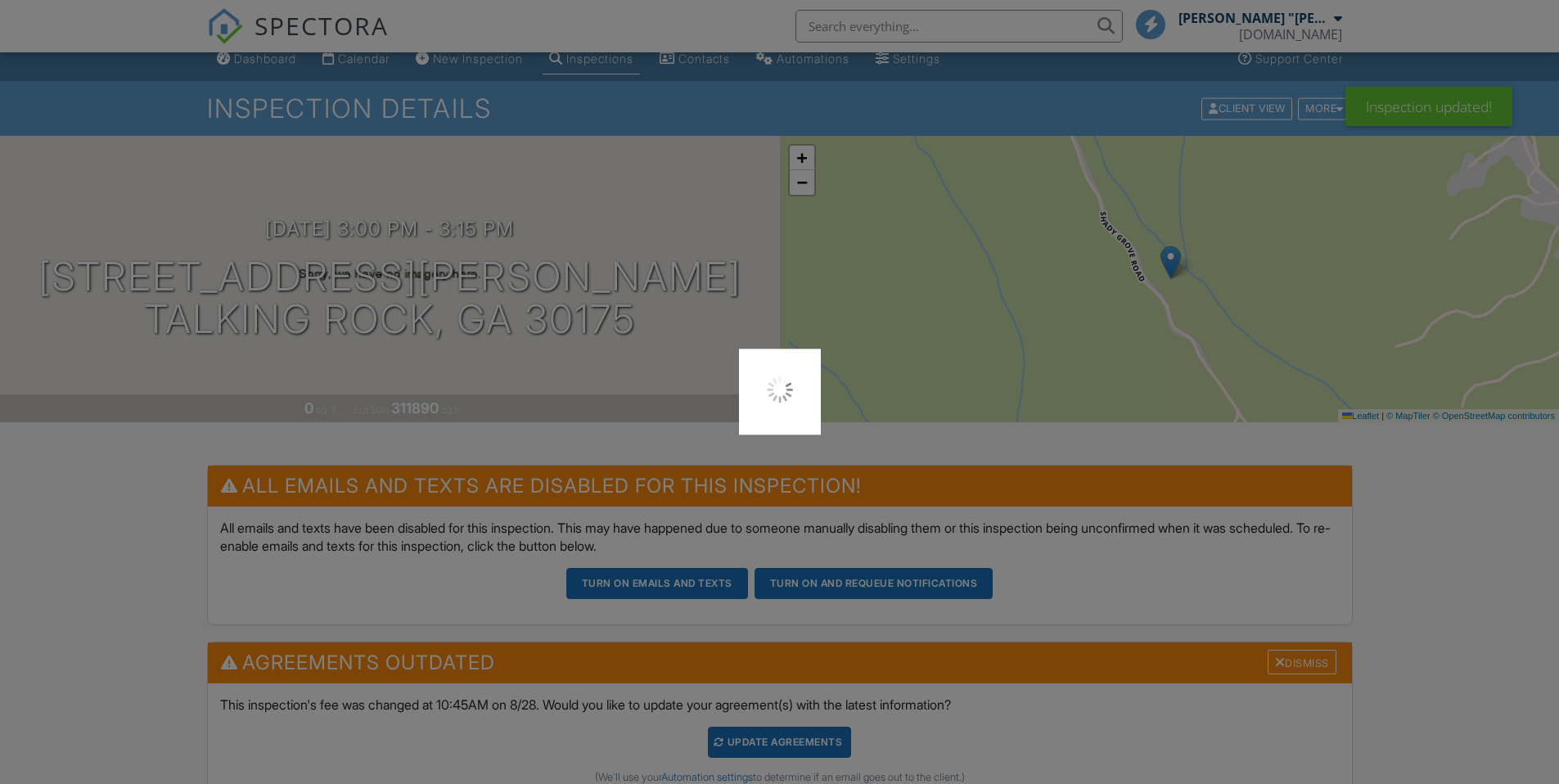
scroll to position [14, 0]
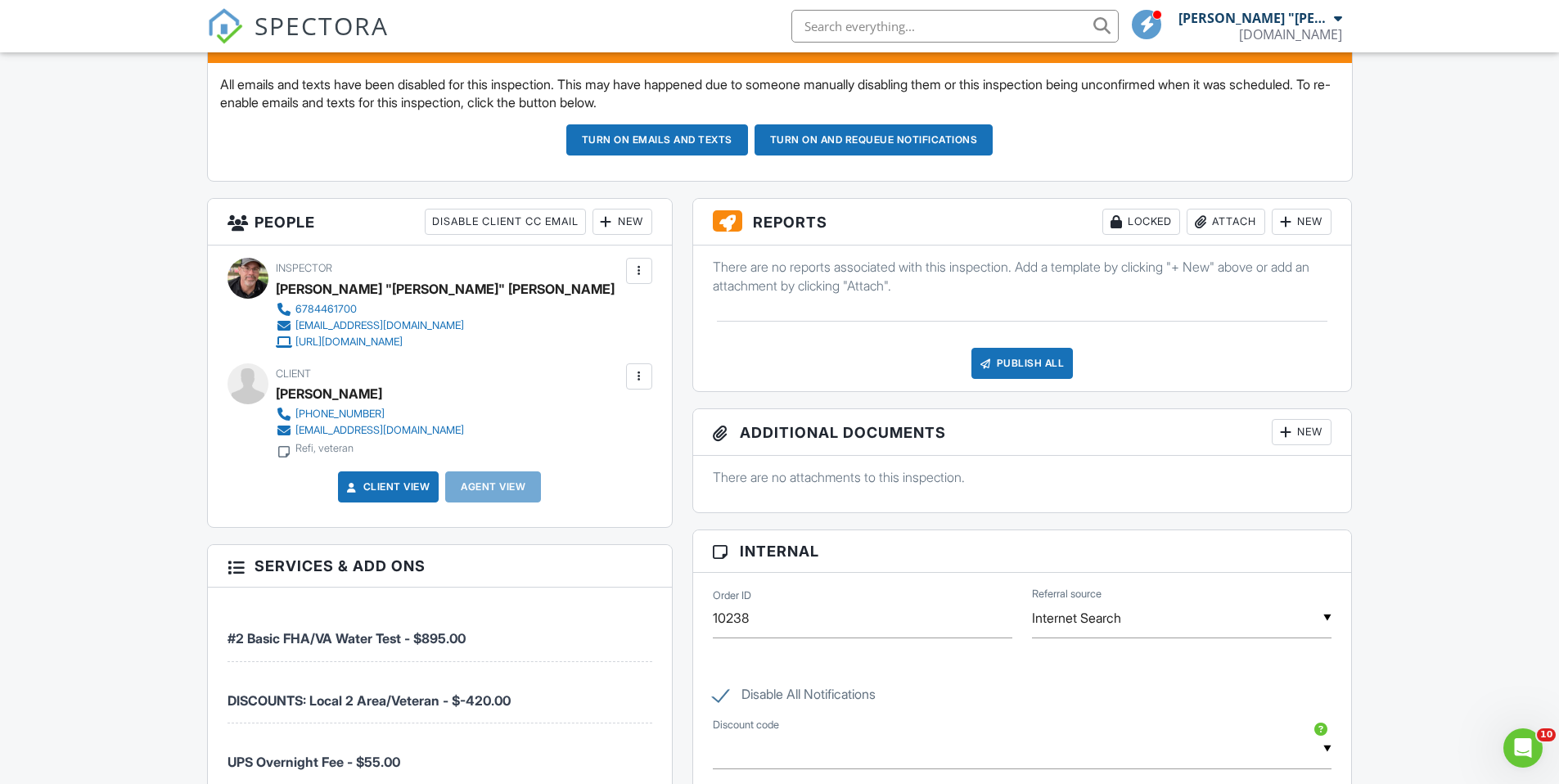
scroll to position [284, 0]
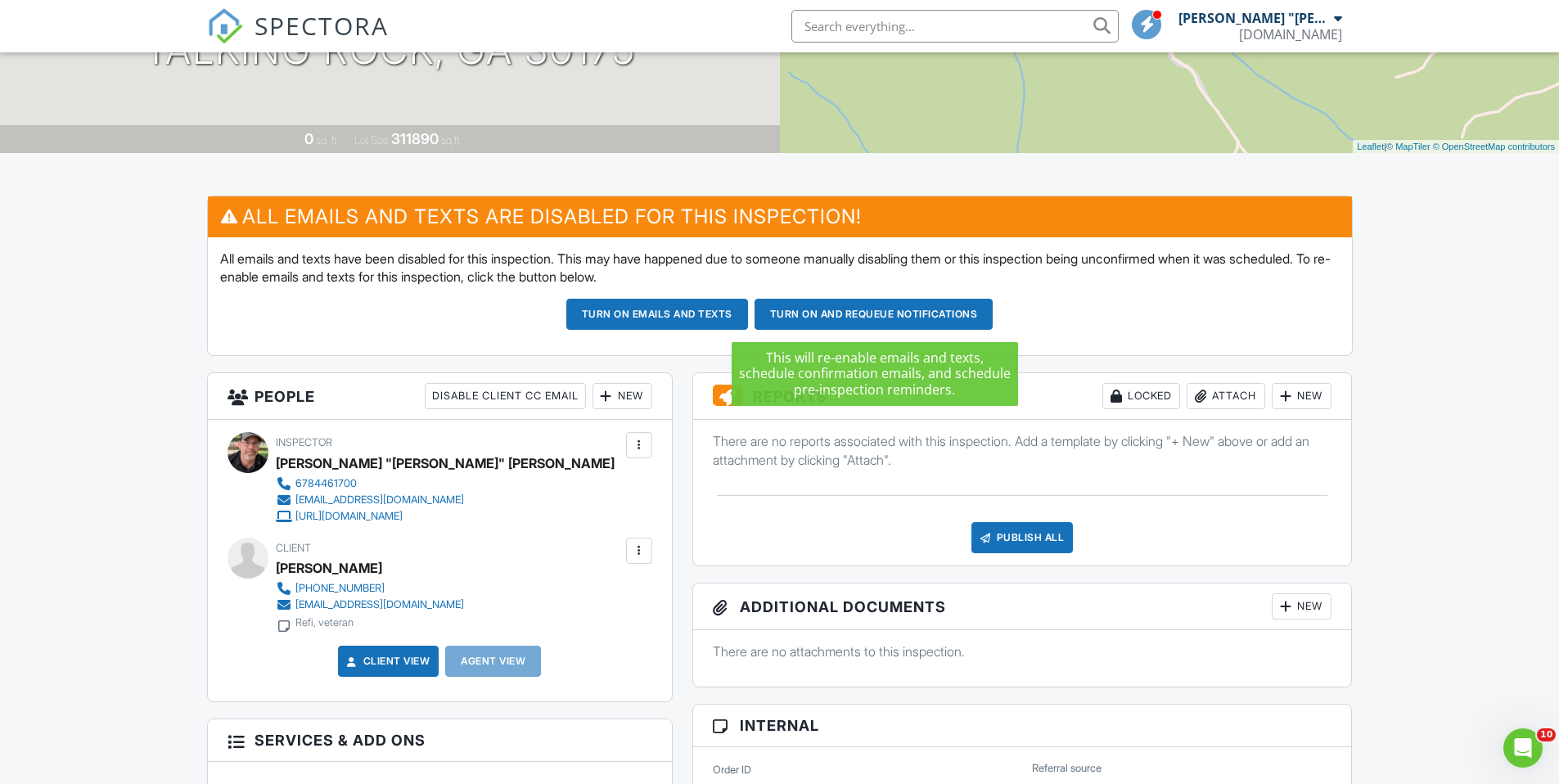
click at [872, 317] on button "Turn on and Requeue Notifications" at bounding box center [873, 314] width 239 height 31
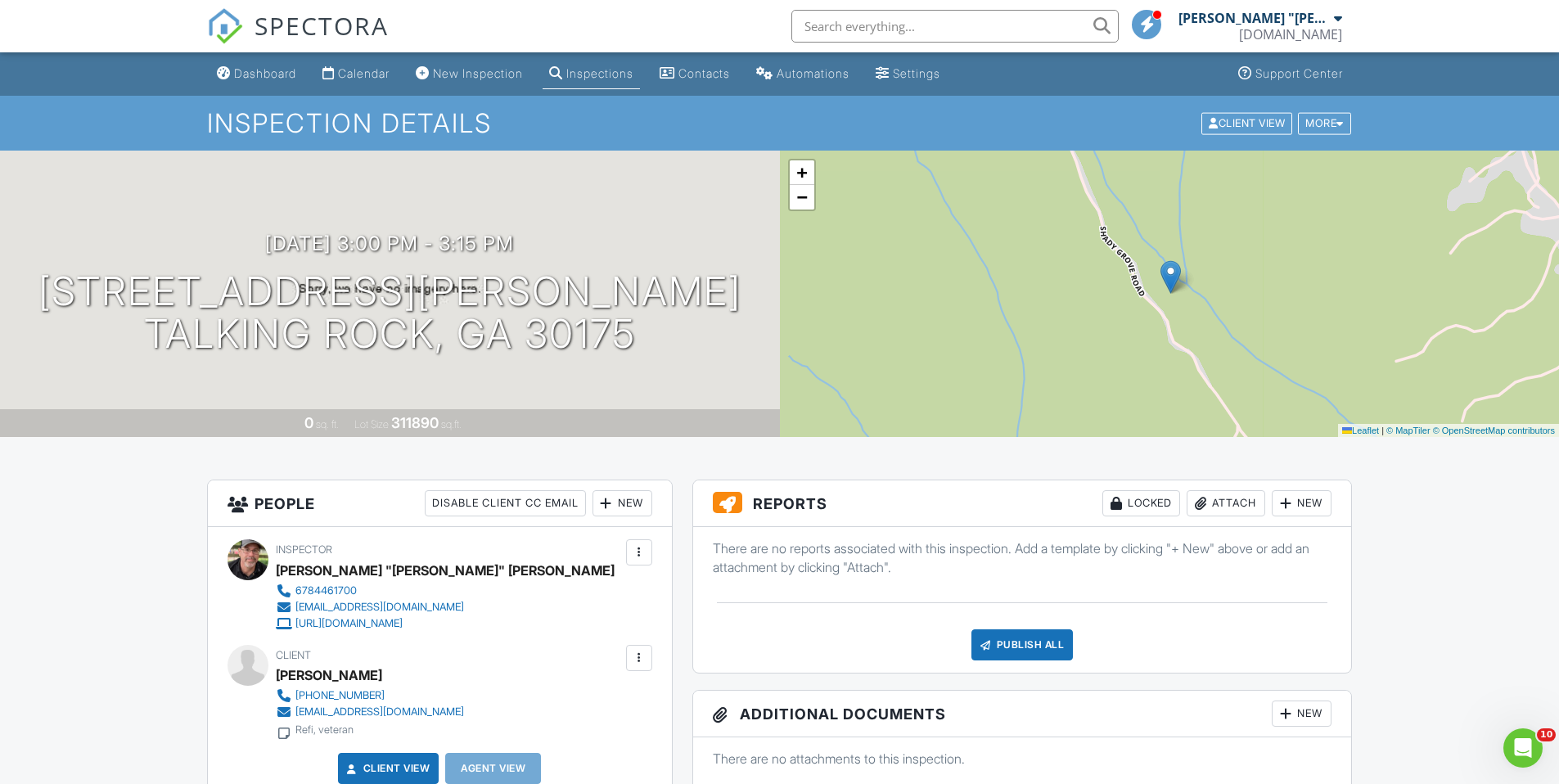
click at [879, 21] on input "text" at bounding box center [955, 26] width 327 height 32
click at [863, 40] on input "auriu" at bounding box center [955, 26] width 327 height 32
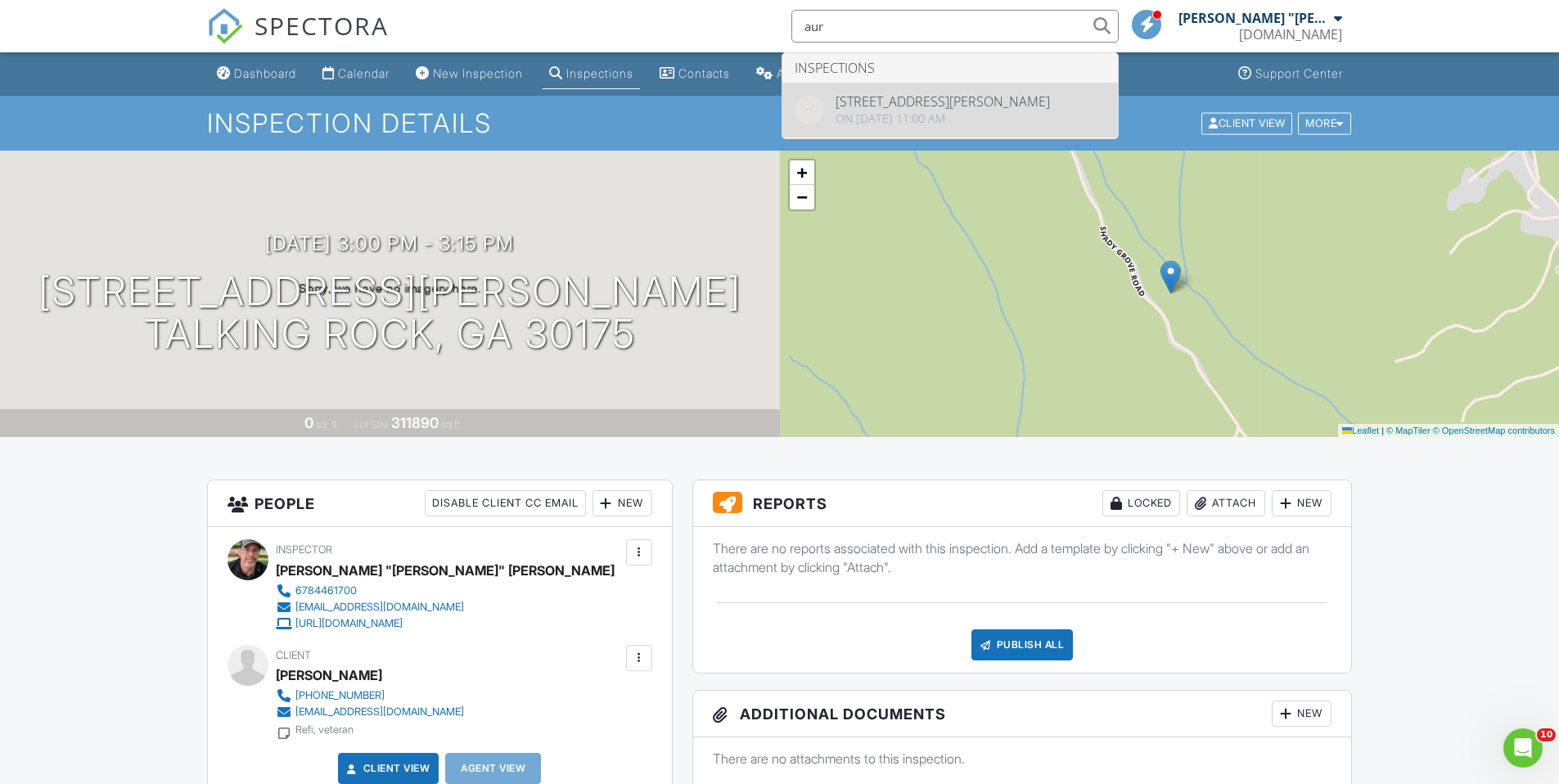
type input "aur"
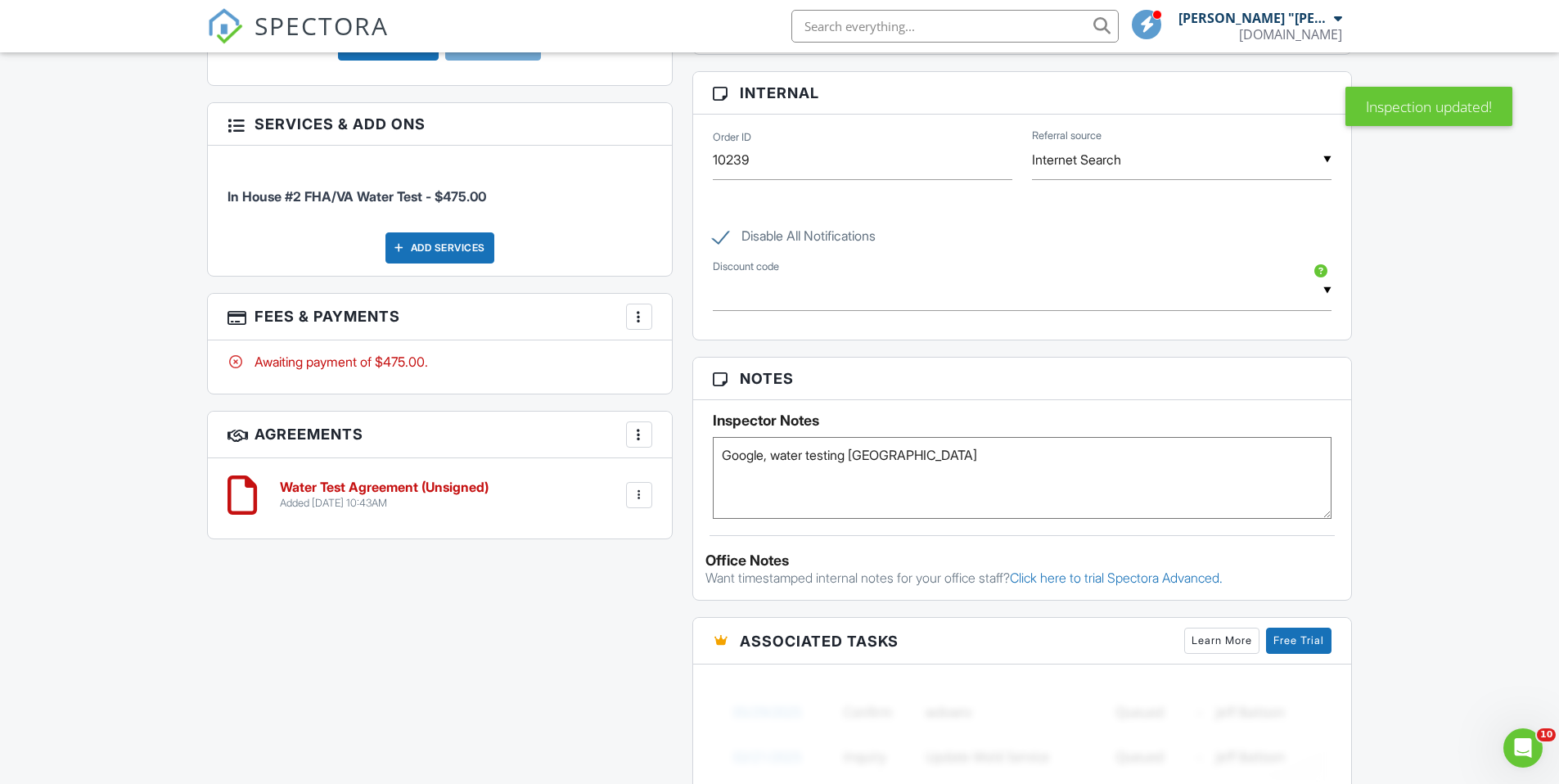
click at [440, 487] on h6 "Water Test Agreement (Unsigned)" at bounding box center [383, 487] width 208 height 14
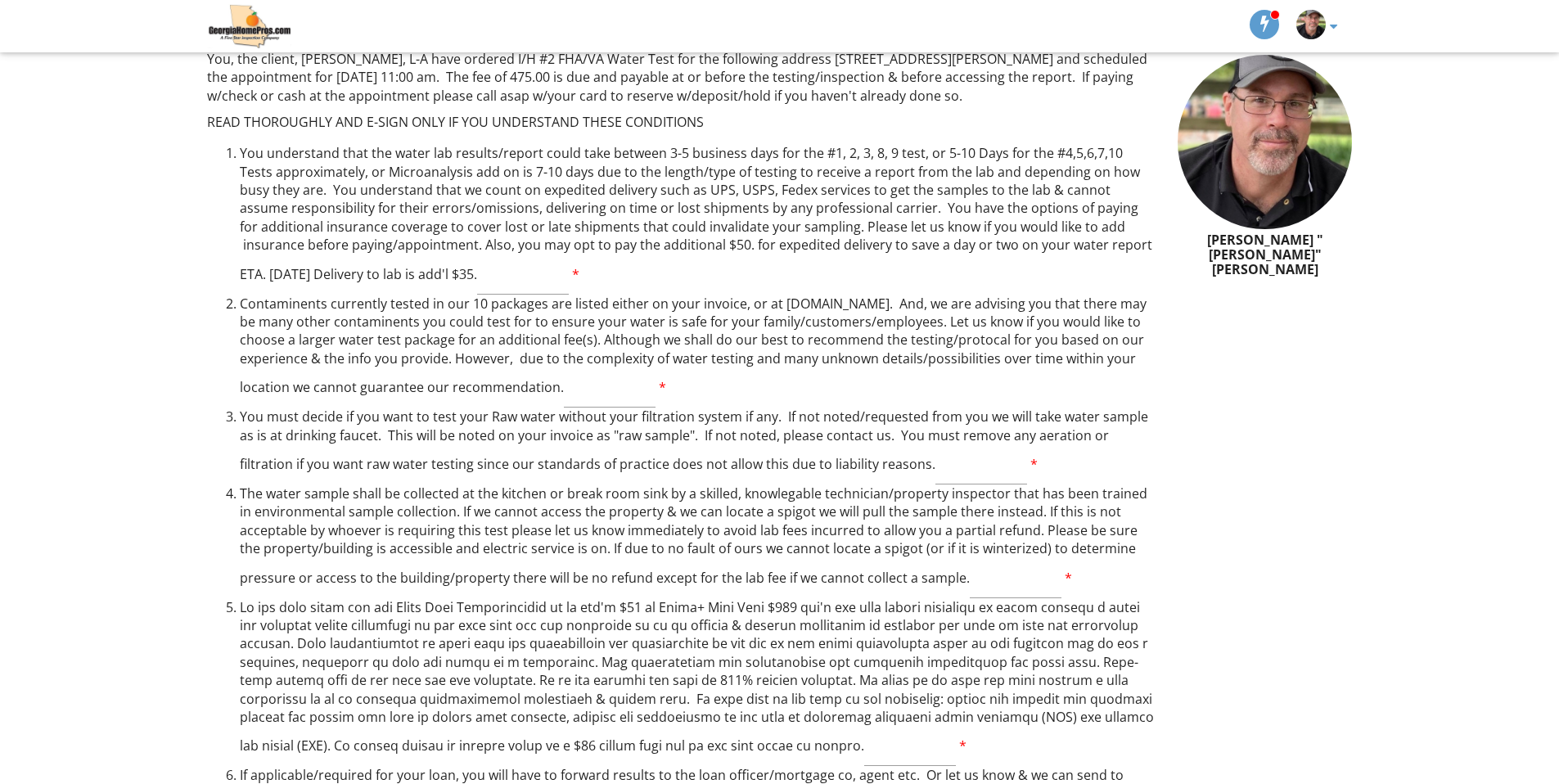
scroll to position [157, 0]
click at [240, 145] on li "You understand that the water lab results/report could take between 3-5 busines…" at bounding box center [699, 216] width 919 height 150
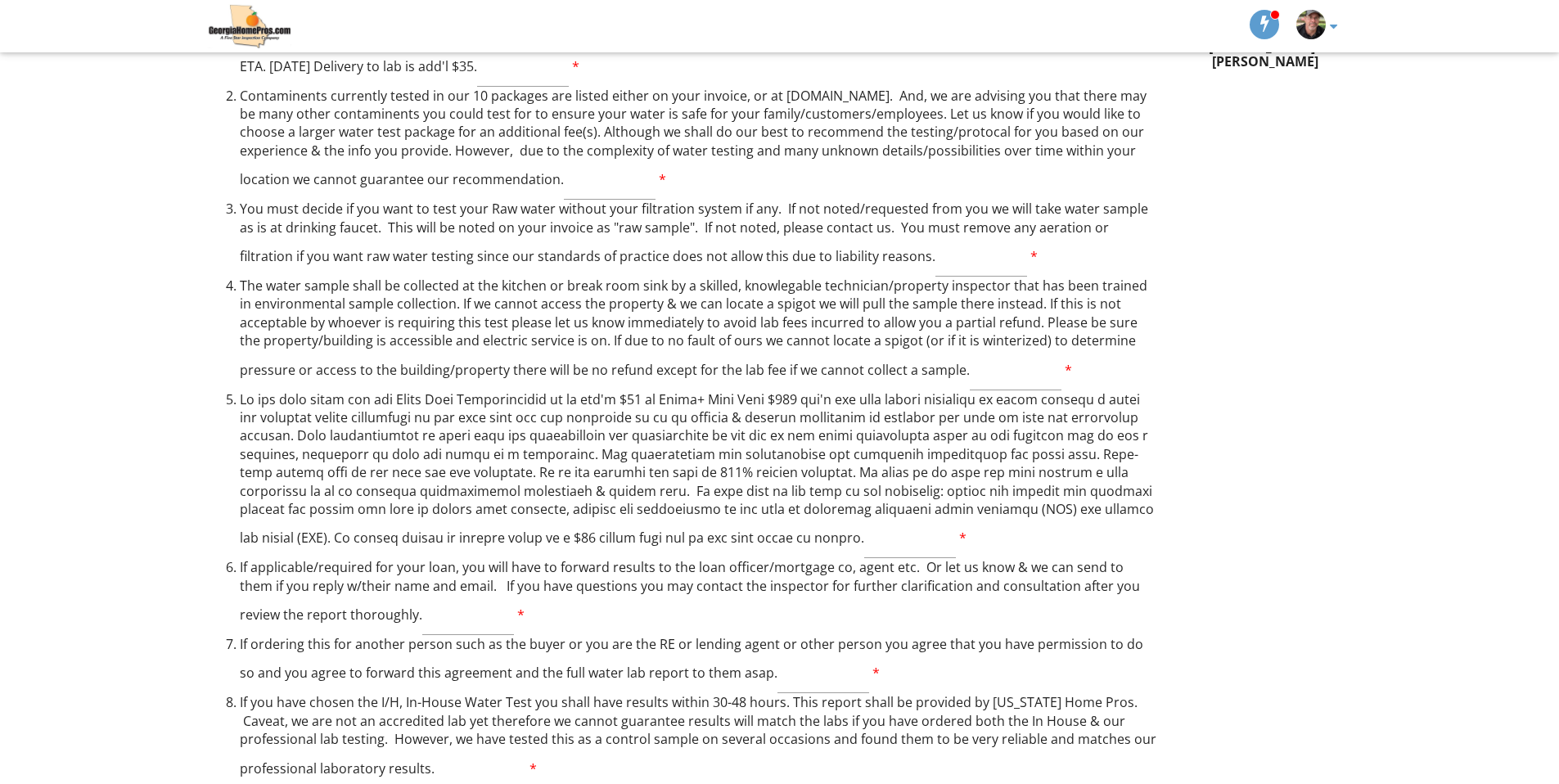
scroll to position [312, 0]
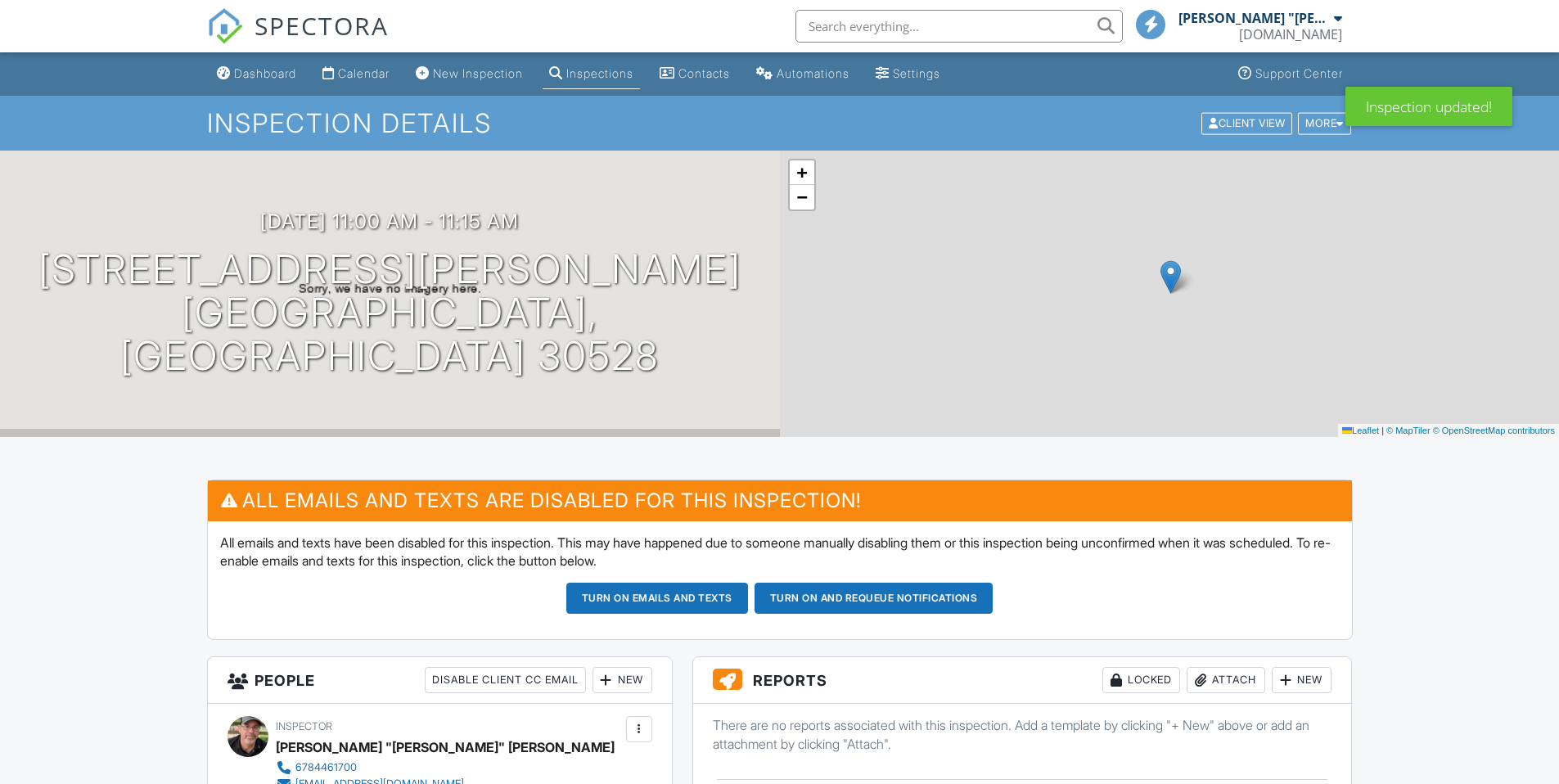
scroll to position [917, 0]
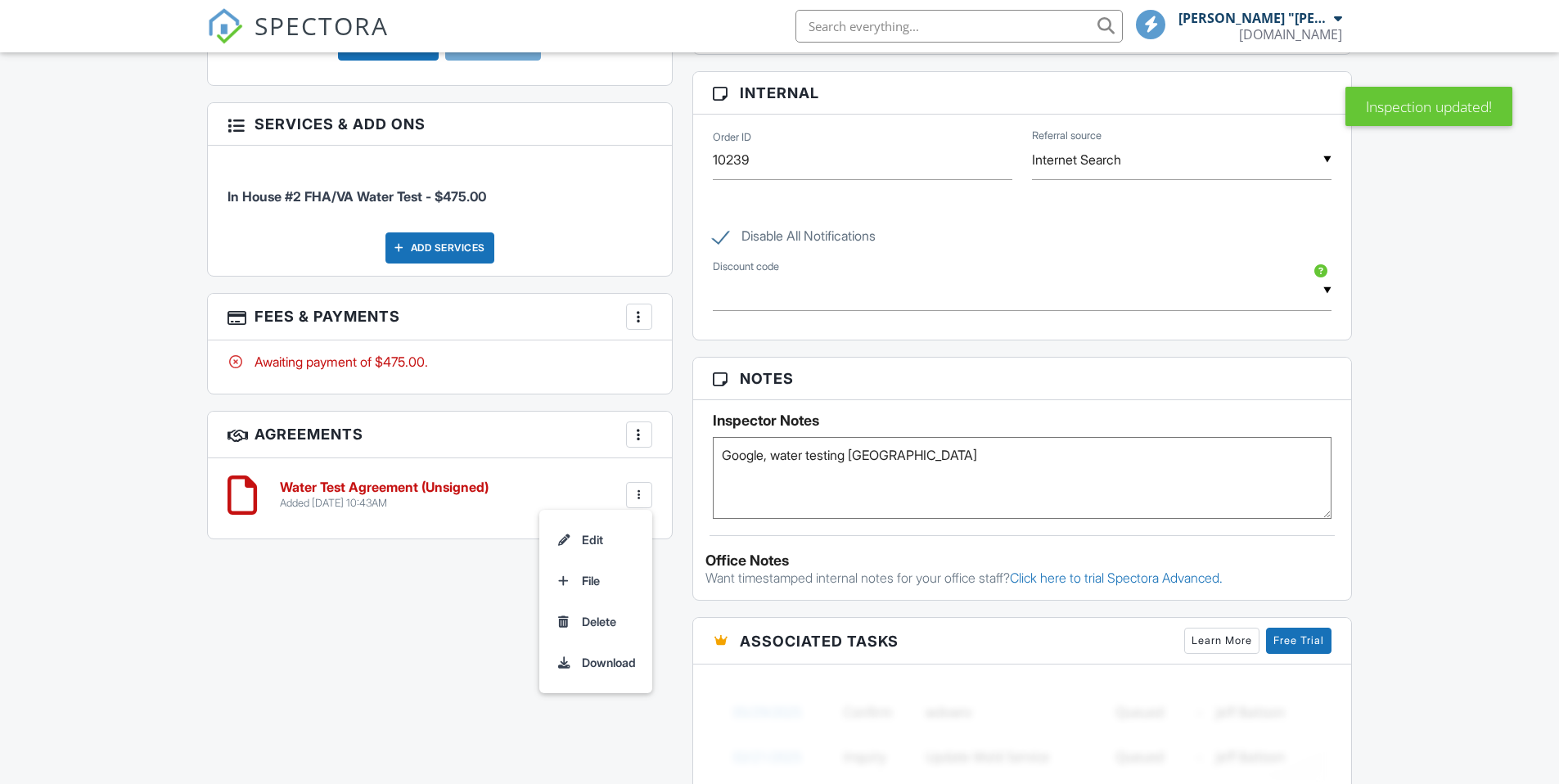
click at [598, 540] on li "Edit" at bounding box center [595, 540] width 93 height 41
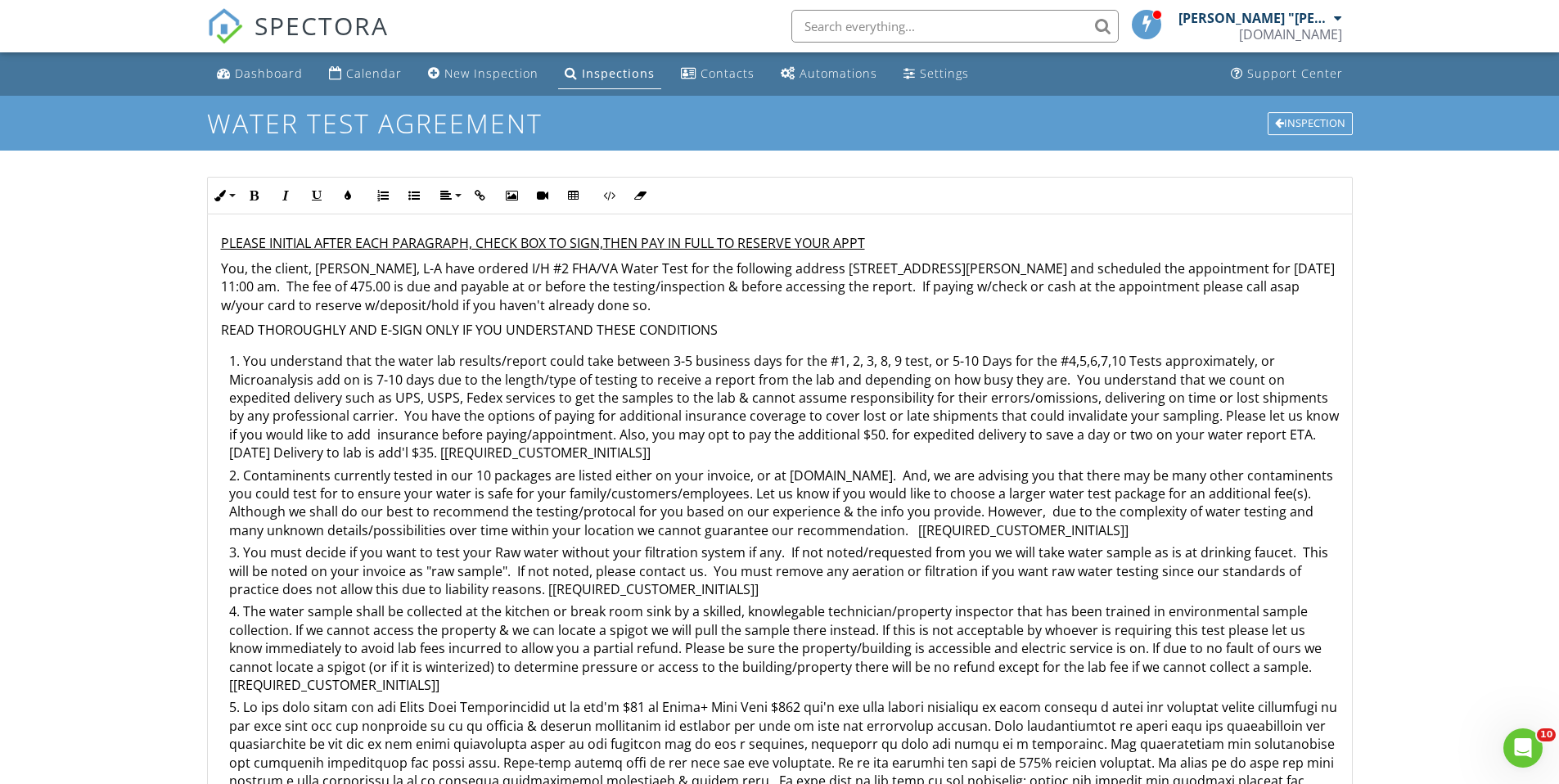
click at [244, 361] on li "You understand that the water lab results/report could take between 3-5 busines…" at bounding box center [784, 409] width 1110 height 114
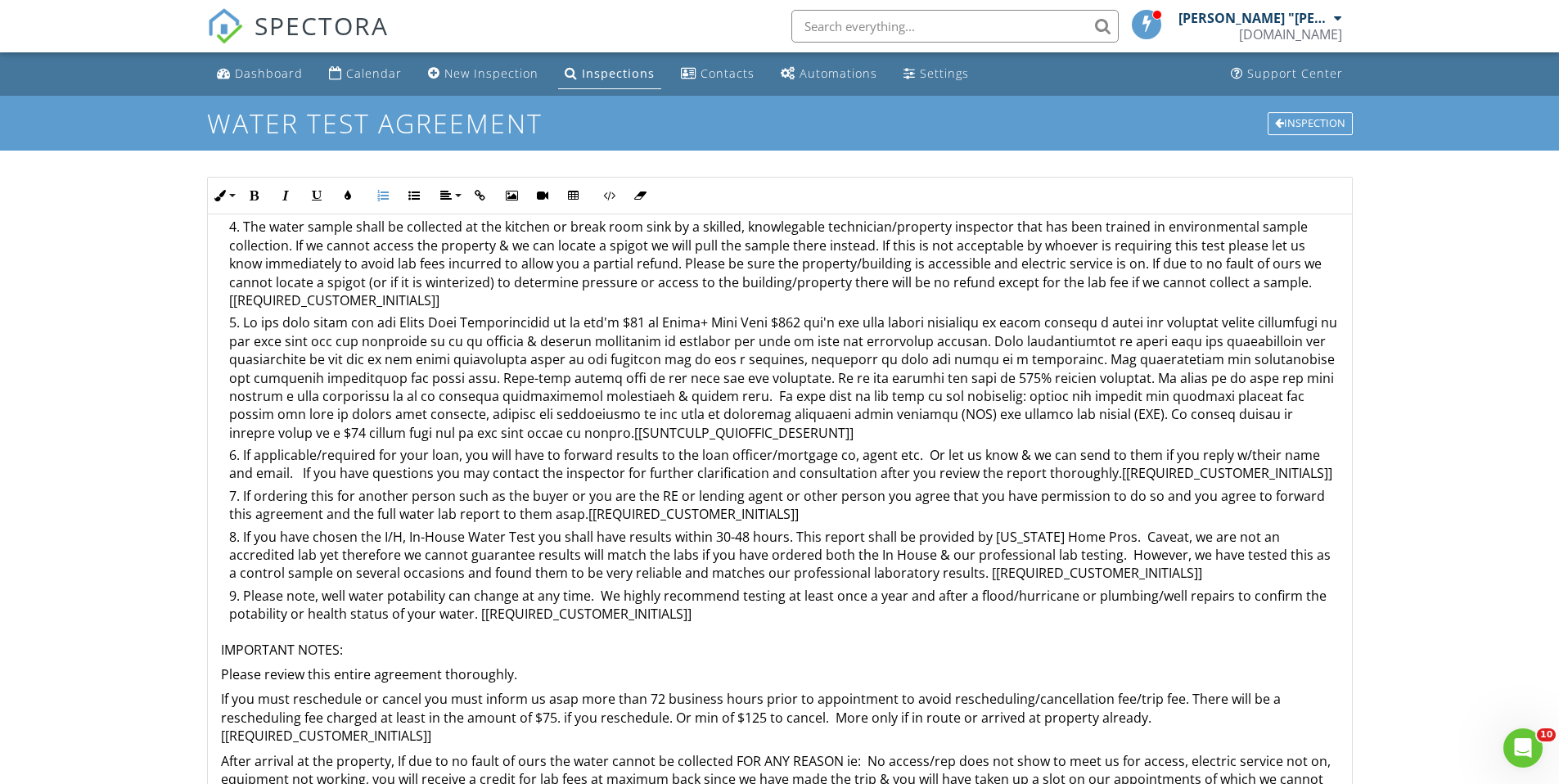
scroll to position [388, 0]
click at [244, 532] on li "If you have chosen the I/H, In-House Water Test you shall have results within 3…" at bounding box center [784, 553] width 1110 height 59
drag, startPoint x: 243, startPoint y: 532, endPoint x: 530, endPoint y: 529, distance: 287.0
click at [530, 529] on li "If you have chosen the I/H, In-House Water Test you shall have results within 3…" at bounding box center [784, 553] width 1110 height 59
click at [226, 532] on ol "N/A-You understand that the water lab results/report could take between 3-5 bus…" at bounding box center [780, 293] width 1118 height 659
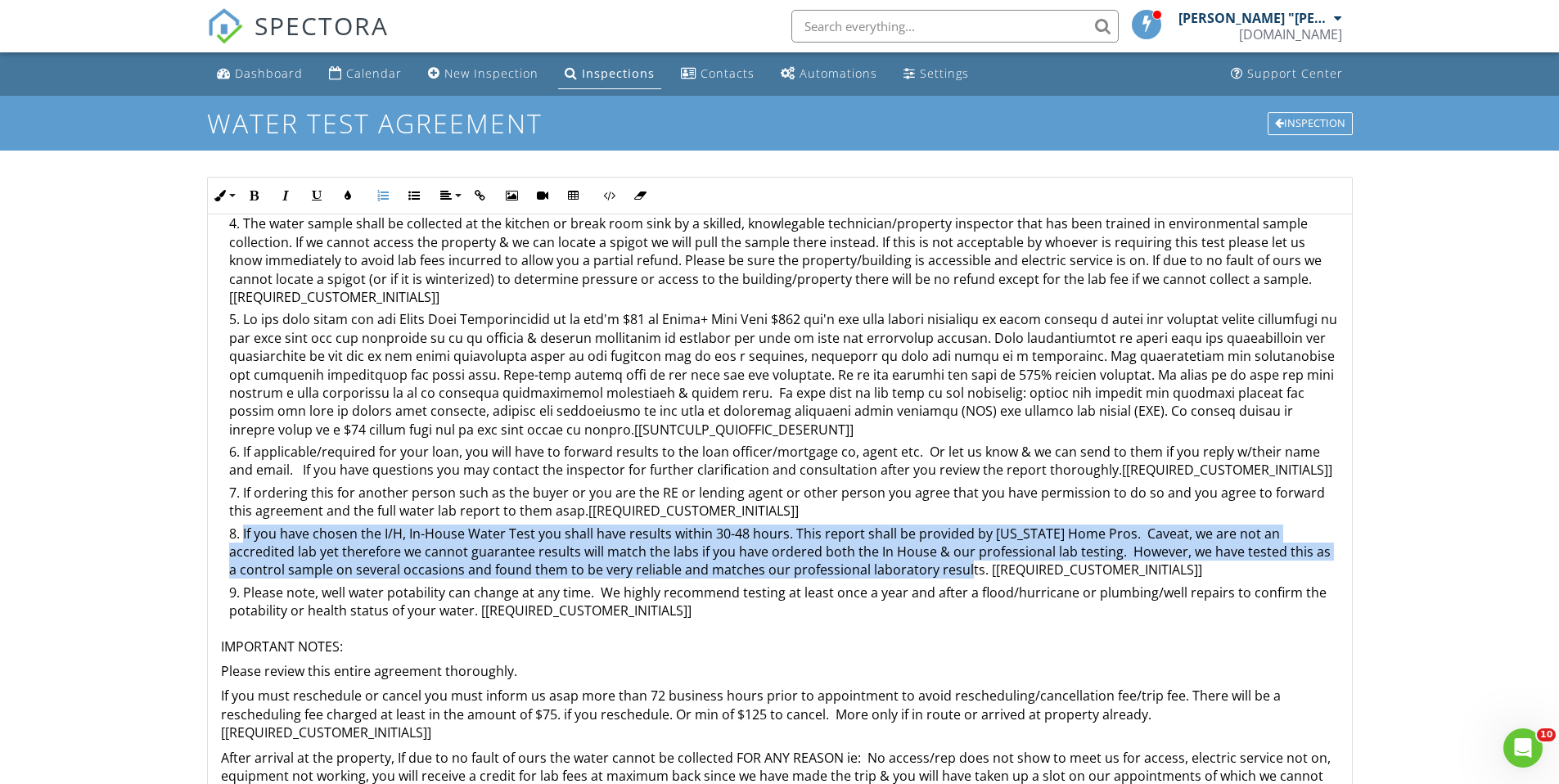
drag, startPoint x: 243, startPoint y: 532, endPoint x: 916, endPoint y: 576, distance: 674.4
click at [916, 576] on li "If you have chosen the I/H, In-House Water Test you shall have results within 3…" at bounding box center [784, 553] width 1110 height 59
click at [318, 201] on button "Underline" at bounding box center [317, 196] width 31 height 31
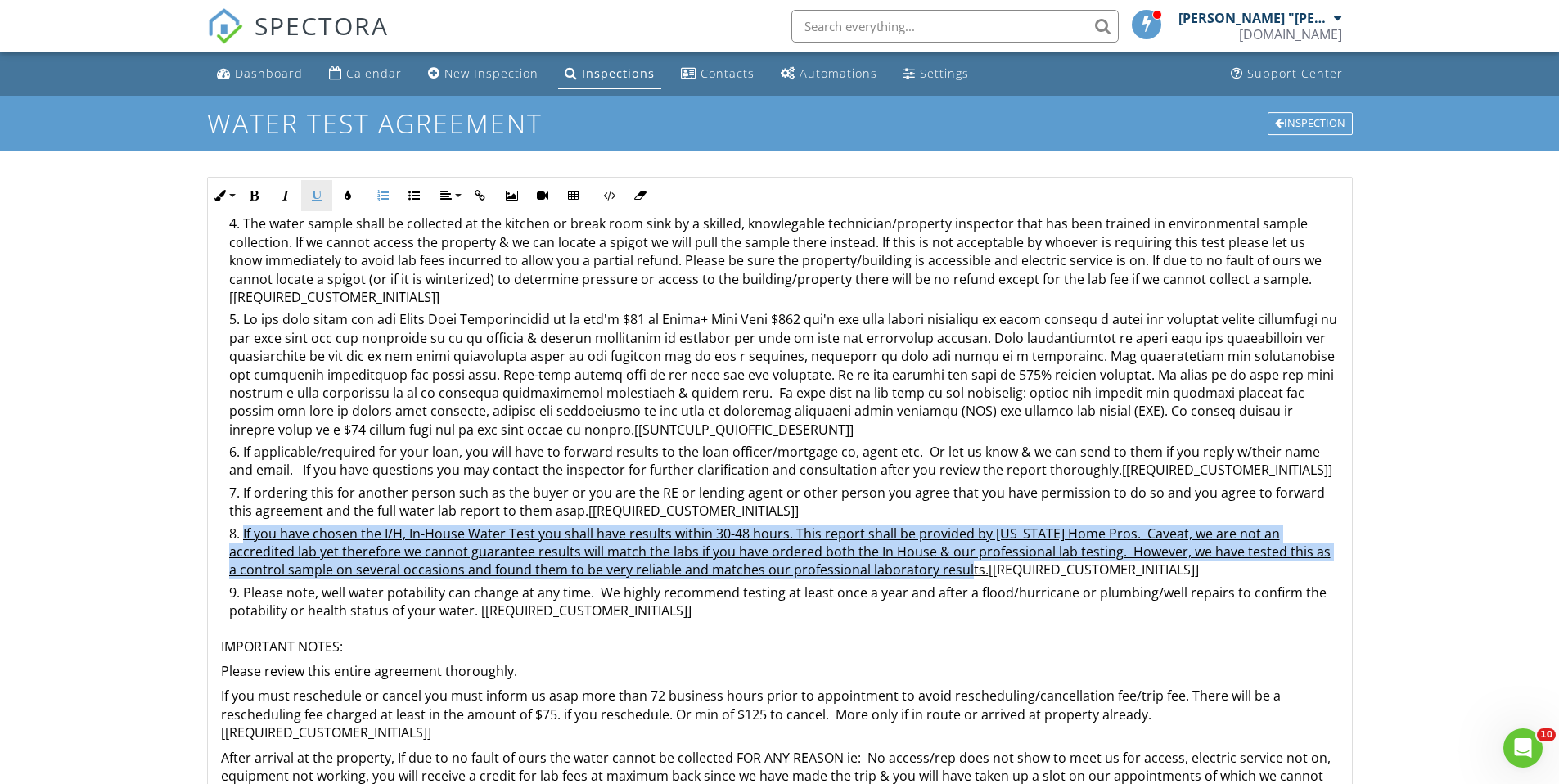
click at [318, 201] on button "Underline" at bounding box center [317, 196] width 31 height 31
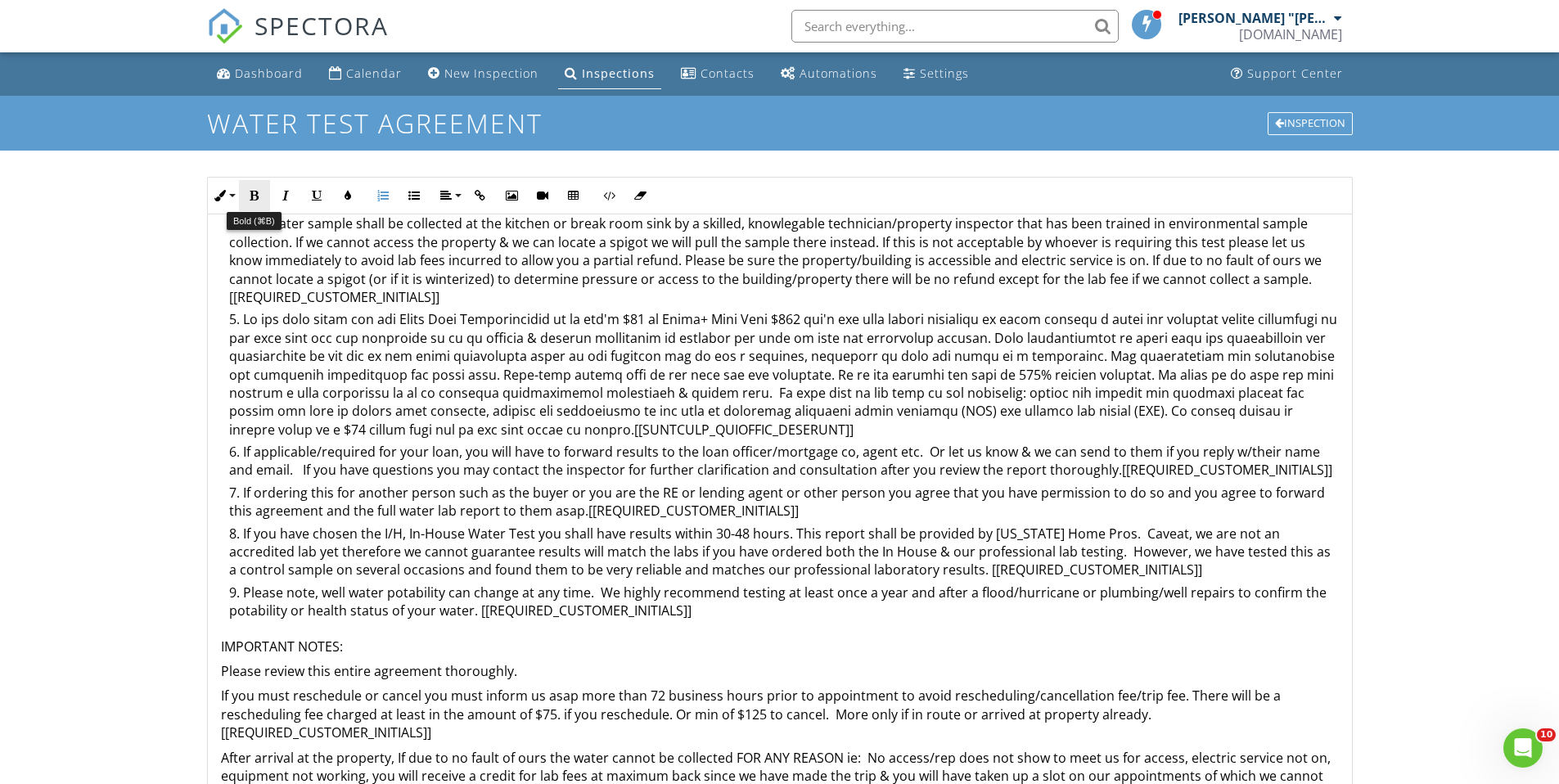
click at [250, 197] on icon "button" at bounding box center [254, 195] width 12 height 12
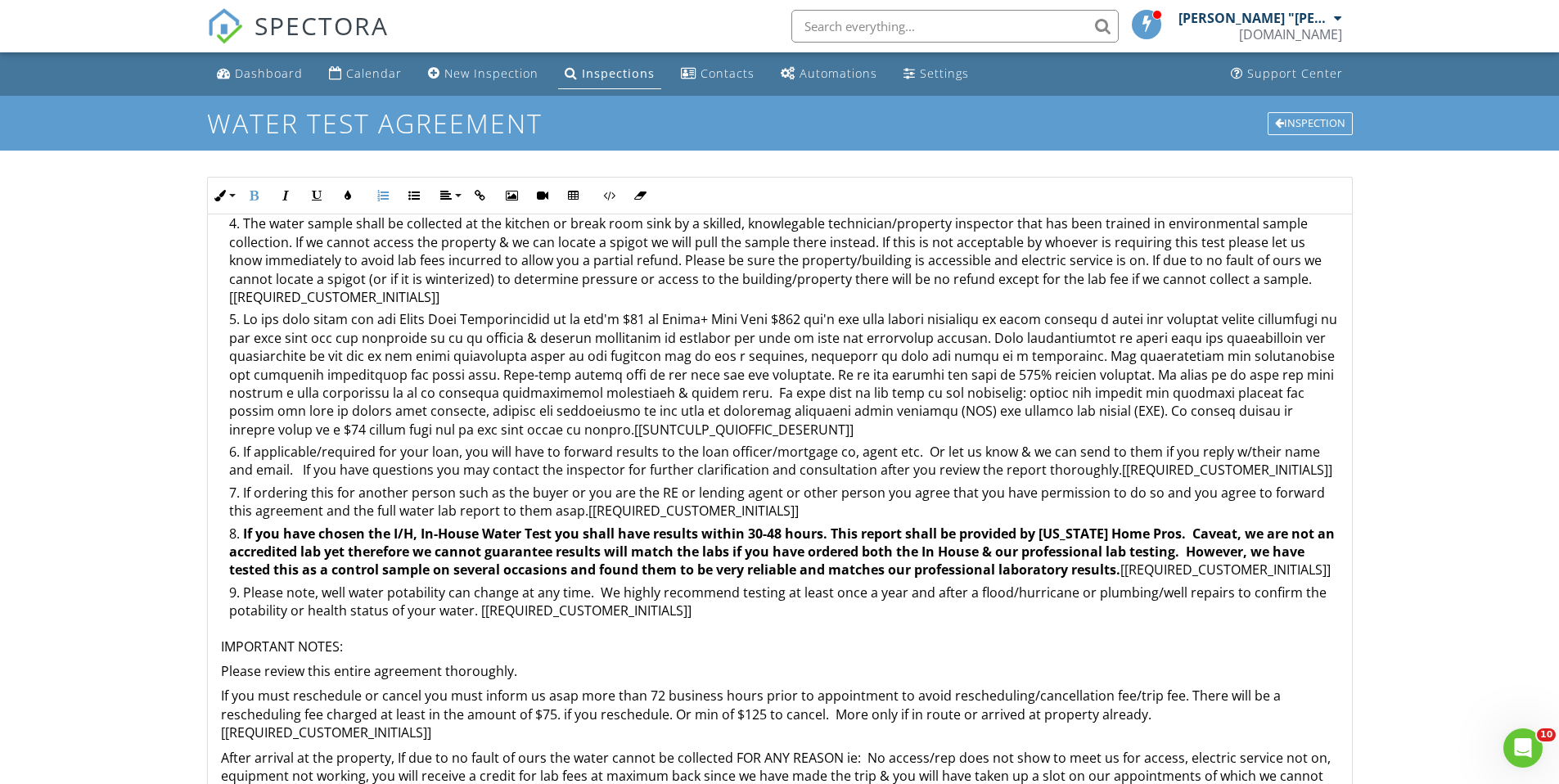
click at [500, 584] on li "If you have chosen the I/H, In-House Water Test you shall have results within 3…" at bounding box center [784, 553] width 1110 height 59
click at [788, 534] on strong "If you have chosen the I/H, In-House Water Test you shall have results within 3…" at bounding box center [781, 551] width 1105 height 55
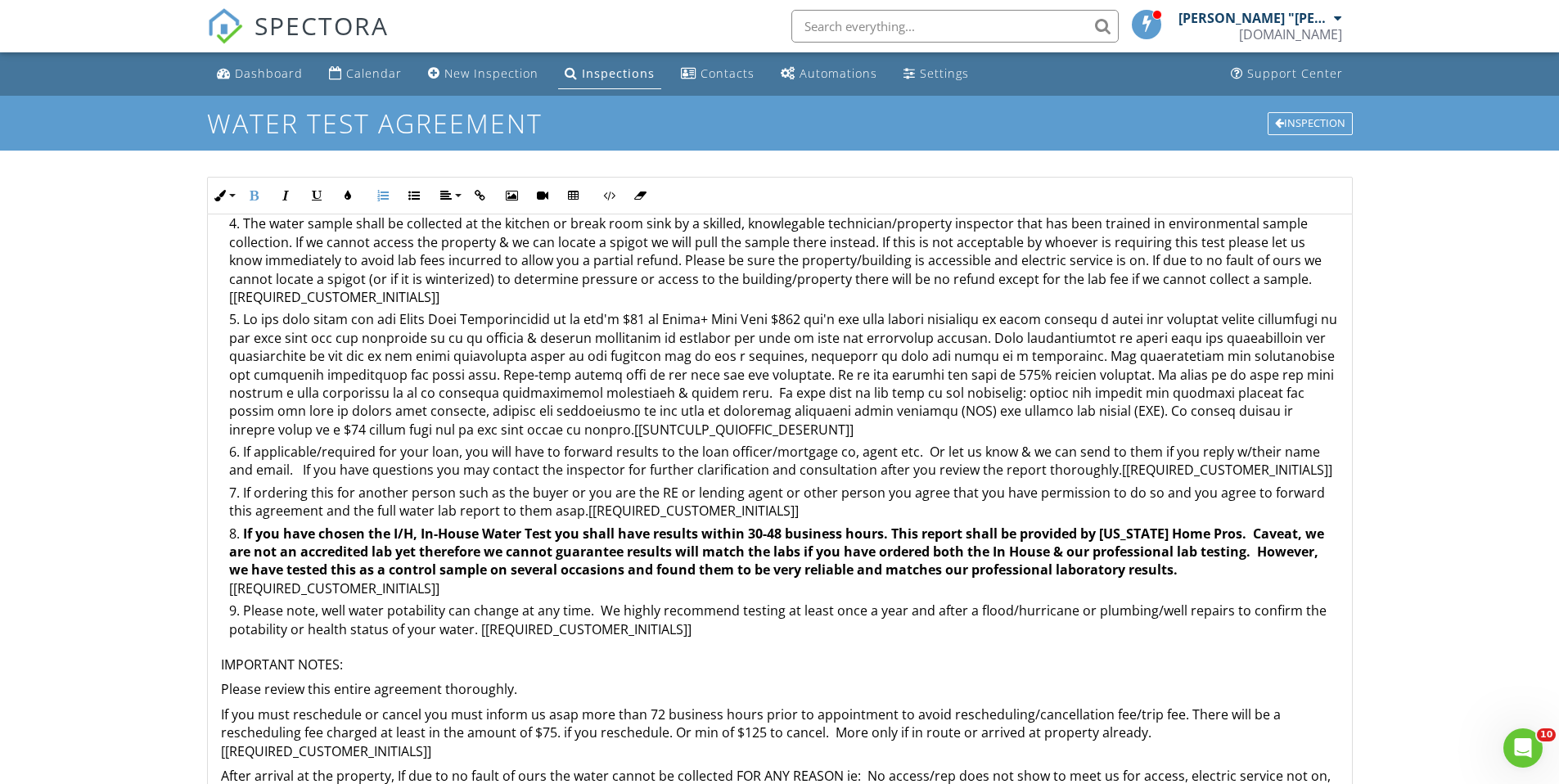
click at [884, 535] on strong "If you have chosen the I/H, In-House Water Test you shall have results within 3…" at bounding box center [777, 551] width 1095 height 55
click at [769, 531] on strong "If you have chosen the I/H, In-House Water Test you shall have results within 3…" at bounding box center [783, 551] width 1109 height 55
click at [762, 537] on strong "If you have chosen the I/H, In-House Water Test you shall have results within 4…" at bounding box center [779, 551] width 1100 height 55
click at [229, 579] on strong "If you have chosen the I/H, In-House Water Test you shall have results within 4…" at bounding box center [782, 551] width 1107 height 55
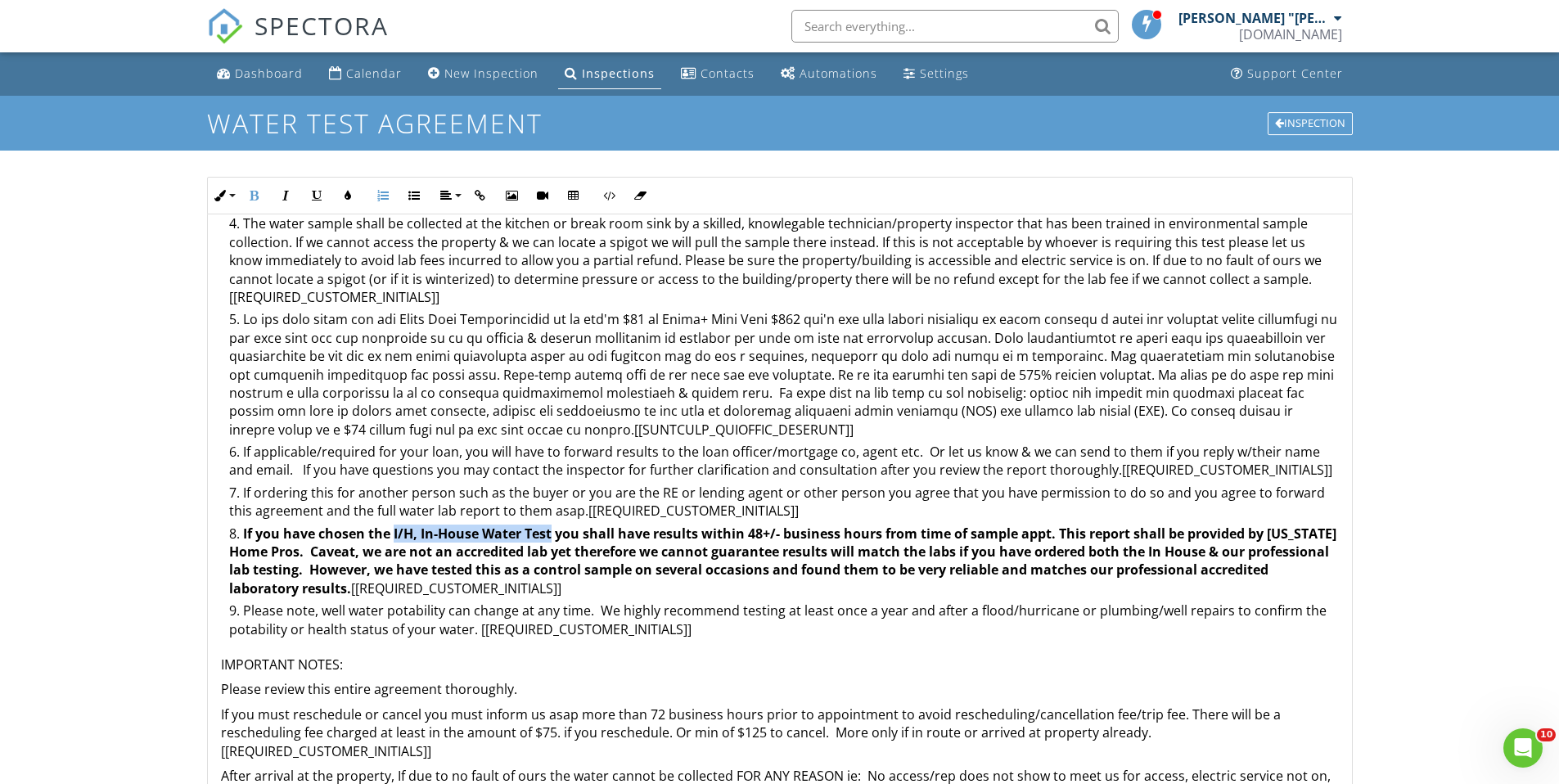
drag, startPoint x: 393, startPoint y: 532, endPoint x: 553, endPoint y: 534, distance: 160.0
click at [553, 534] on strong "If you have chosen the I/H, In-House Water Test you shall have results within 4…" at bounding box center [782, 560] width 1107 height 73
click at [309, 198] on button "Underline" at bounding box center [317, 196] width 31 height 31
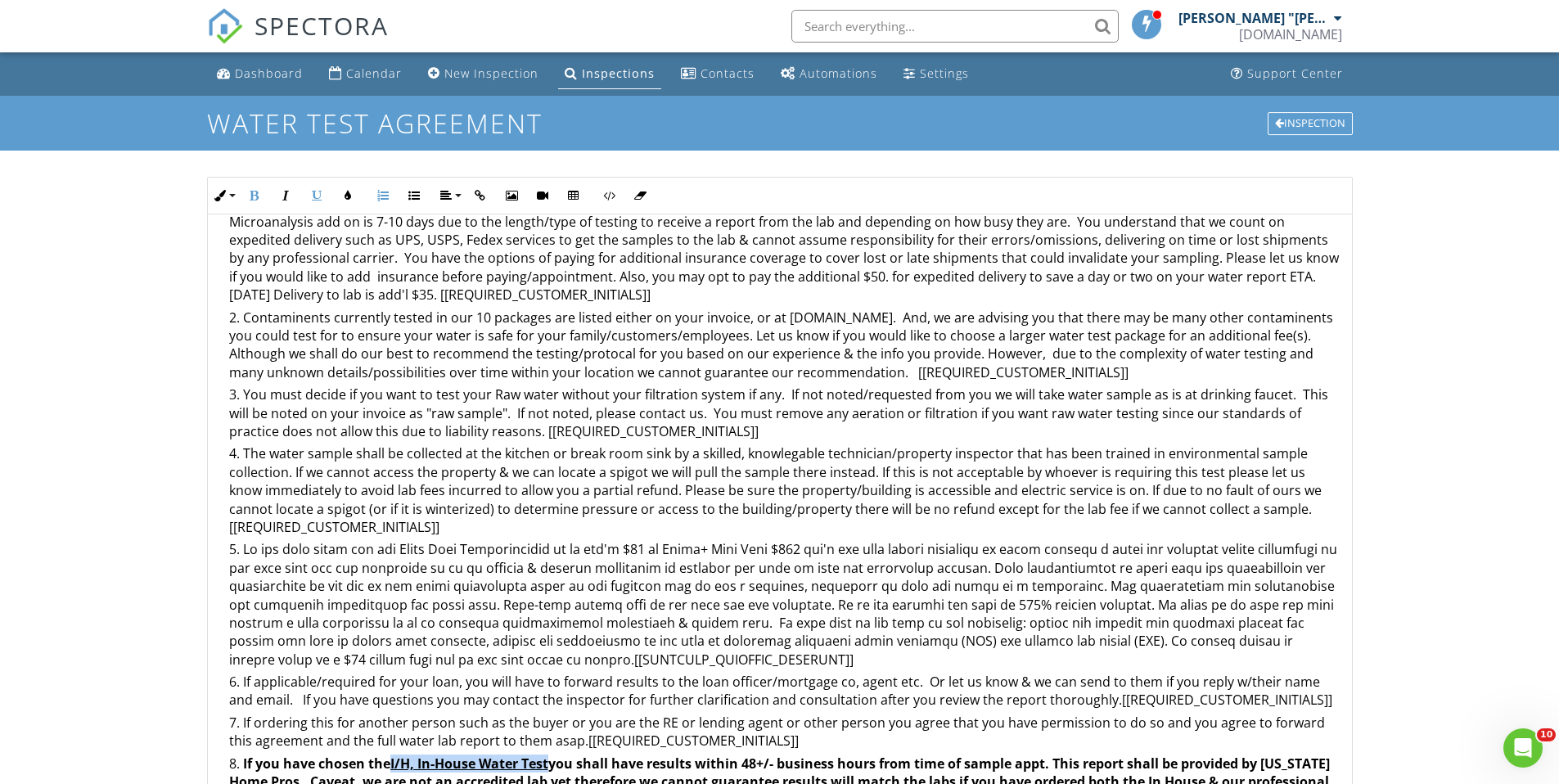
scroll to position [105, 0]
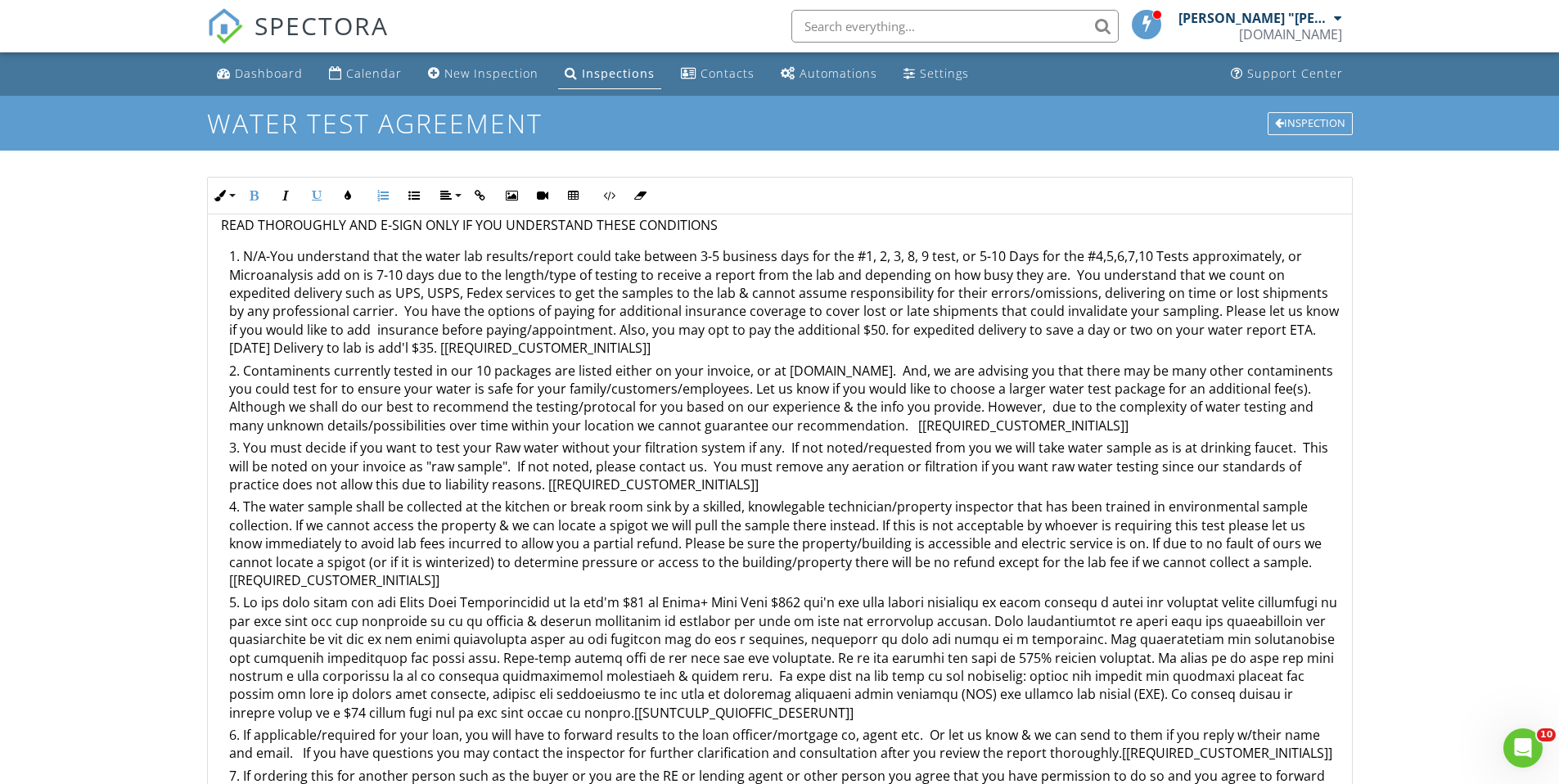
click at [266, 255] on li "N/A-You understand that the water lab results/report could take between 3-5 bus…" at bounding box center [784, 304] width 1110 height 114
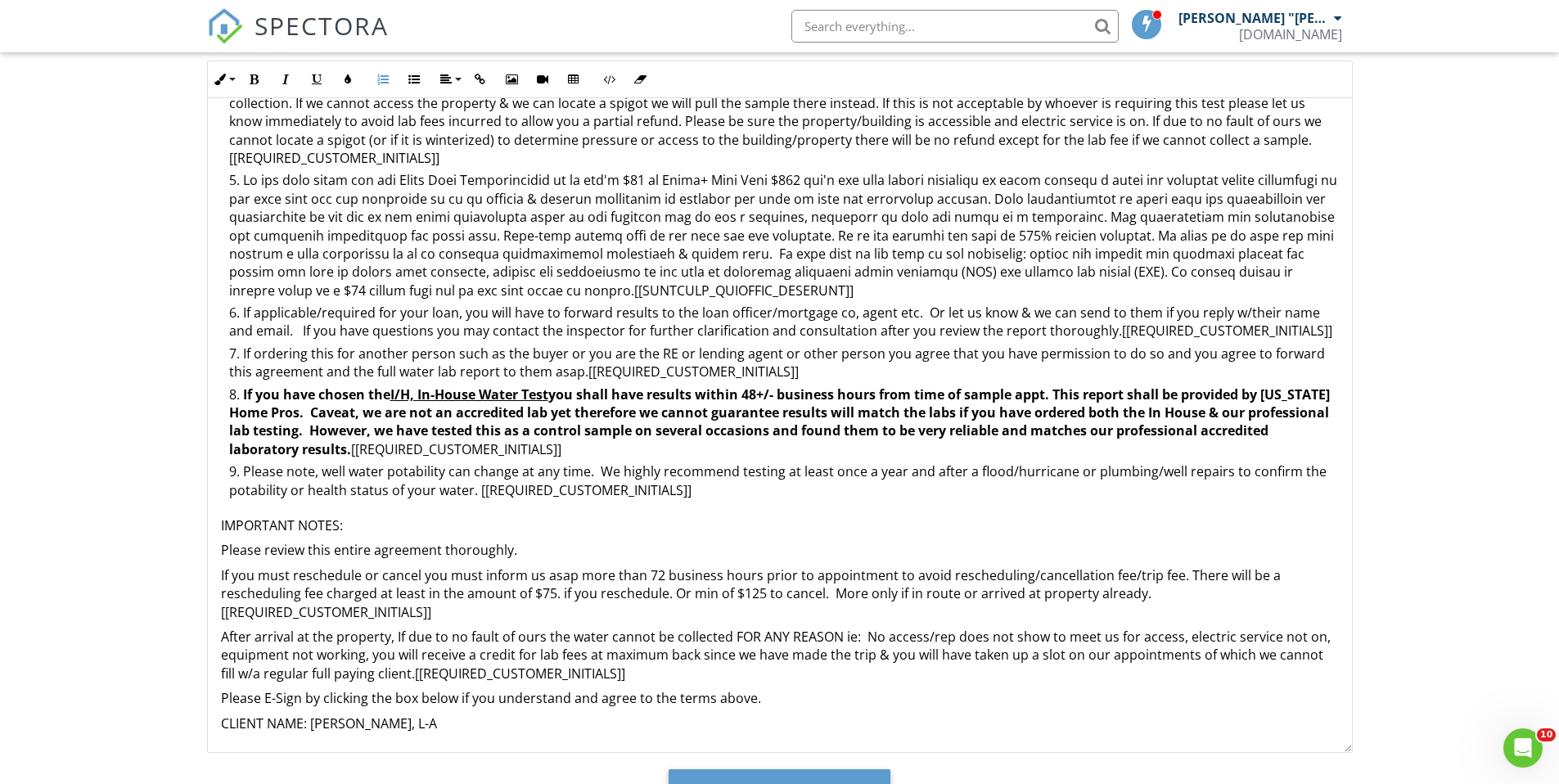
scroll to position [119, 0]
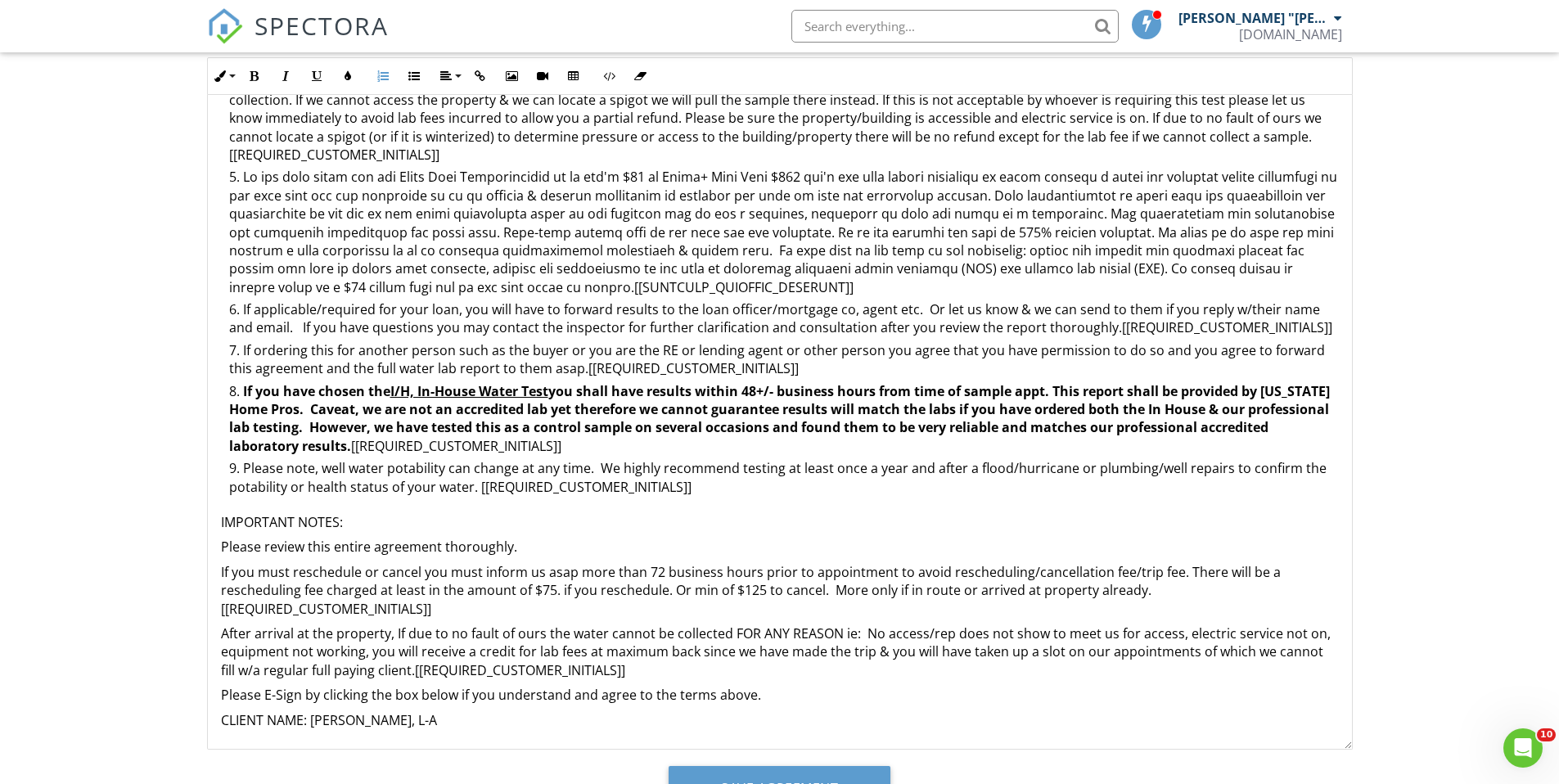
click at [820, 592] on p "If you must reschedule or cancel you must inform us asap more than 72 business …" at bounding box center [780, 590] width 1118 height 55
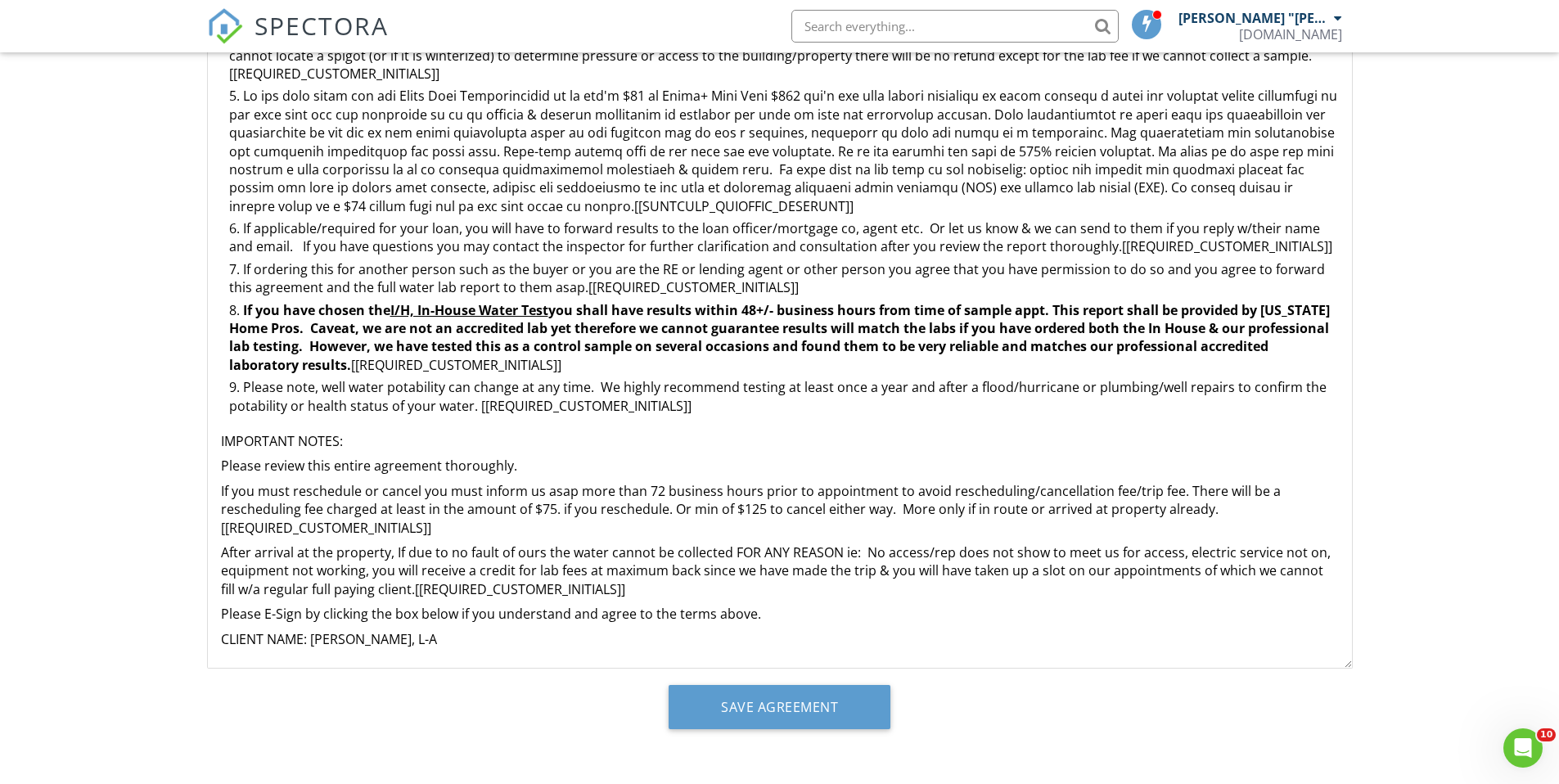
scroll to position [200, 0]
click at [804, 709] on input "Save Agreement" at bounding box center [780, 706] width 222 height 44
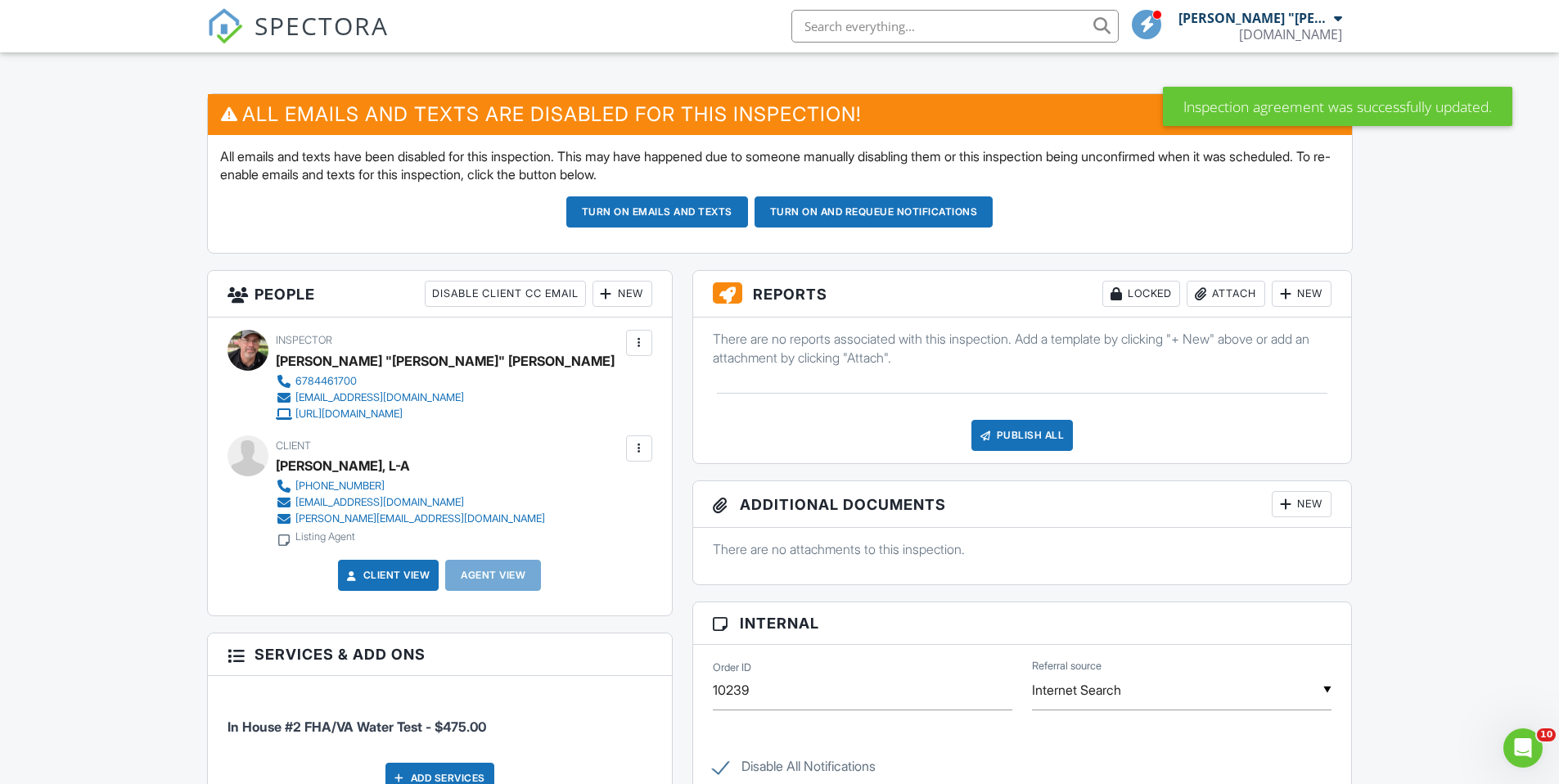
scroll to position [356, 0]
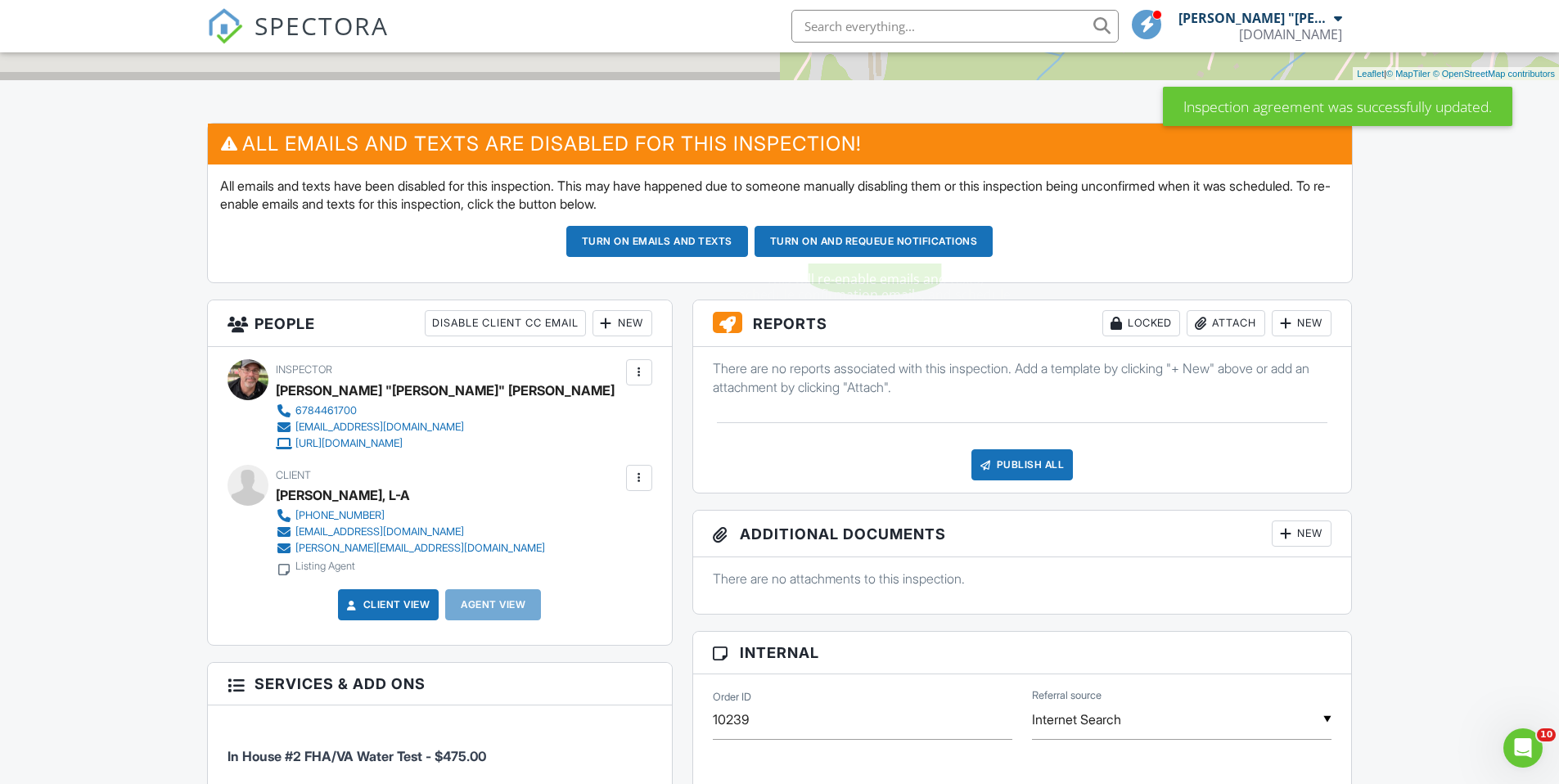
click at [830, 241] on button "Turn on and Requeue Notifications" at bounding box center [873, 241] width 239 height 31
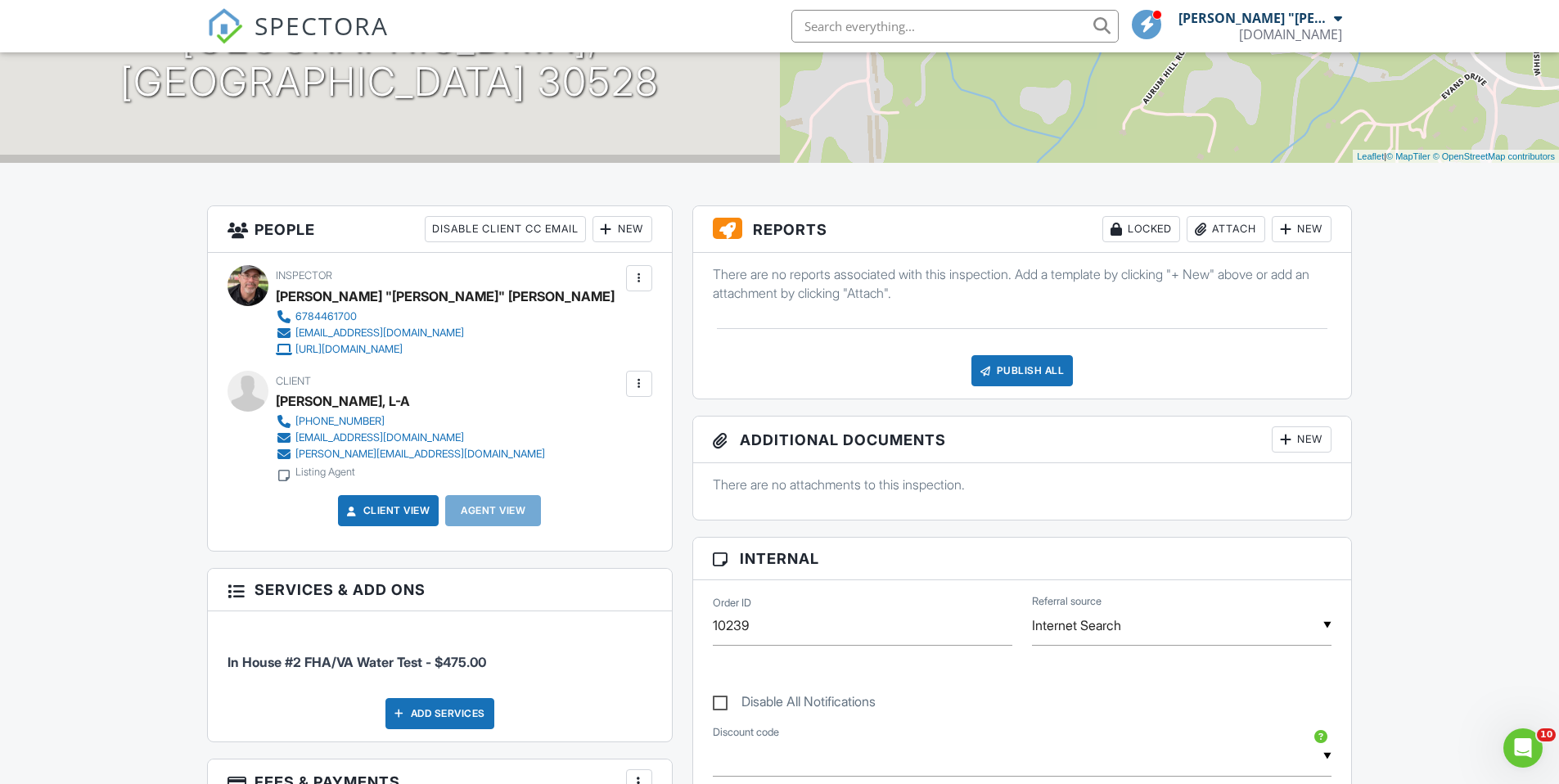
click at [642, 387] on div at bounding box center [639, 383] width 16 height 16
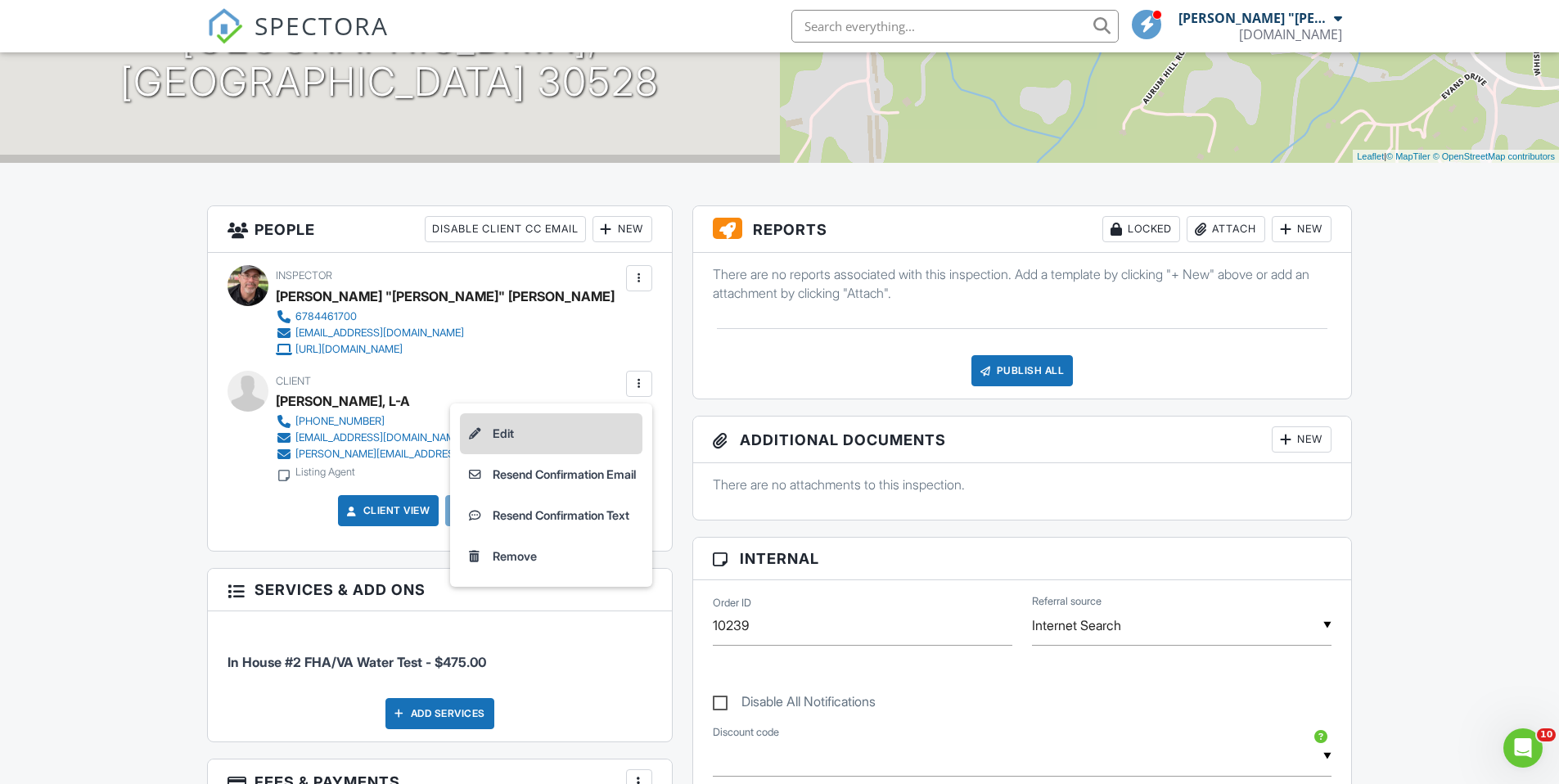
click at [581, 441] on li "Edit" at bounding box center [551, 433] width 182 height 41
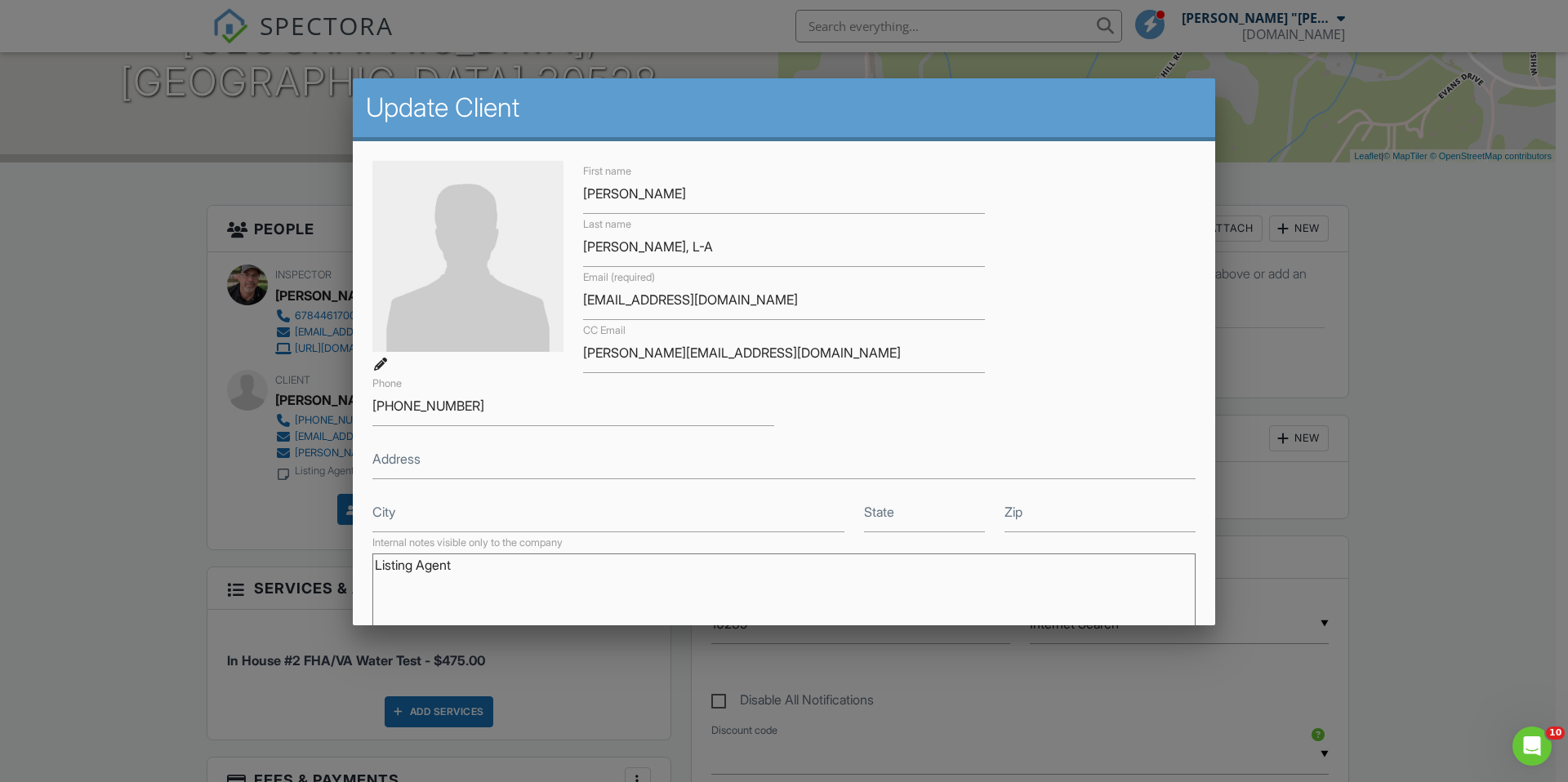
click at [462, 569] on textarea "Listing Agent" at bounding box center [784, 594] width 823 height 82
click at [555, 567] on textarea "Listing Agent" at bounding box center [784, 594] width 823 height 82
click at [548, 566] on textarea "Listing Agent" at bounding box center [784, 594] width 823 height 82
click at [654, 565] on textarea "Listing Agent" at bounding box center [784, 594] width 823 height 82
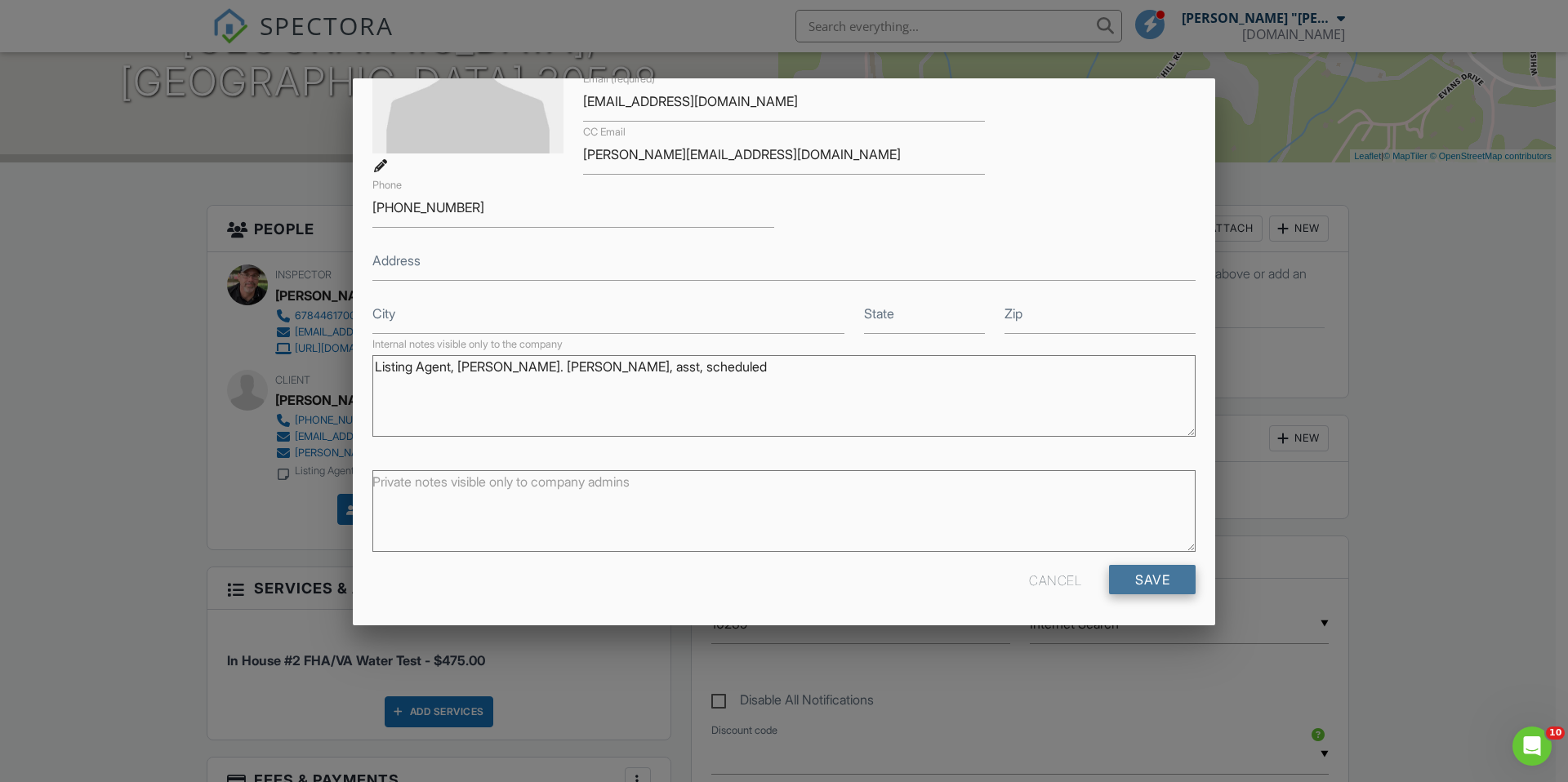
type textarea "Listing Agent, [PERSON_NAME]. [PERSON_NAME], asst, scheduled"
click at [1129, 578] on input "Save" at bounding box center [1152, 580] width 86 height 30
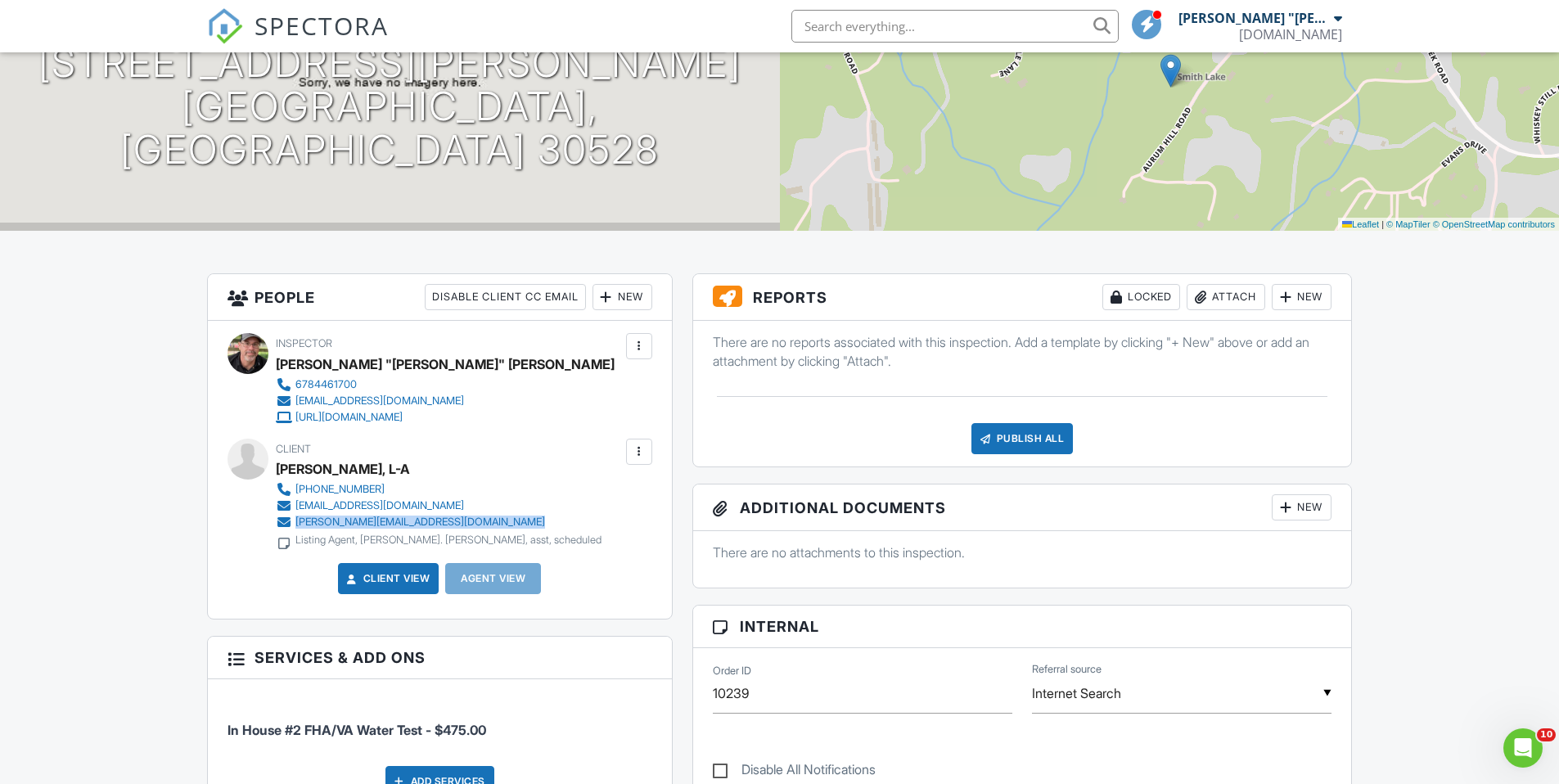
scroll to position [214, 0]
